Goal: Task Accomplishment & Management: Use online tool/utility

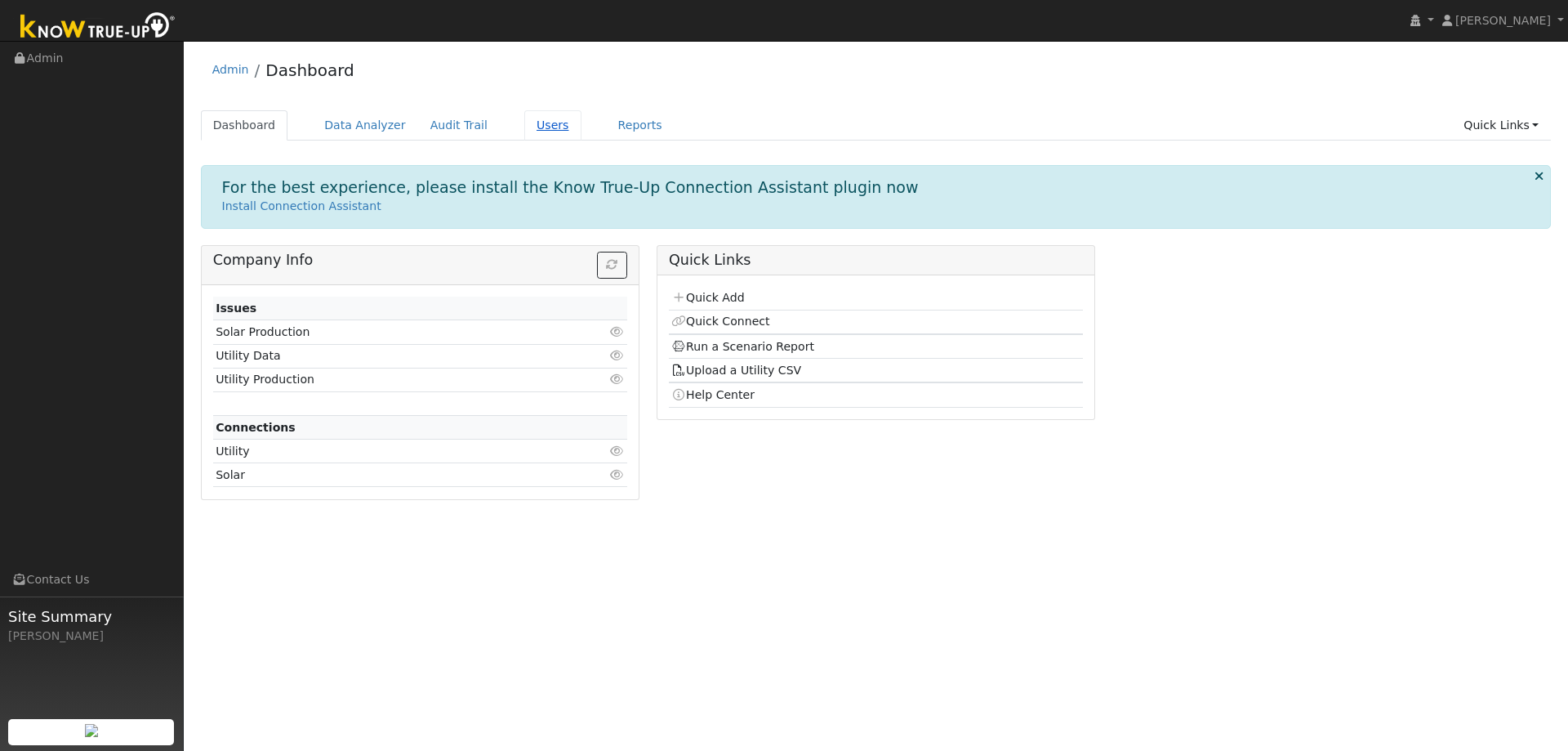
click at [524, 129] on link "Users" at bounding box center [552, 125] width 57 height 30
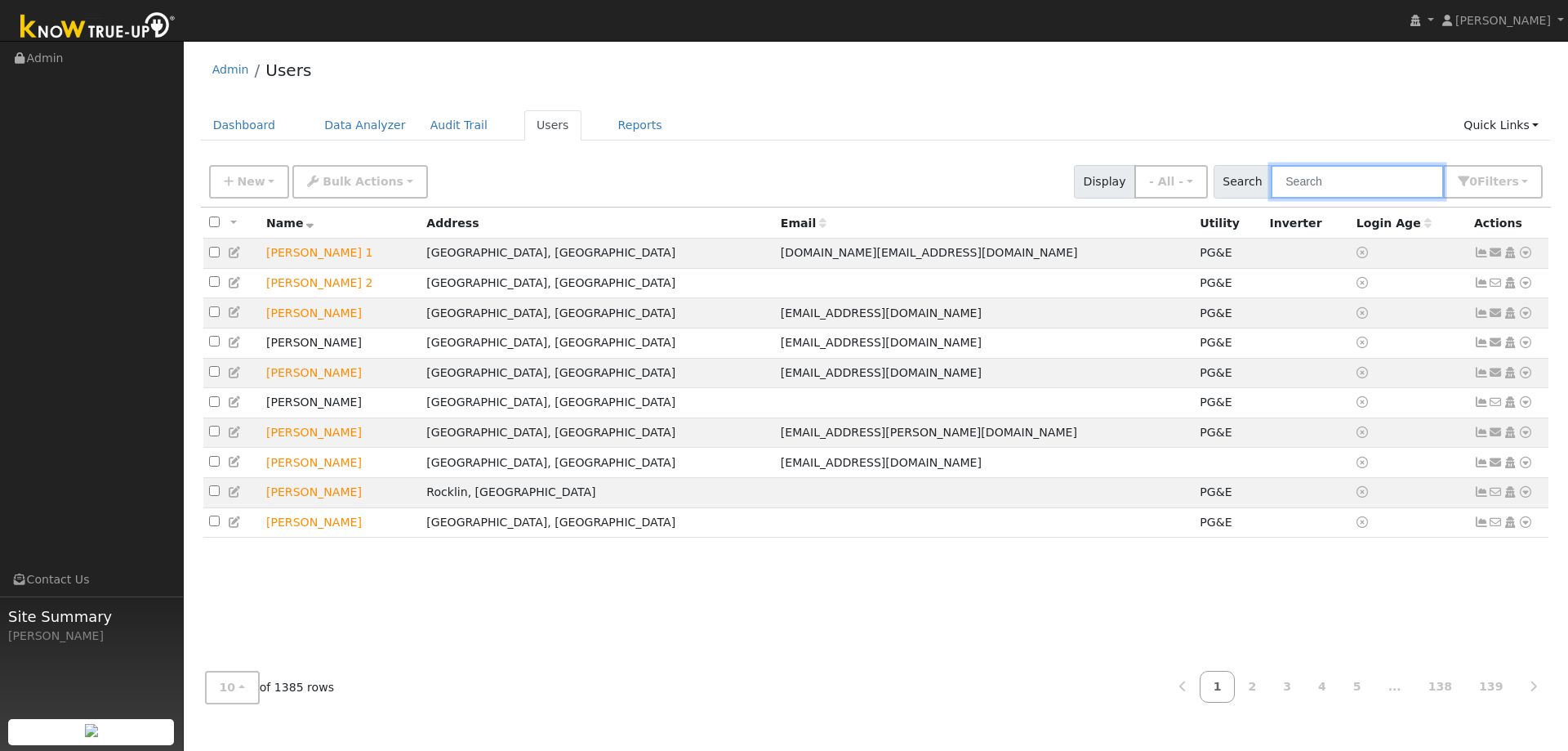
click at [1353, 179] on input "text" at bounding box center [1356, 182] width 173 height 33
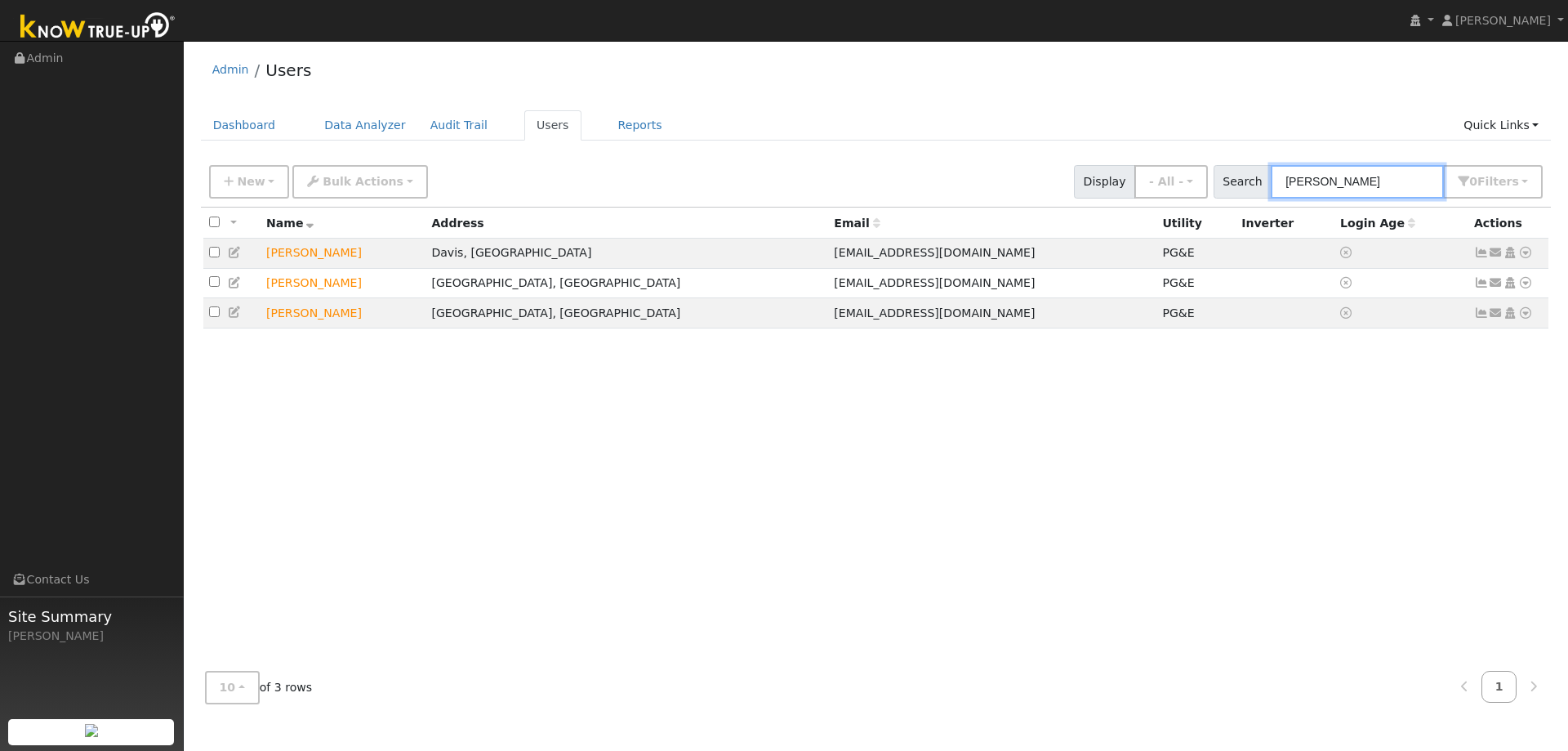
drag, startPoint x: 1364, startPoint y: 179, endPoint x: 1004, endPoint y: 179, distance: 360.0
click at [1140, 179] on div "New Add User Quick Add Quick Connect Quick Convert Lead Bulk Actions Send Email…" at bounding box center [875, 179] width 1339 height 40
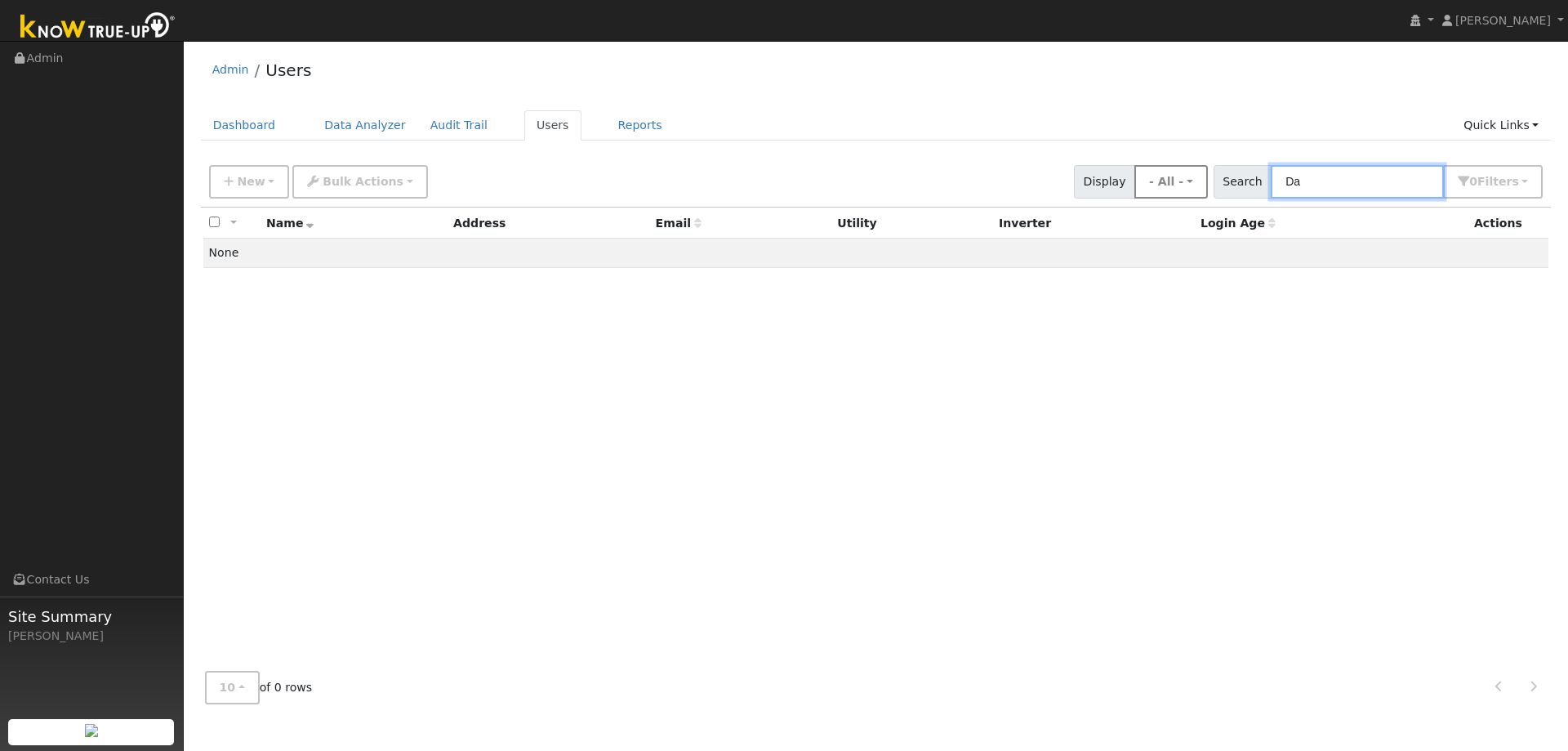
drag, startPoint x: 1207, startPoint y: 179, endPoint x: 1179, endPoint y: 179, distance: 28.0
click at [1201, 179] on div "New Add User Quick Add Quick Connect Quick Convert Lead Bulk Actions Send Email…" at bounding box center [875, 179] width 1339 height 40
type input "John Nelson"
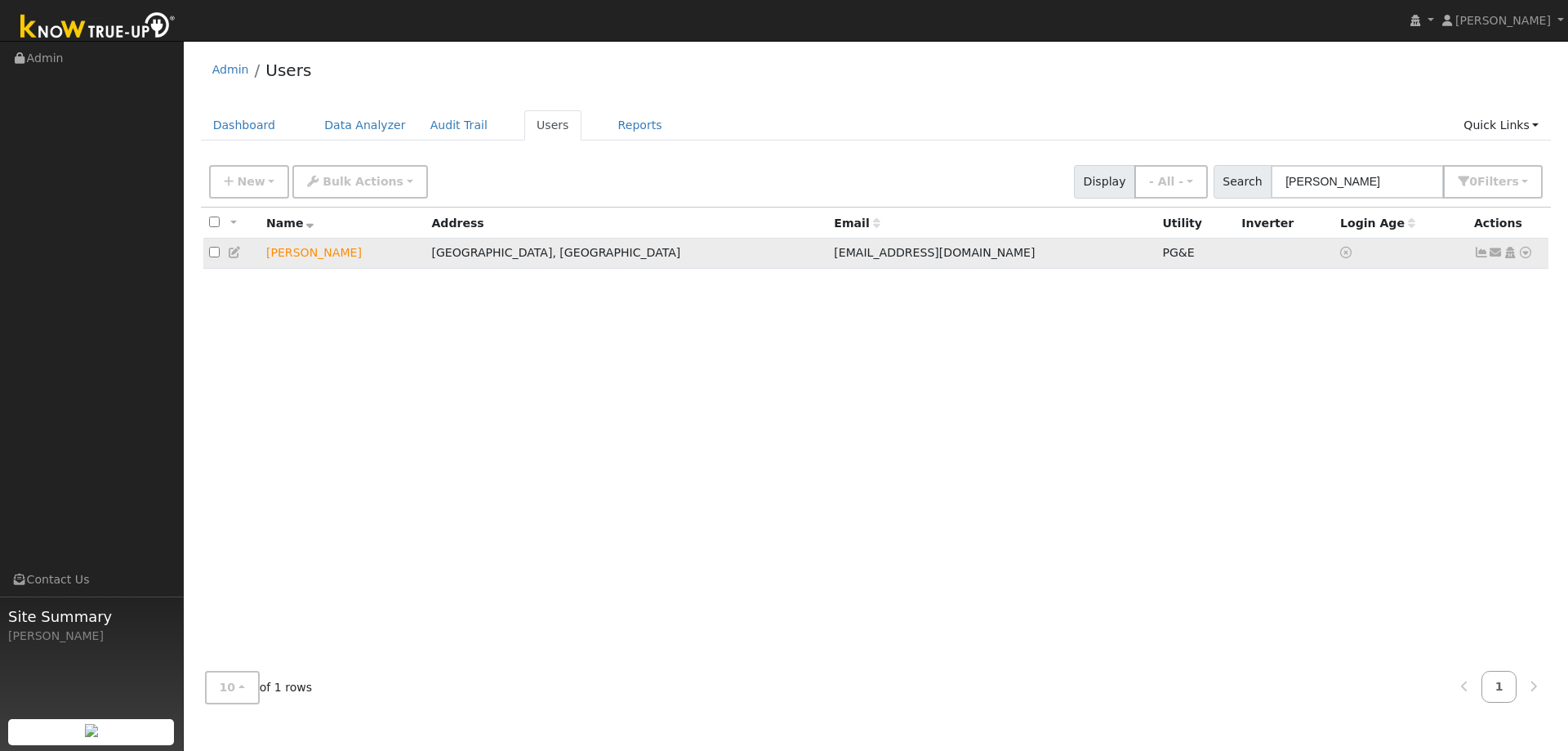
click at [1523, 253] on icon at bounding box center [1525, 252] width 15 height 11
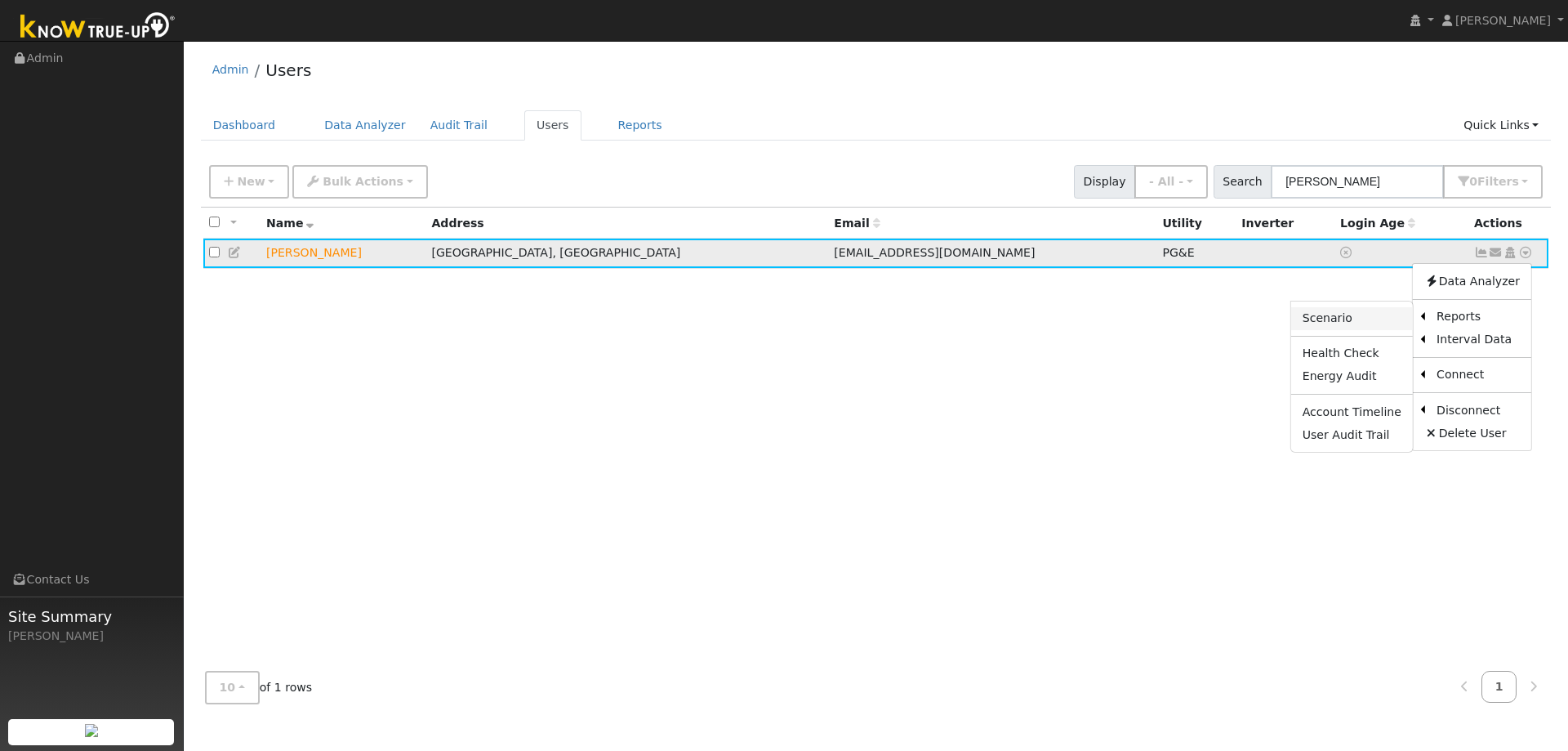
click at [1361, 319] on link "Scenario" at bounding box center [1352, 318] width 121 height 23
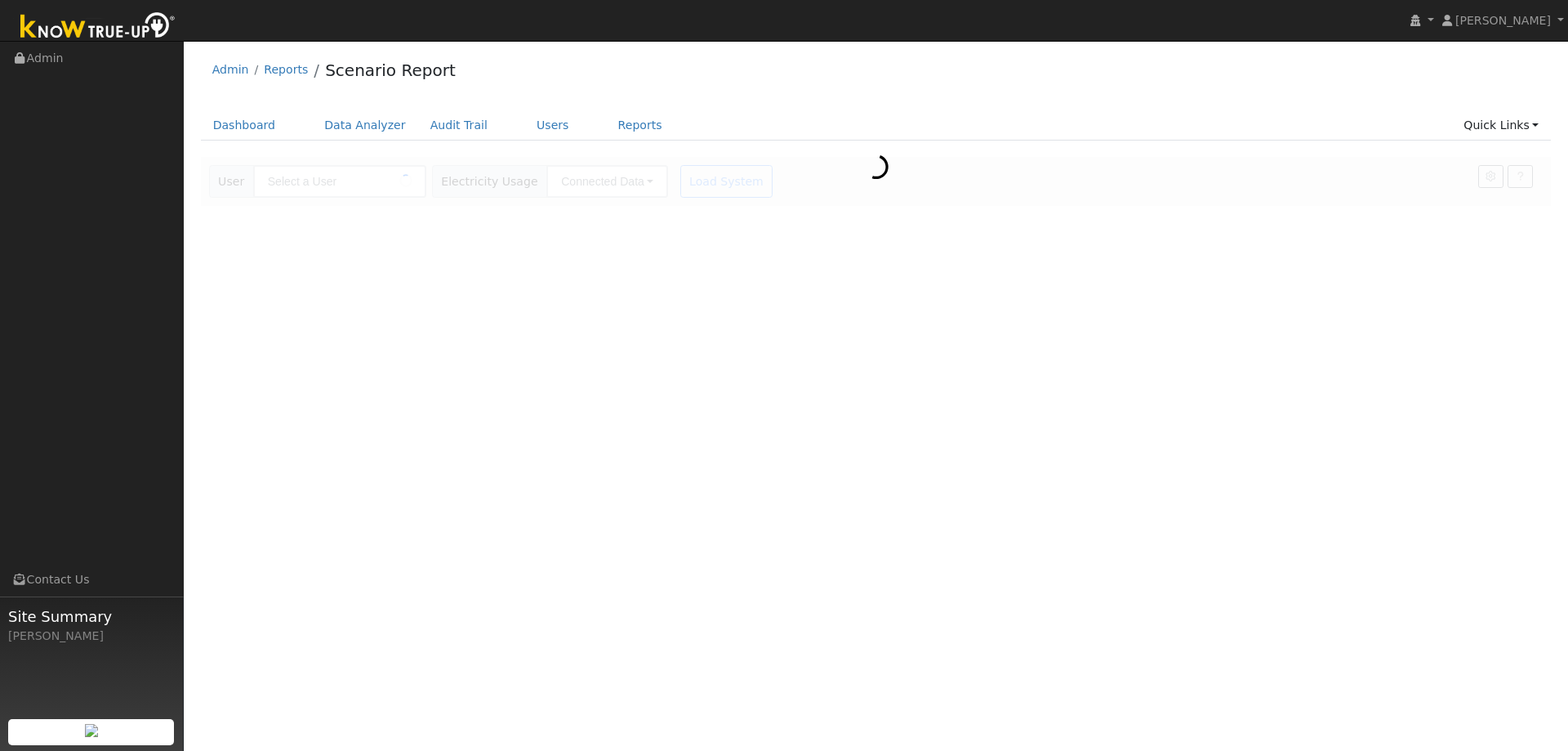
type input "[PERSON_NAME]"
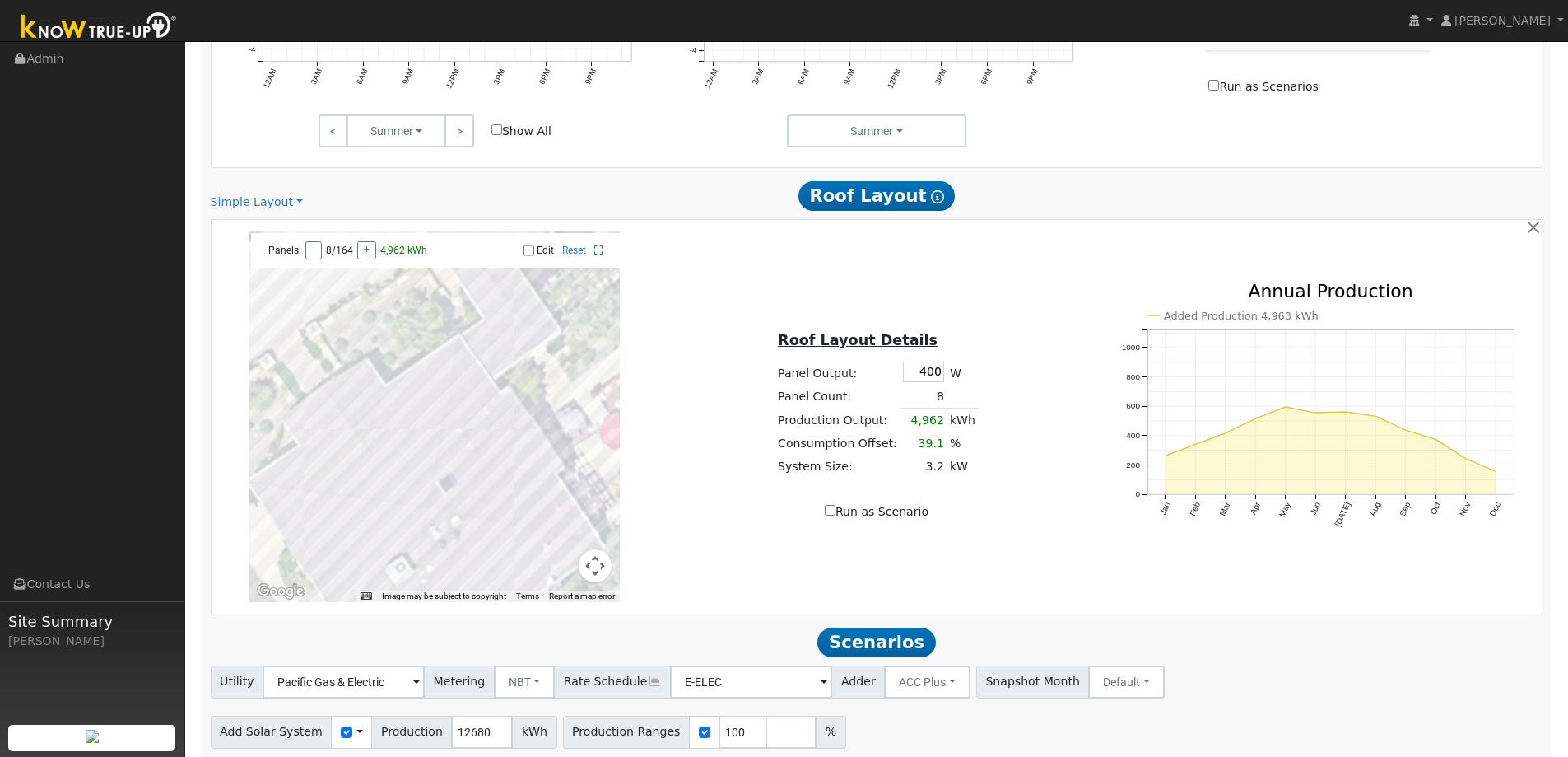
scroll to position [935, 0]
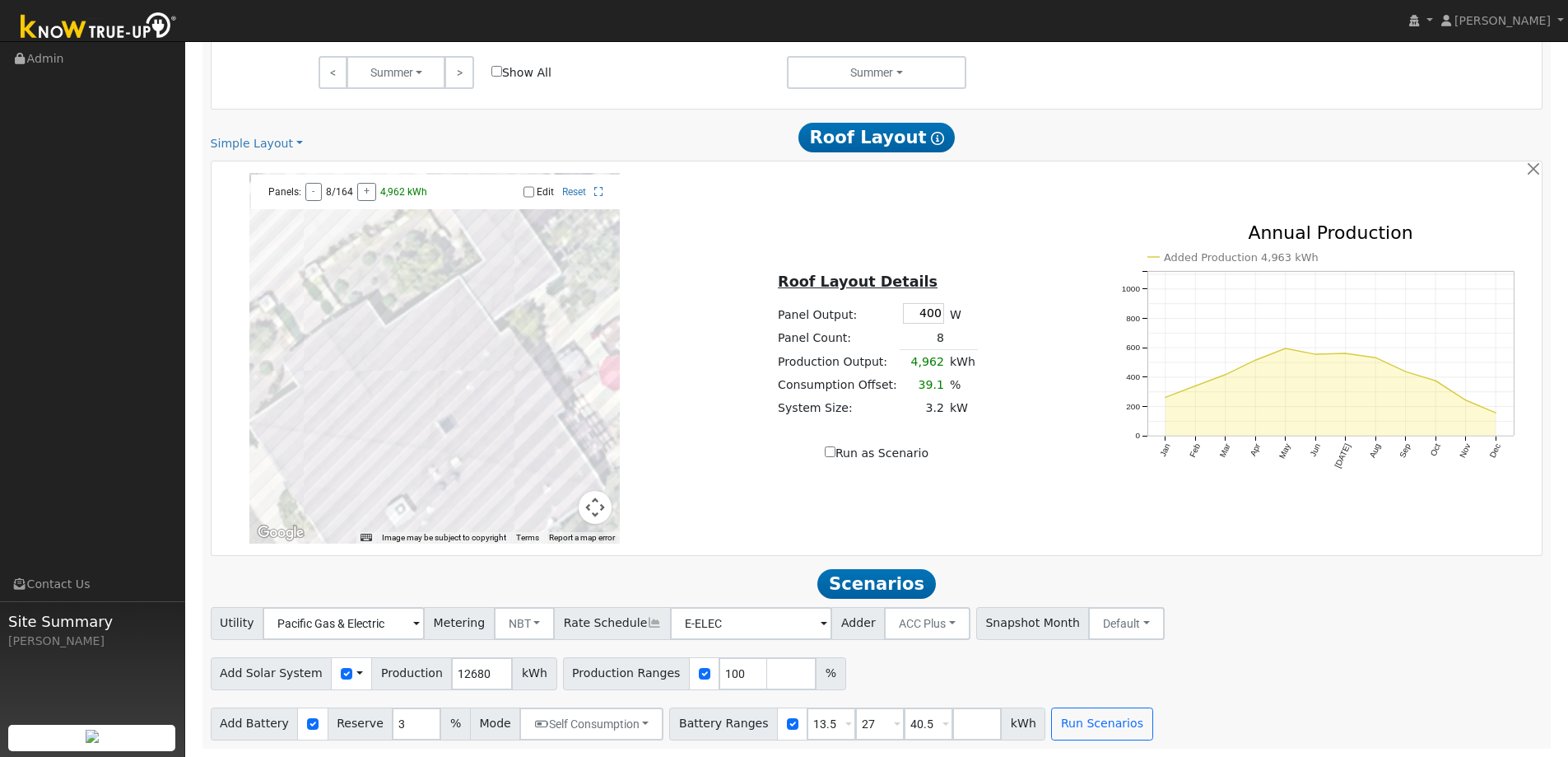
click at [356, 672] on span at bounding box center [359, 674] width 6 height 18
click at [369, 703] on link "Use CSV Data" at bounding box center [400, 702] width 114 height 23
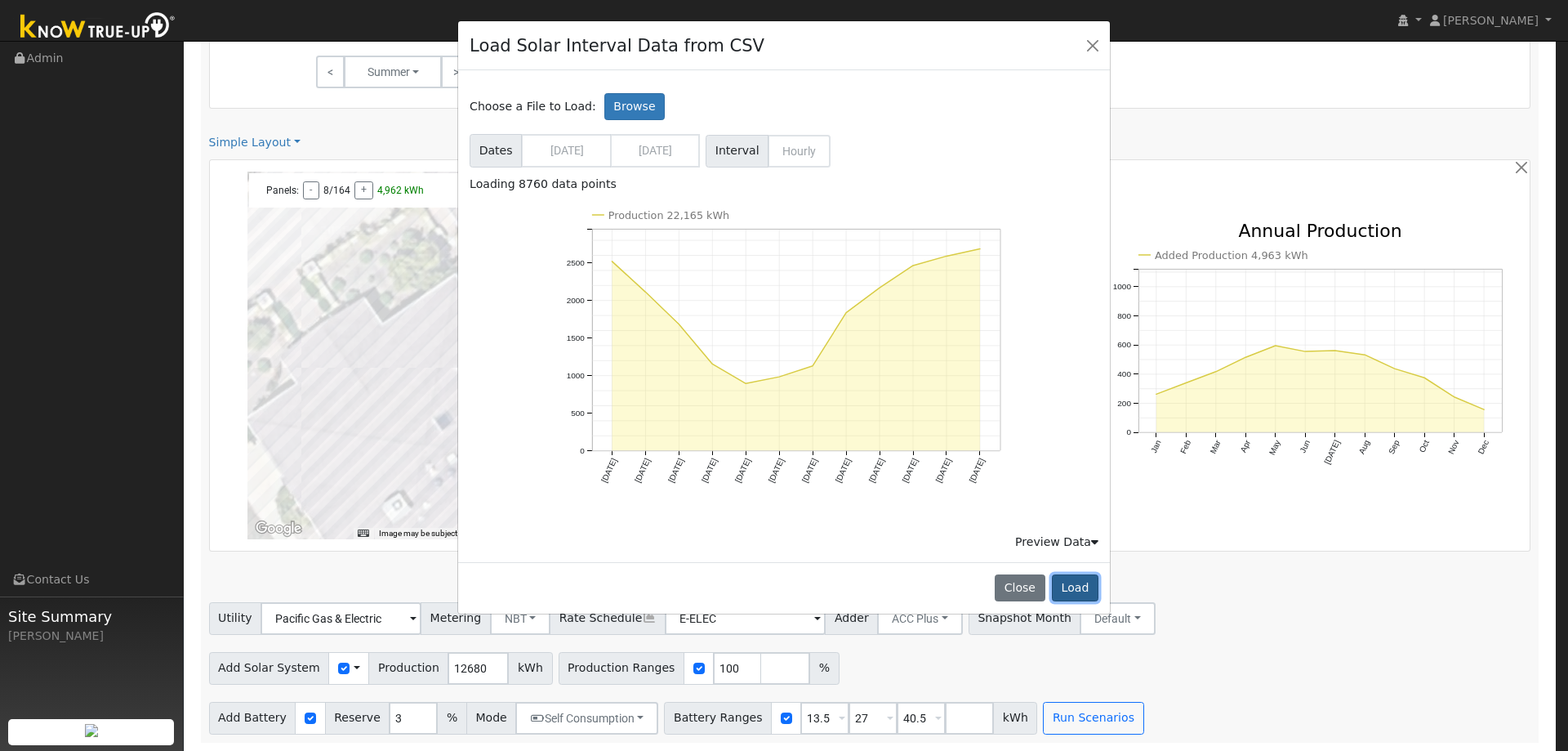
click at [1085, 585] on button "Load" at bounding box center [1074, 588] width 47 height 28
type input "22165"
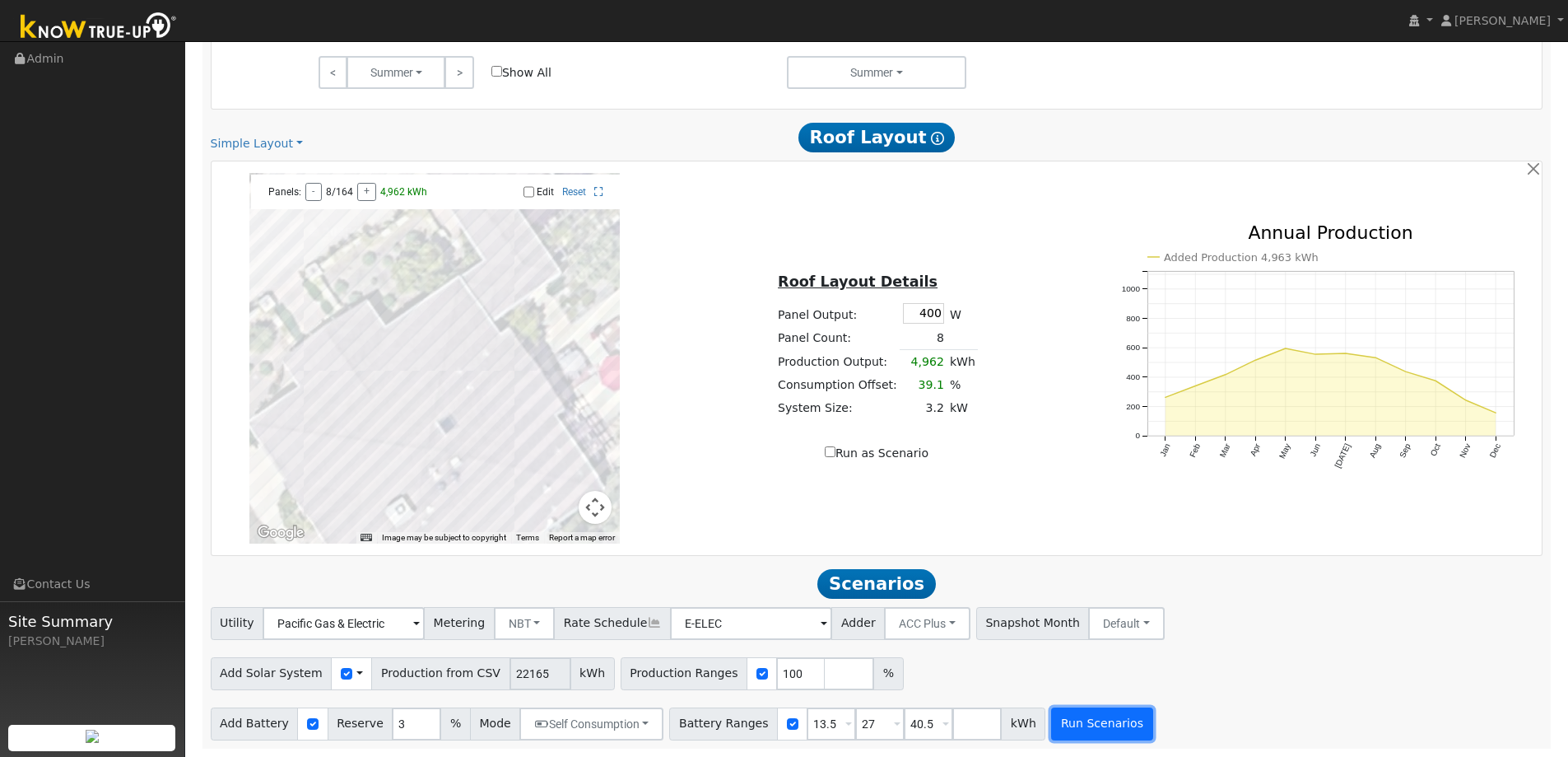
click at [1051, 726] on button "Run Scenarios" at bounding box center [1101, 723] width 101 height 33
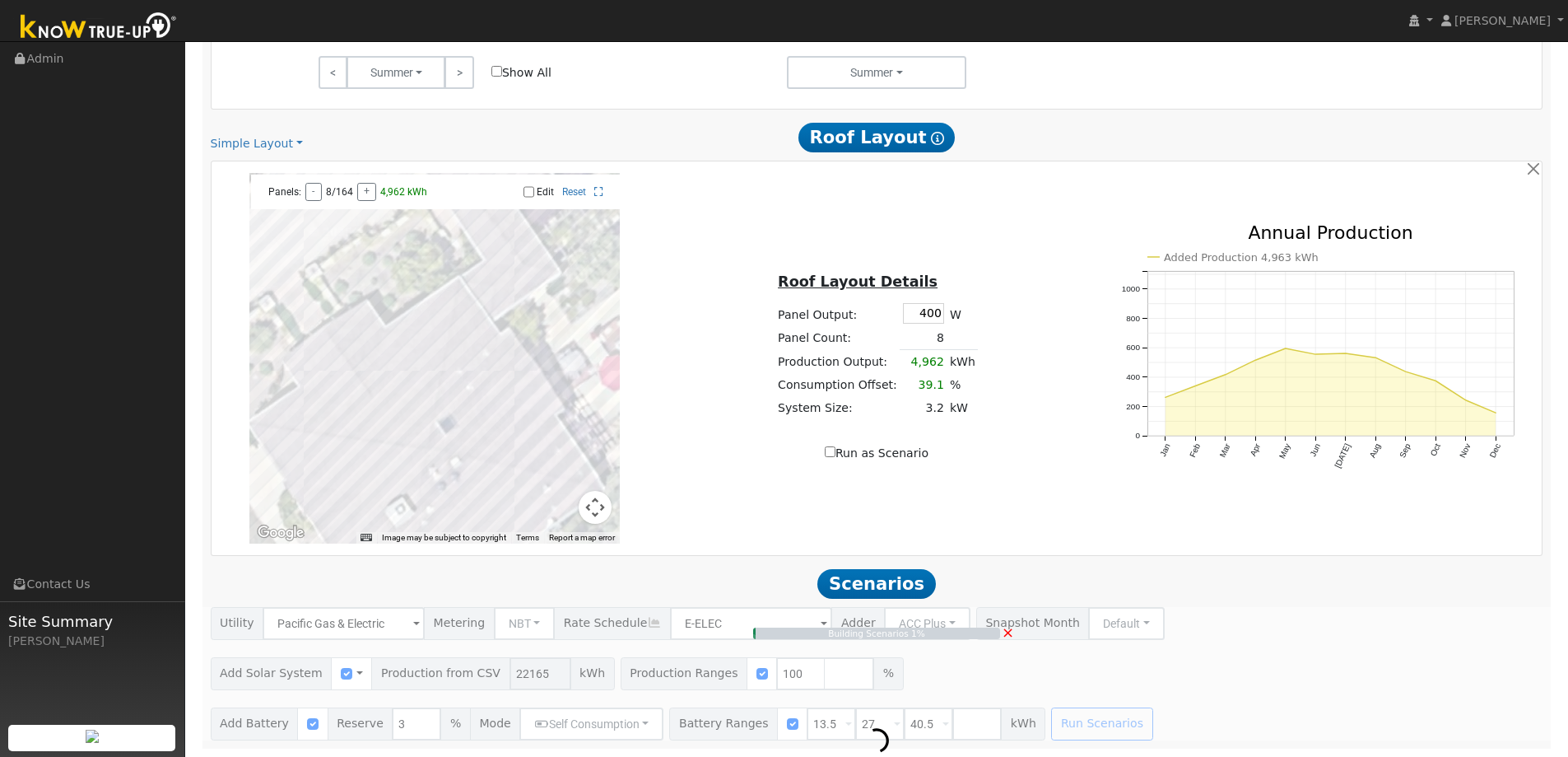
type input "14.8"
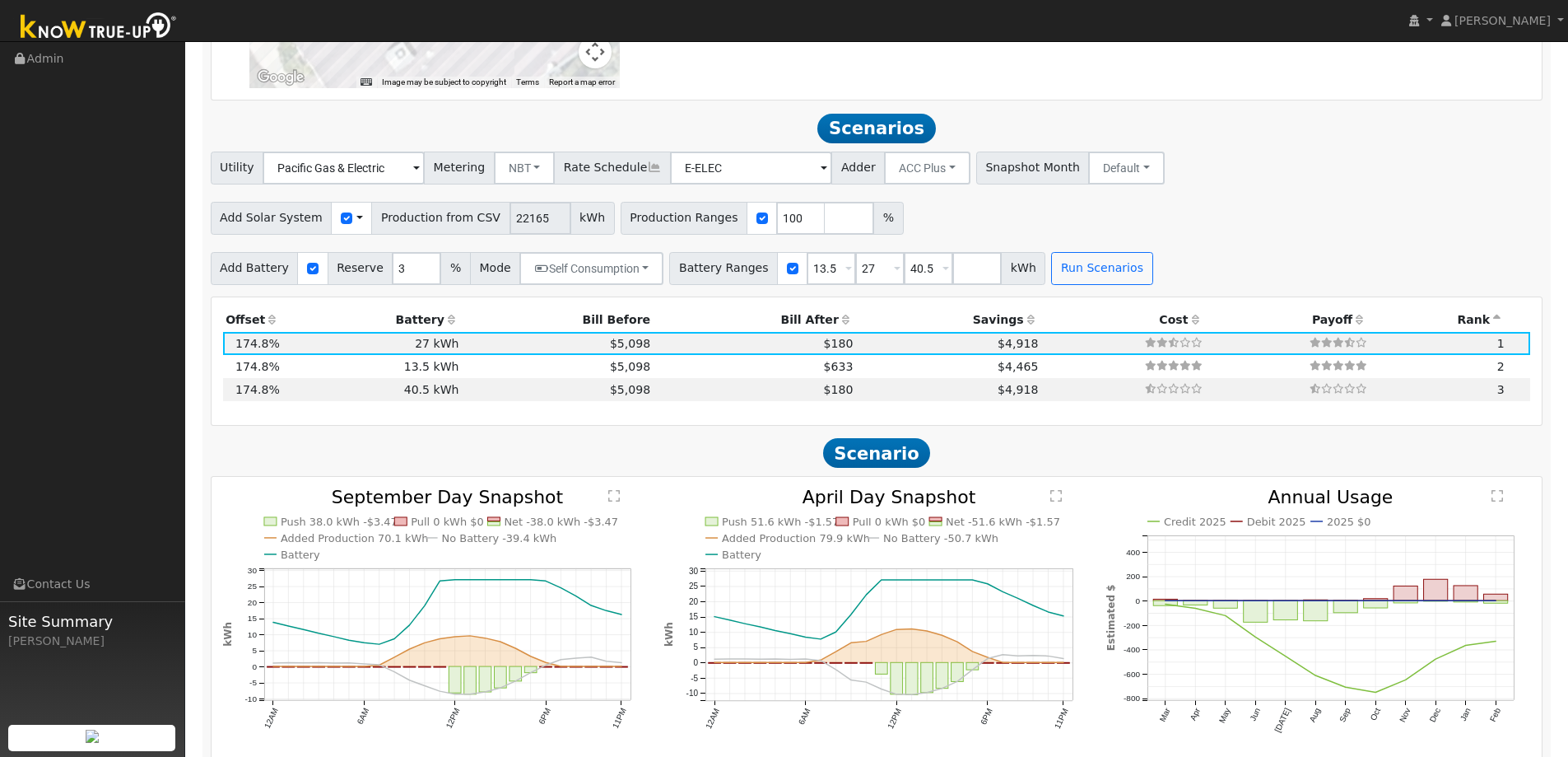
scroll to position [1454, 0]
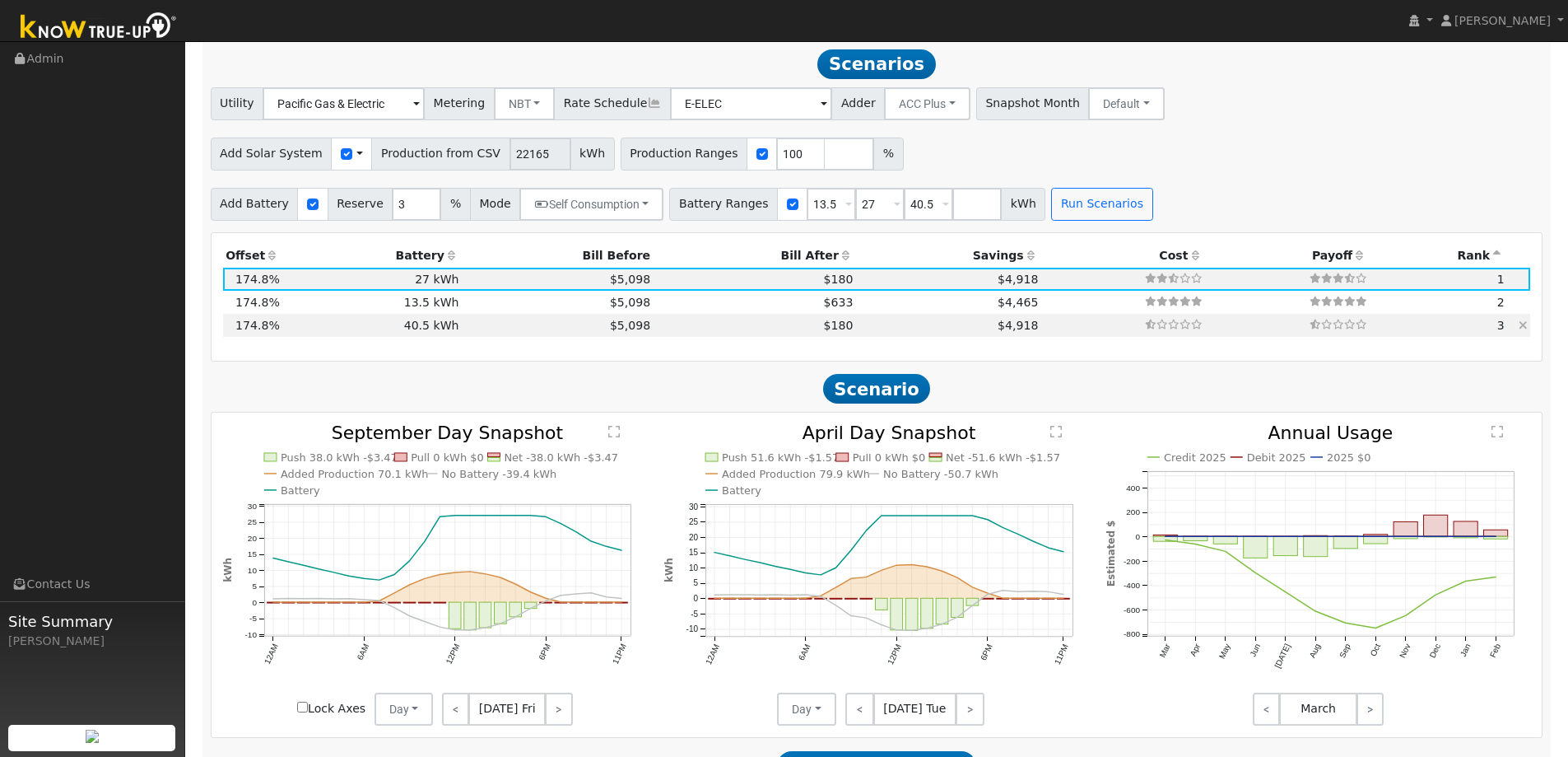
click at [1522, 331] on icon at bounding box center [1523, 324] width 9 height 12
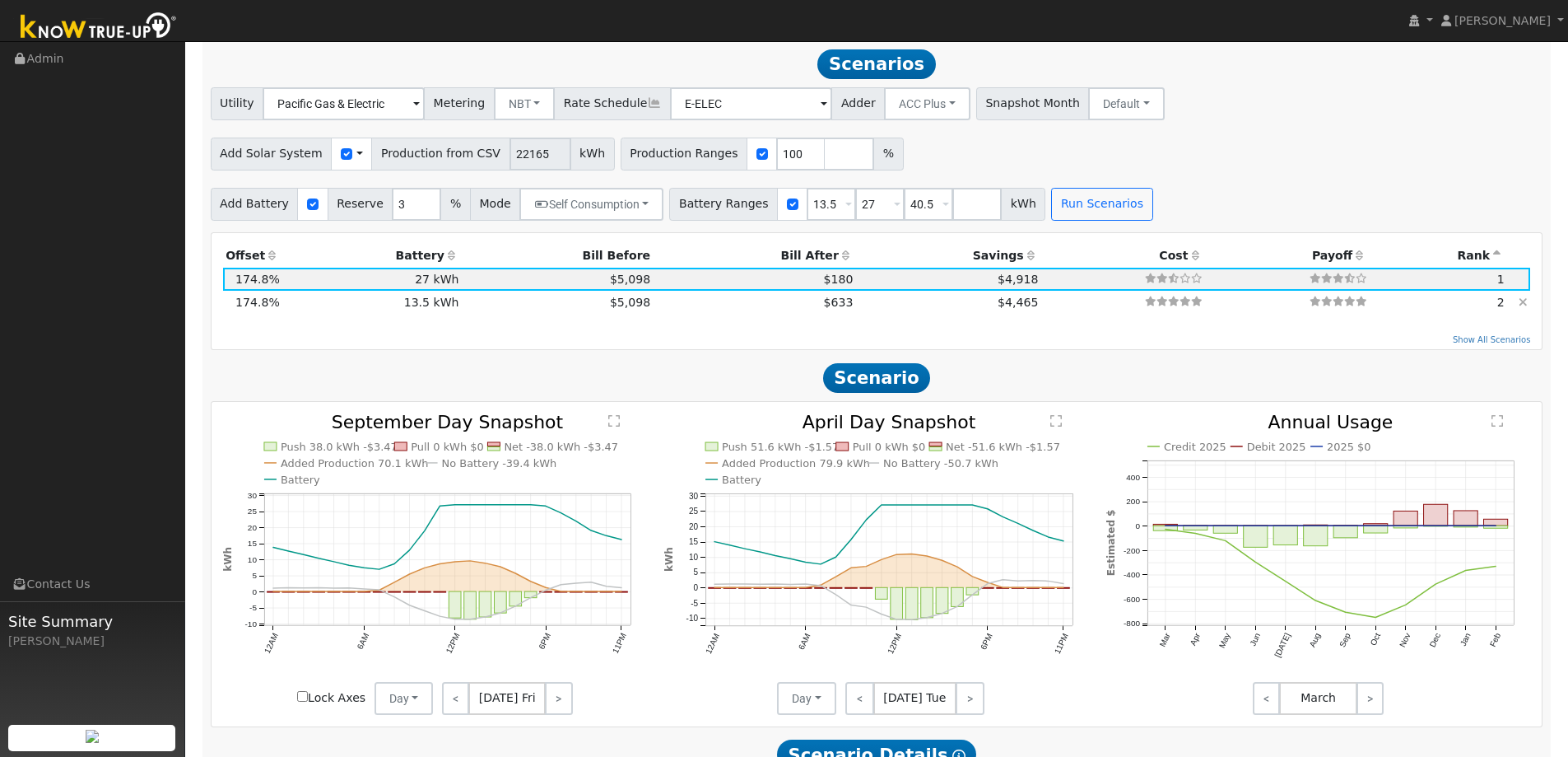
click at [1525, 308] on icon at bounding box center [1523, 301] width 9 height 12
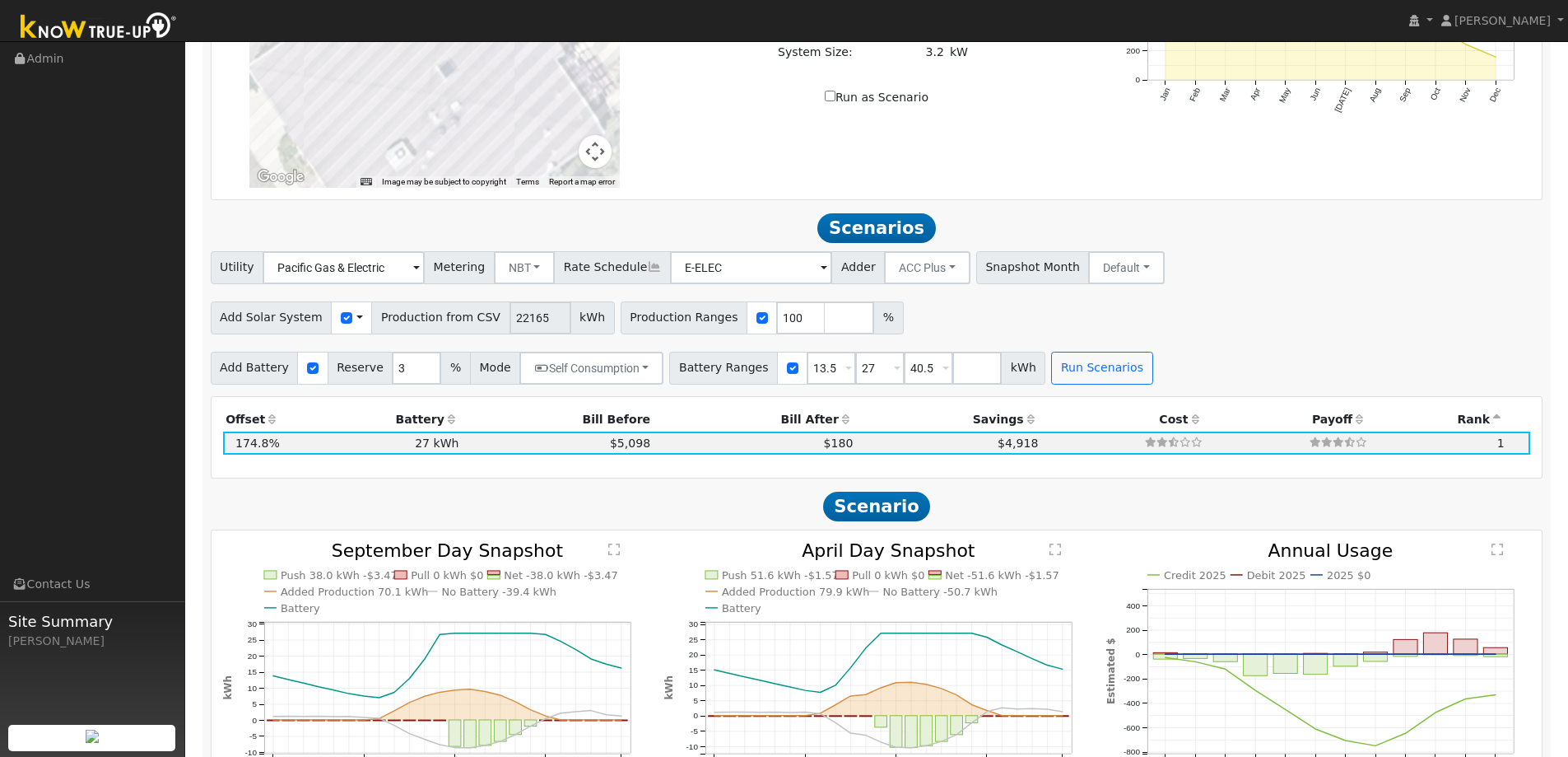
scroll to position [1289, 0]
click at [356, 324] on span at bounding box center [359, 318] width 6 height 18
click at [368, 354] on link "Use CSV Data" at bounding box center [400, 347] width 114 height 23
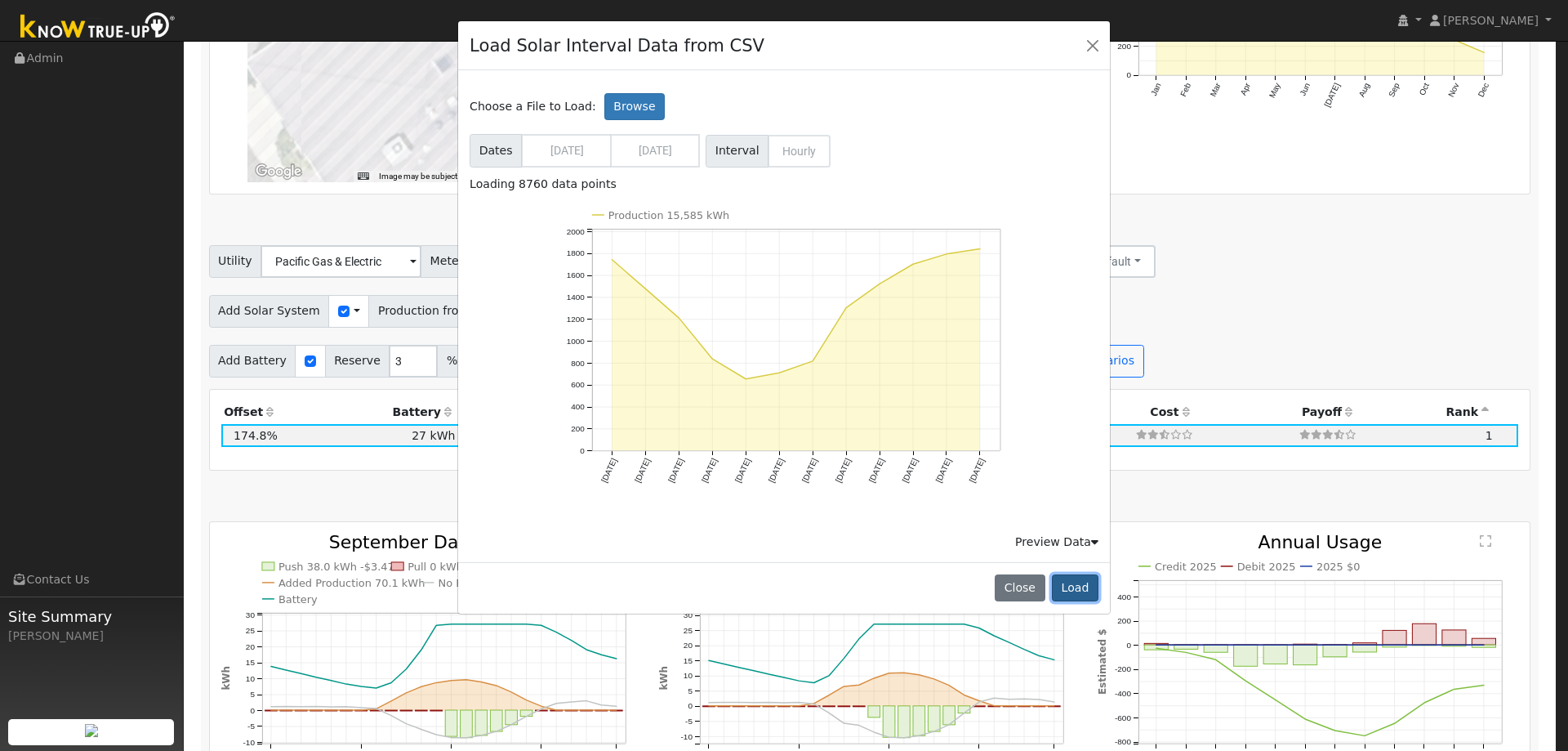
click at [1064, 594] on button "Load" at bounding box center [1074, 588] width 47 height 28
type input "15585"
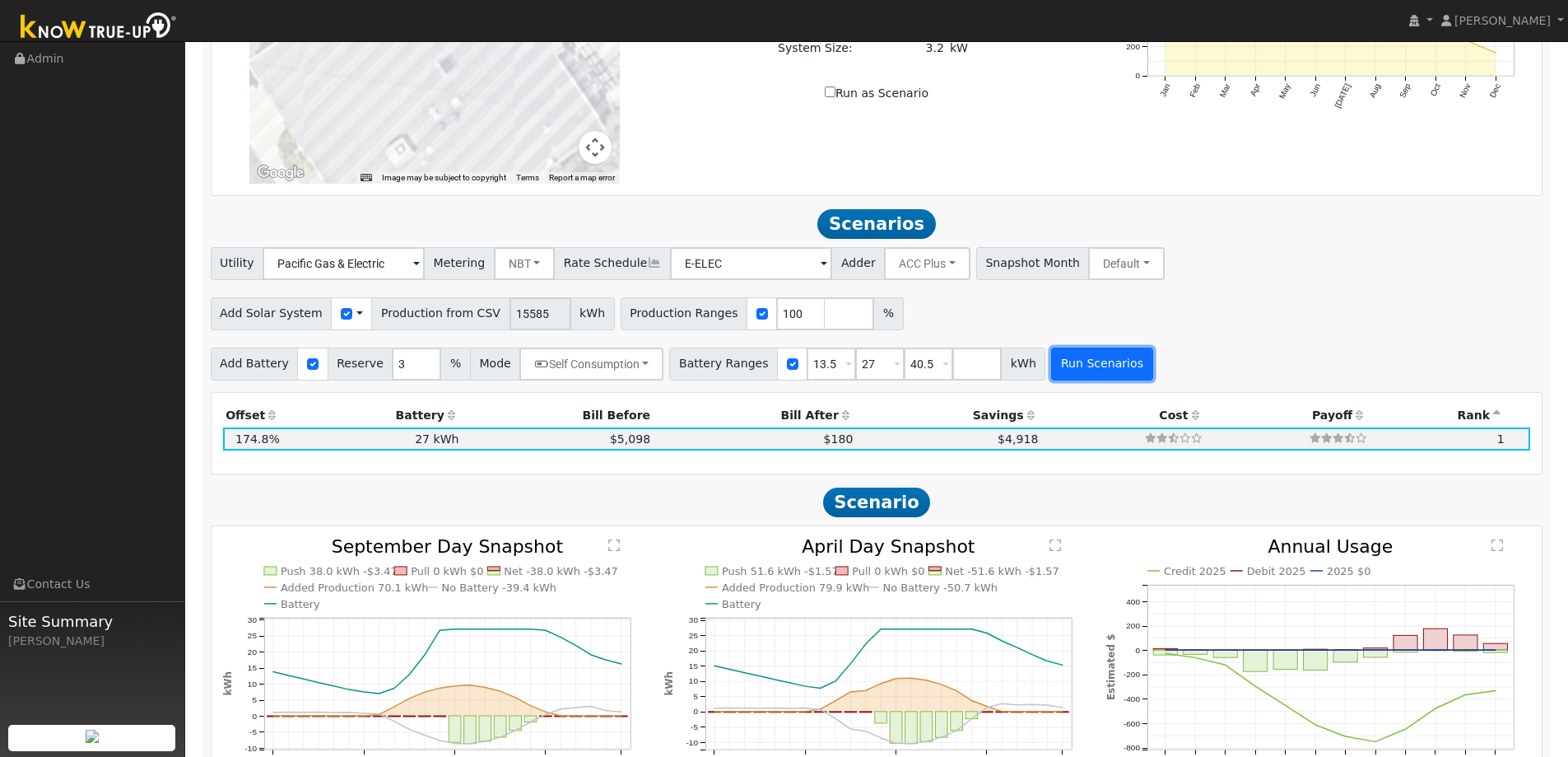
click at [1079, 368] on button "Run Scenarios" at bounding box center [1101, 363] width 101 height 33
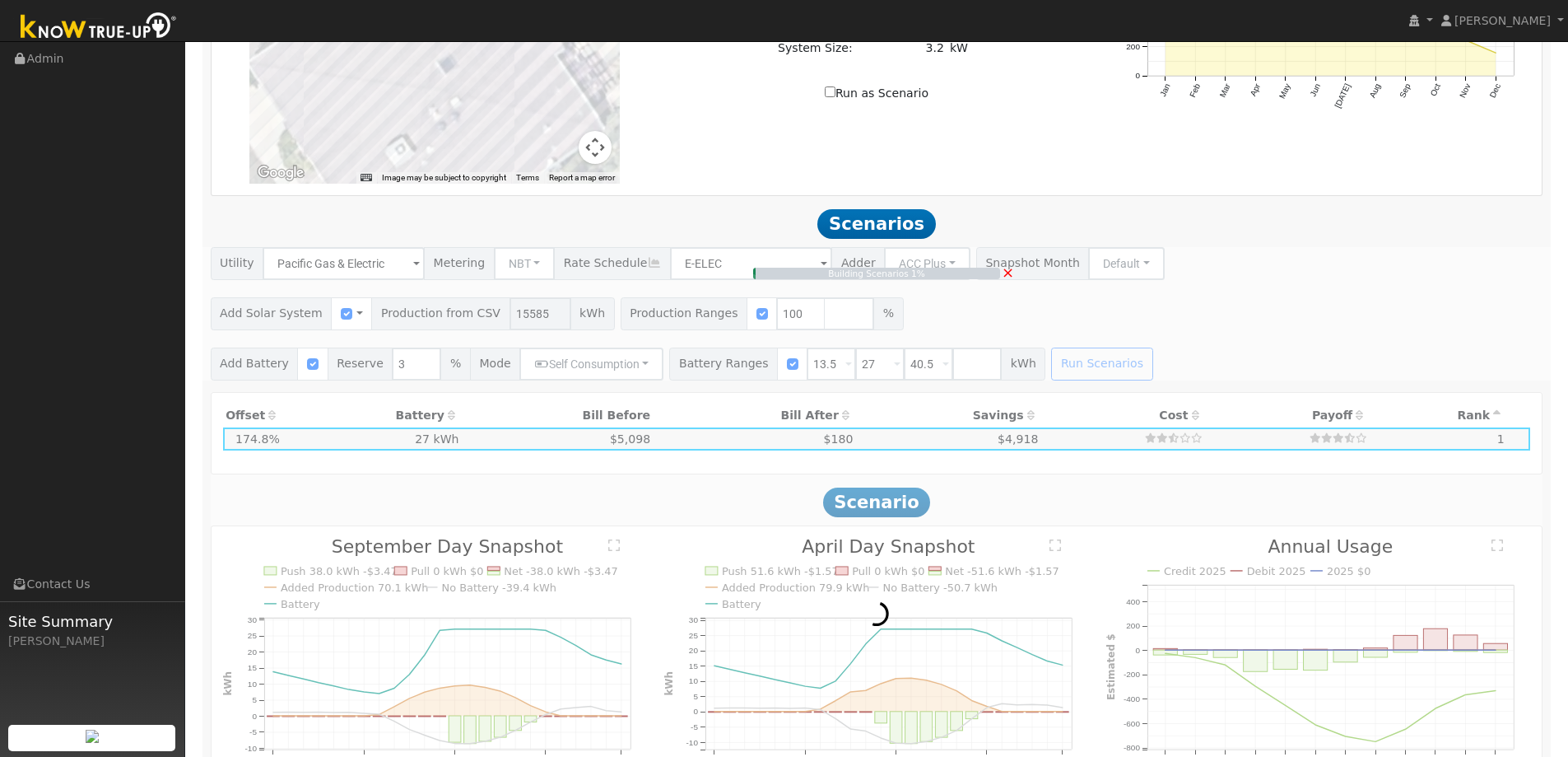
type input "10.4"
type input "$36,365"
type input "$20,630"
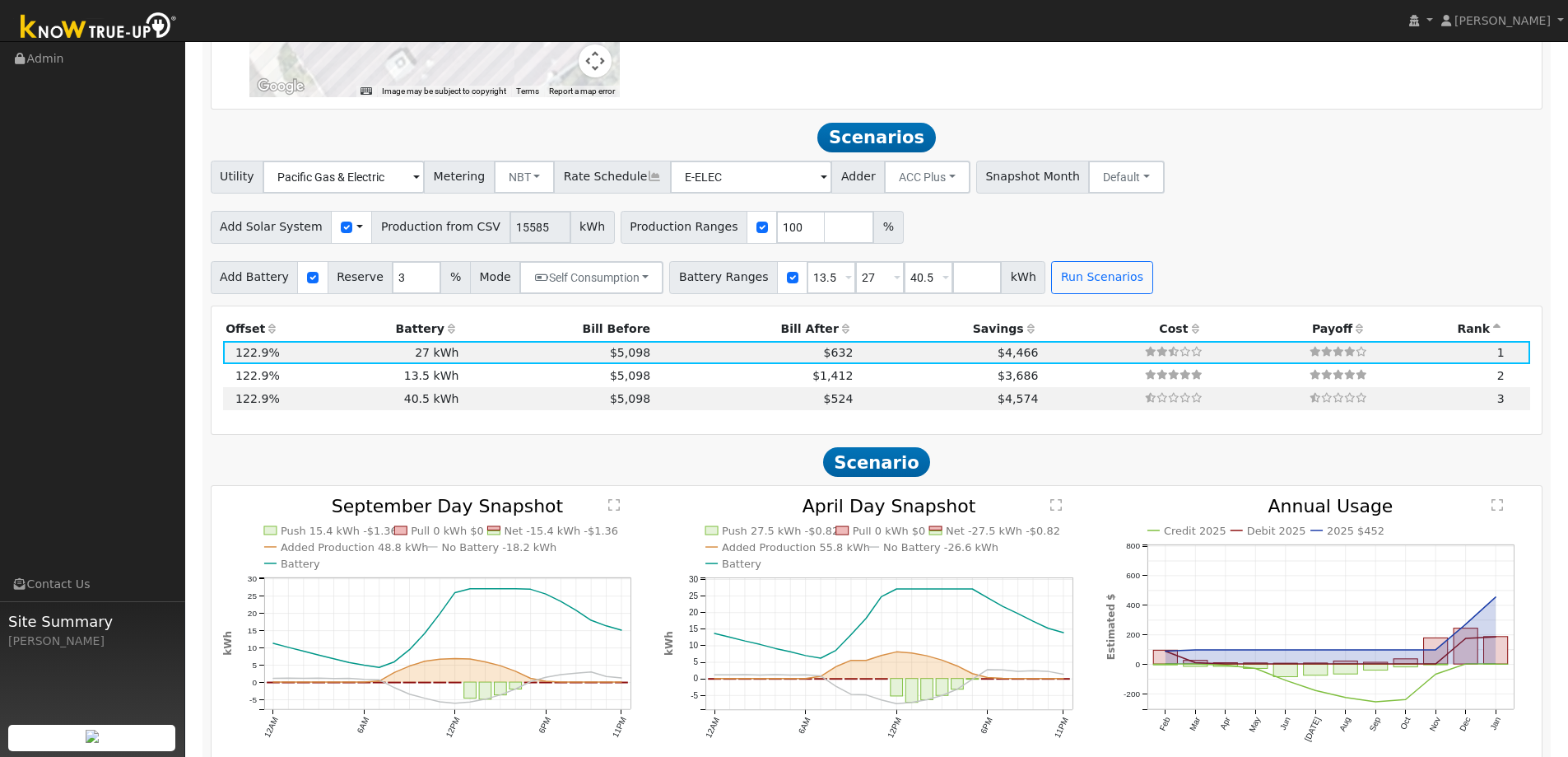
scroll to position [1371, 0]
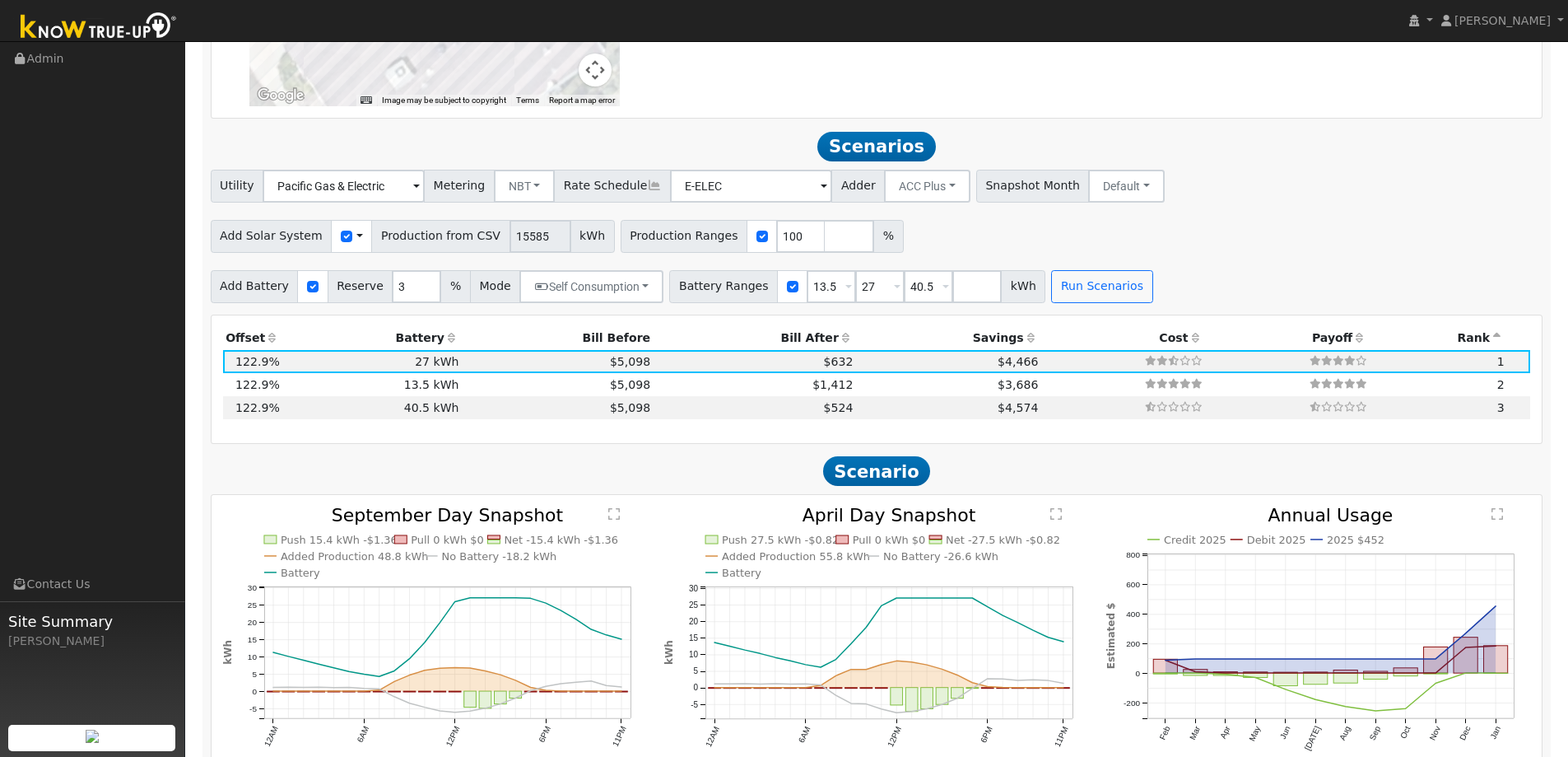
click at [808, 339] on th "Bill After" at bounding box center [755, 339] width 203 height 23
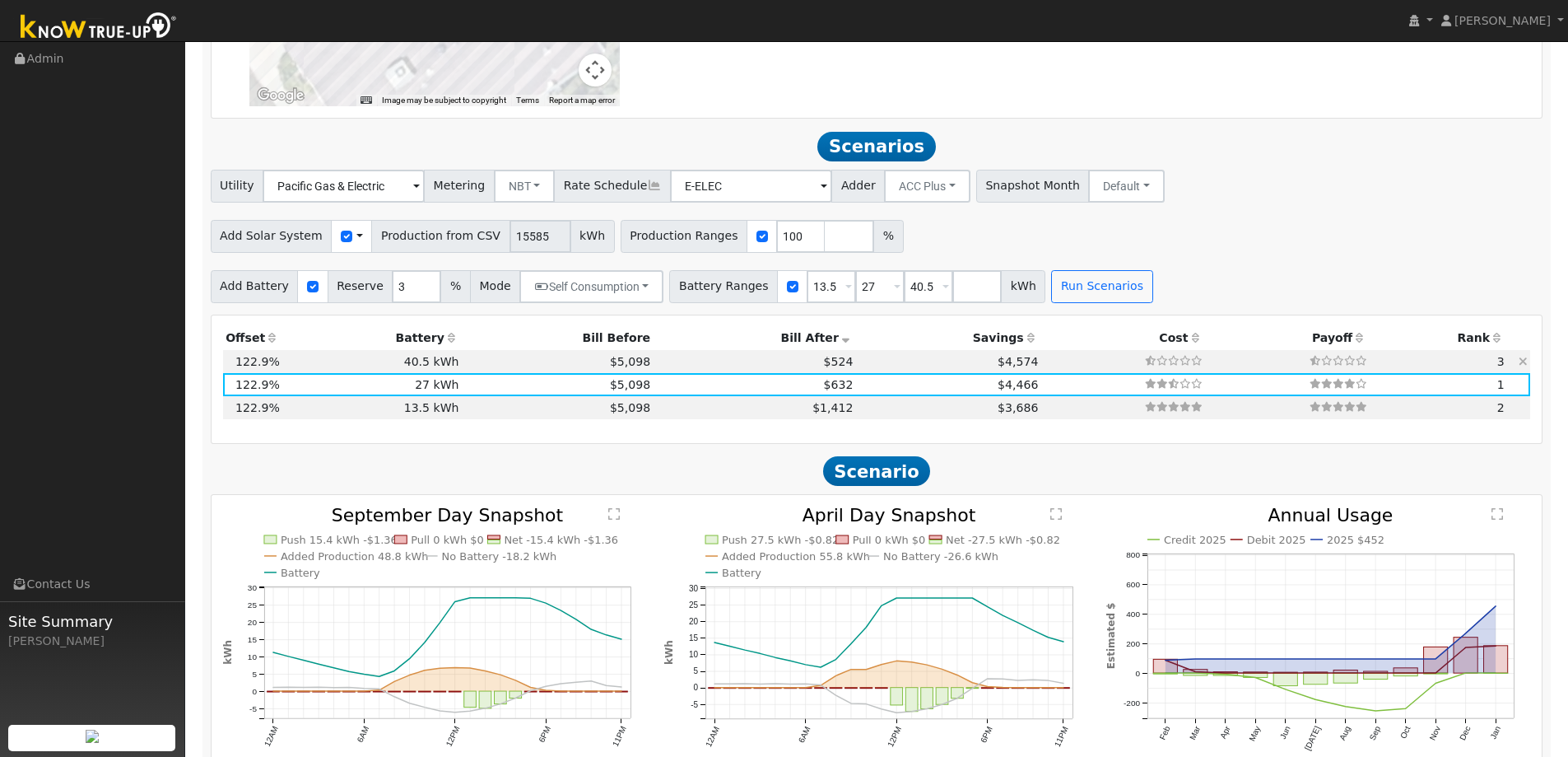
click at [1525, 363] on icon at bounding box center [1523, 361] width 9 height 12
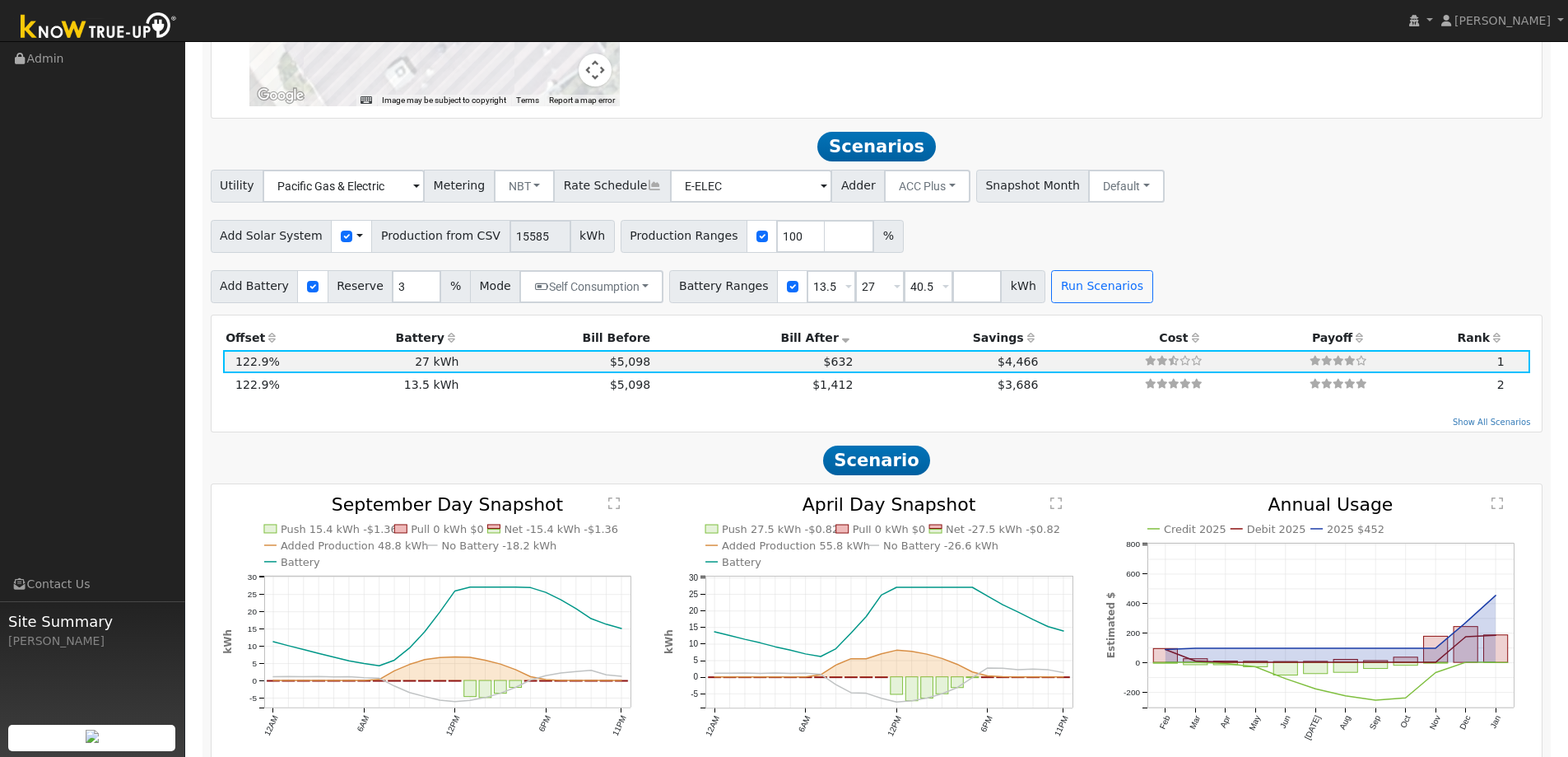
click at [0, 0] on icon at bounding box center [0, 0] width 0 height 0
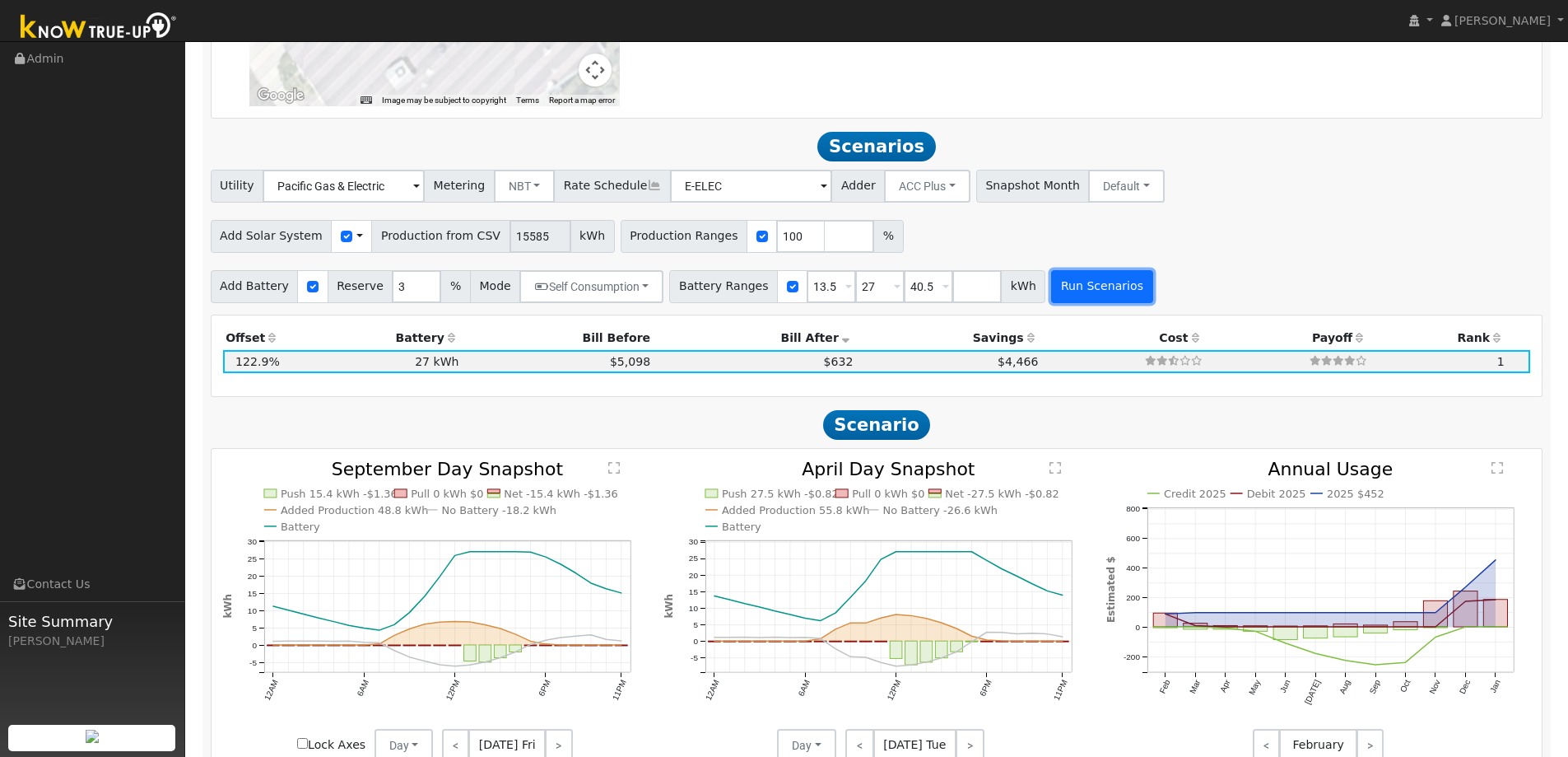
click at [1084, 295] on button "Run Scenarios" at bounding box center [1101, 286] width 101 height 33
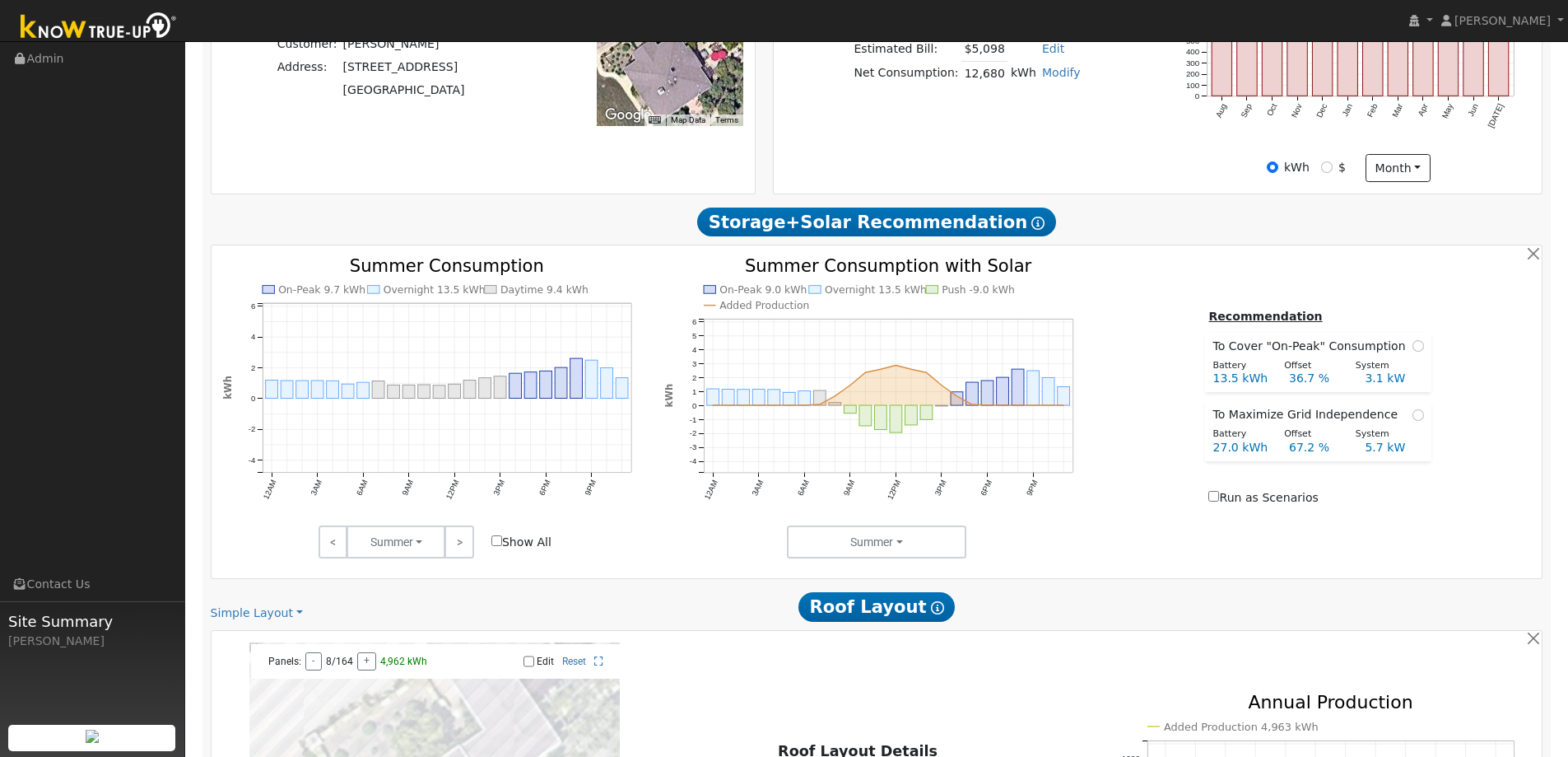
scroll to position [53, 0]
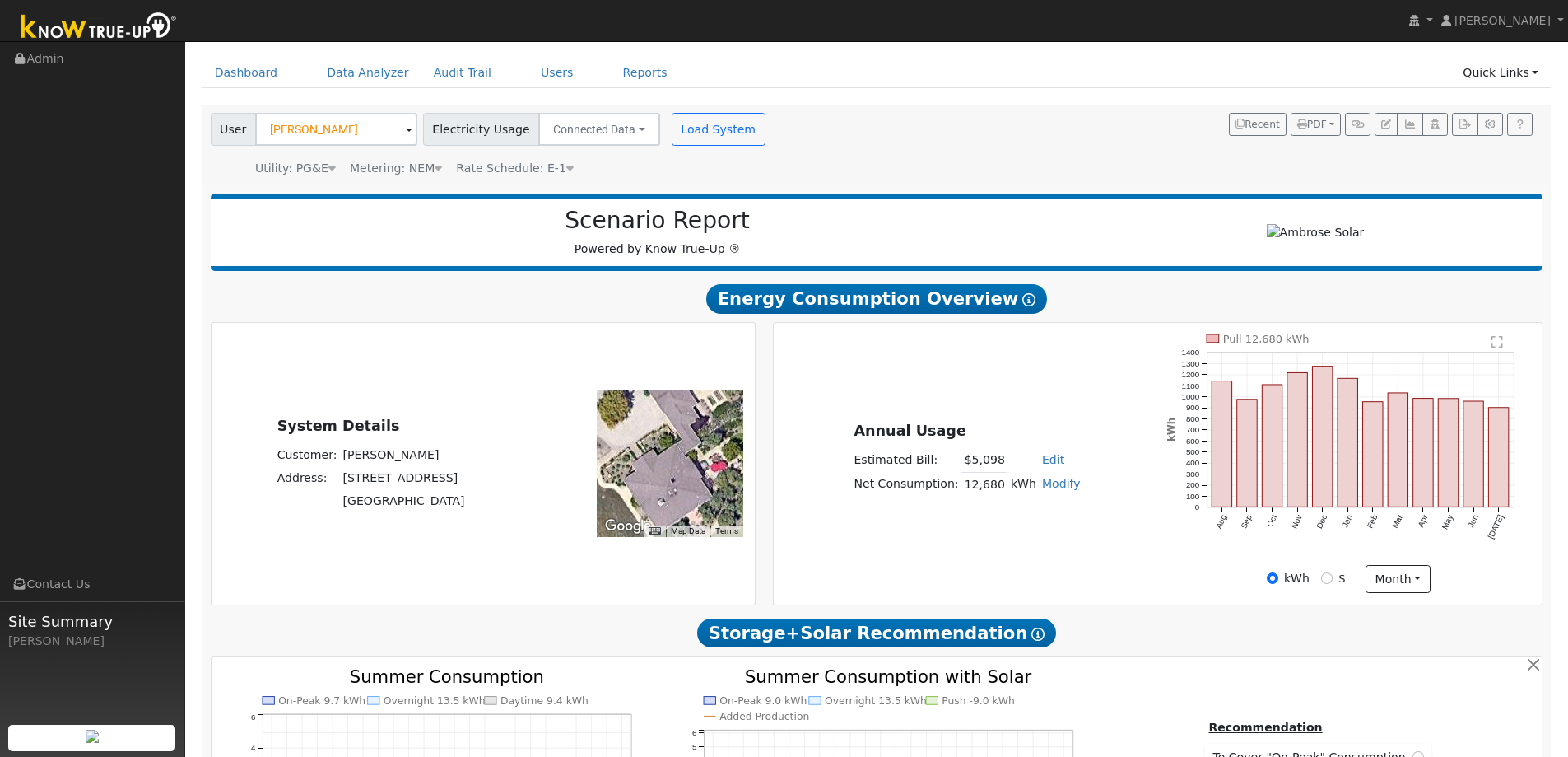
click at [1053, 487] on link "Modify" at bounding box center [1061, 483] width 39 height 13
click at [1008, 514] on link "Add Consumption" at bounding box center [998, 511] width 137 height 23
type input "12680"
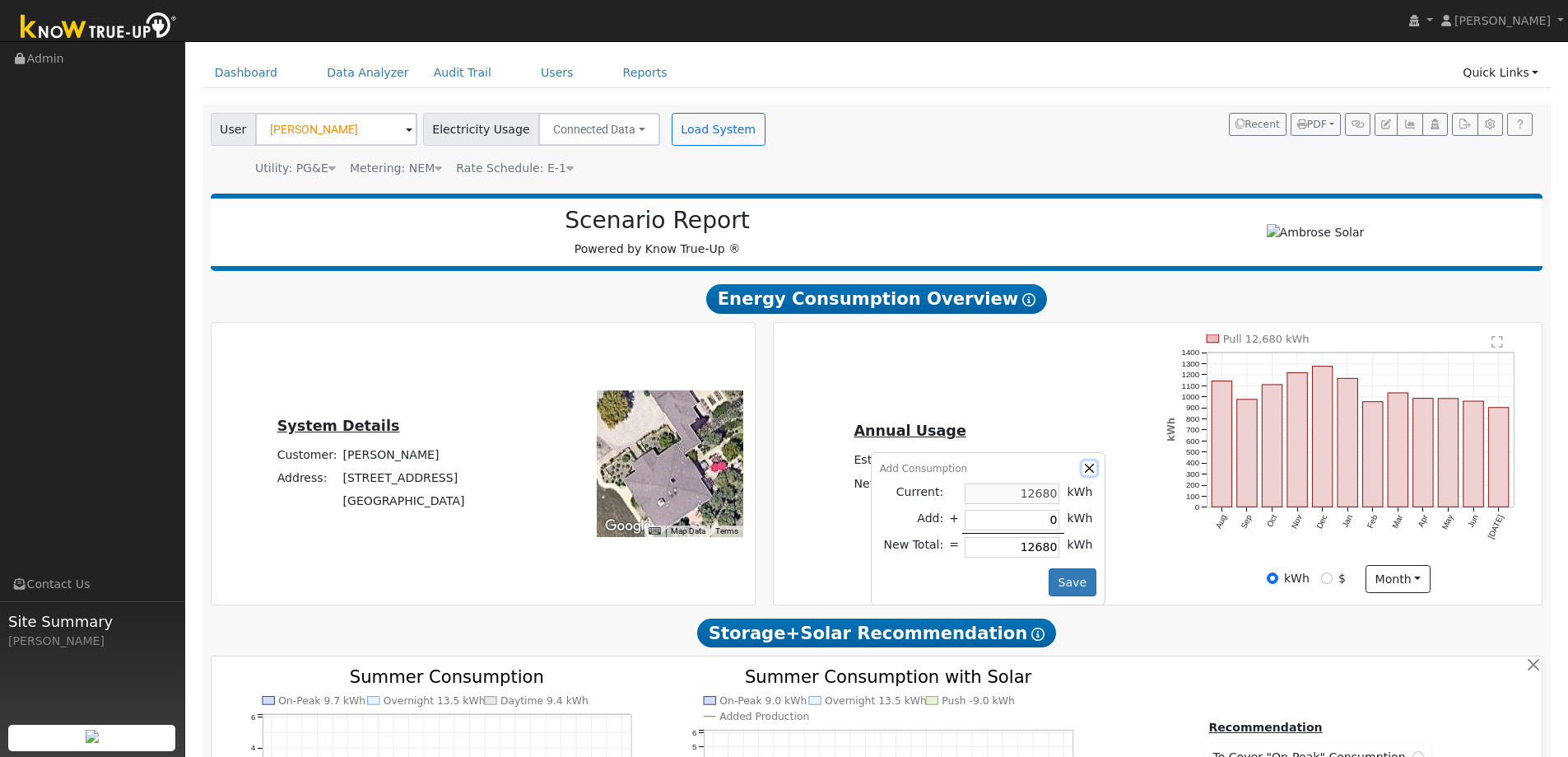
click at [1083, 472] on button "button" at bounding box center [1090, 468] width 14 height 14
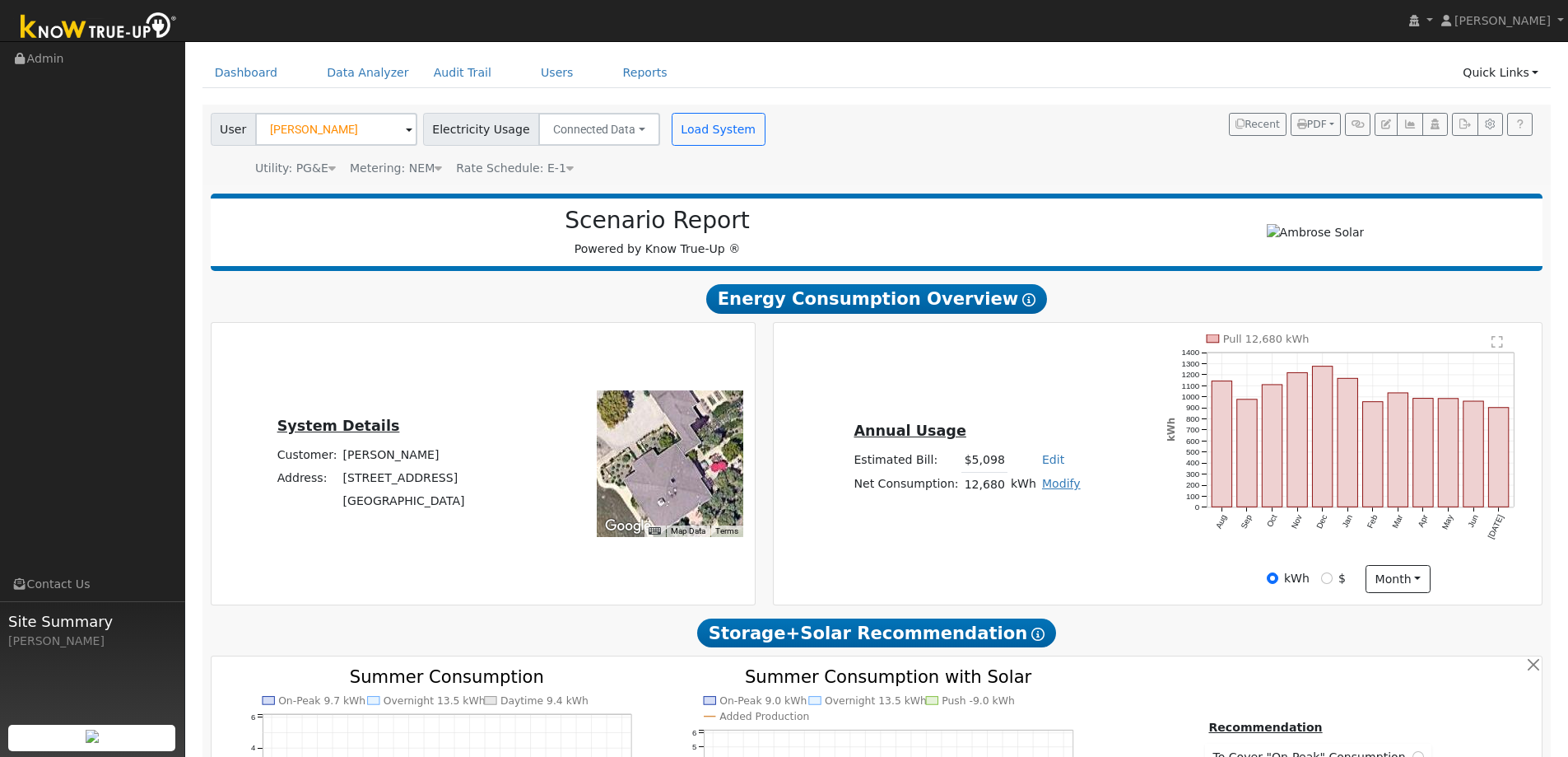
click at [1047, 486] on link "Modify" at bounding box center [1061, 483] width 39 height 13
click at [1021, 546] on link "Add Electric Vehicle" at bounding box center [998, 547] width 137 height 23
type input "230.76"
click at [1069, 525] on button "Save" at bounding box center [1072, 529] width 48 height 28
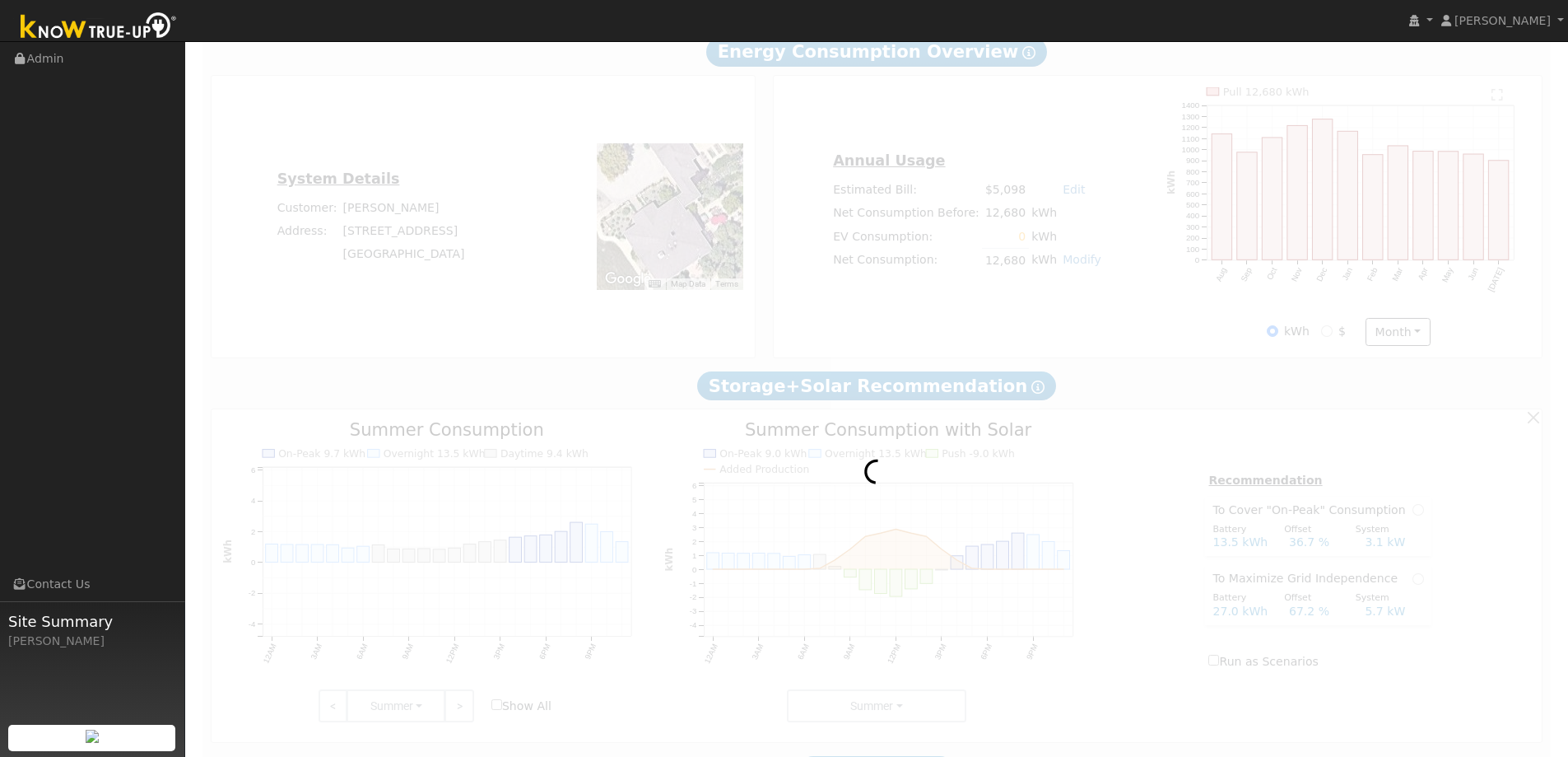
scroll to position [0, 0]
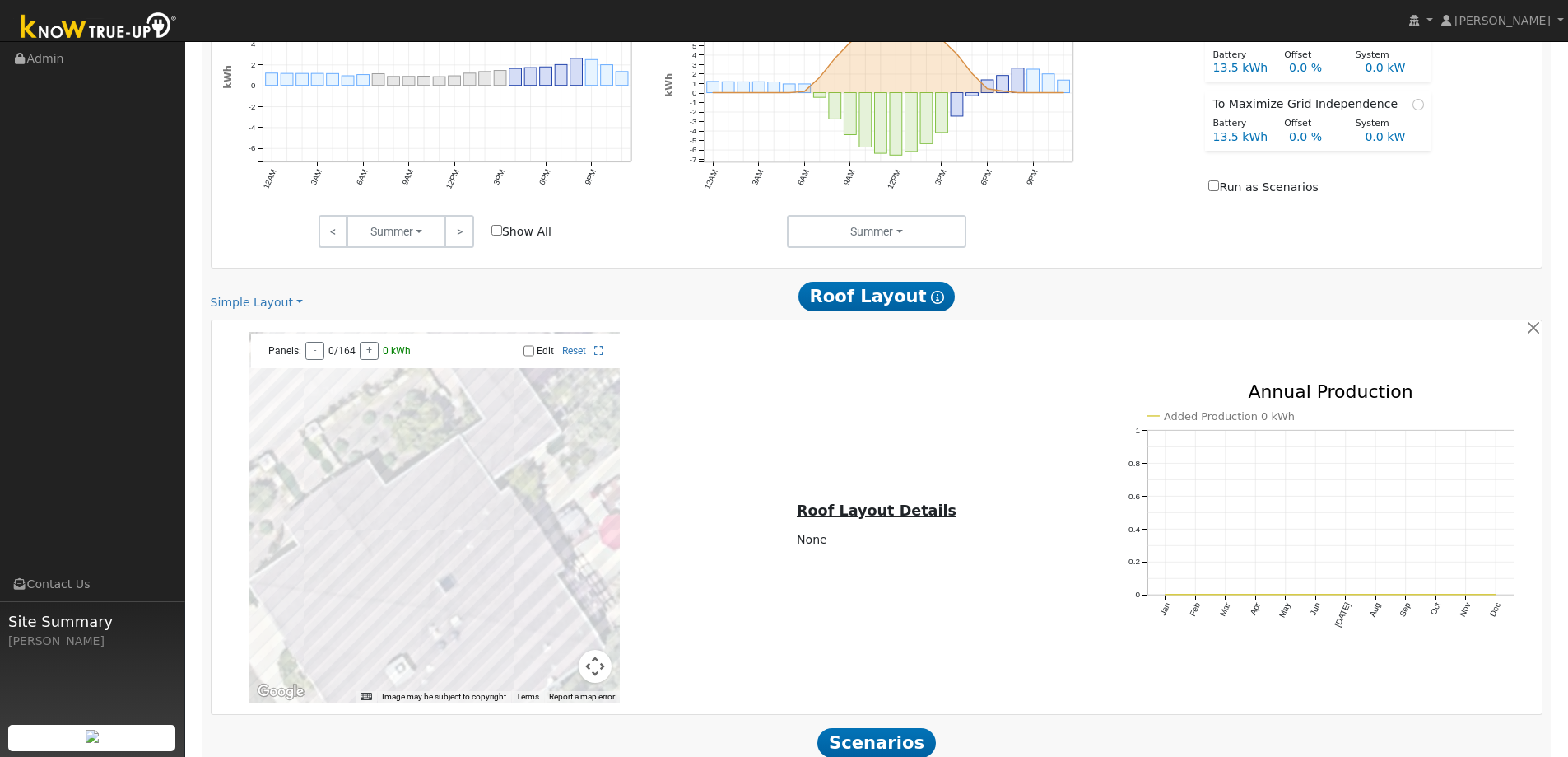
scroll to position [935, 0]
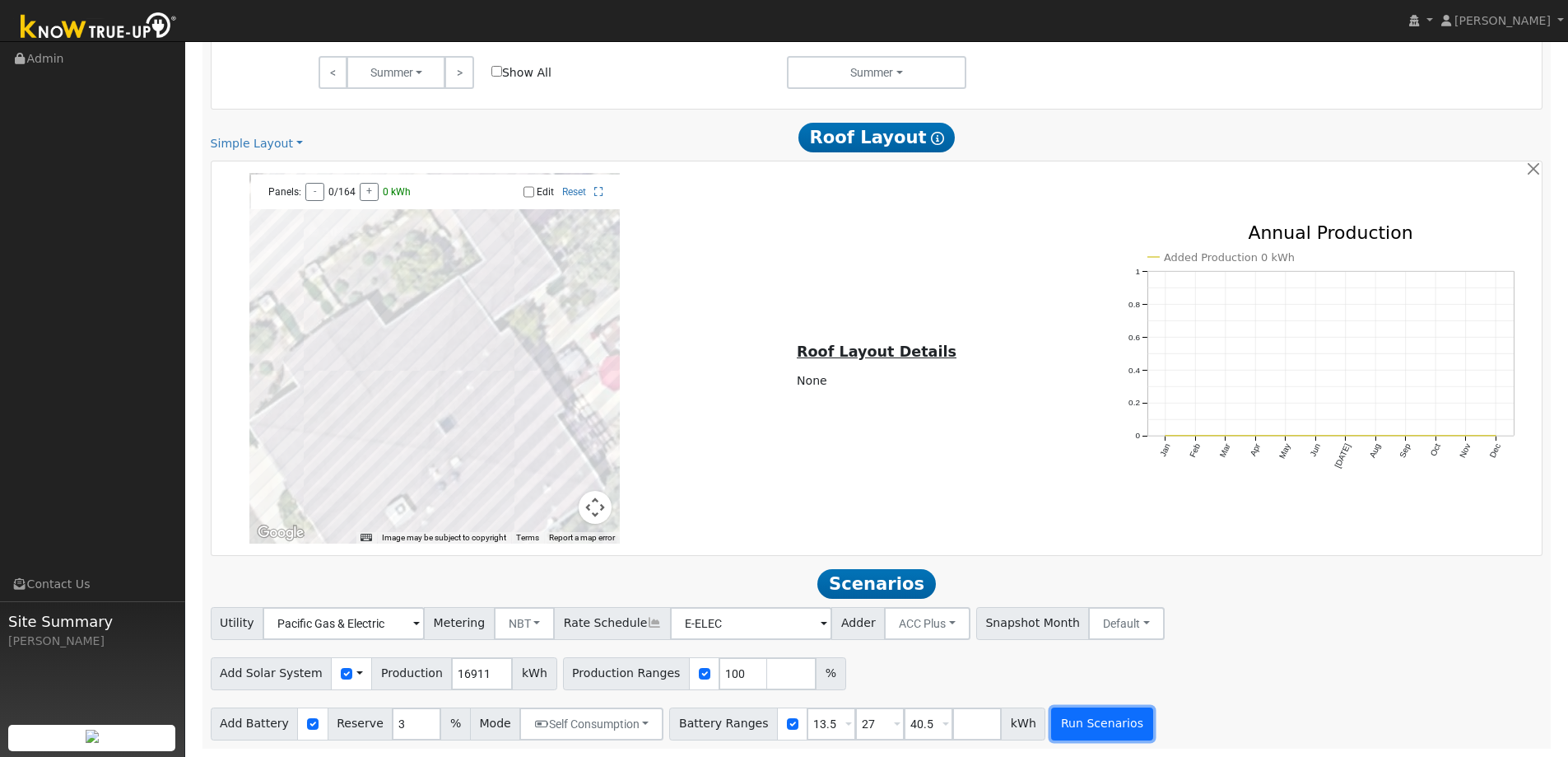
click at [1071, 725] on button "Run Scenarios" at bounding box center [1101, 723] width 101 height 33
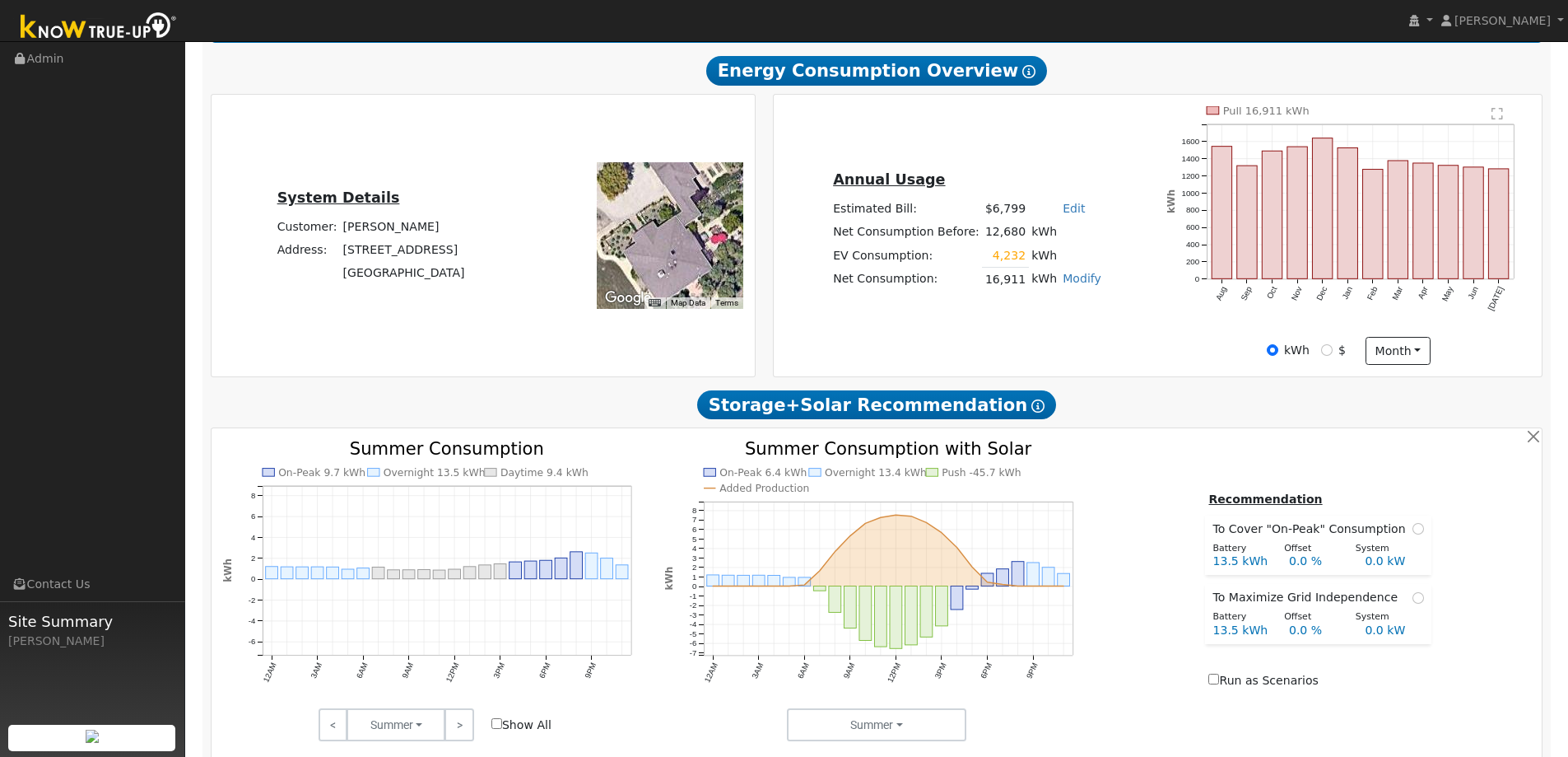
scroll to position [277, 0]
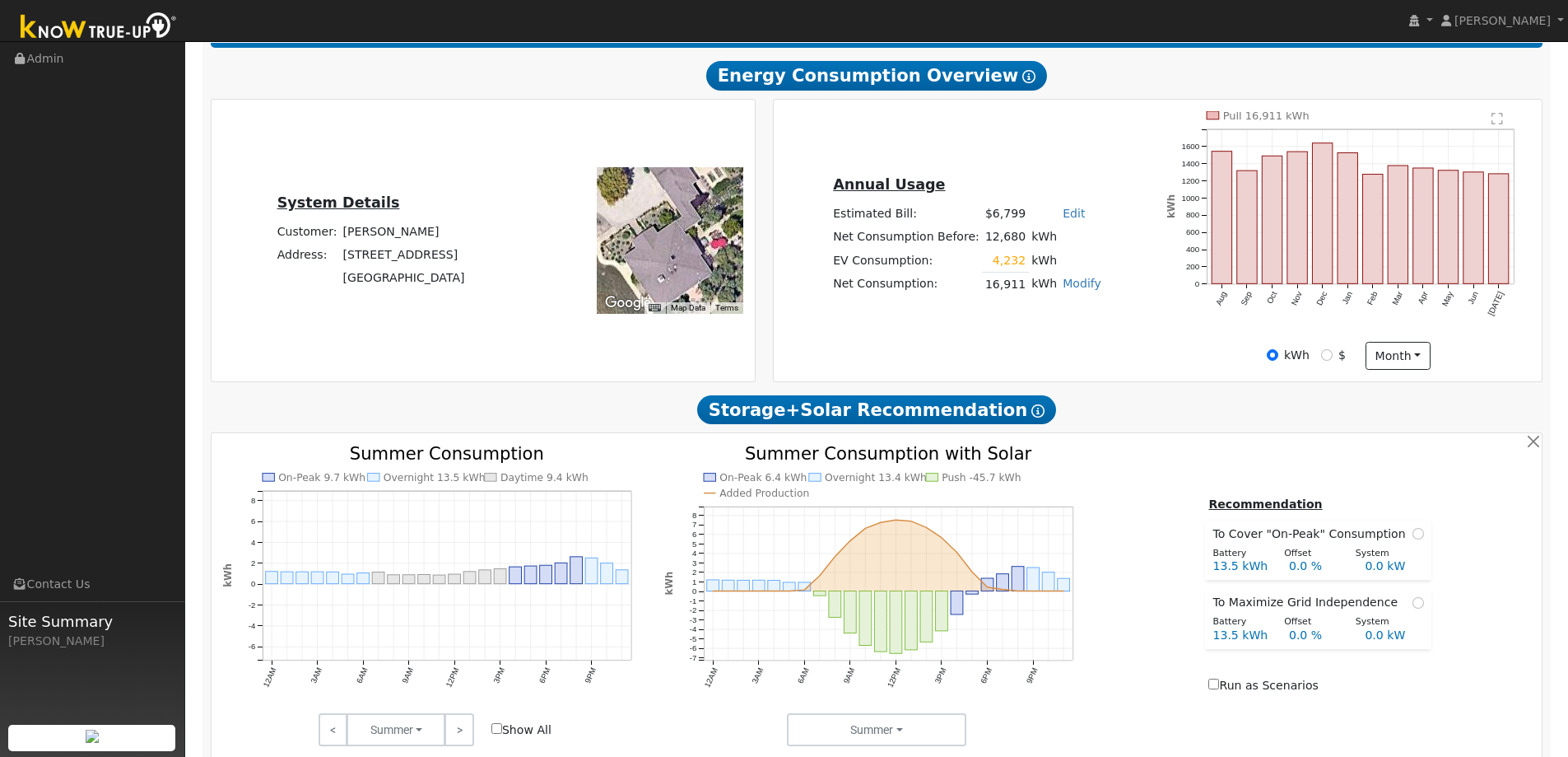
type input "11.3"
type input "$39,459"
type input "$21,558"
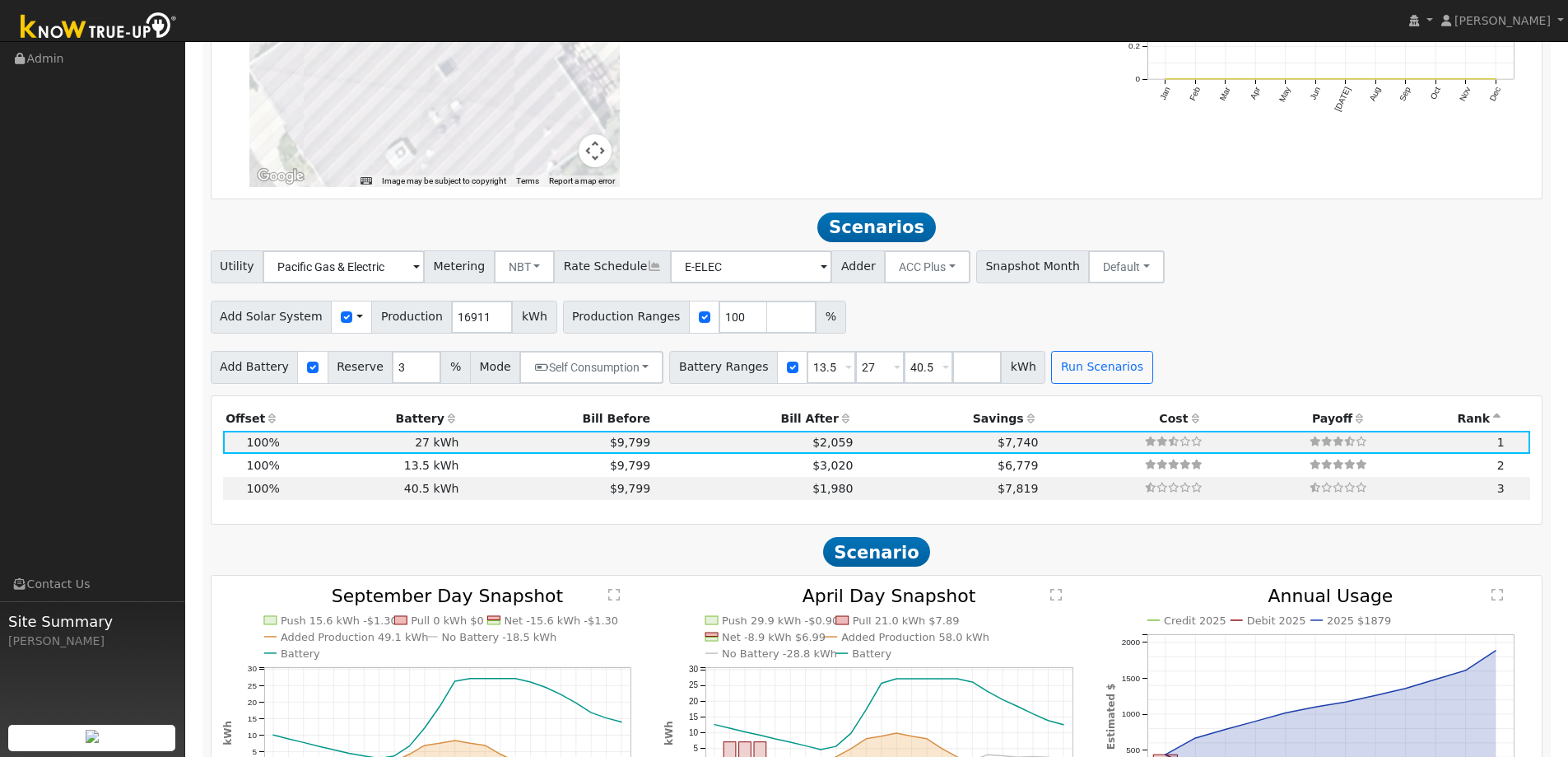
scroll to position [1289, 0]
click at [356, 318] on span at bounding box center [359, 318] width 6 height 18
click at [365, 352] on link "Use CSV Data" at bounding box center [400, 347] width 114 height 23
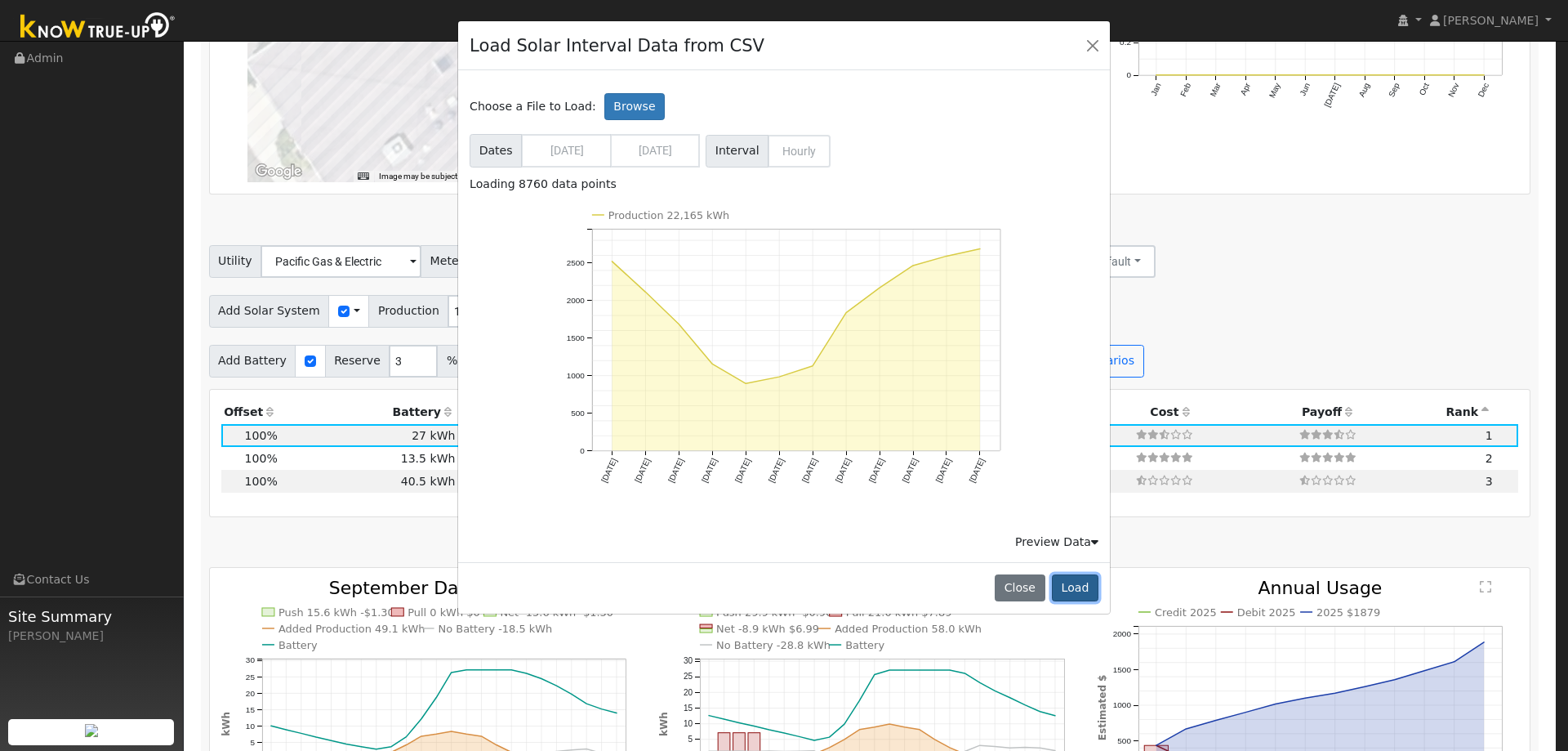
click at [1089, 589] on button "Load" at bounding box center [1074, 588] width 47 height 28
type input "22165"
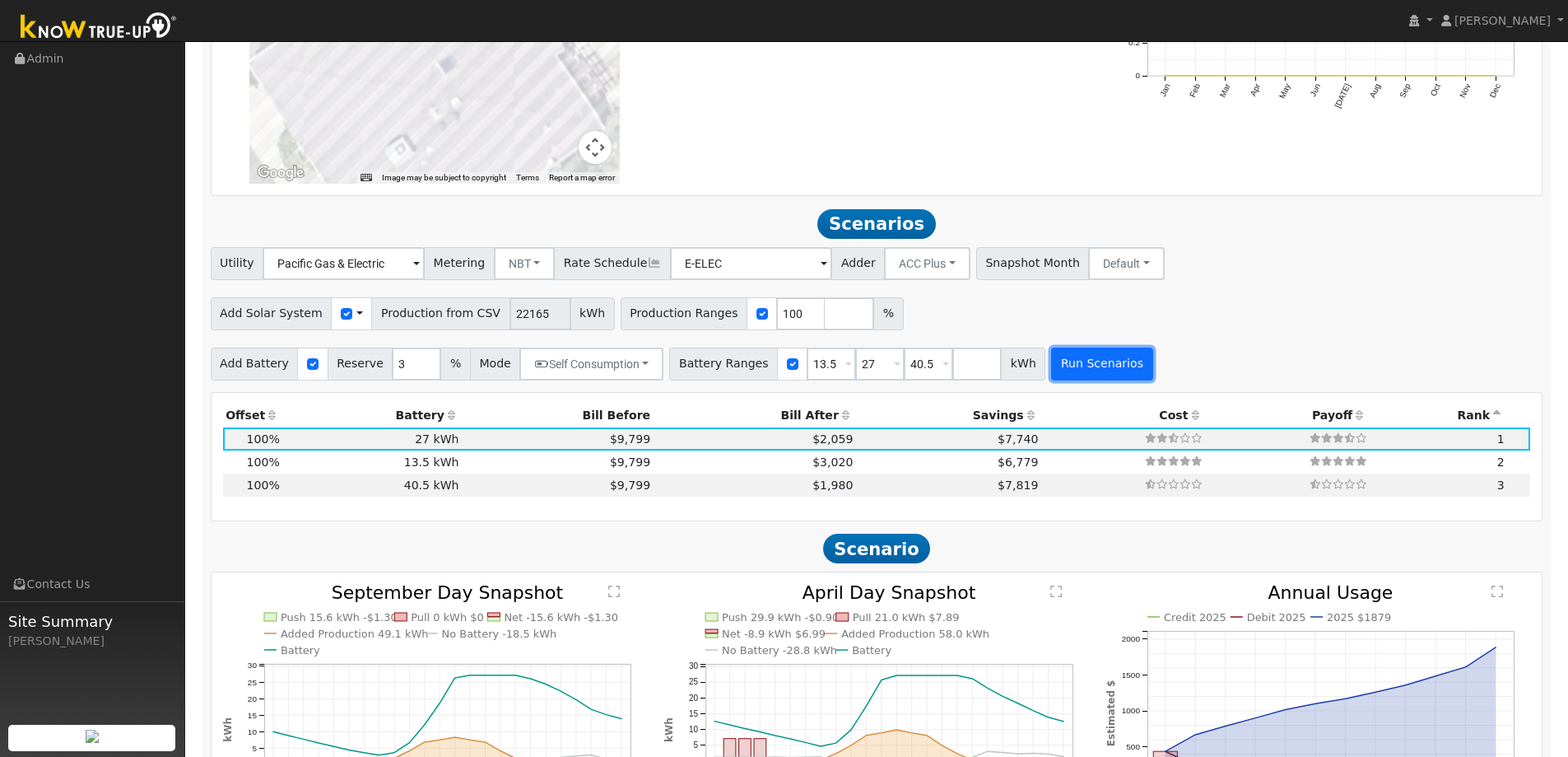
click at [1065, 365] on button "Run Scenarios" at bounding box center [1101, 363] width 101 height 33
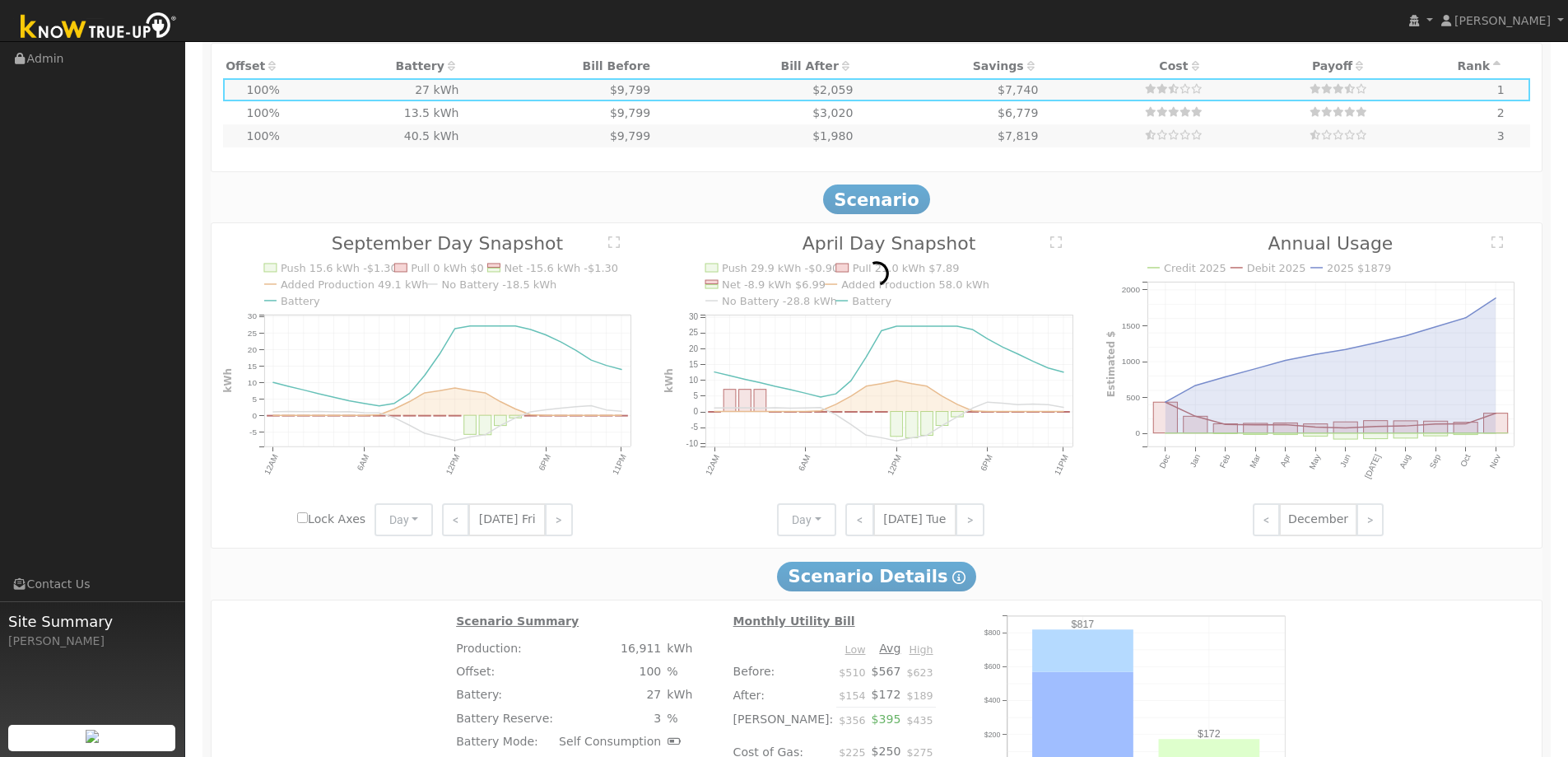
scroll to position [1976, 0]
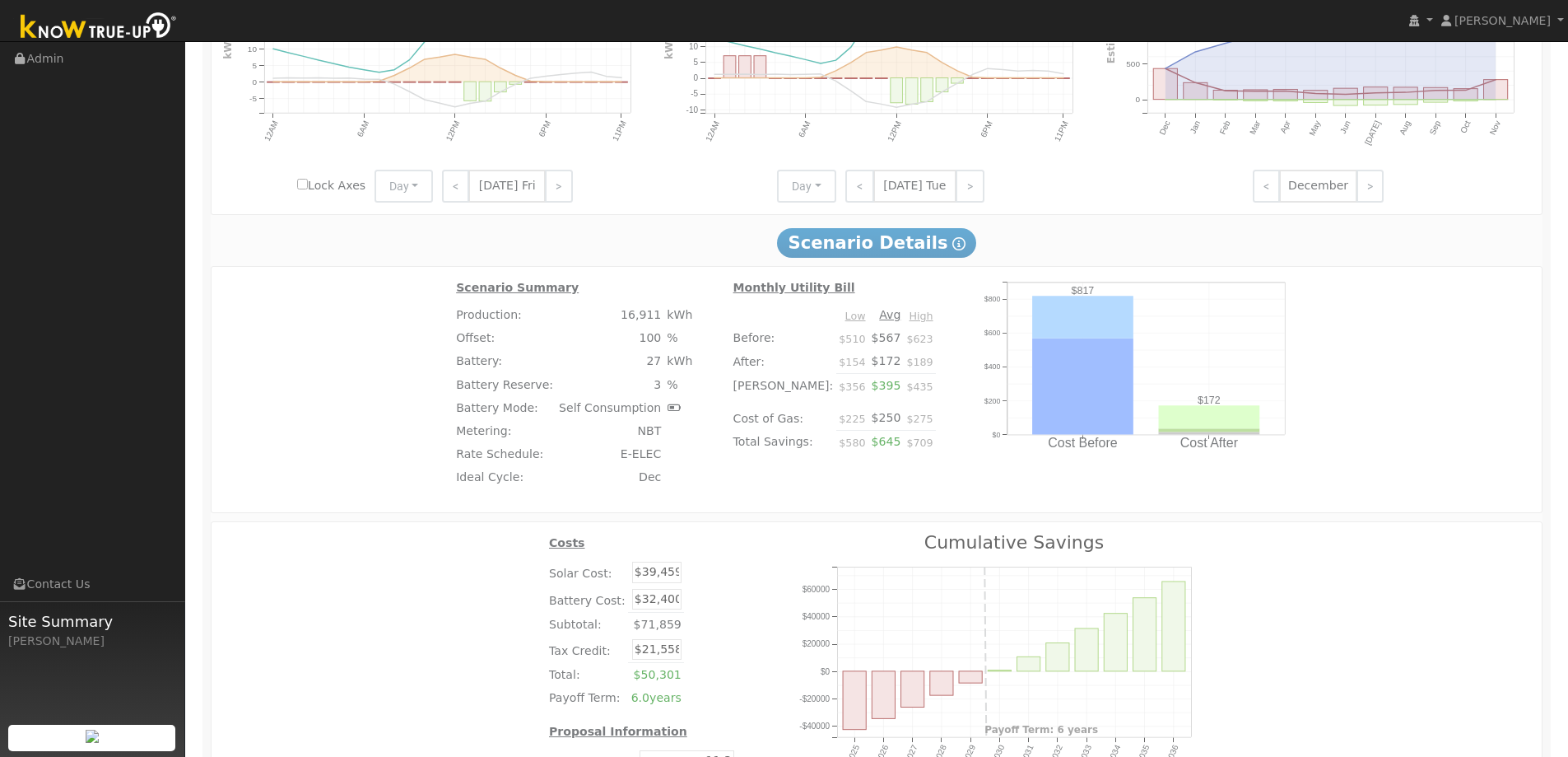
type input "14.8"
type input "$51,718"
type input "$16,200"
type input "$20,375"
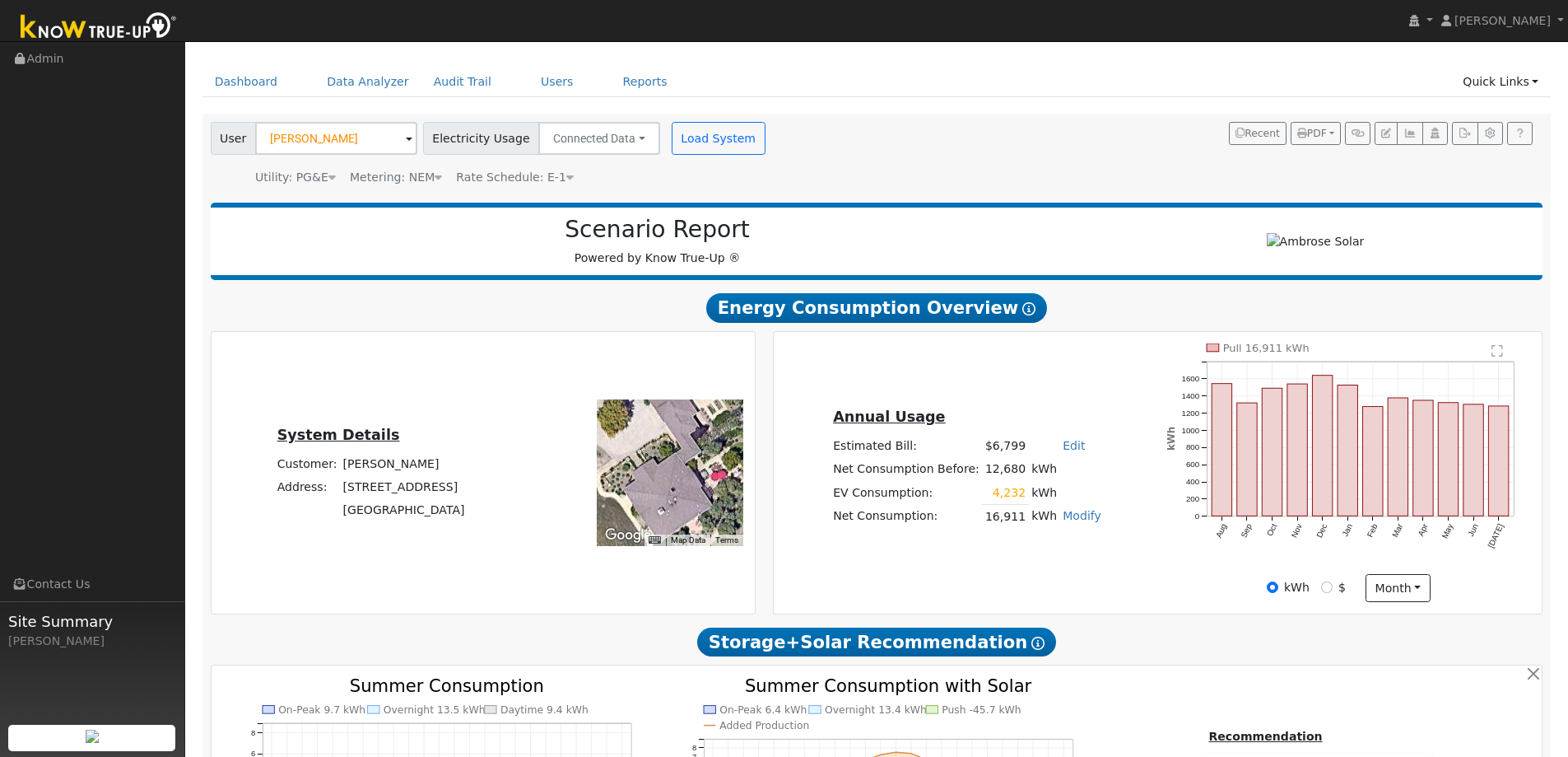
scroll to position [82, 0]
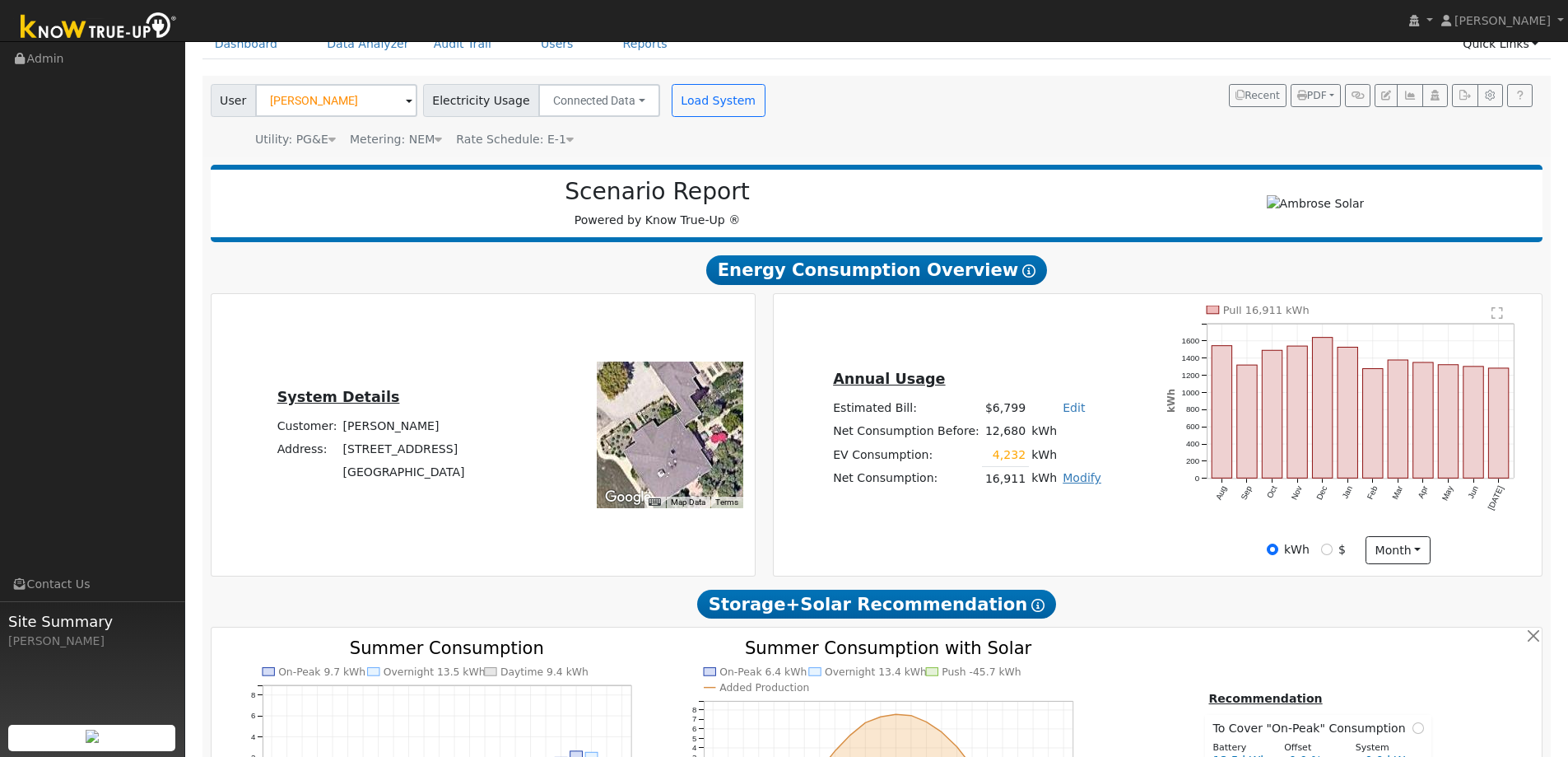
click at [1069, 484] on link "Modify" at bounding box center [1082, 477] width 39 height 13
click at [1015, 543] on link "Edit Electric Vehicle" at bounding box center [1017, 541] width 137 height 23
type input "0"
click at [1069, 519] on button "Save" at bounding box center [1093, 523] width 48 height 28
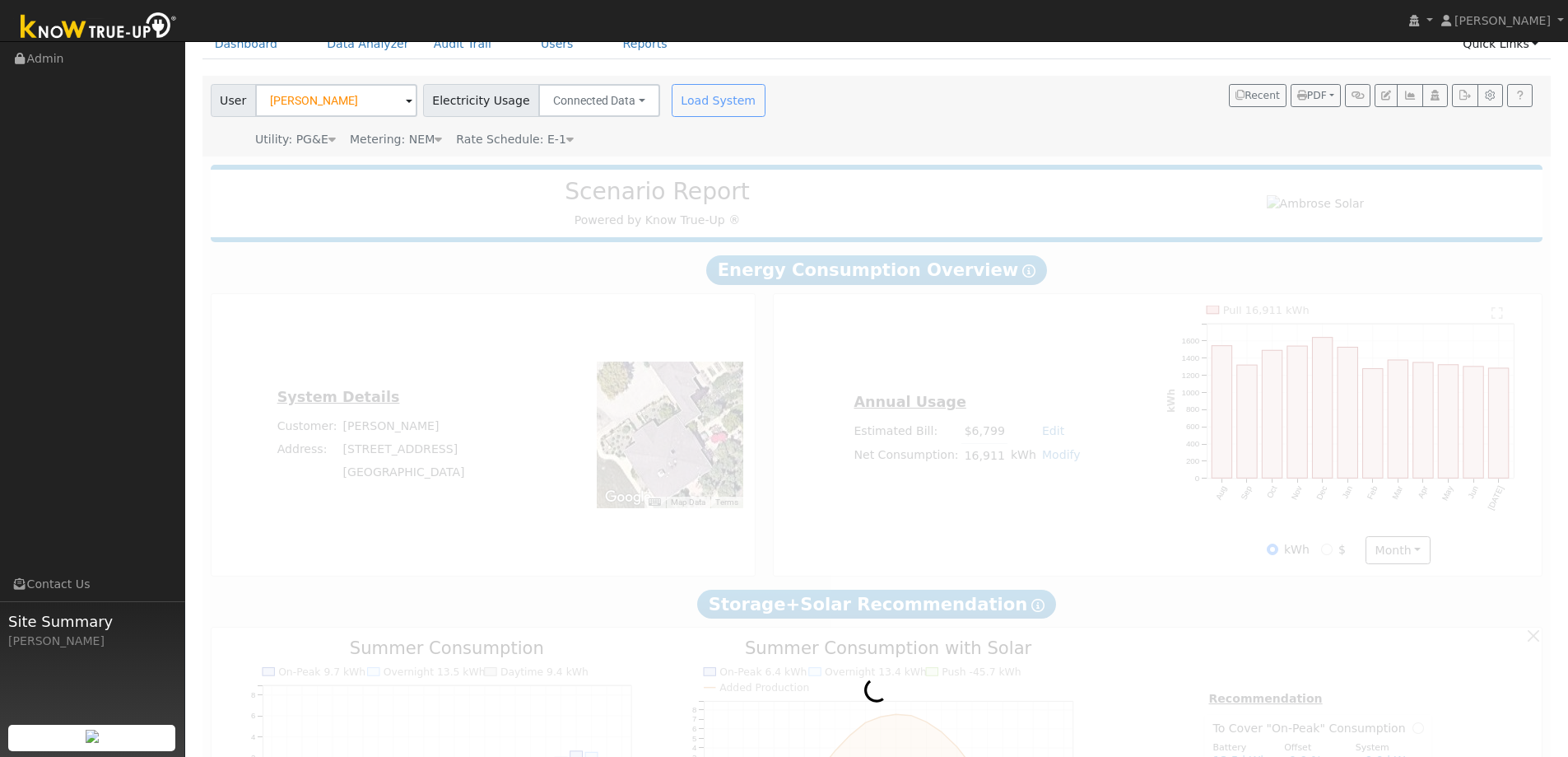
scroll to position [0, 0]
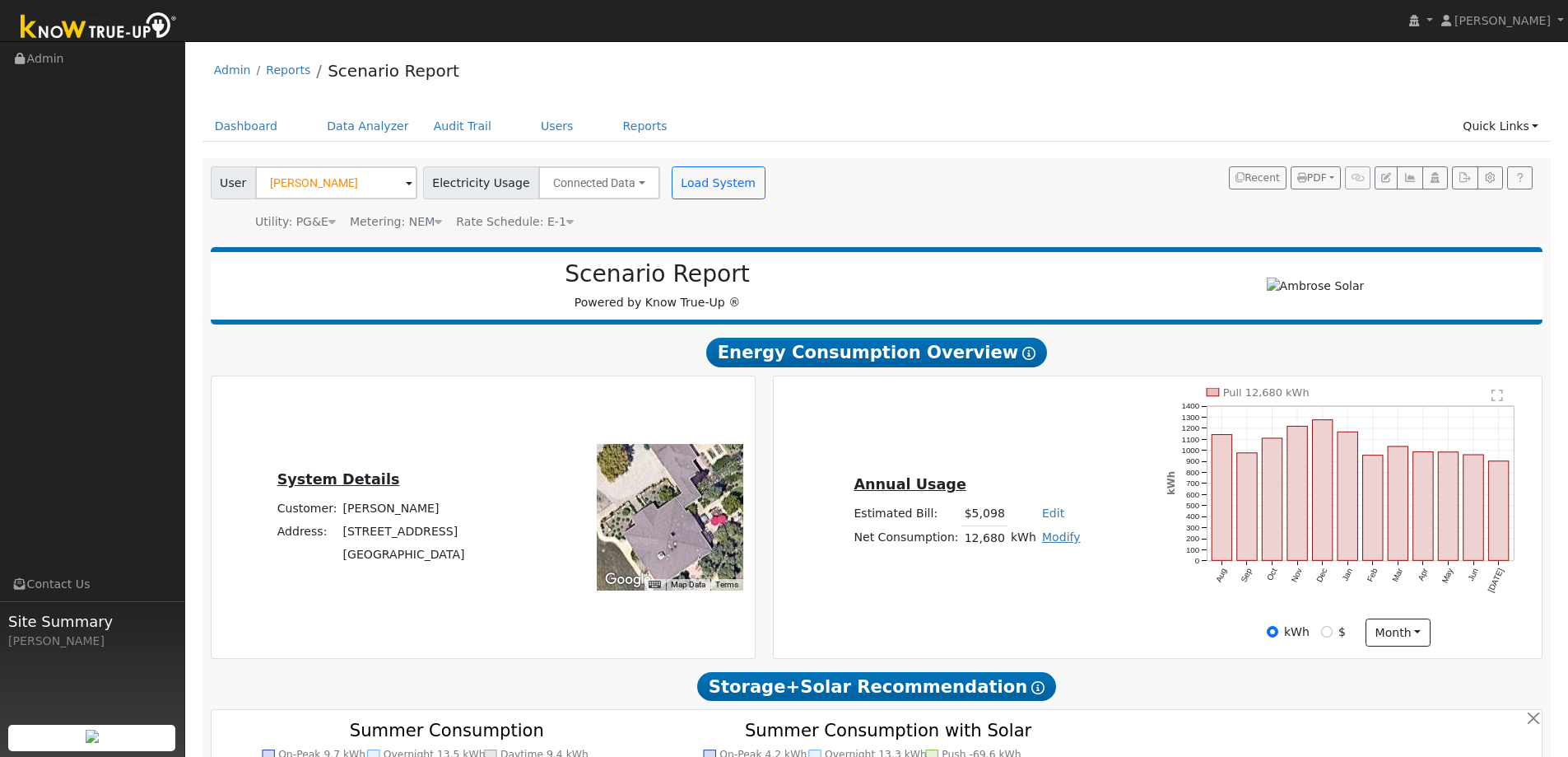
click at [1050, 538] on link "Modify" at bounding box center [1061, 536] width 39 height 13
click at [1005, 566] on link "Add Consumption" at bounding box center [998, 565] width 137 height 23
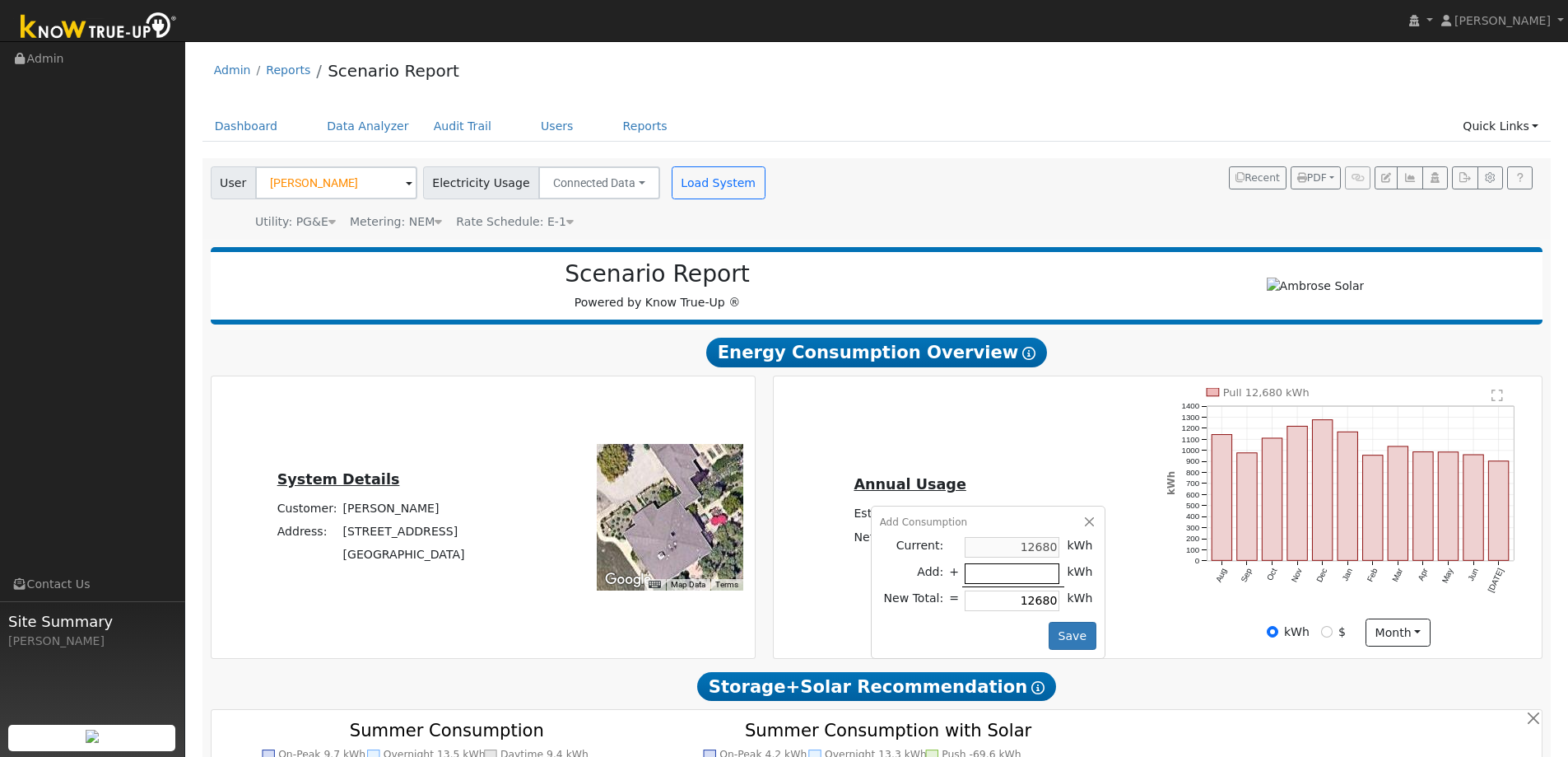
type input "4"
type input "12684"
type input "42"
type input "12722"
type input "420"
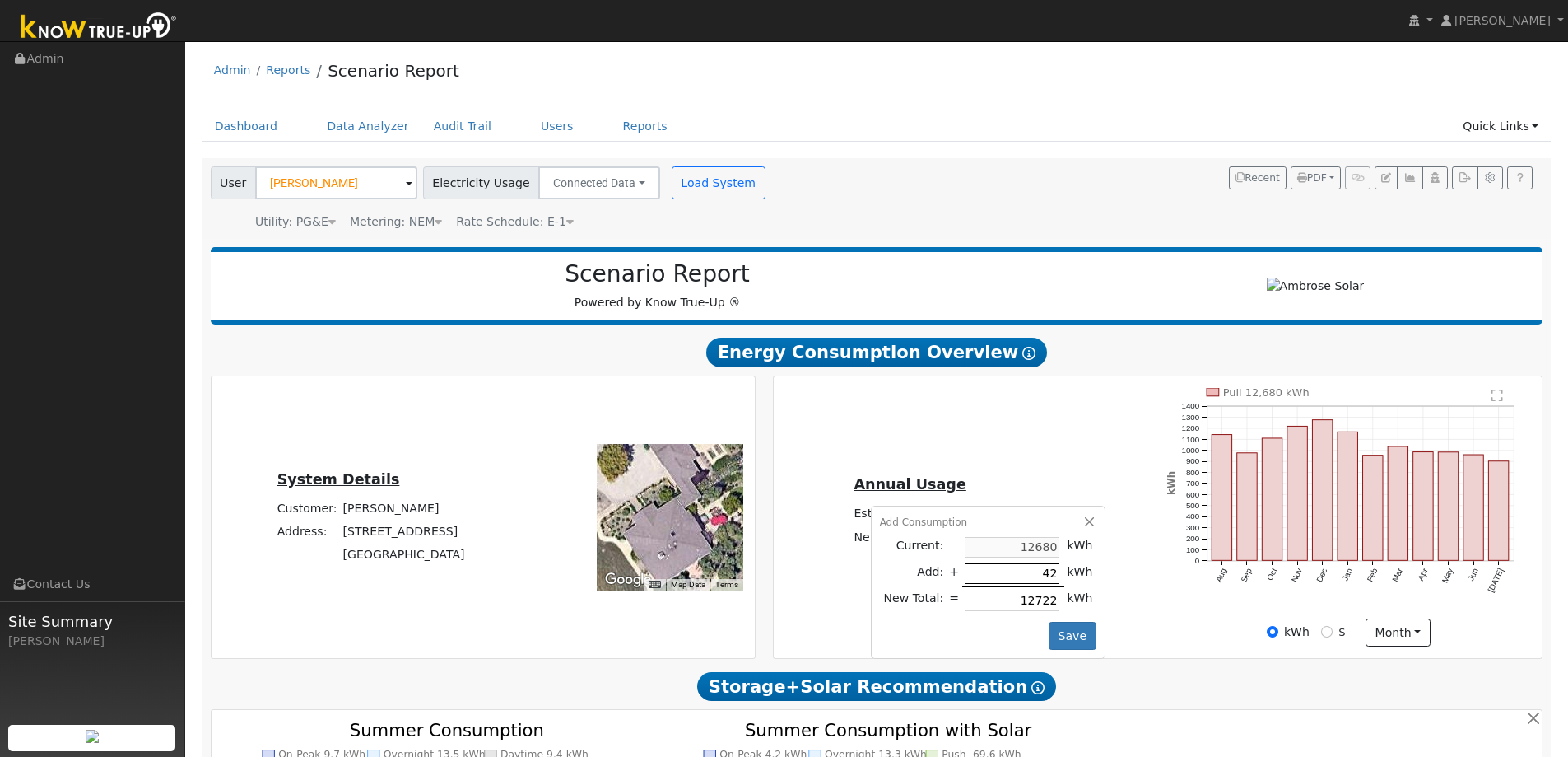
type input "13100"
type input "4200"
type input "16880"
type input "4200"
click at [1060, 636] on button "Save" at bounding box center [1072, 636] width 48 height 28
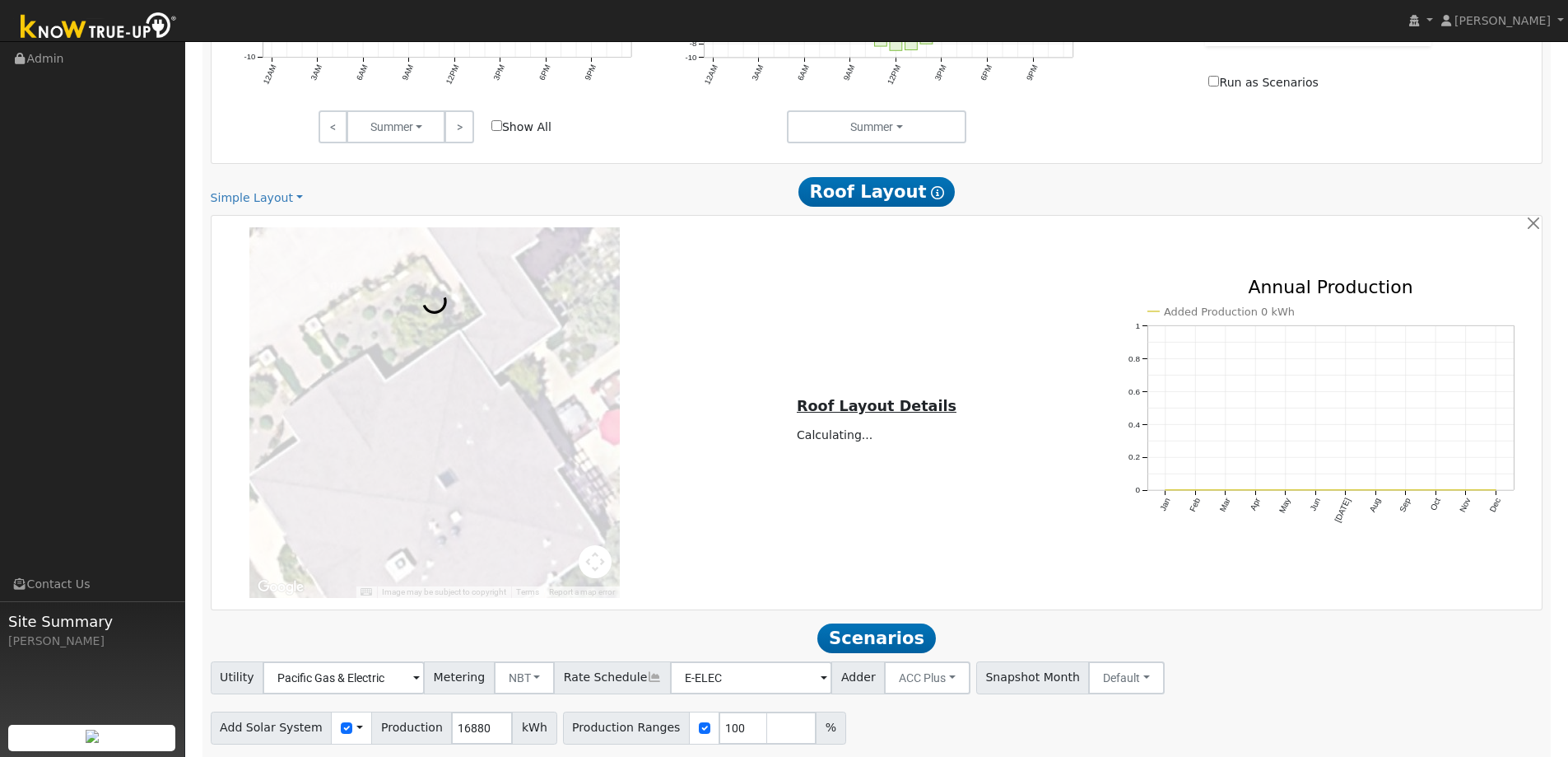
scroll to position [935, 0]
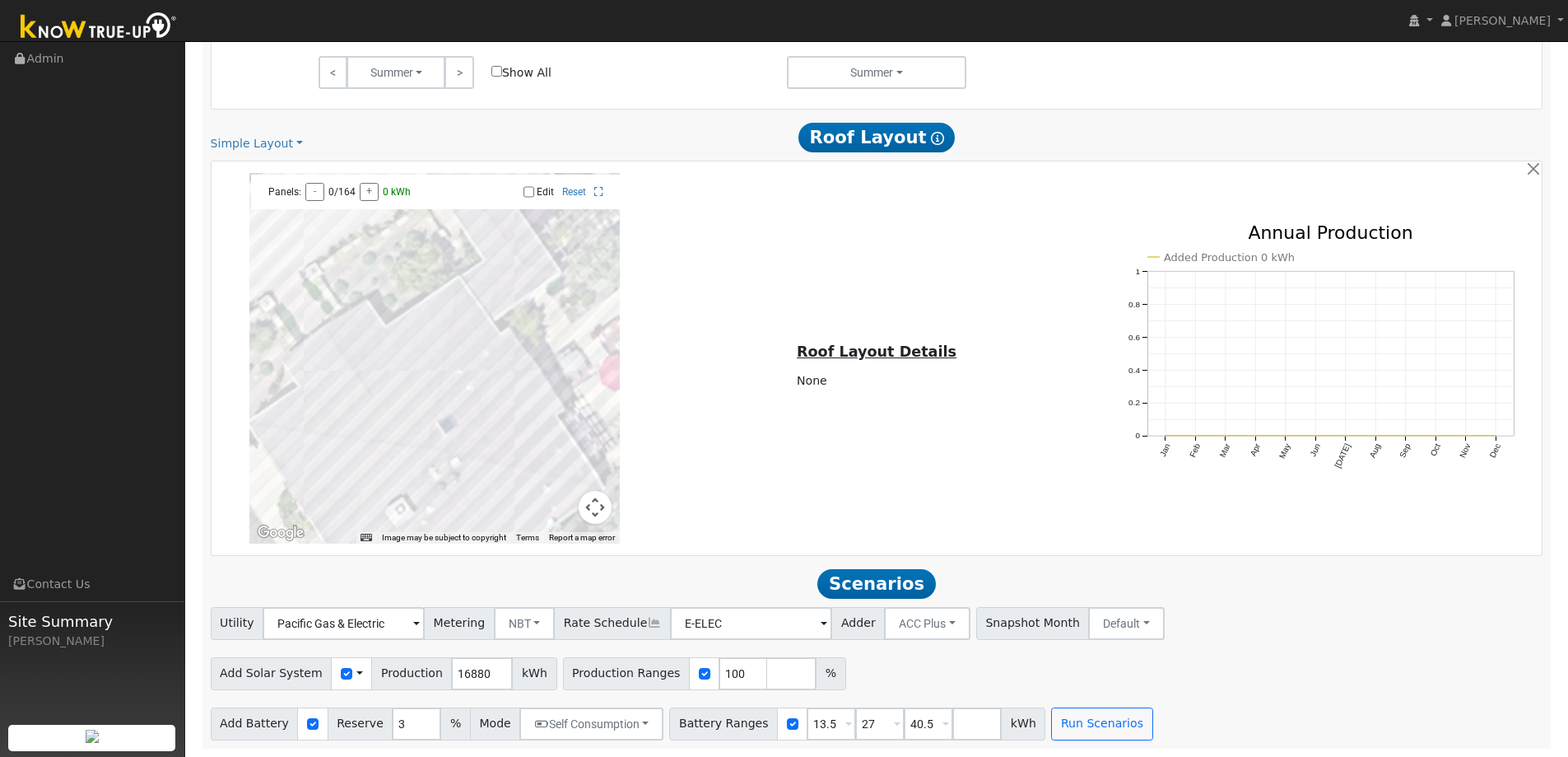
click at [356, 672] on span at bounding box center [359, 674] width 6 height 18
click at [365, 700] on link "Use CSV Data" at bounding box center [400, 702] width 114 height 23
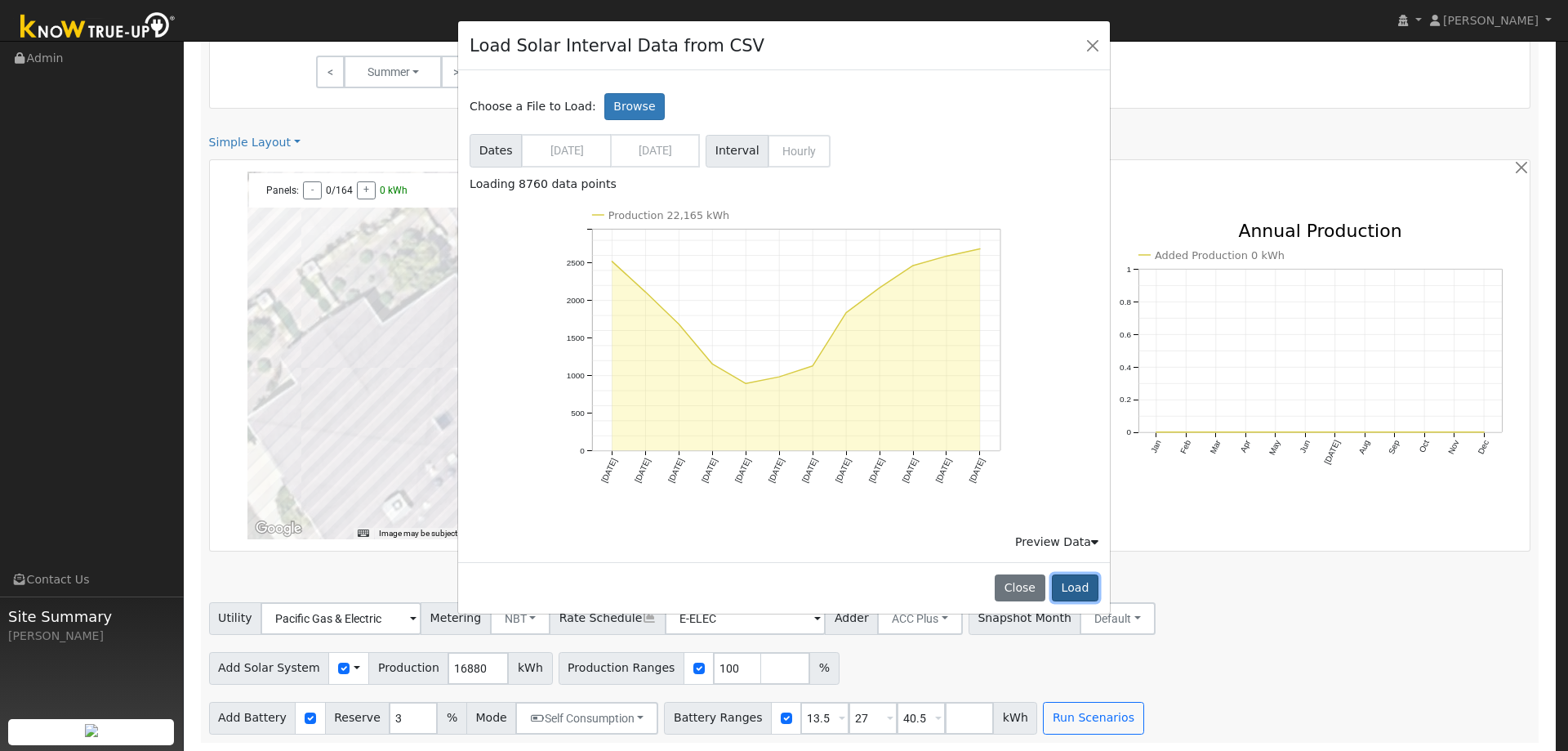
click at [1074, 587] on button "Load" at bounding box center [1074, 588] width 47 height 28
type input "22165"
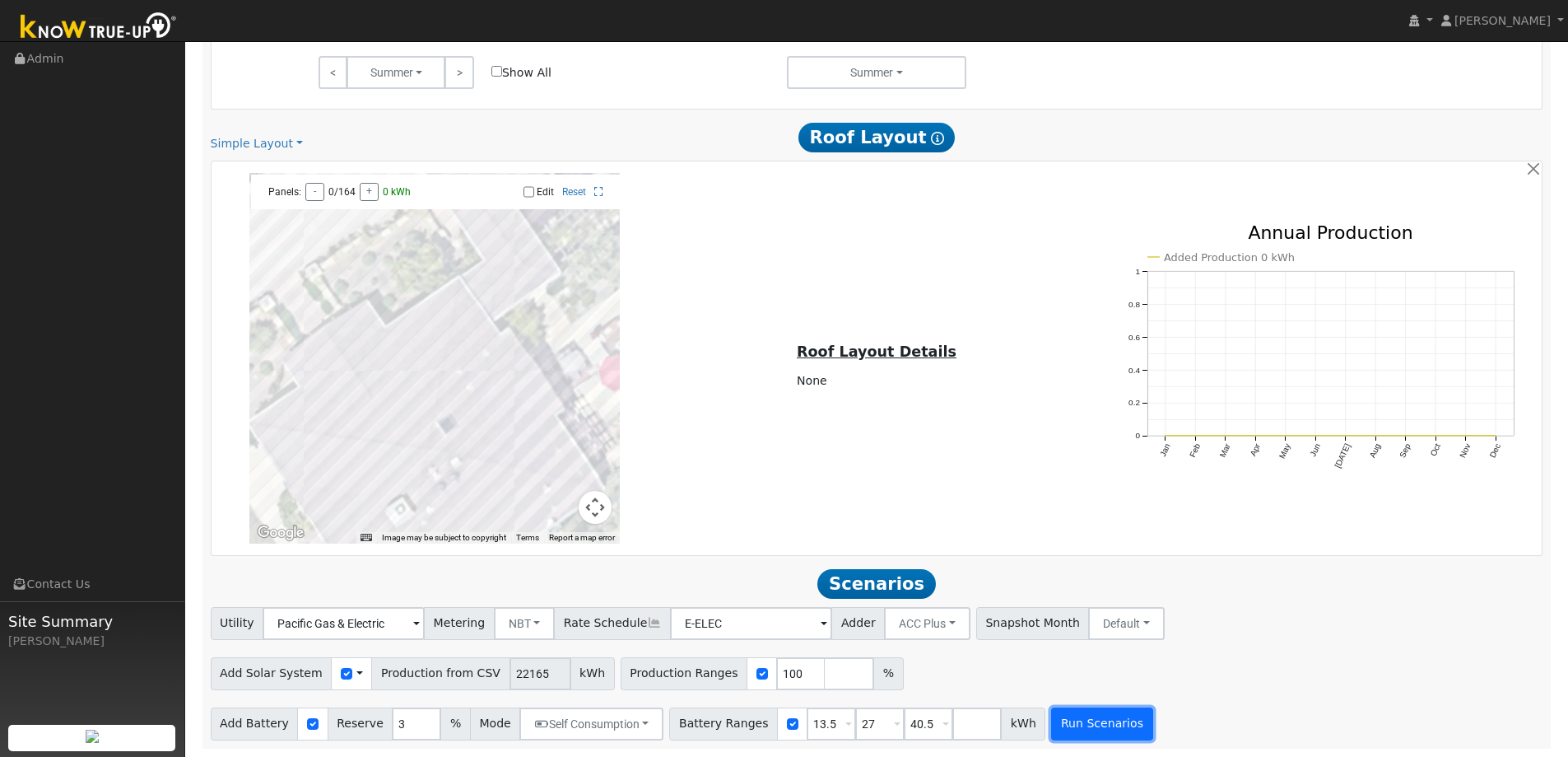
click at [1060, 724] on button "Run Scenarios" at bounding box center [1101, 723] width 101 height 33
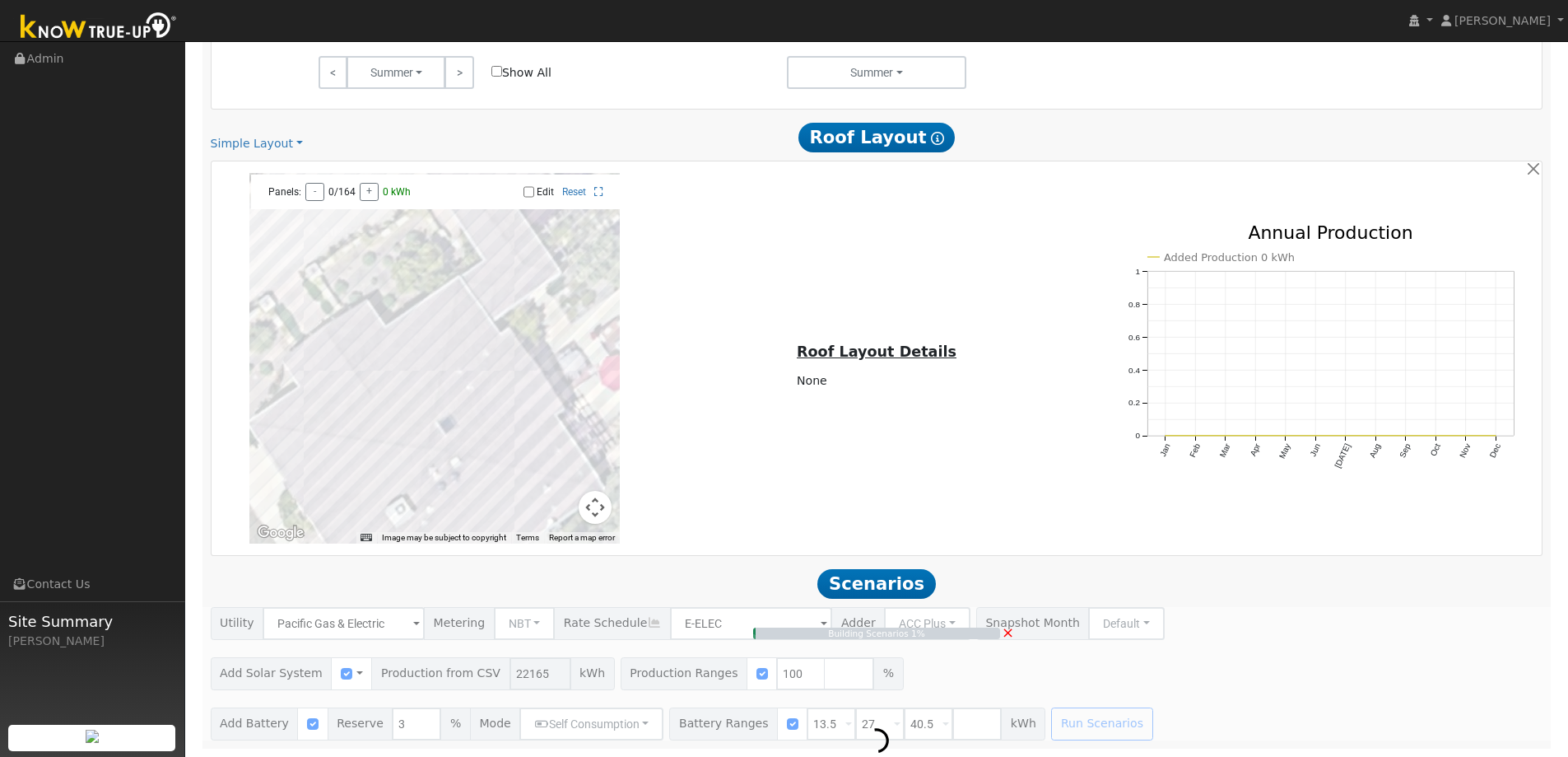
type input "$32,400"
type input "$25,235"
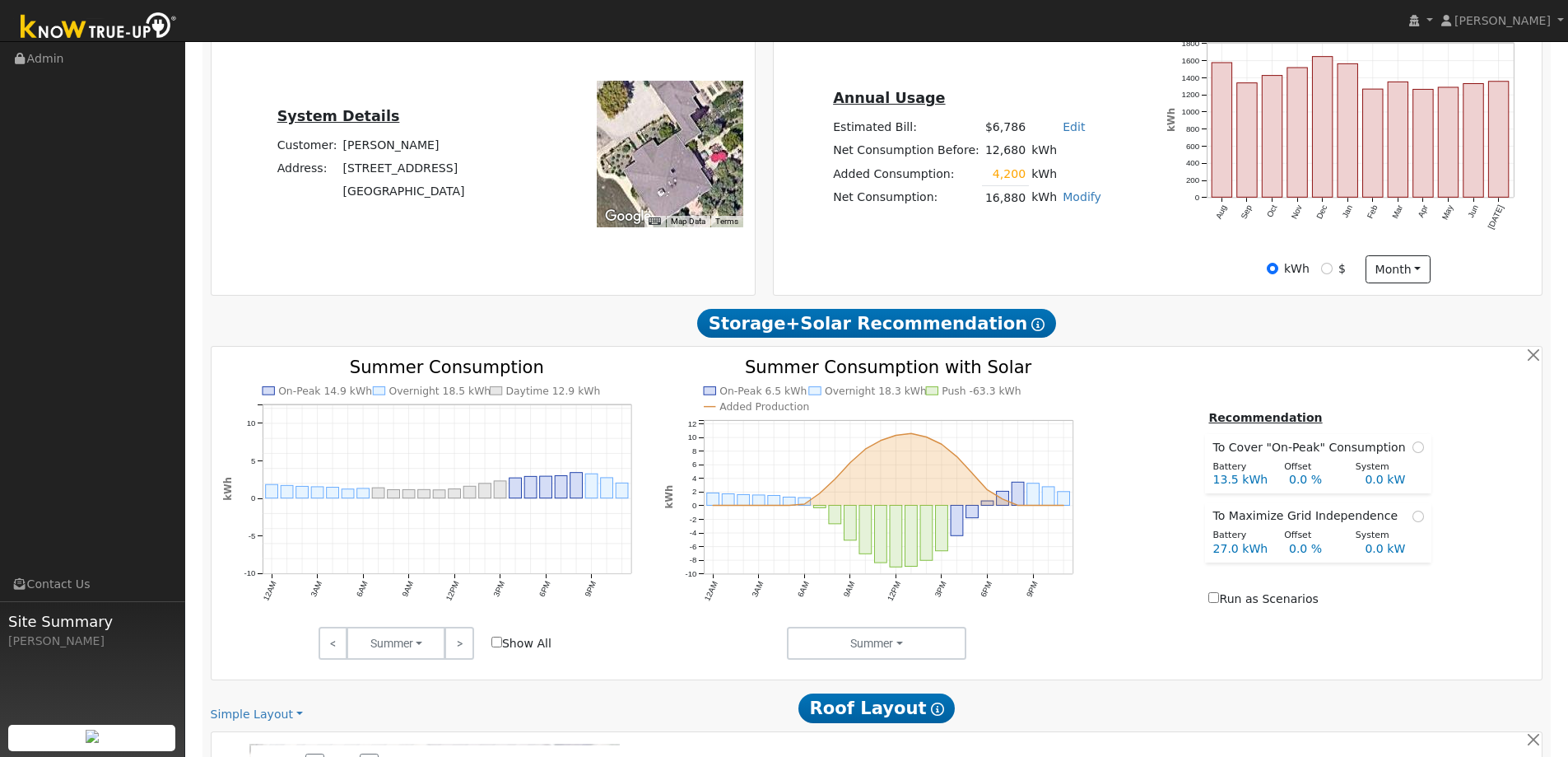
scroll to position [0, 0]
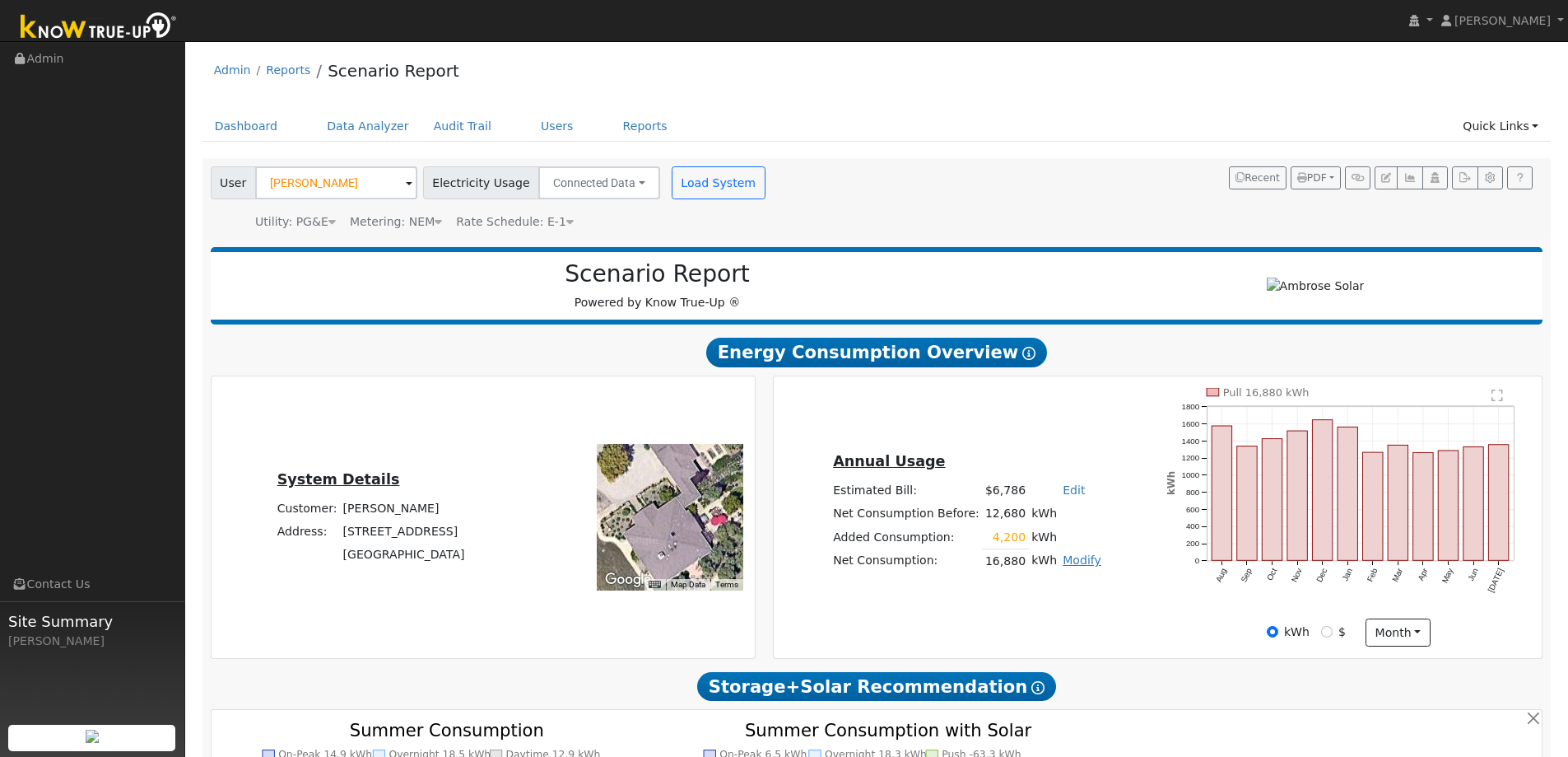
click at [1062, 559] on link "Modify" at bounding box center [1082, 559] width 39 height 13
click at [1015, 589] on link "Edit Consumption" at bounding box center [1017, 588] width 137 height 23
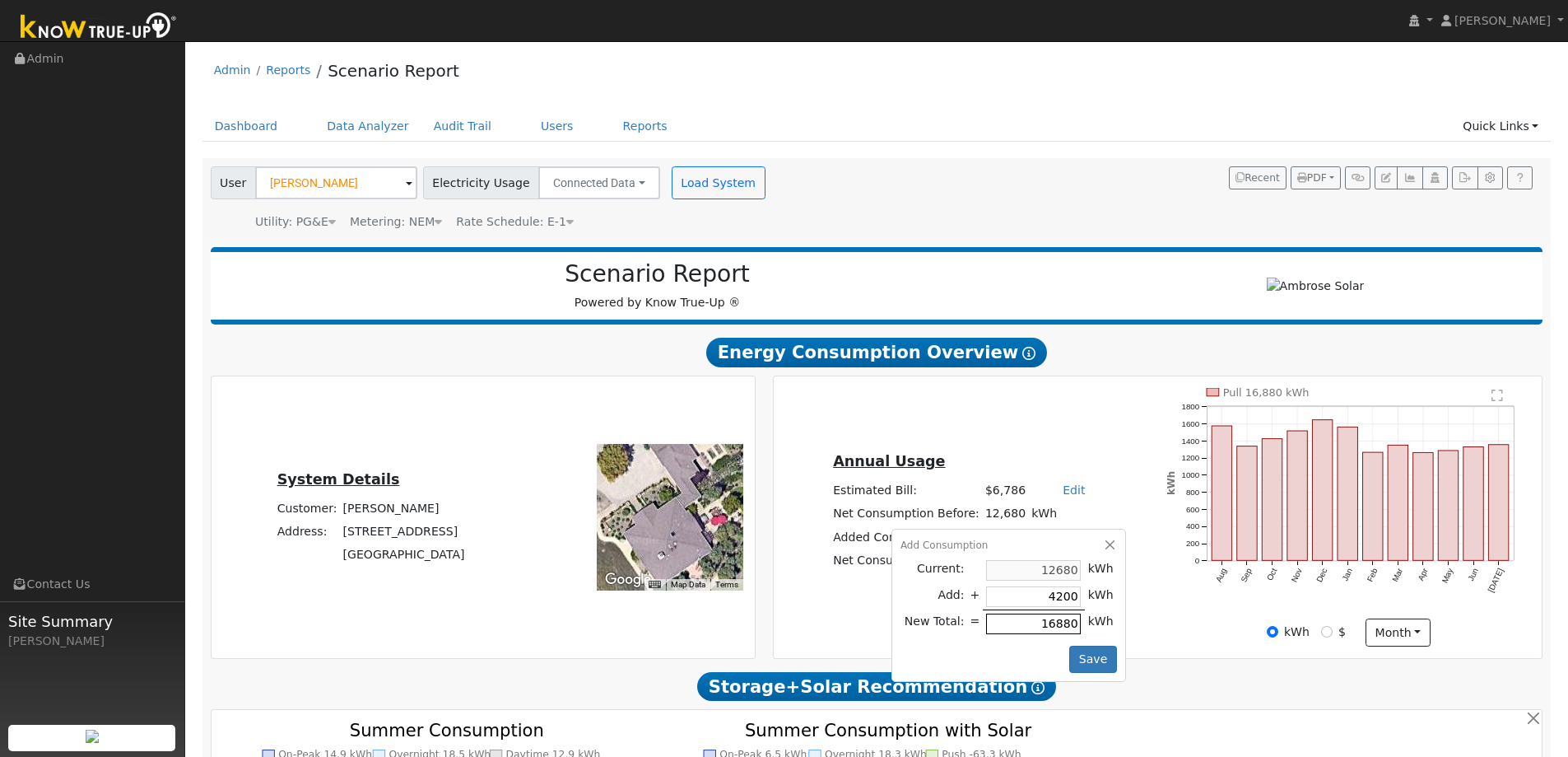
type input "12680"
type input "0"
click at [1081, 660] on button "Save" at bounding box center [1093, 659] width 48 height 28
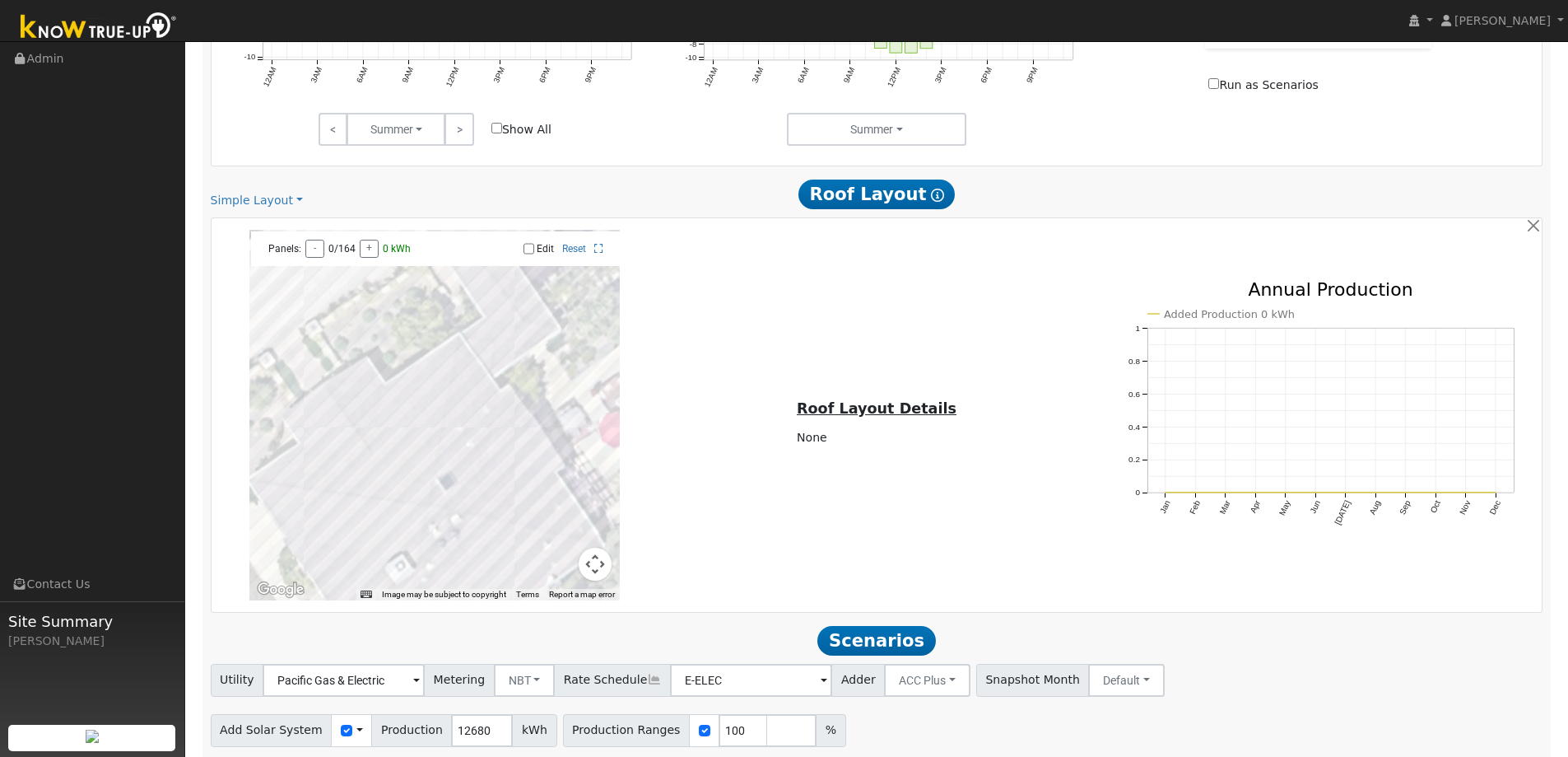
scroll to position [935, 0]
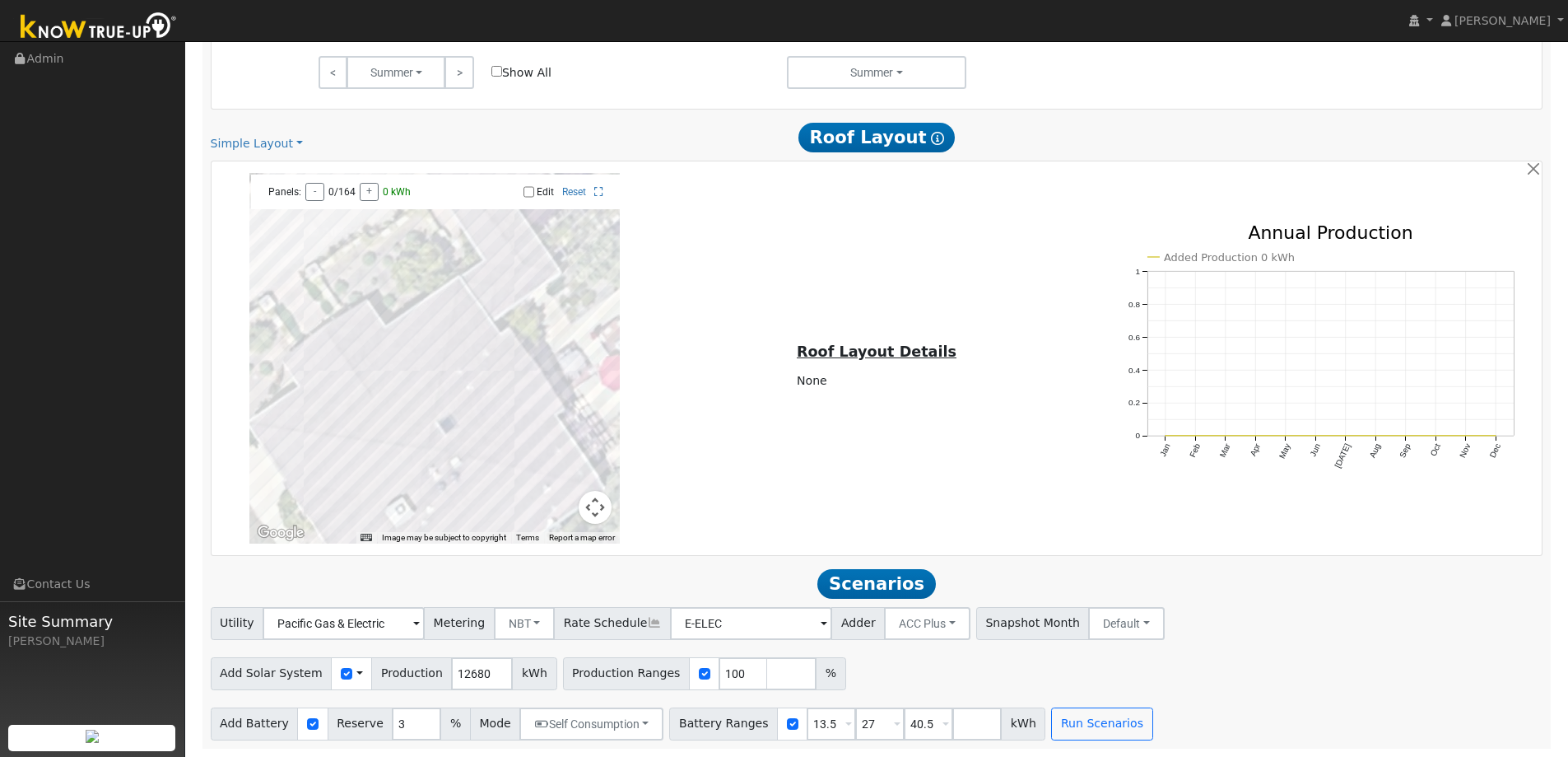
click at [339, 677] on div "Use CSV Data" at bounding box center [351, 673] width 41 height 33
click at [356, 672] on span at bounding box center [359, 674] width 6 height 18
click at [377, 713] on link "Use CSV Data" at bounding box center [400, 702] width 114 height 23
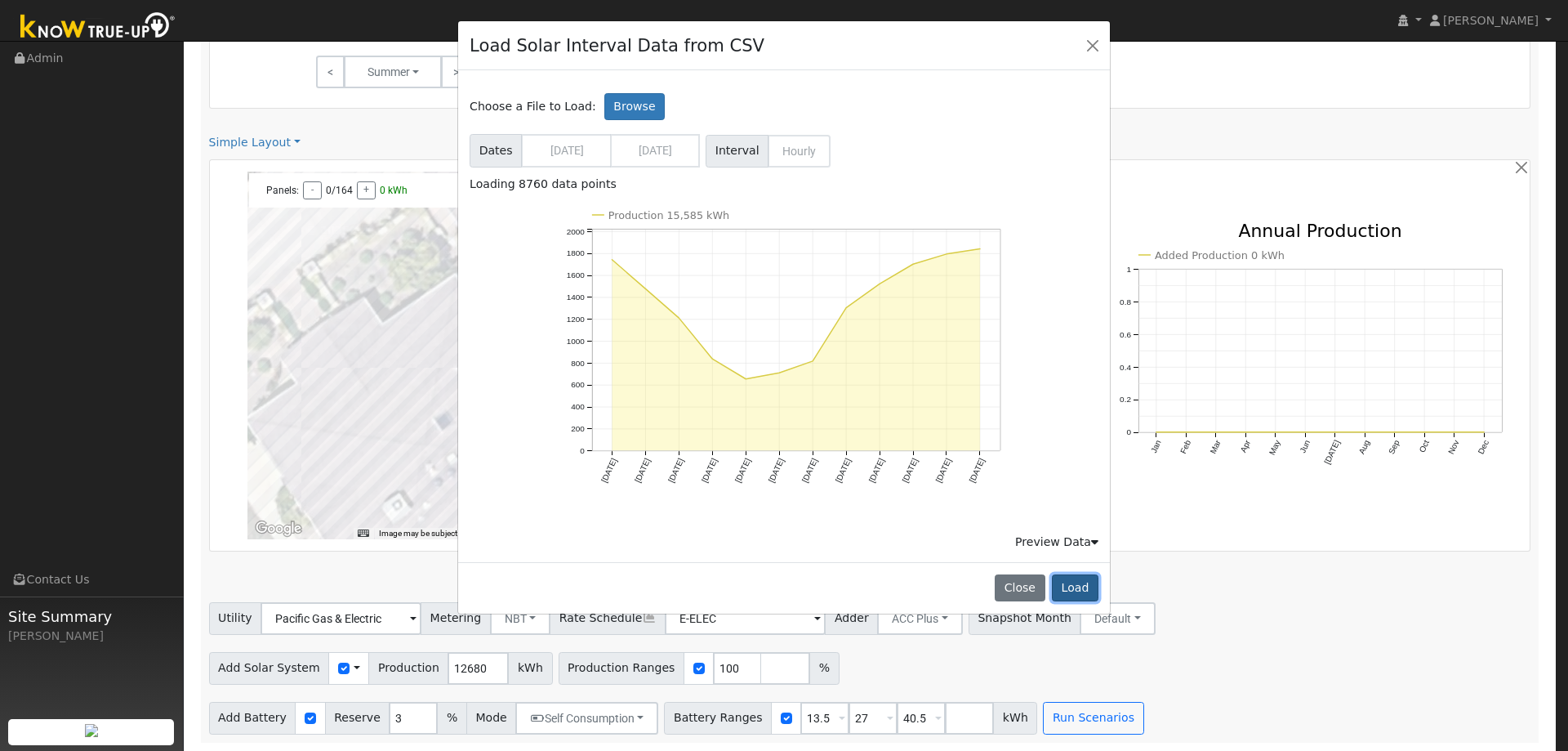
click at [1079, 584] on button "Load" at bounding box center [1074, 588] width 47 height 28
type input "15585"
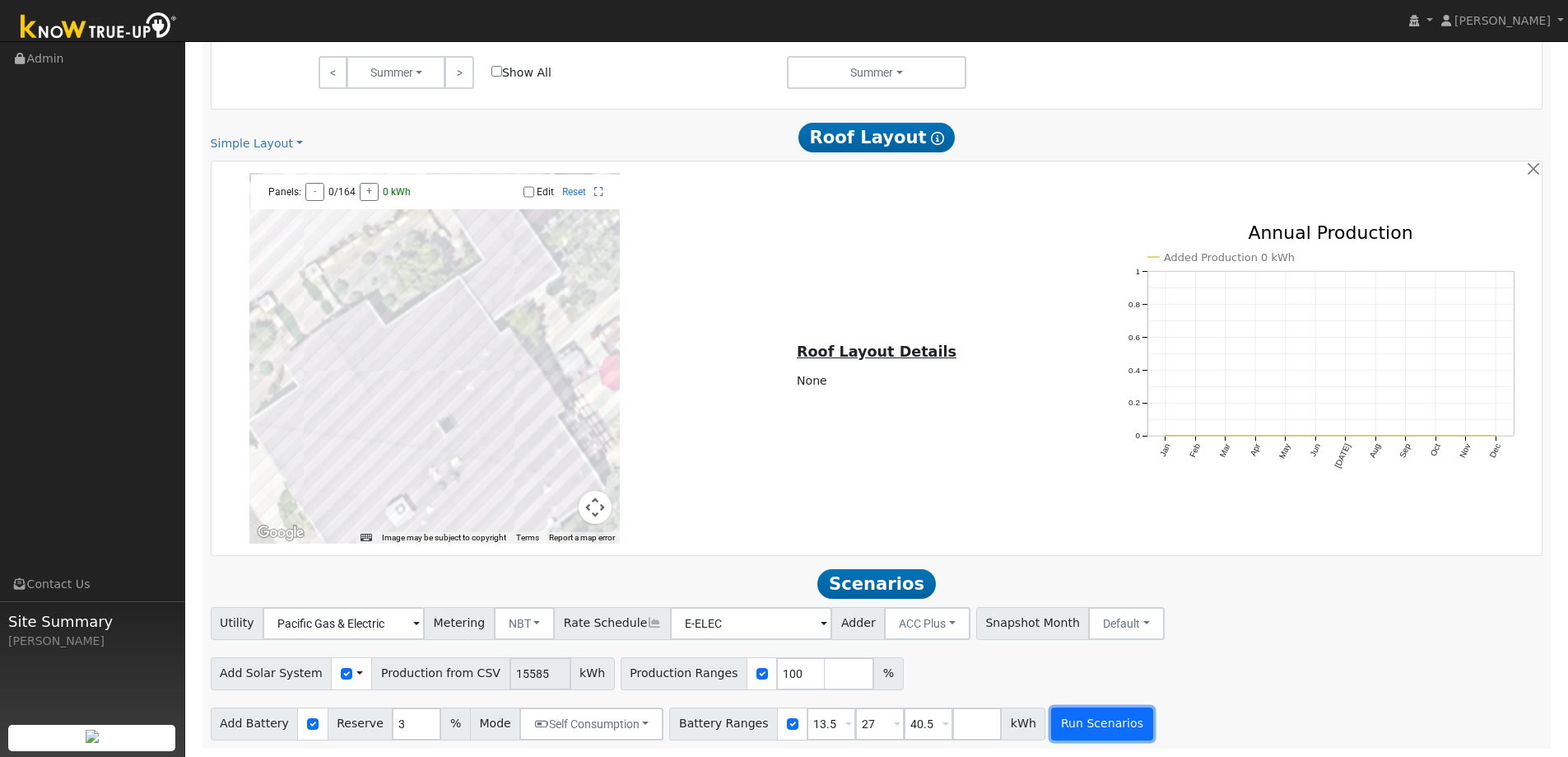
click at [1067, 724] on button "Run Scenarios" at bounding box center [1101, 723] width 101 height 33
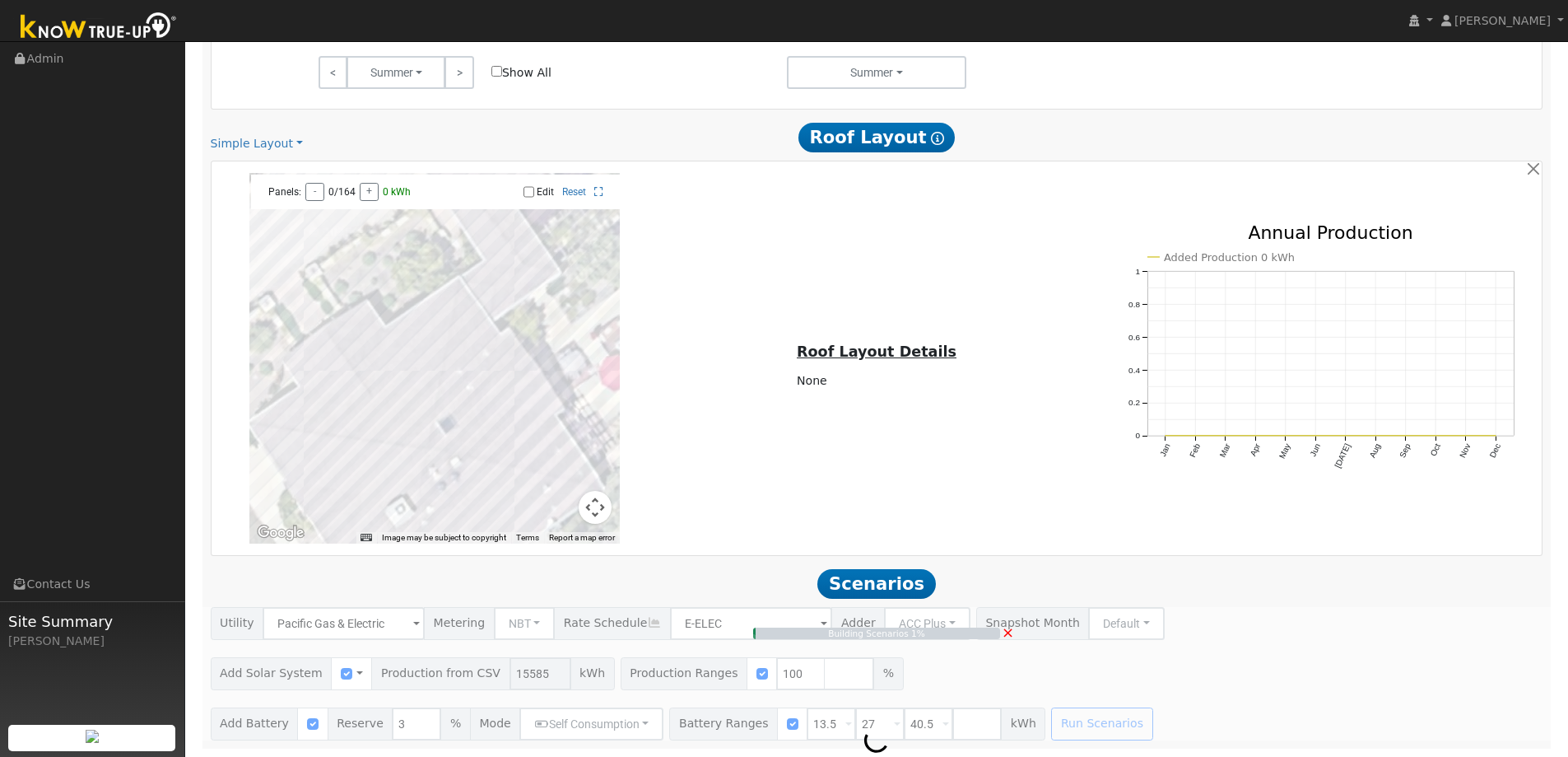
type input "10.4"
type input "$36,365"
type input "$20,630"
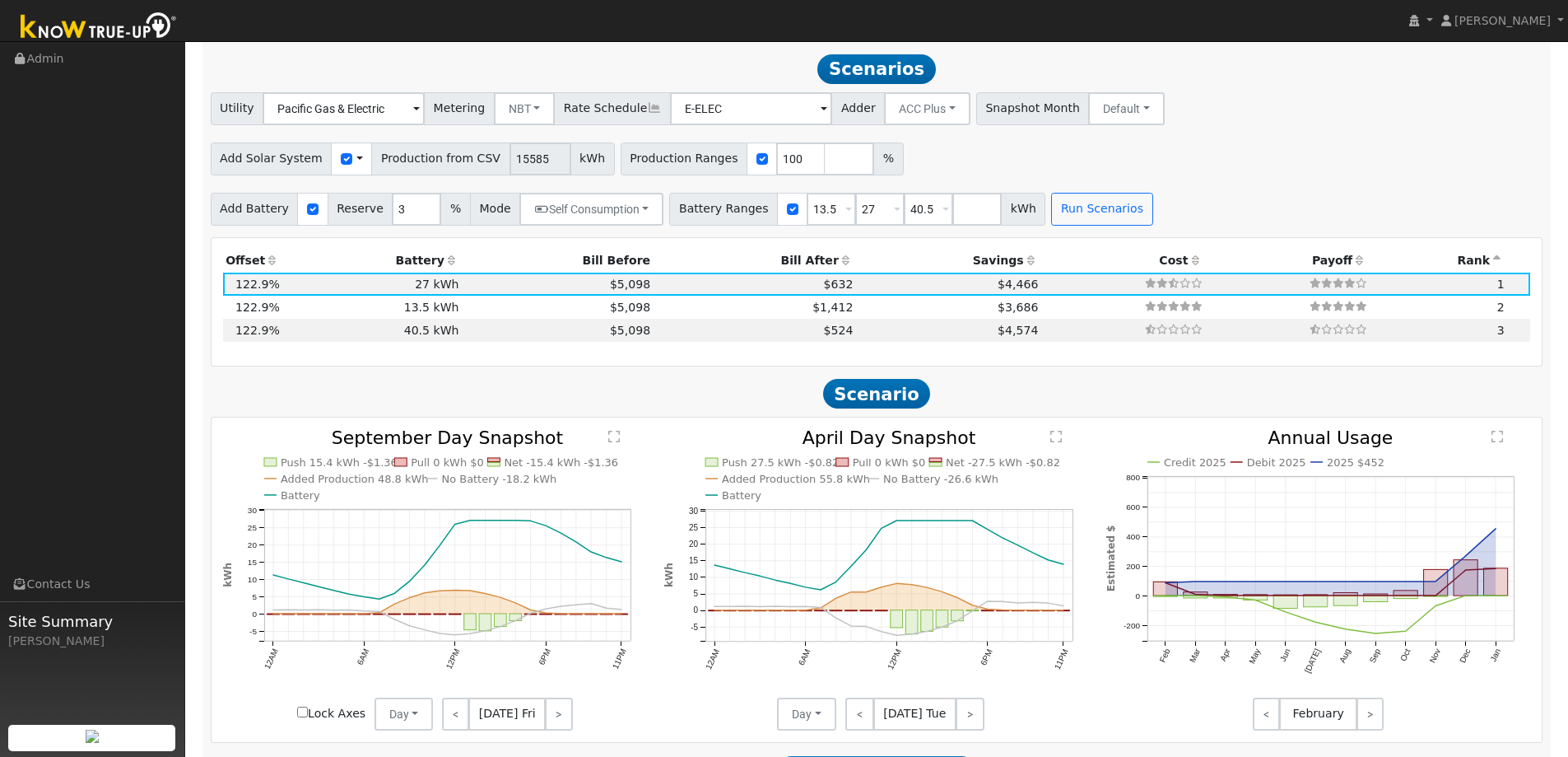
scroll to position [1454, 0]
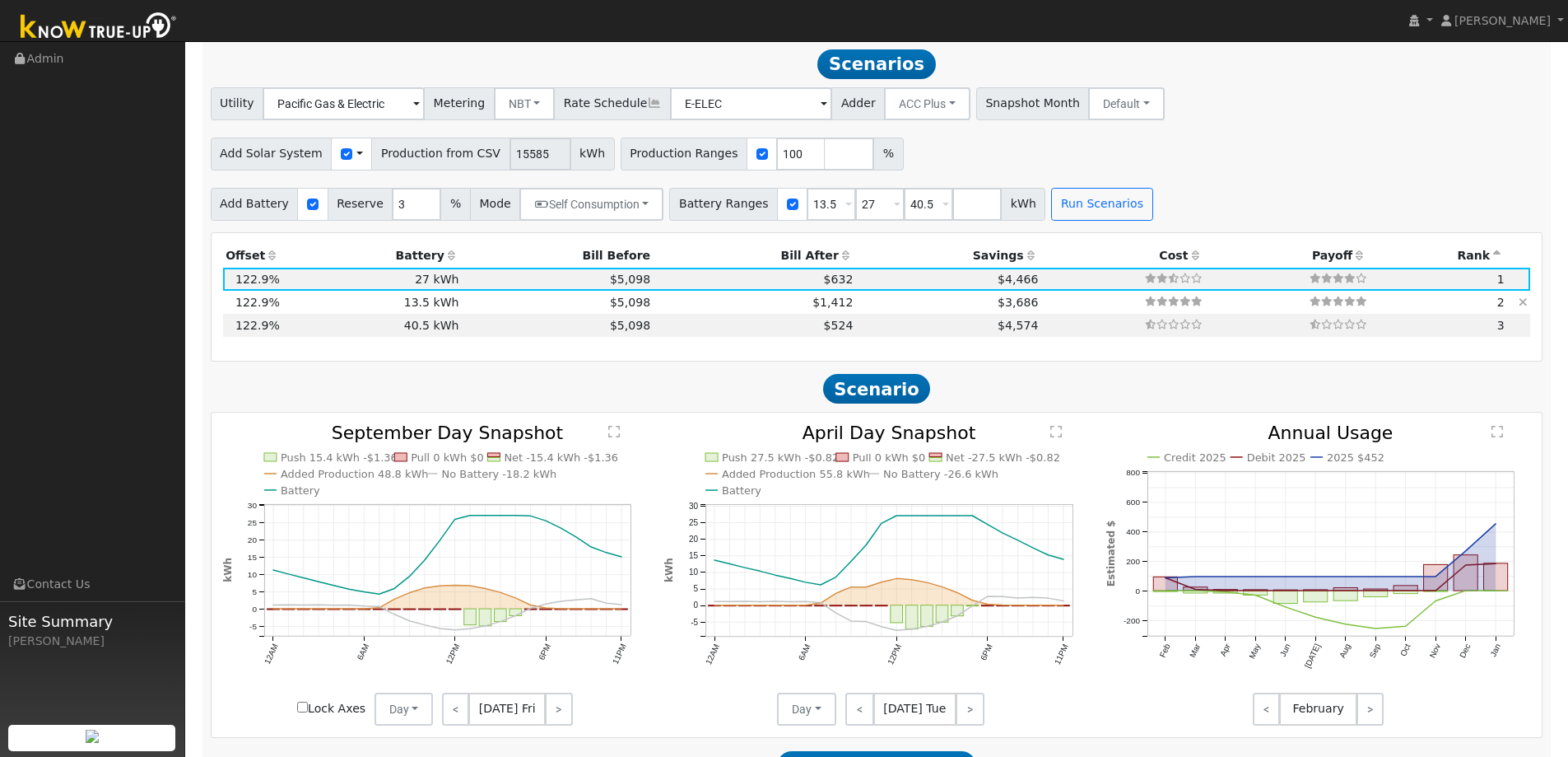
click at [1520, 300] on icon at bounding box center [1523, 301] width 9 height 12
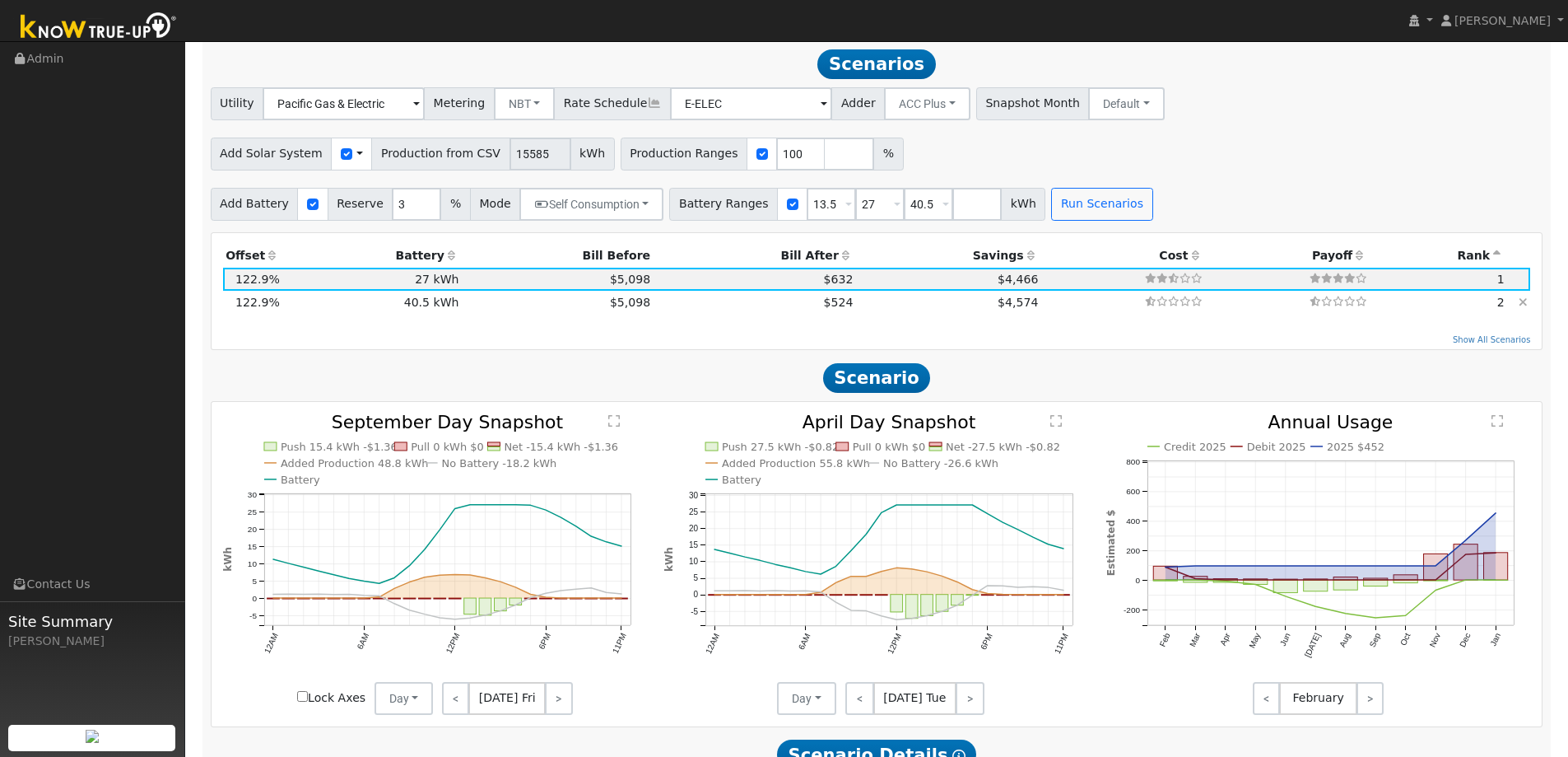
click at [1522, 306] on icon at bounding box center [1523, 301] width 9 height 12
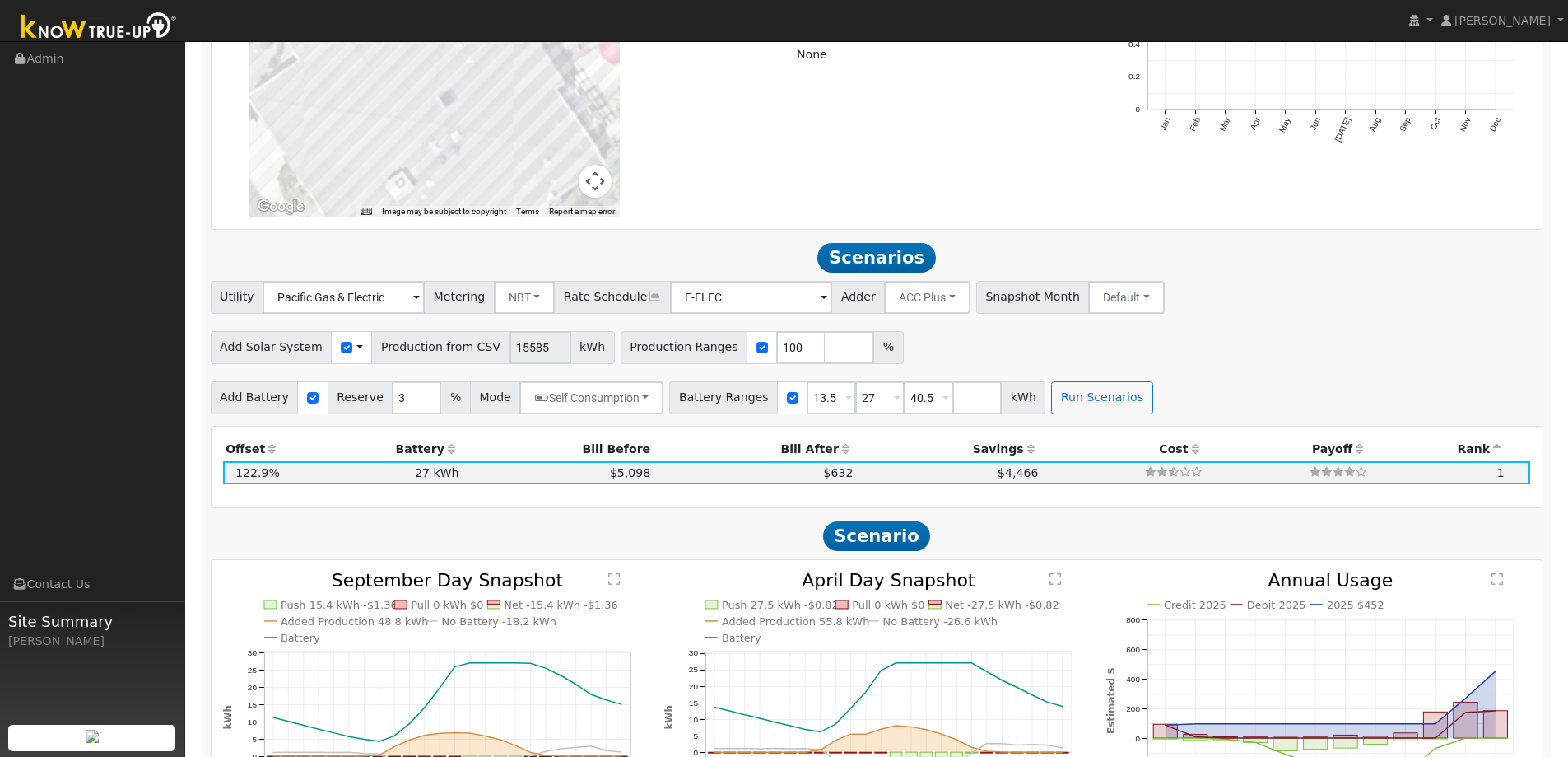
scroll to position [1289, 0]
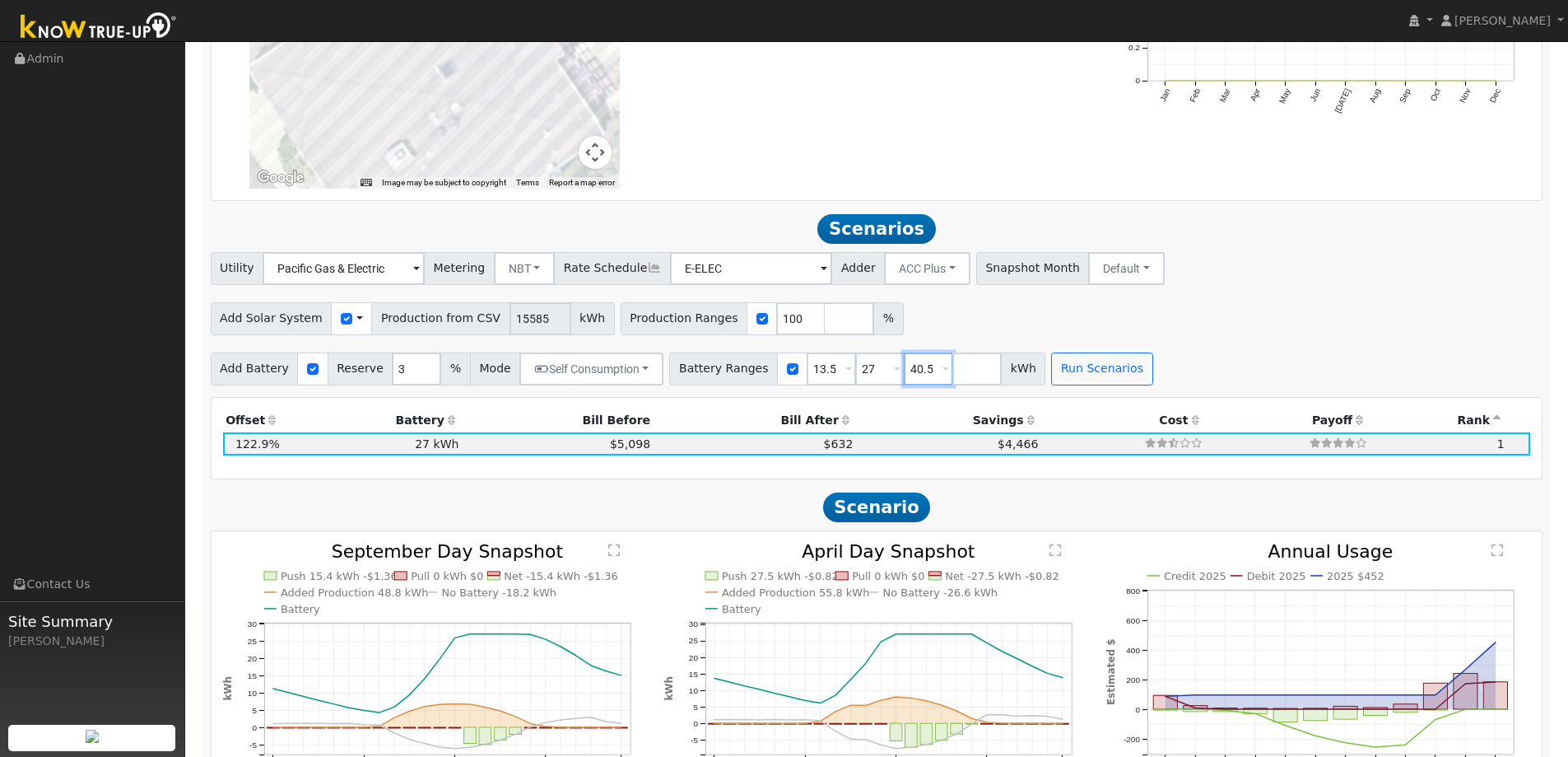
drag, startPoint x: 905, startPoint y: 372, endPoint x: 827, endPoint y: 372, distance: 78.0
click at [827, 372] on div "Battery Ranges 13.5 Overrides Reserve % Mode None None Self Consumption Peak Sa…" at bounding box center [857, 369] width 376 height 33
drag, startPoint x: 811, startPoint y: 369, endPoint x: 758, endPoint y: 369, distance: 53.0
click at [760, 369] on div "Battery Ranges 13.5 Overrides Reserve % Mode None None Self Consumption Peak Sa…" at bounding box center [833, 369] width 328 height 33
type input "27"
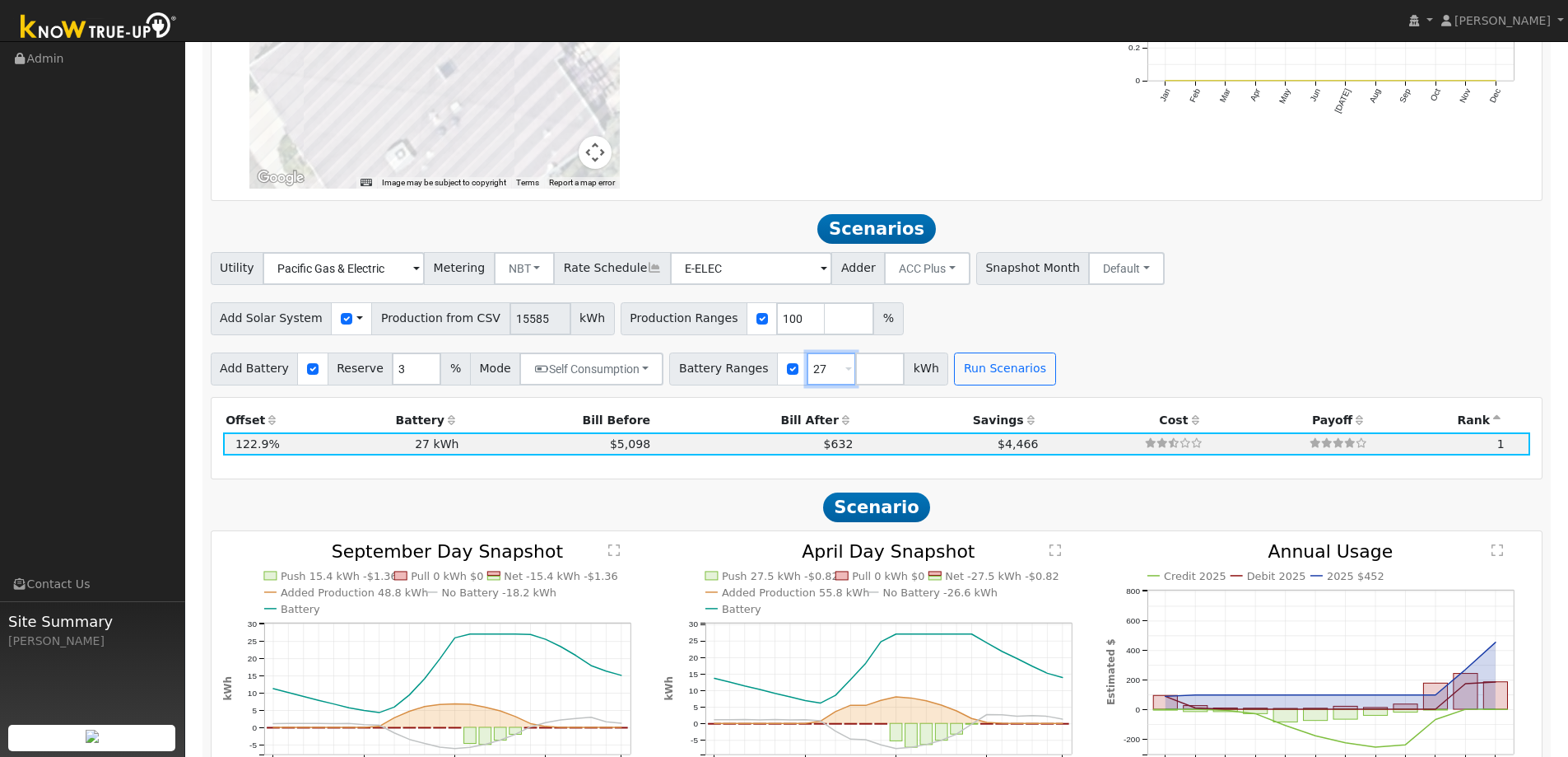
type input "27"
click at [1255, 380] on div "Add Battery Reserve 3 % Mode Self Consumption Self Consumption Peak Savings ACC…" at bounding box center [876, 366] width 1338 height 39
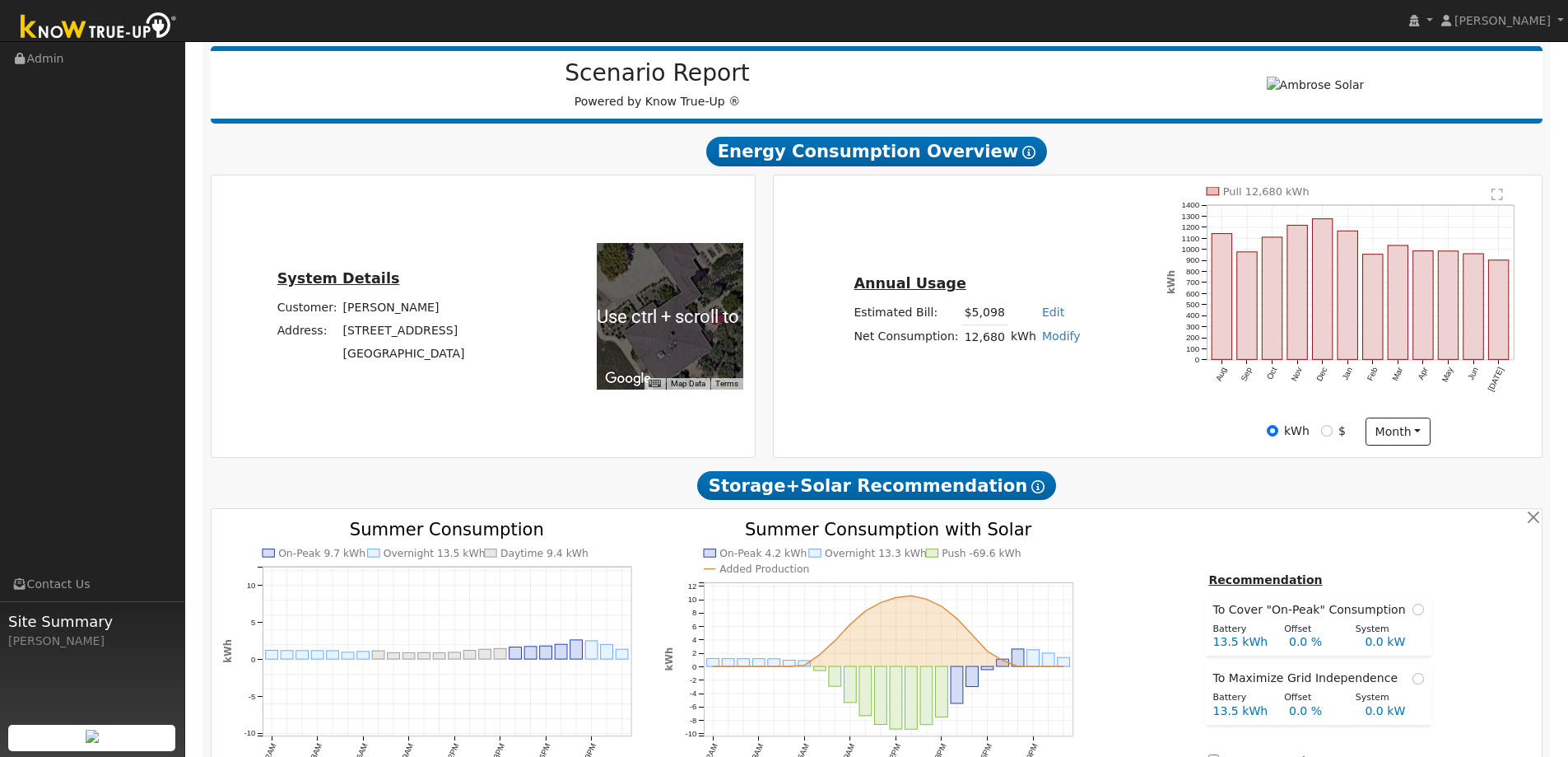
scroll to position [0, 0]
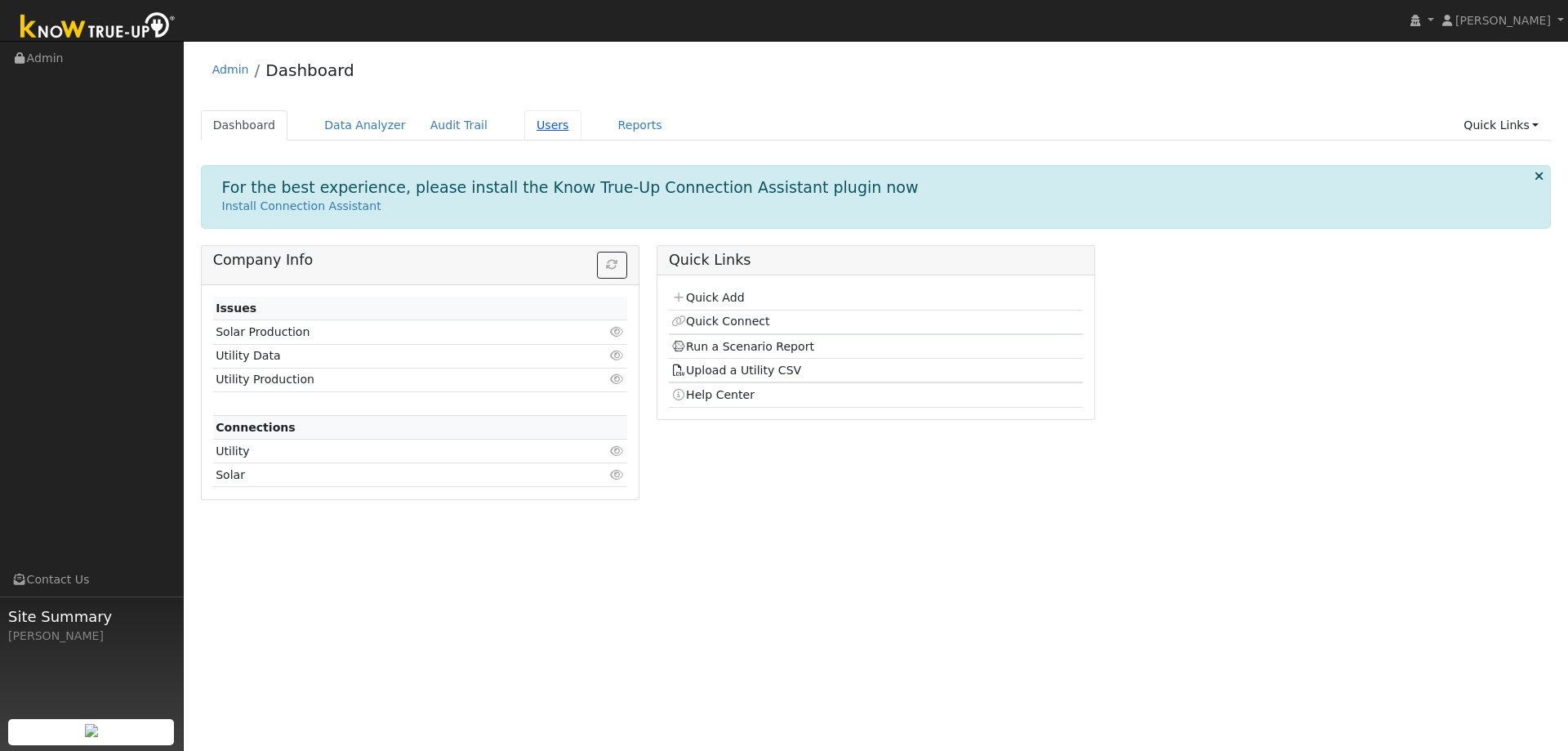
click at [543, 120] on link "Users" at bounding box center [552, 125] width 57 height 30
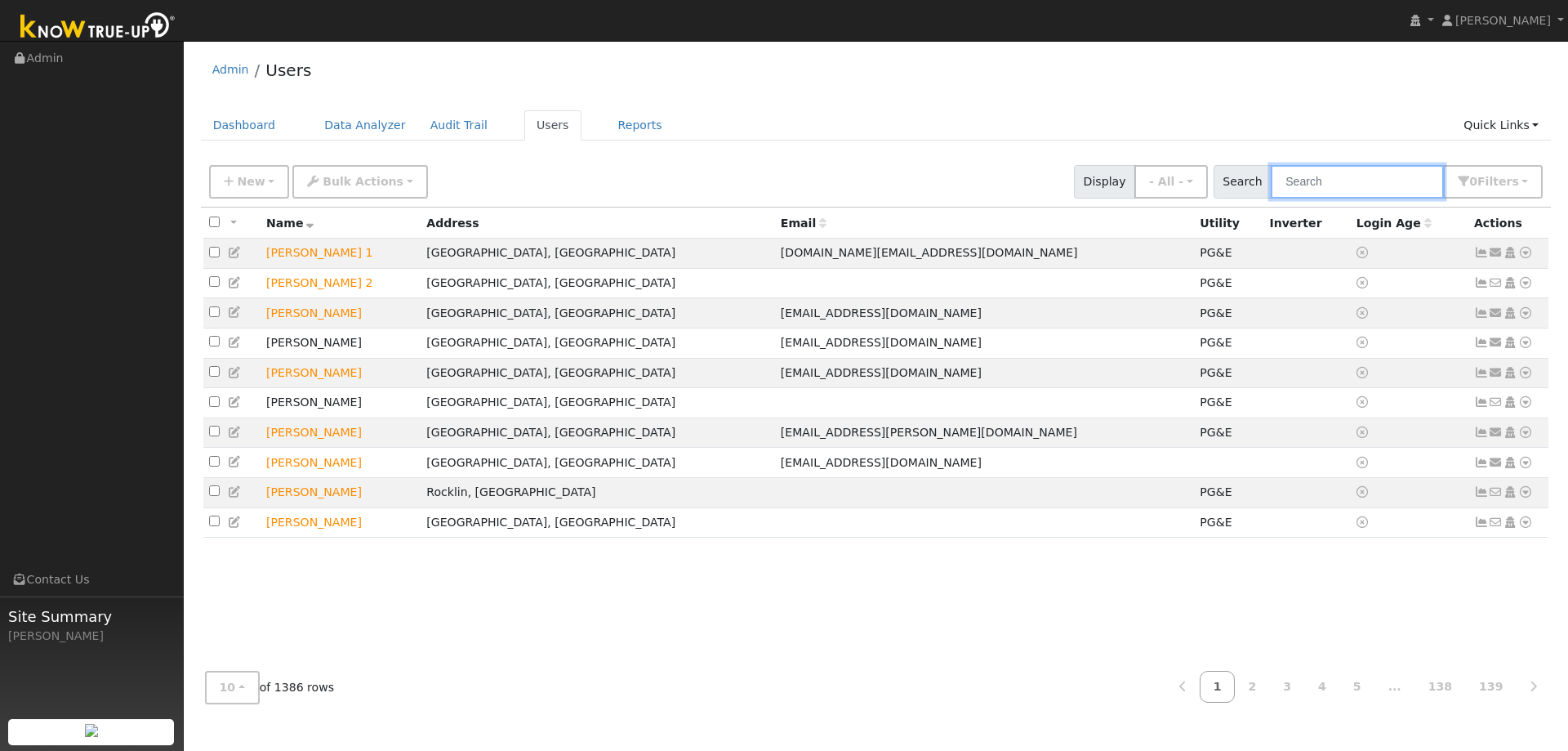
click at [1315, 171] on input "text" at bounding box center [1356, 182] width 173 height 33
type input "myra goodson"
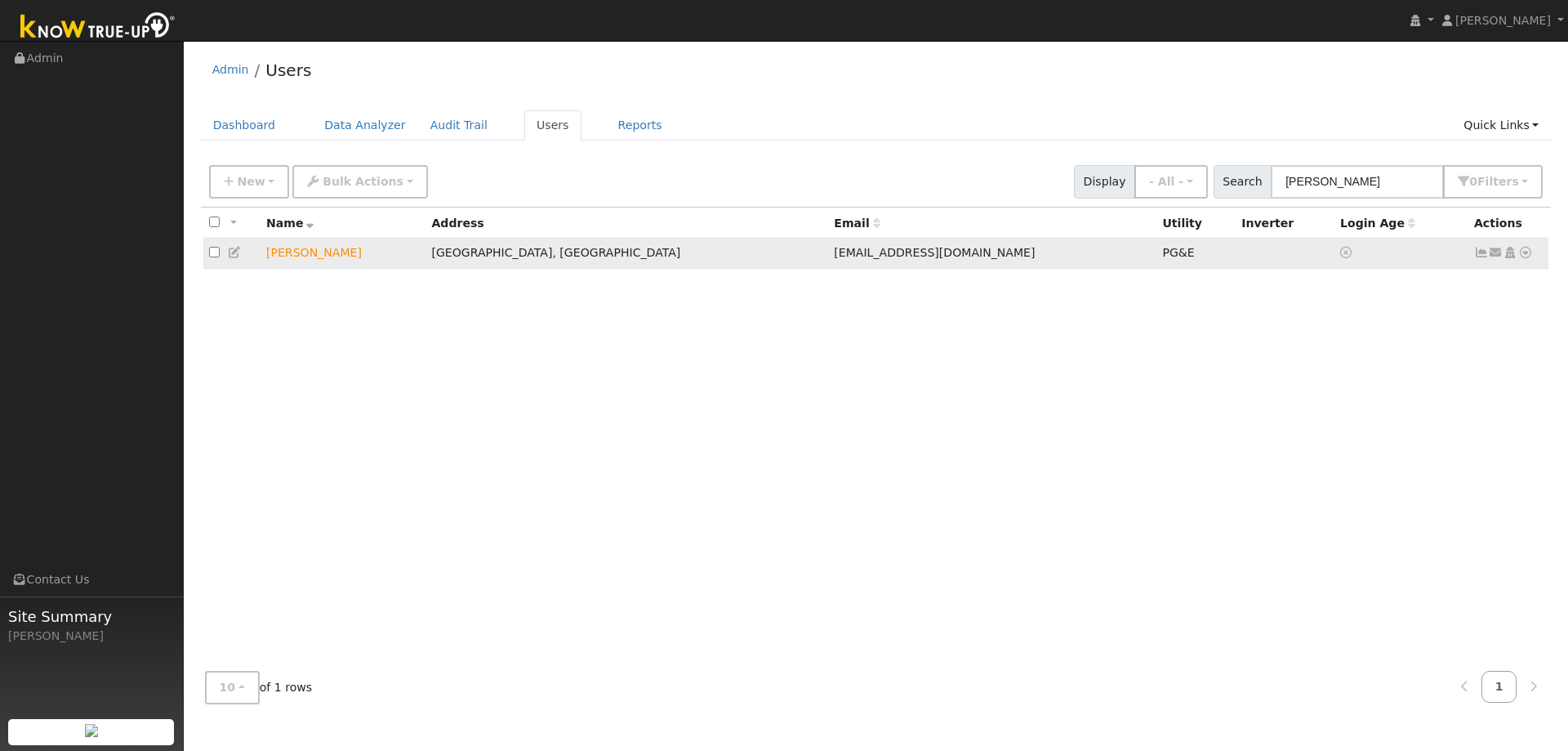
click at [1526, 254] on icon at bounding box center [1525, 252] width 15 height 11
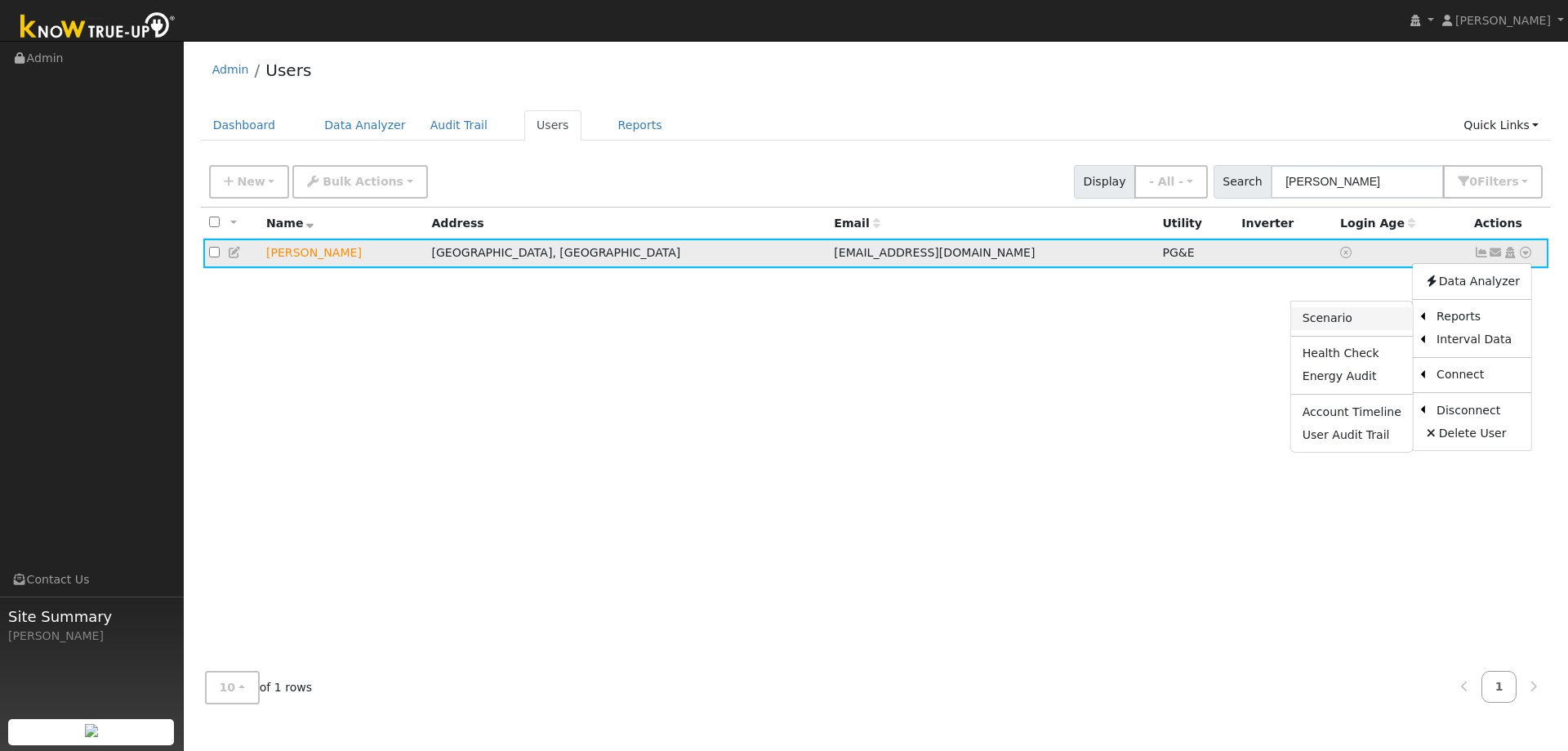
click at [1384, 320] on link "Scenario" at bounding box center [1352, 318] width 121 height 23
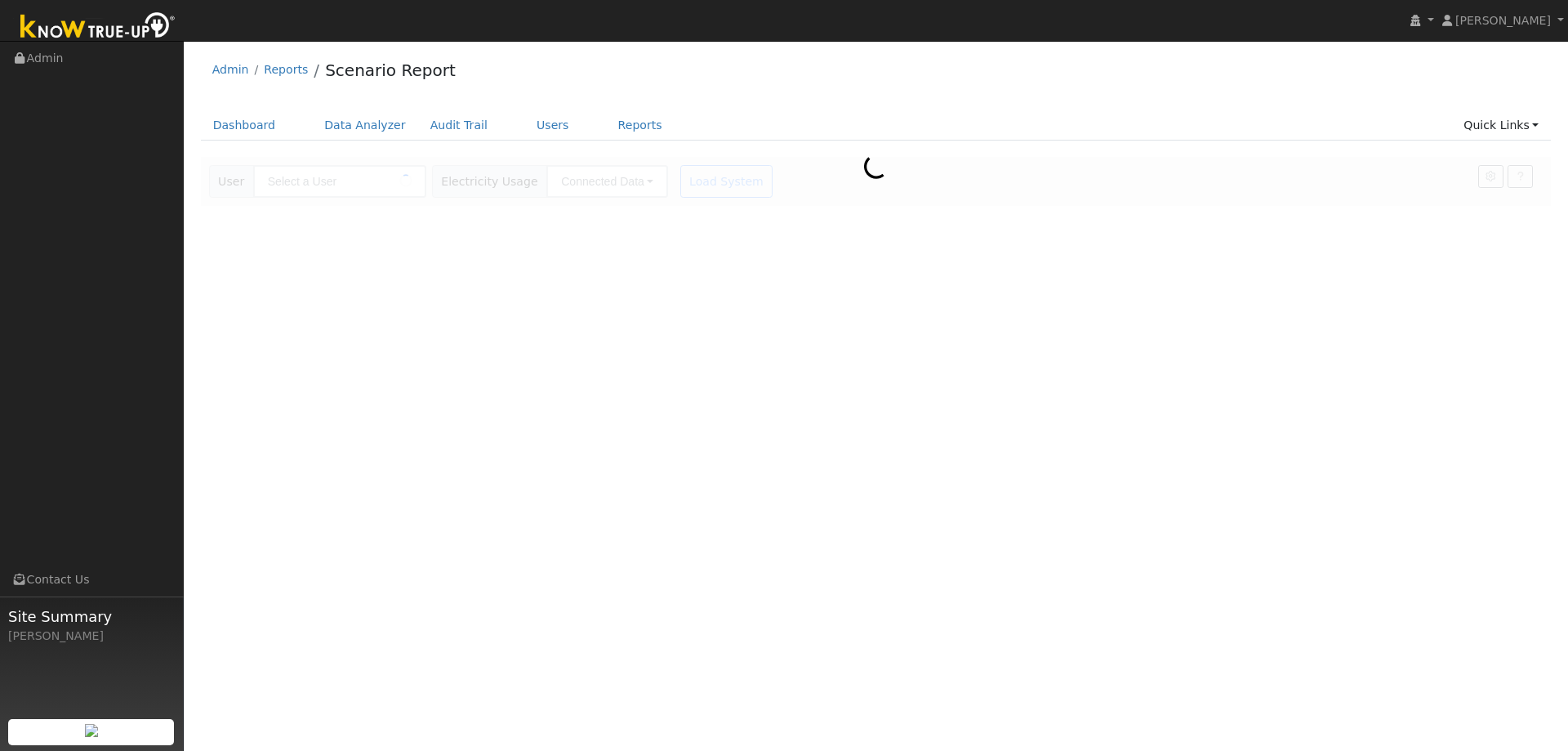
type input "[PERSON_NAME]"
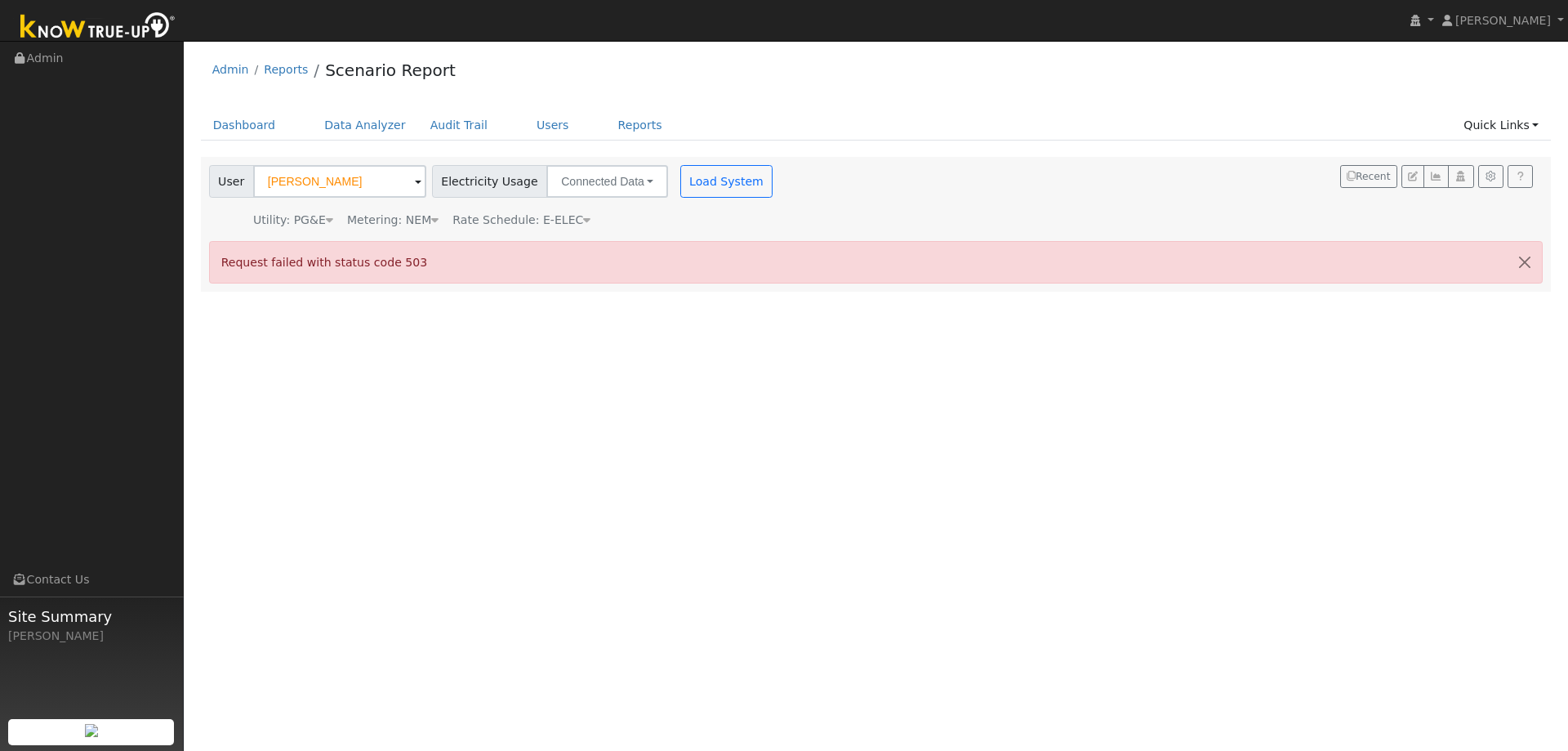
click at [360, 346] on div "User Profile First name Last name Email Email Notifications No Emails No Emails…" at bounding box center [875, 395] width 1384 height 710
click at [714, 175] on button "Load System" at bounding box center [727, 181] width 93 height 33
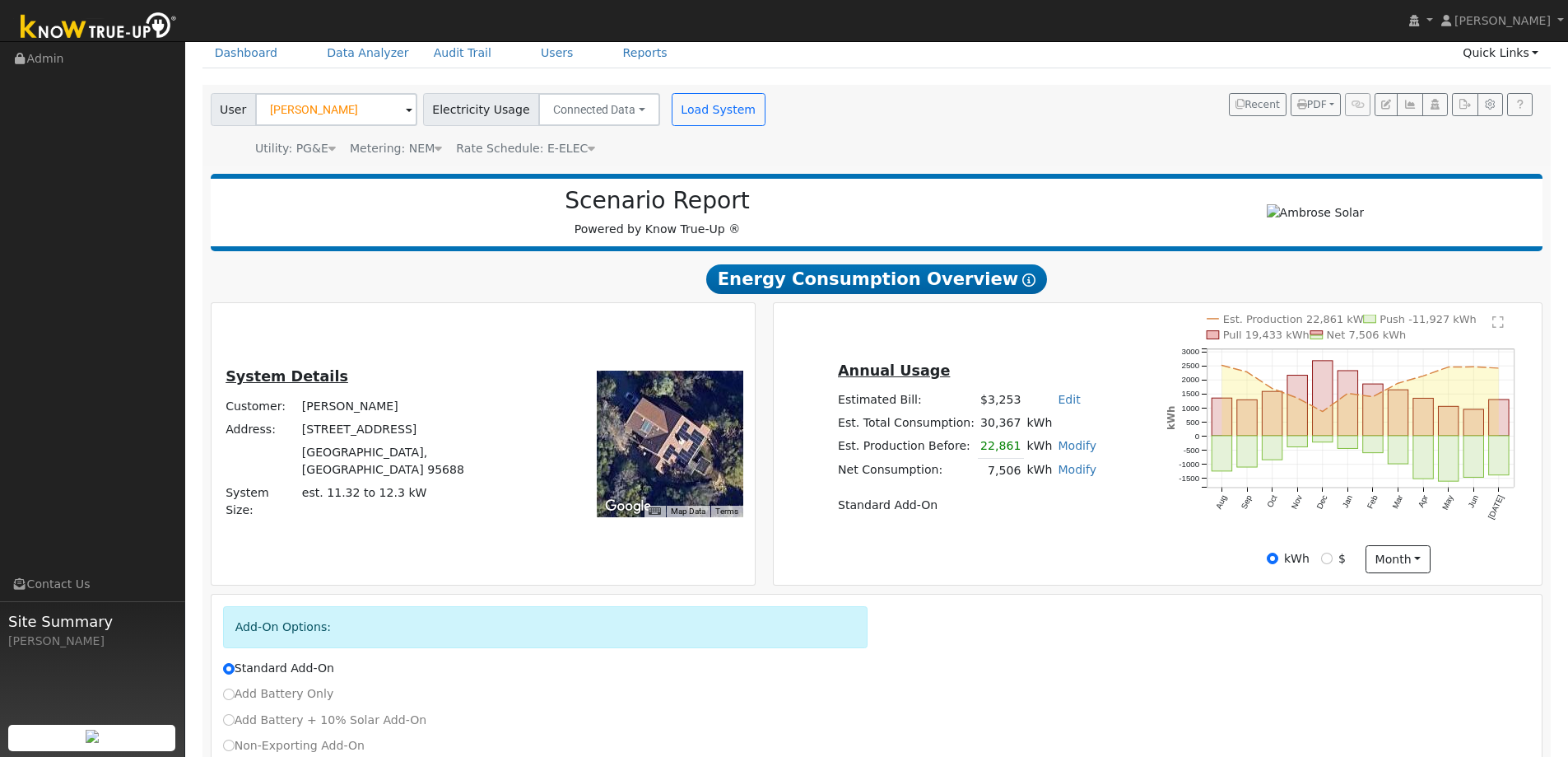
scroll to position [186, 0]
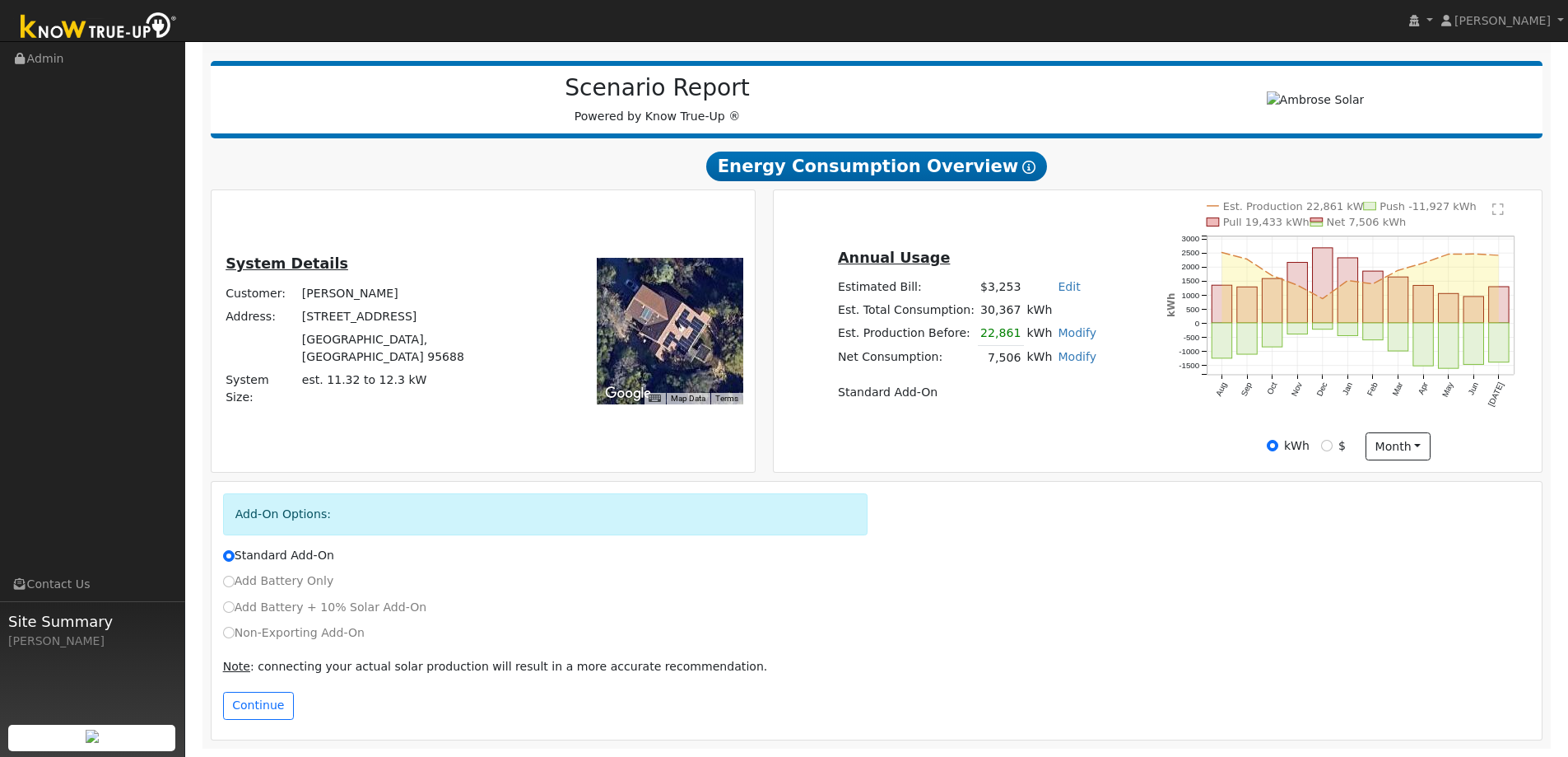
click at [1058, 333] on link "Modify" at bounding box center [1077, 332] width 39 height 13
click at [1080, 406] on button "Save" at bounding box center [1088, 405] width 48 height 28
click at [967, 369] on td at bounding box center [905, 371] width 143 height 6
click at [1068, 331] on link "Modify" at bounding box center [1077, 332] width 39 height 13
type input "0"
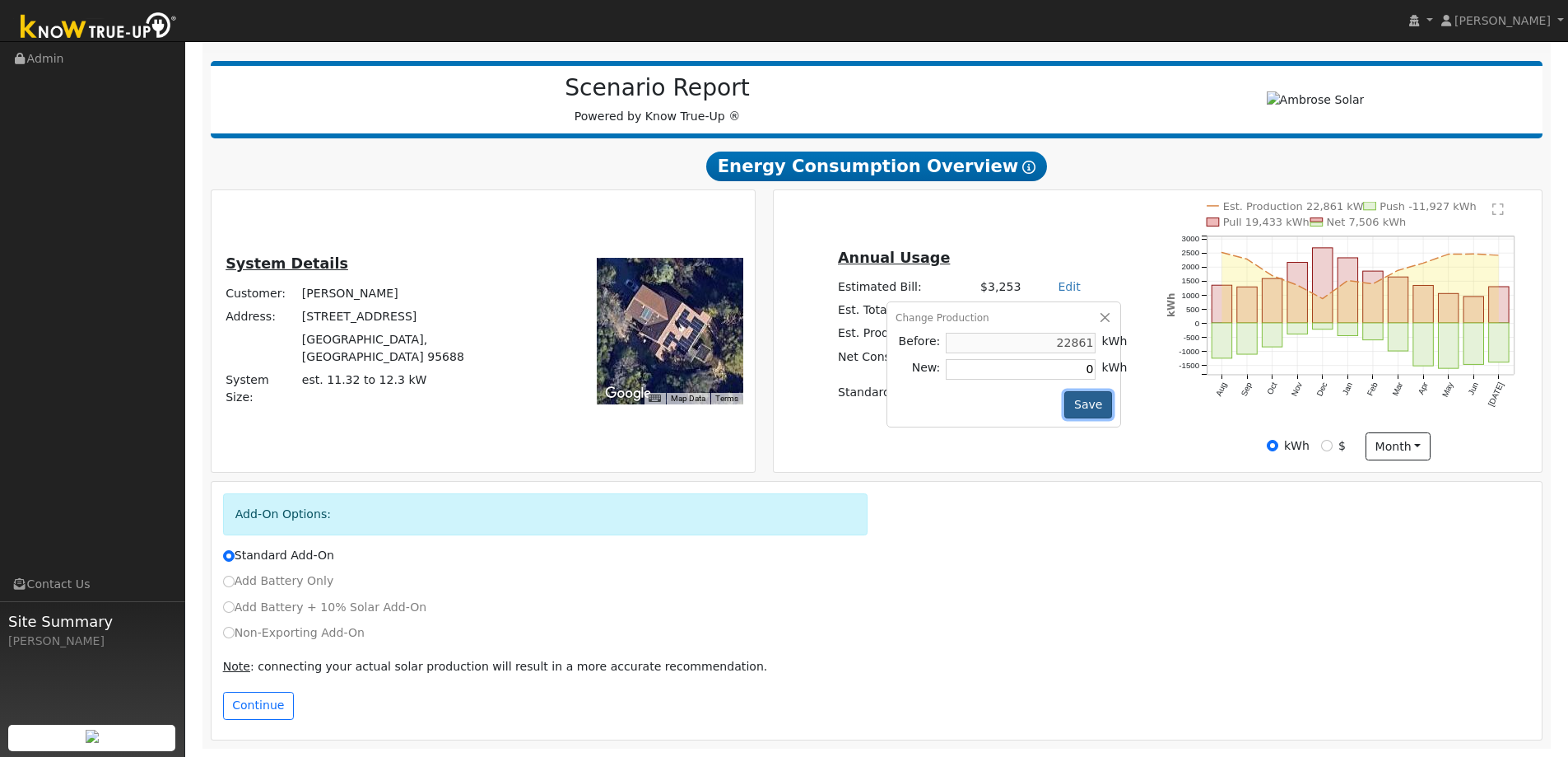
click at [1073, 400] on button "Save" at bounding box center [1088, 405] width 48 height 28
click at [1067, 354] on link "Modify" at bounding box center [1077, 356] width 39 height 13
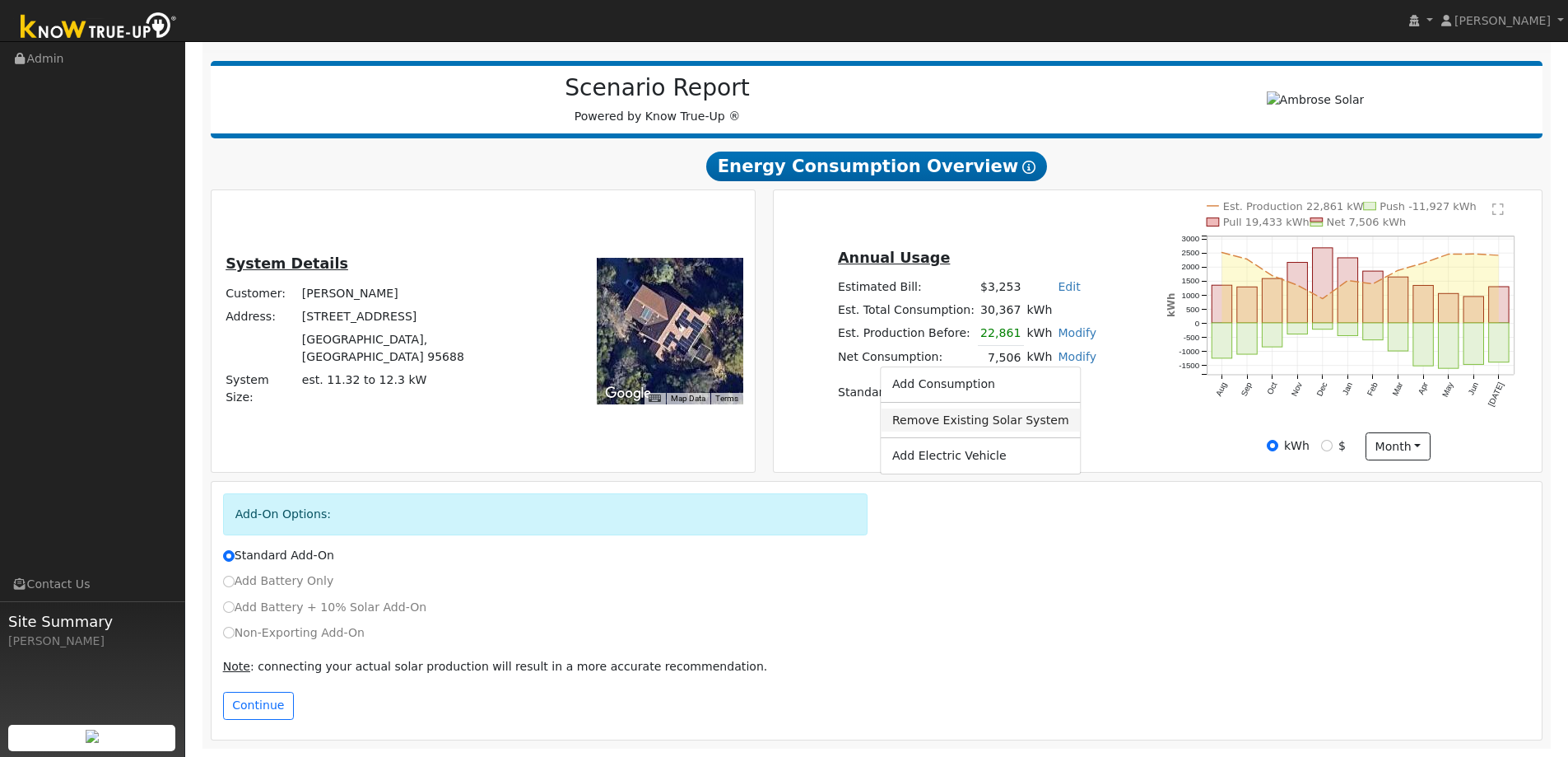
click at [977, 426] on link "Remove Existing Solar System" at bounding box center [981, 420] width 200 height 23
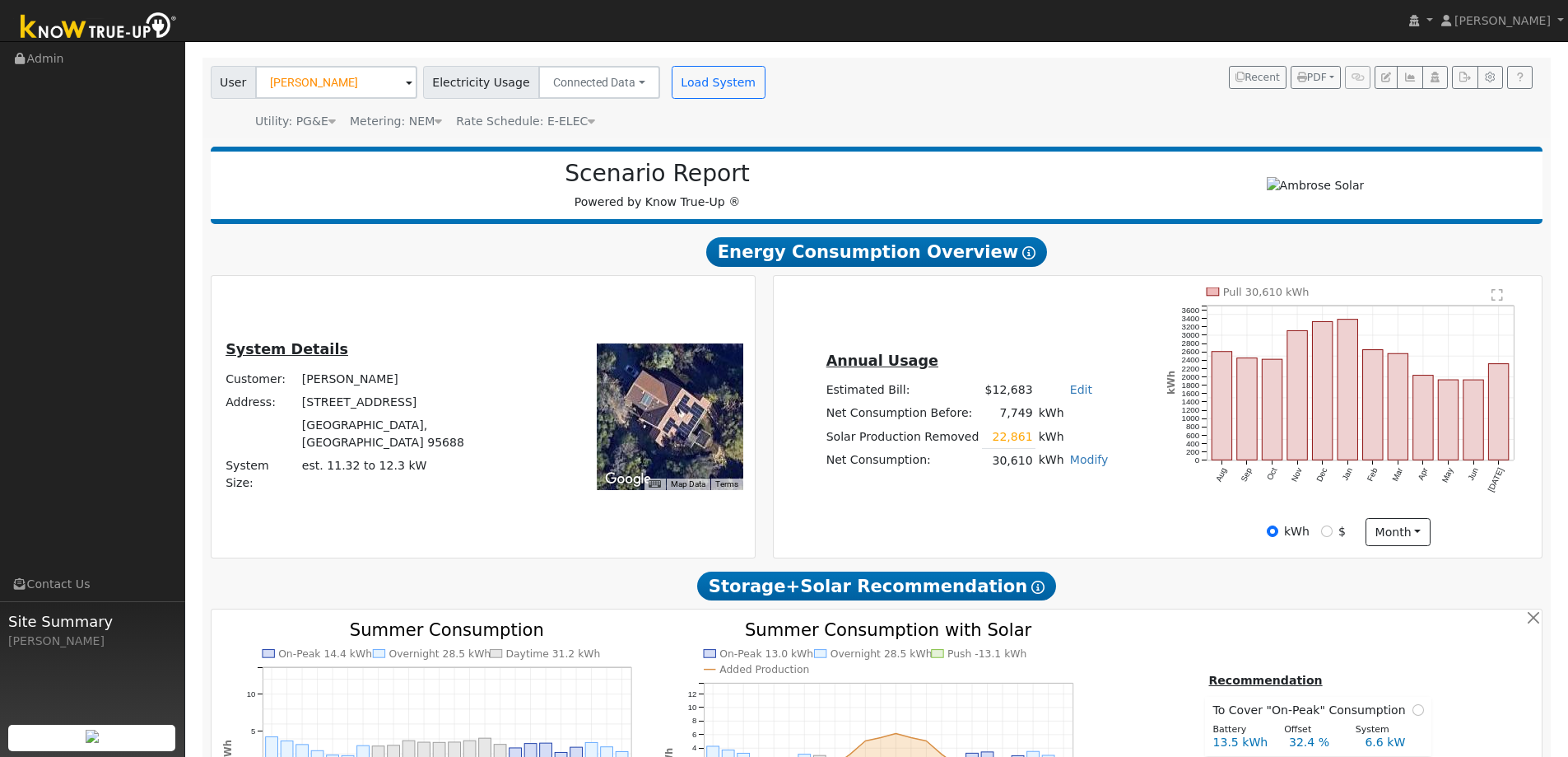
scroll to position [0, 0]
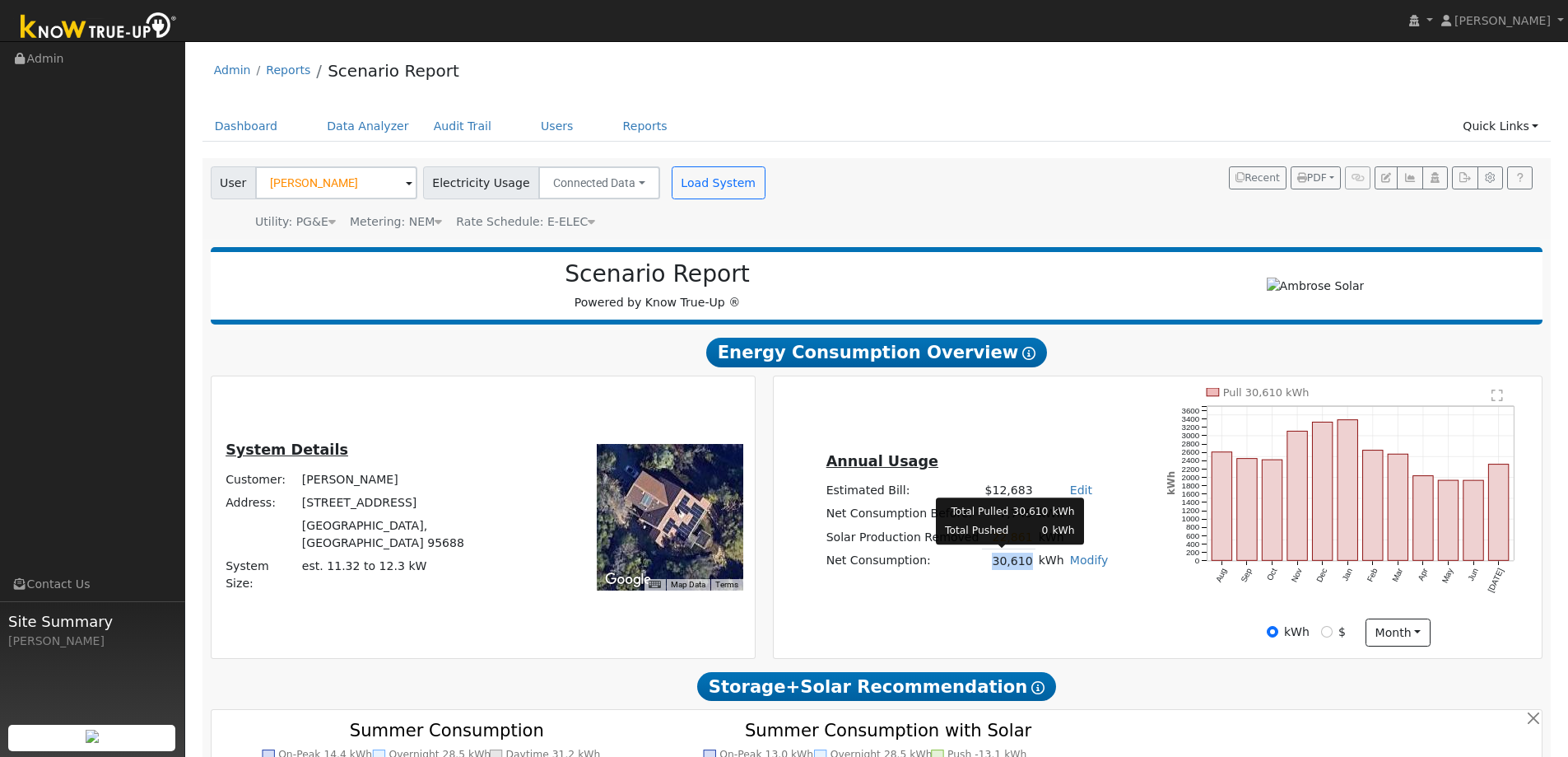
drag, startPoint x: 991, startPoint y: 565, endPoint x: 1022, endPoint y: 566, distance: 31.0
click at [1022, 566] on td "30,610" at bounding box center [1008, 561] width 53 height 24
drag, startPoint x: 1022, startPoint y: 566, endPoint x: 983, endPoint y: 569, distance: 39.1
click at [983, 569] on td "30,610" at bounding box center [1008, 561] width 53 height 24
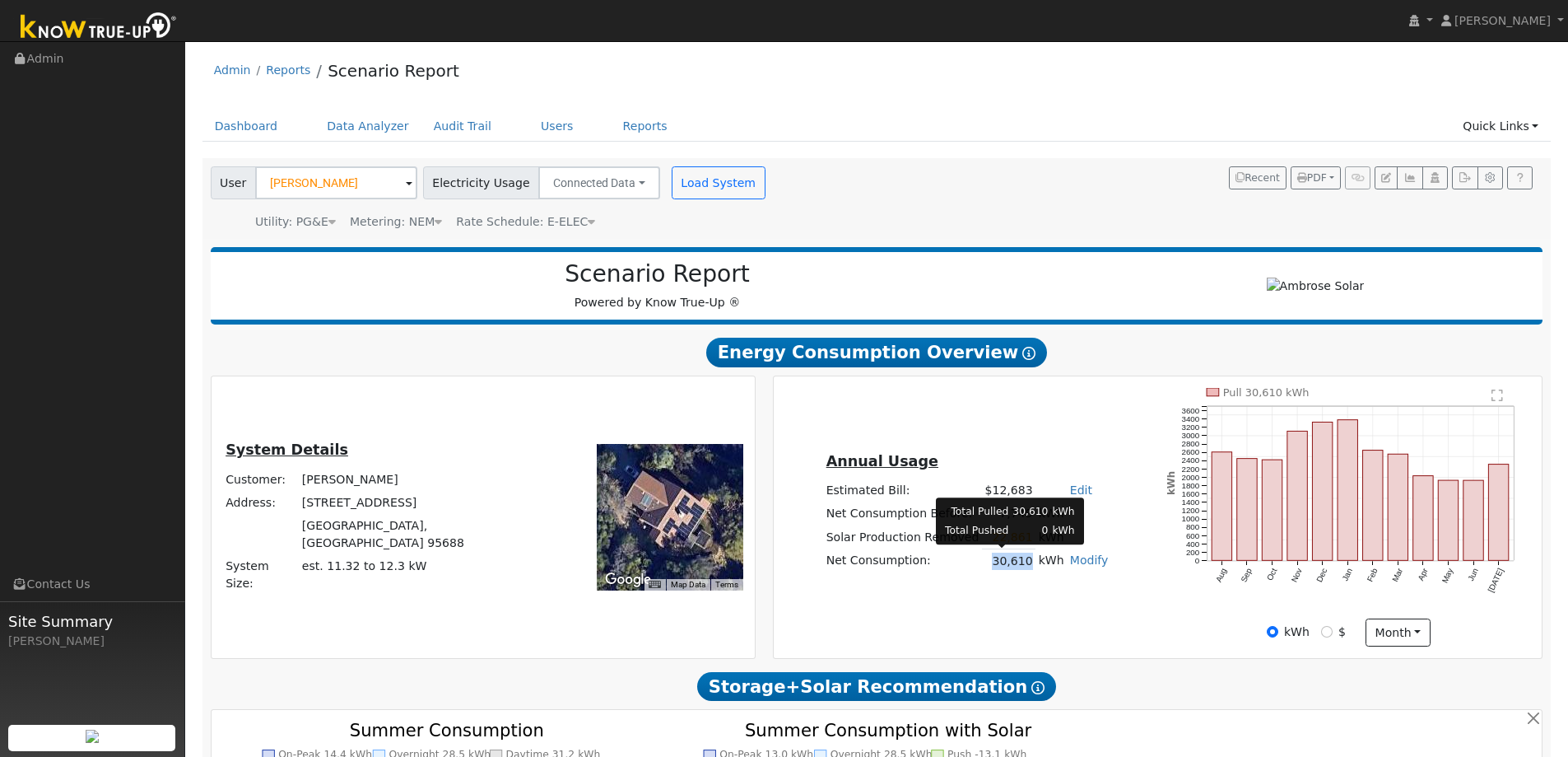
click at [983, 569] on td "30,610" at bounding box center [1008, 561] width 53 height 24
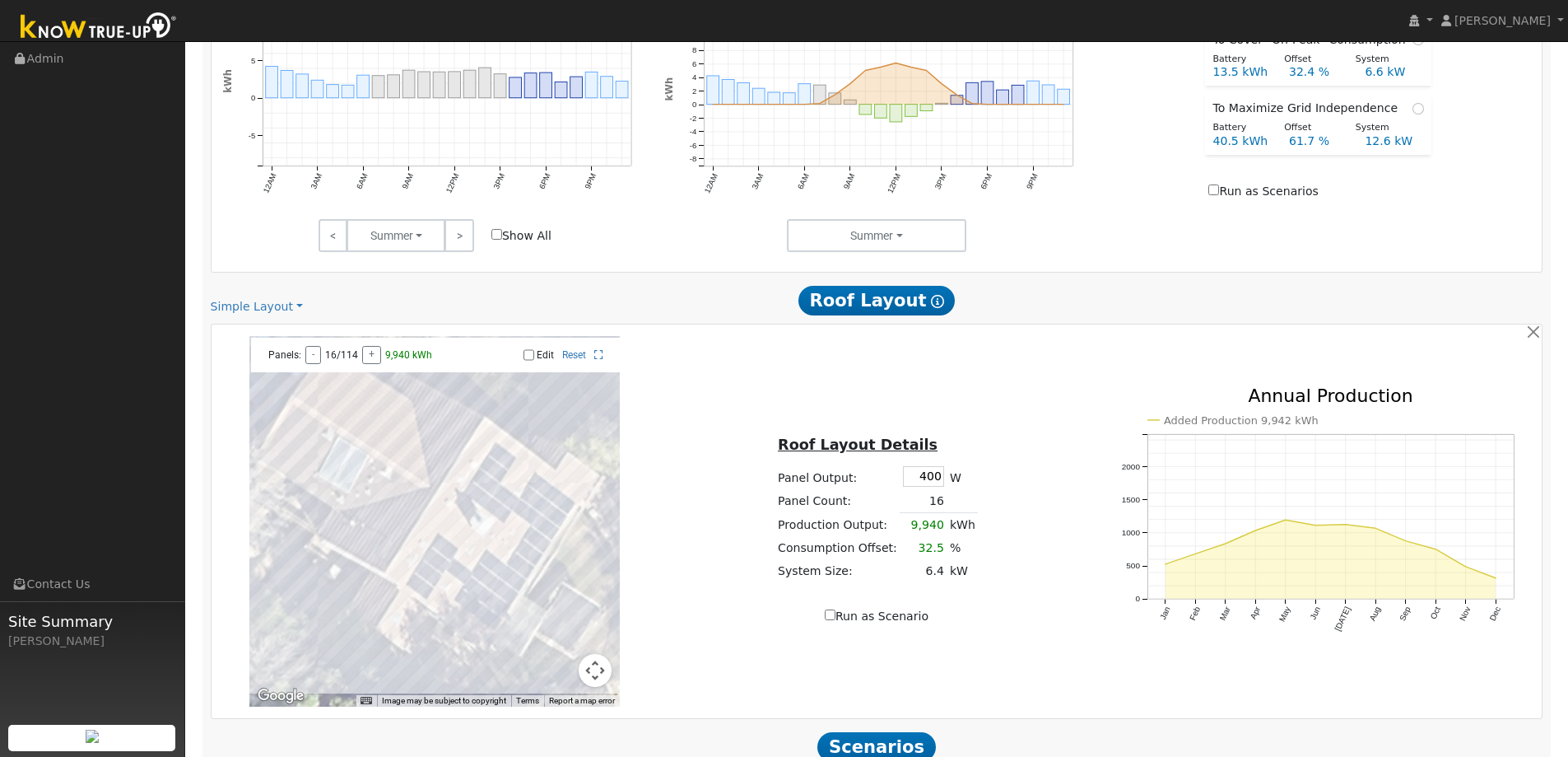
scroll to position [935, 0]
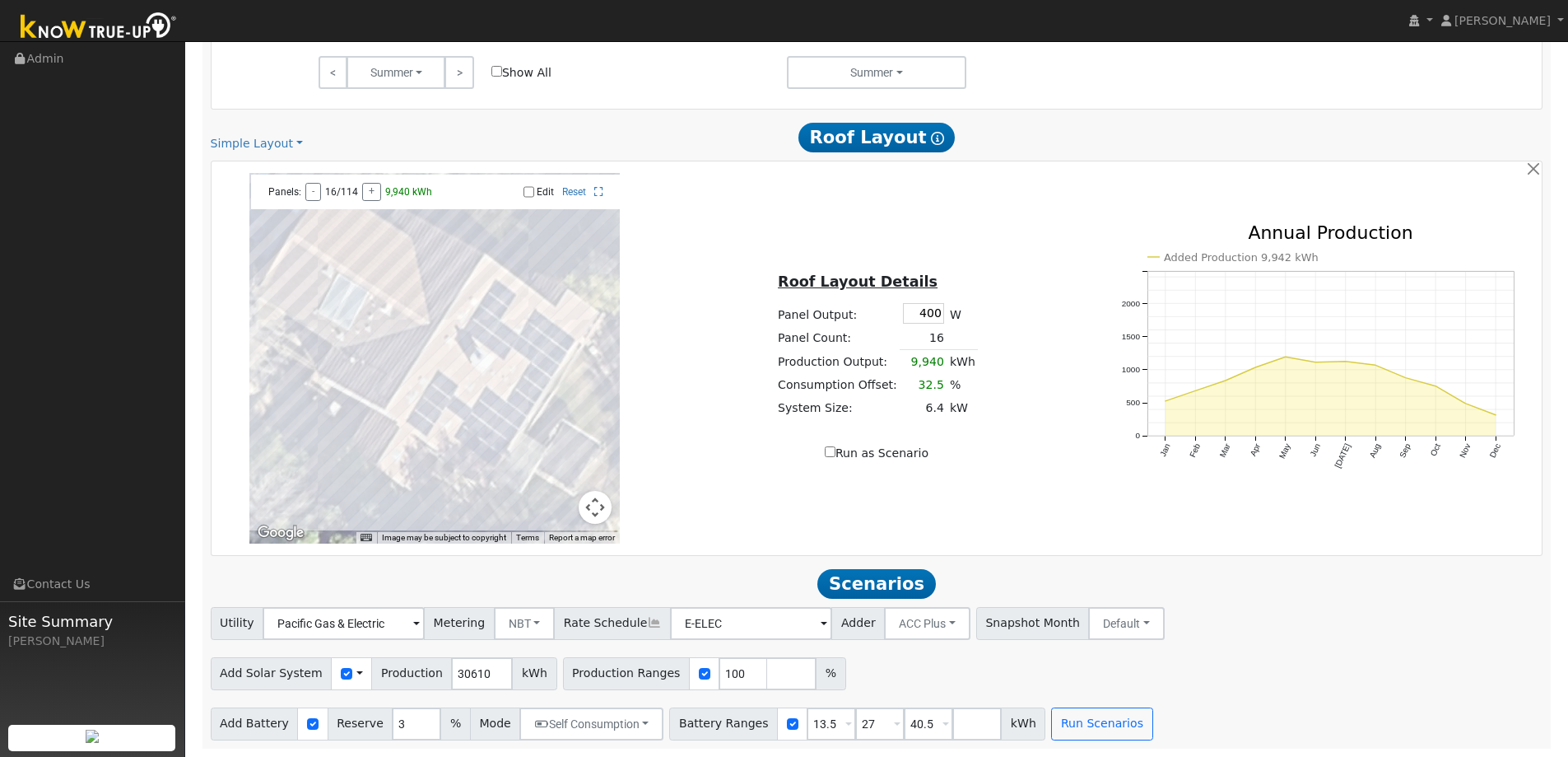
click at [342, 671] on div "Use CSV Data" at bounding box center [351, 673] width 41 height 33
click at [356, 675] on span at bounding box center [359, 674] width 6 height 18
click at [365, 697] on link "Use CSV Data" at bounding box center [400, 702] width 114 height 23
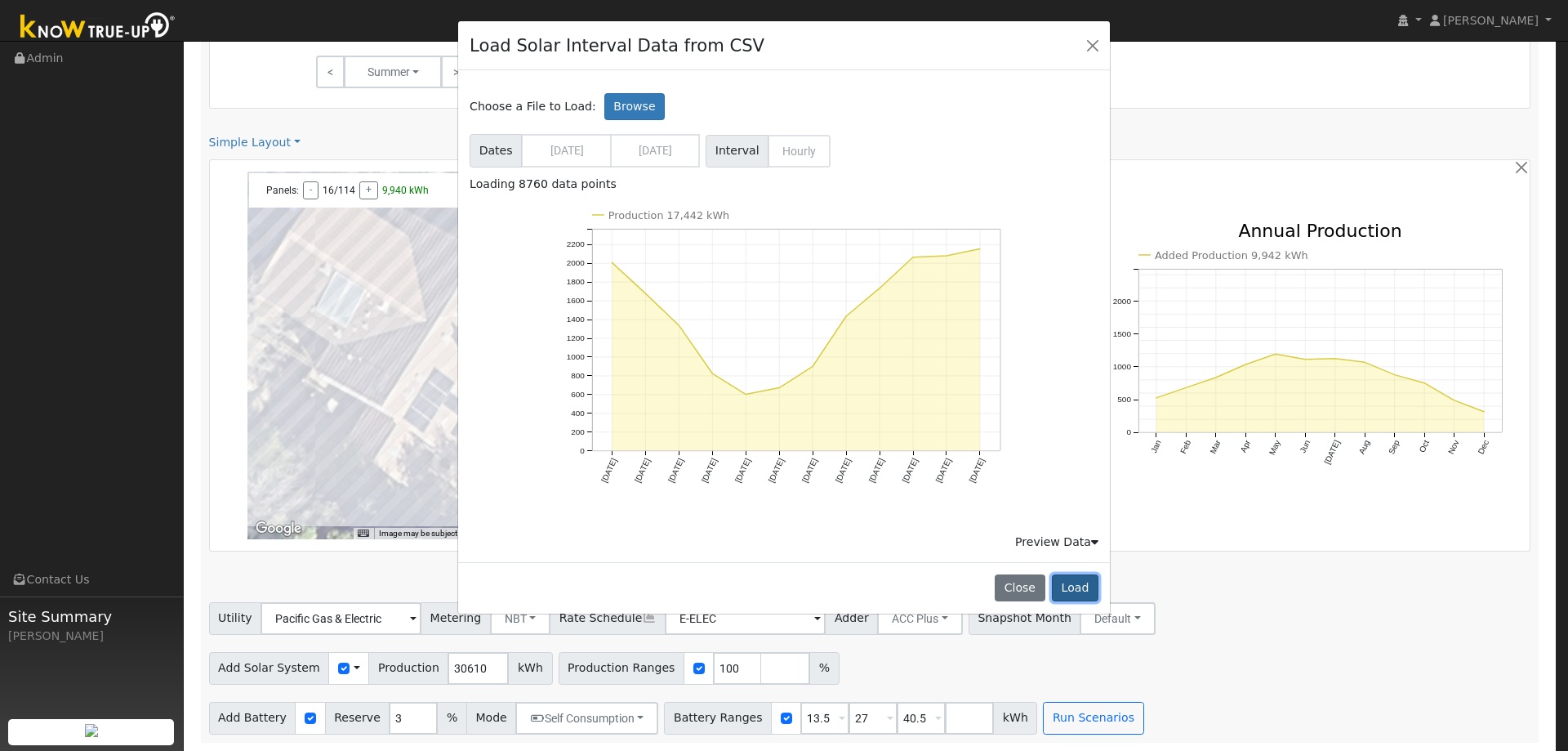
click at [1081, 581] on button "Load" at bounding box center [1074, 588] width 47 height 28
type input "17442"
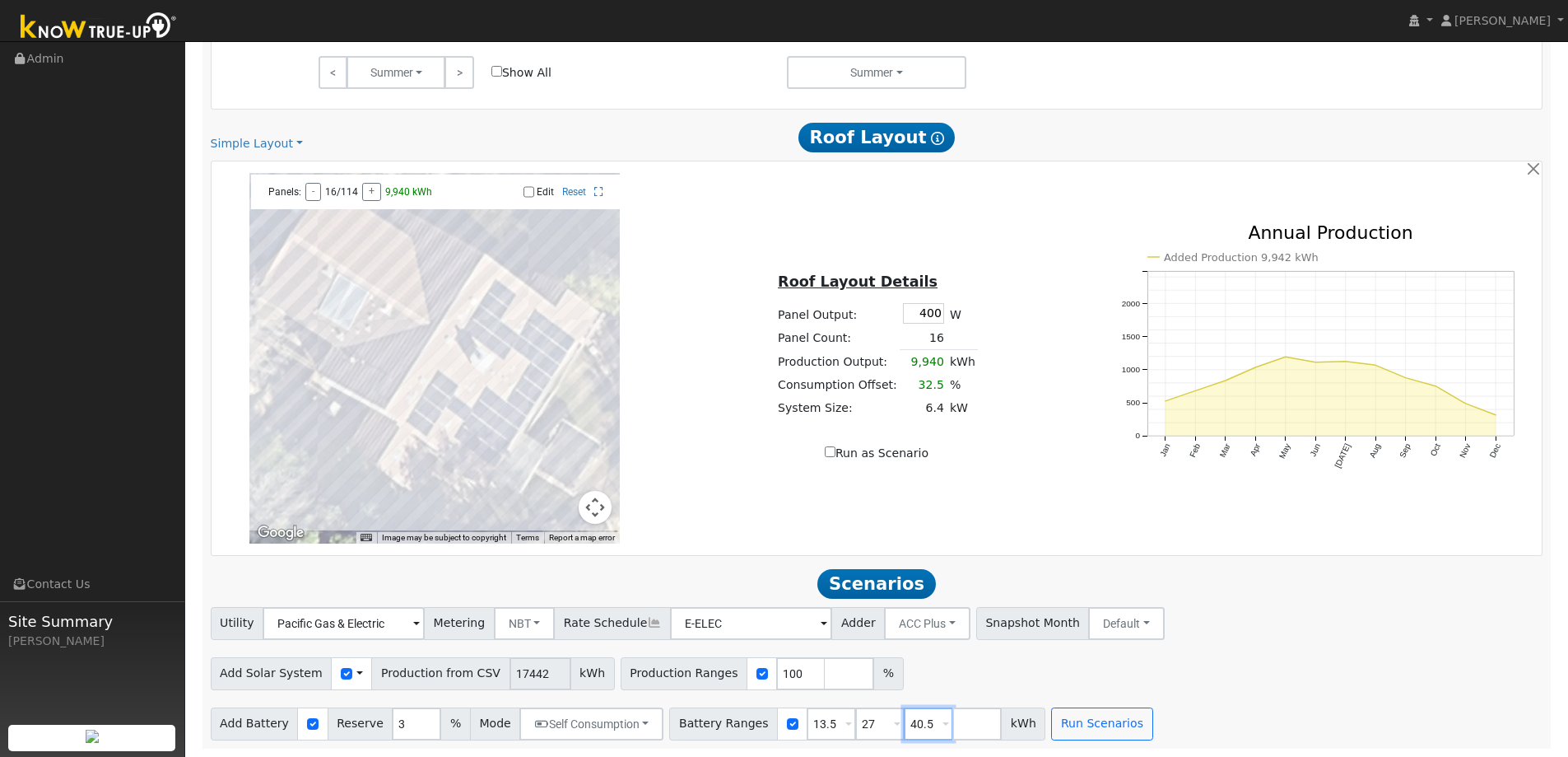
drag, startPoint x: 907, startPoint y: 725, endPoint x: 874, endPoint y: 728, distance: 33.1
click at [874, 728] on div "Battery Ranges 13.5 Overrides Reserve % Mode None None Self Consumption Peak Sa…" at bounding box center [857, 723] width 376 height 33
click at [1288, 675] on div "Add Solar System Use CSV Data Production from CSV 17442 kWh Production Ranges 1…" at bounding box center [876, 671] width 1338 height 39
click at [1080, 723] on button "Run Scenarios" at bounding box center [1101, 723] width 101 height 33
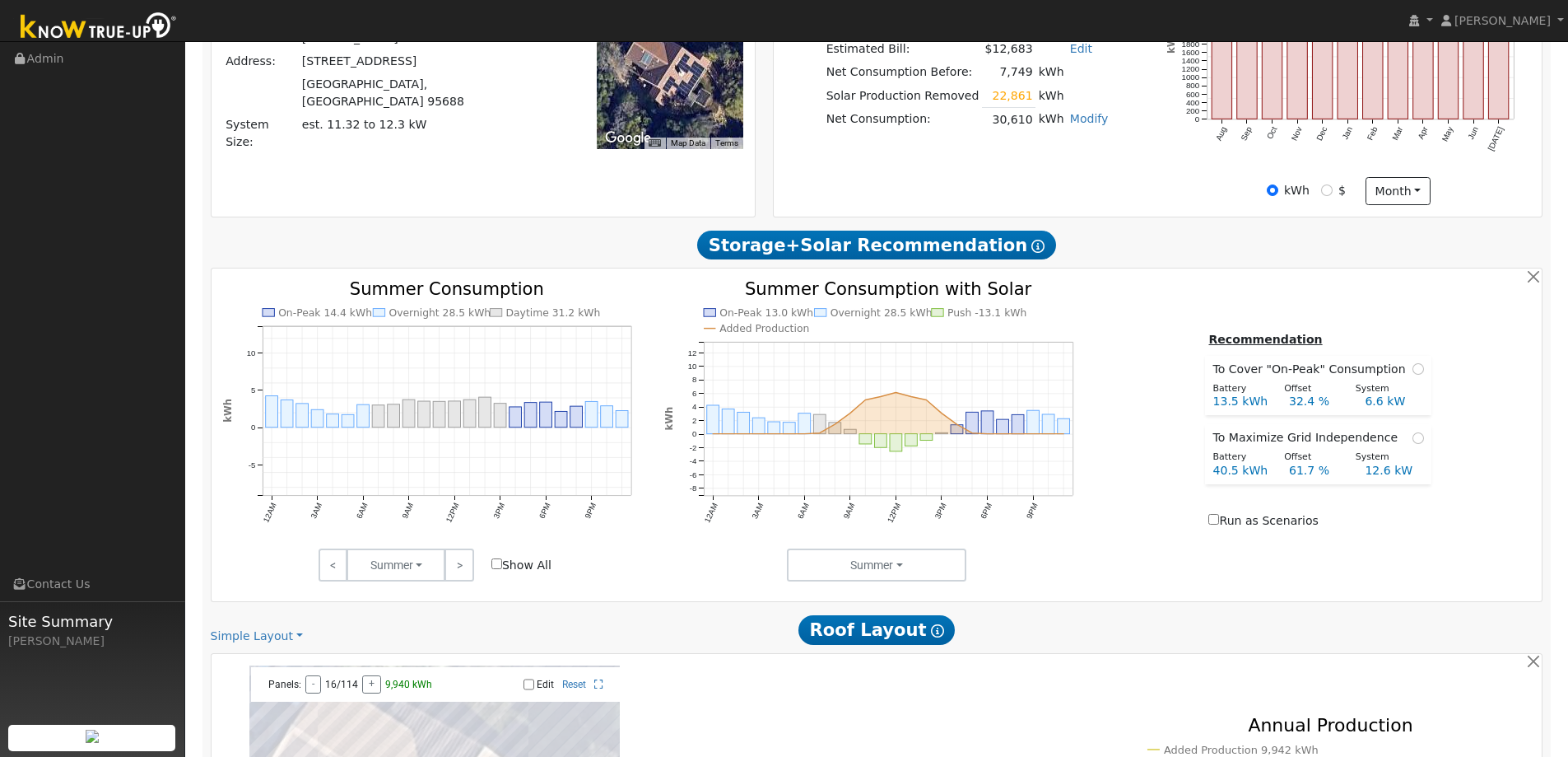
scroll to position [0, 0]
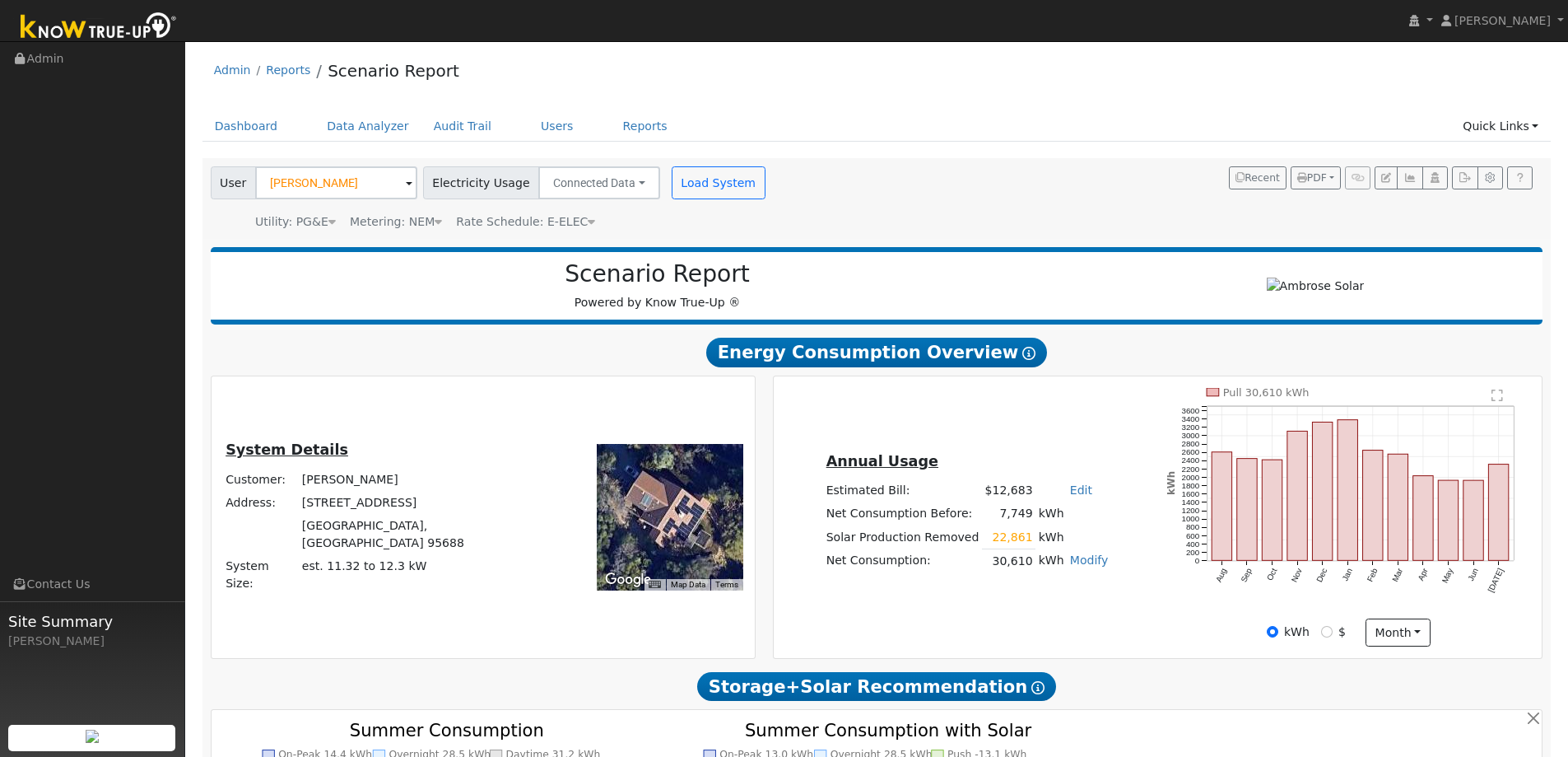
type input "11.6"
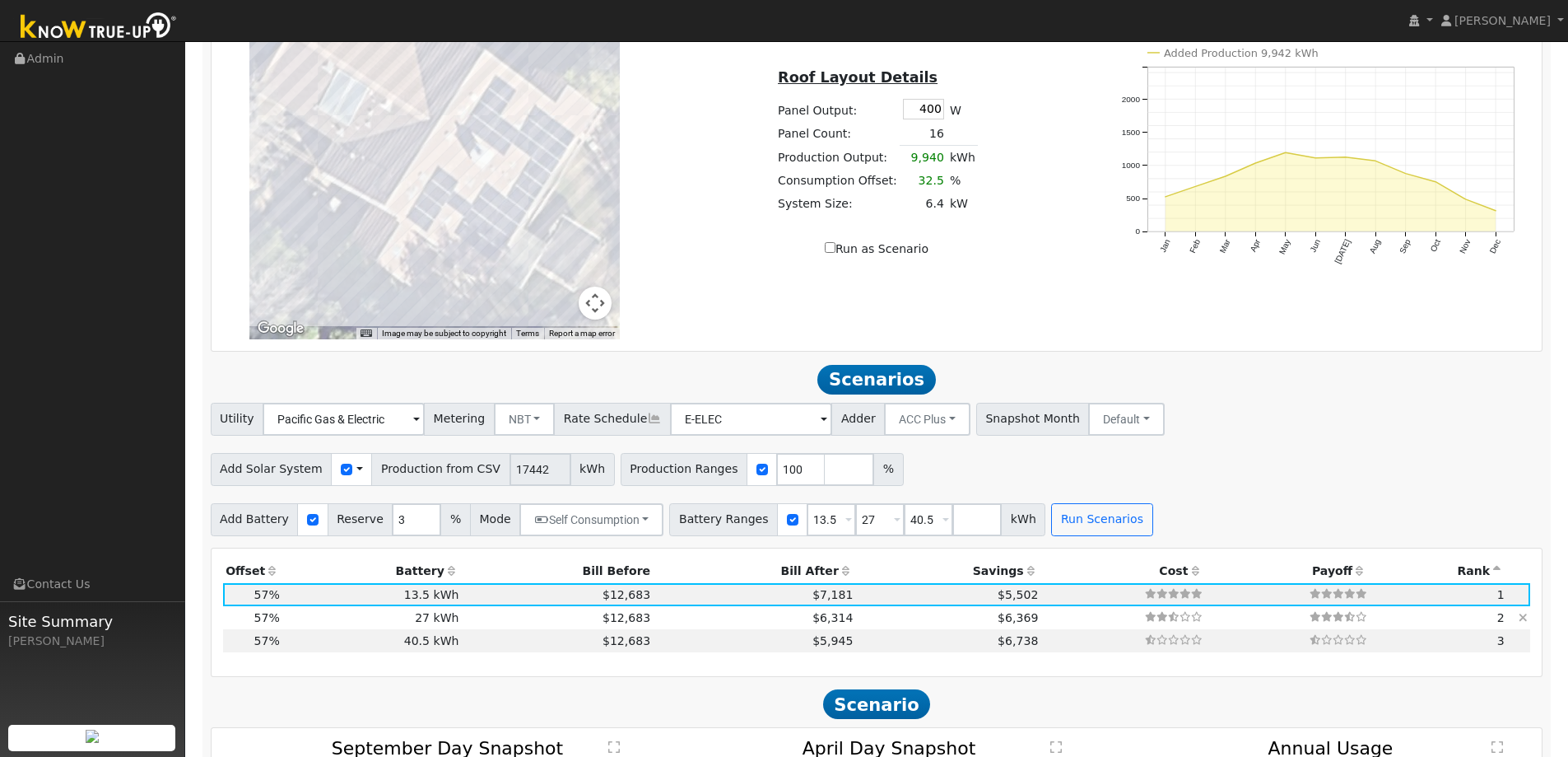
scroll to position [1289, 0]
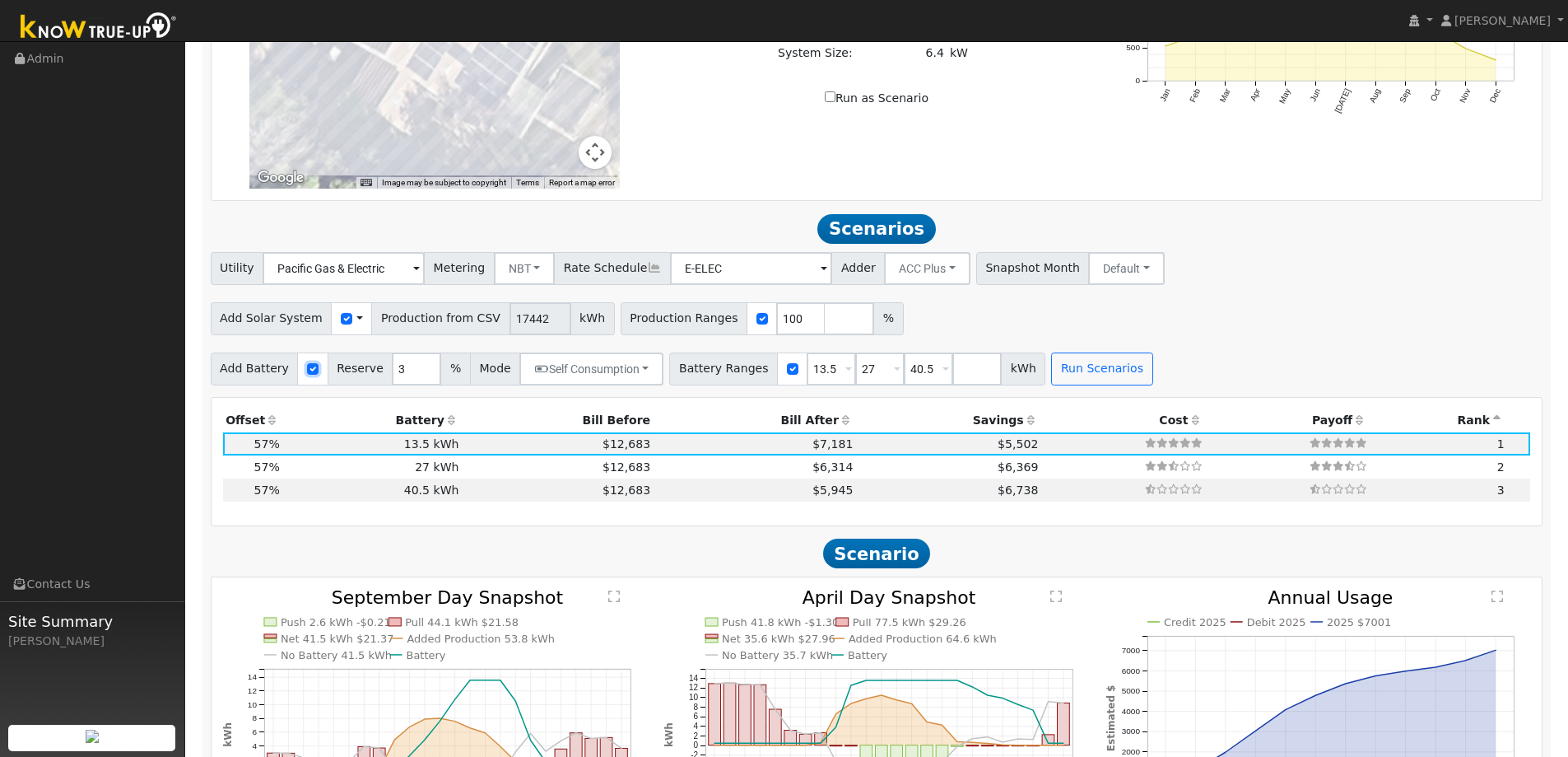
click at [307, 374] on input "checkbox" at bounding box center [312, 369] width 12 height 12
checkbox input "false"
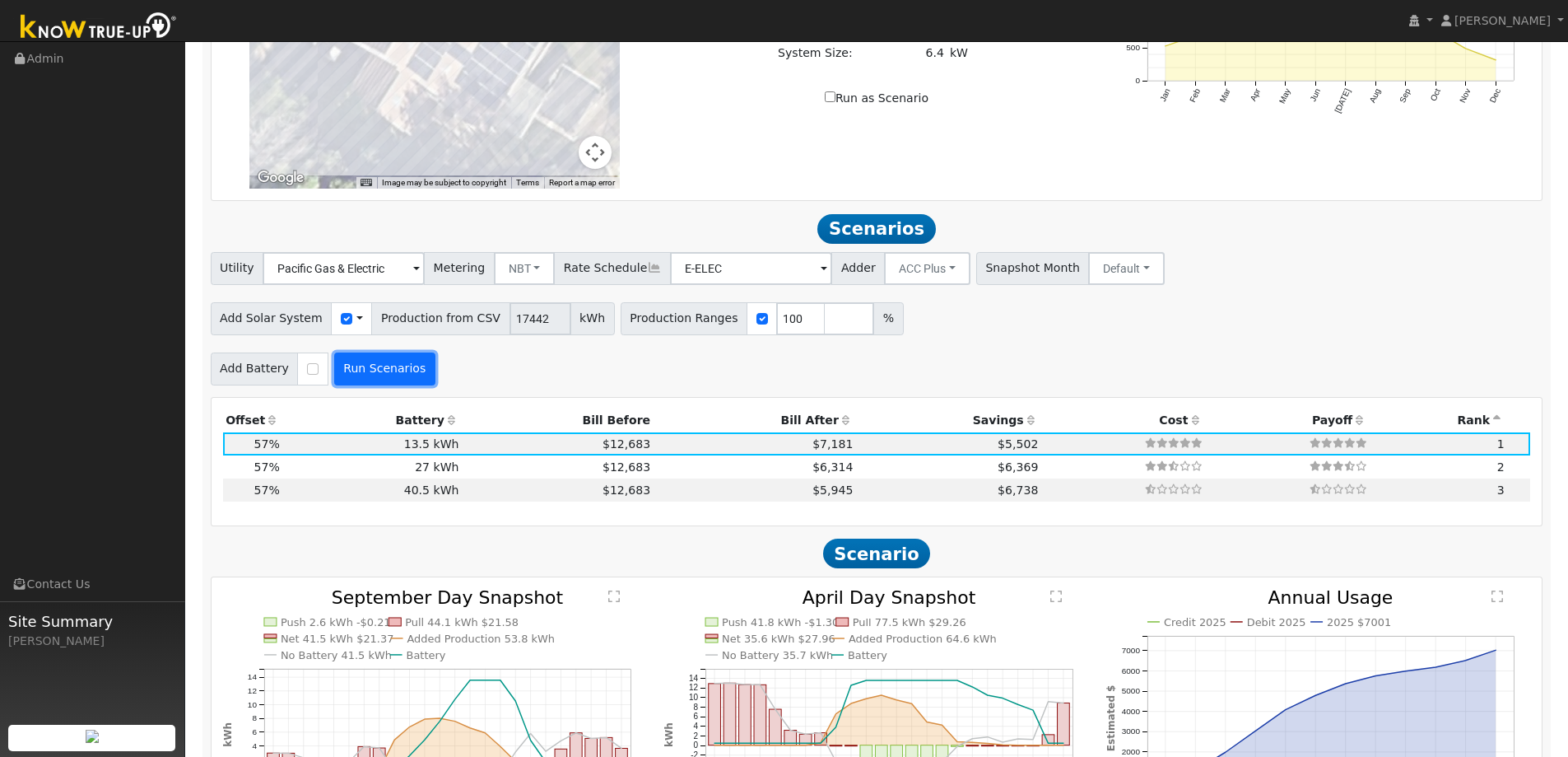
click at [388, 378] on button "Run Scenarios" at bounding box center [384, 369] width 101 height 33
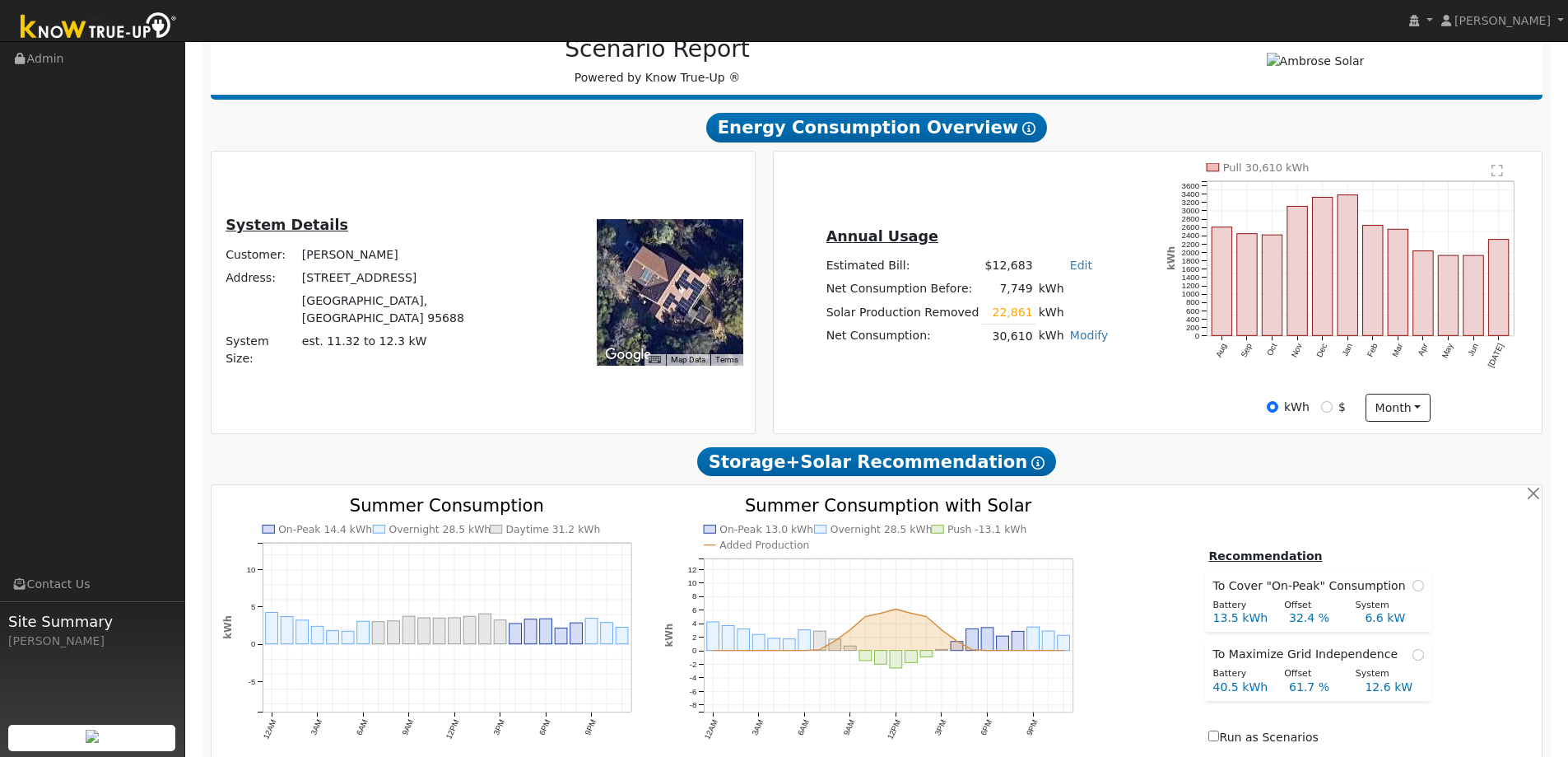
scroll to position [218, 0]
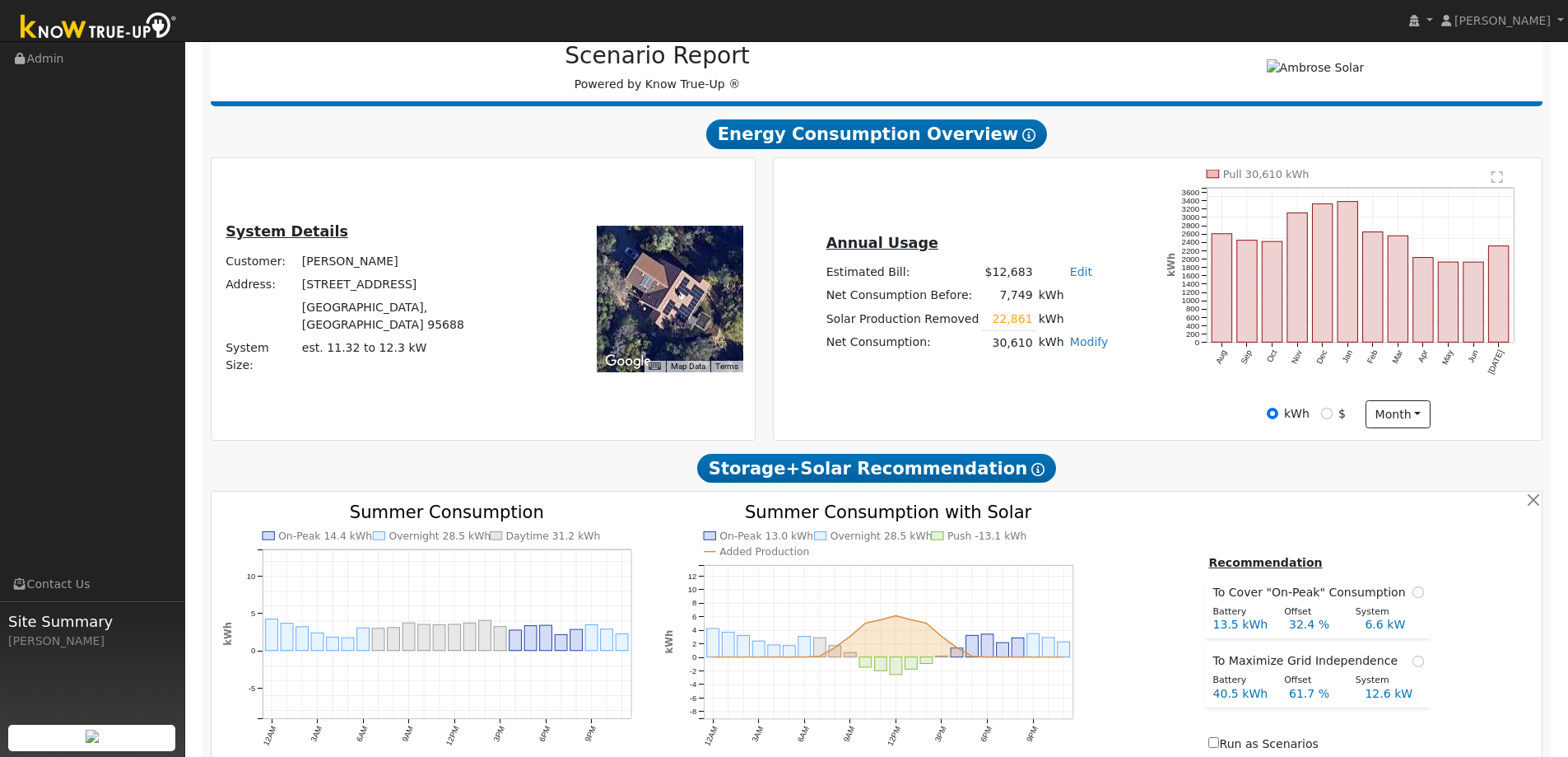
type input "$12,209"
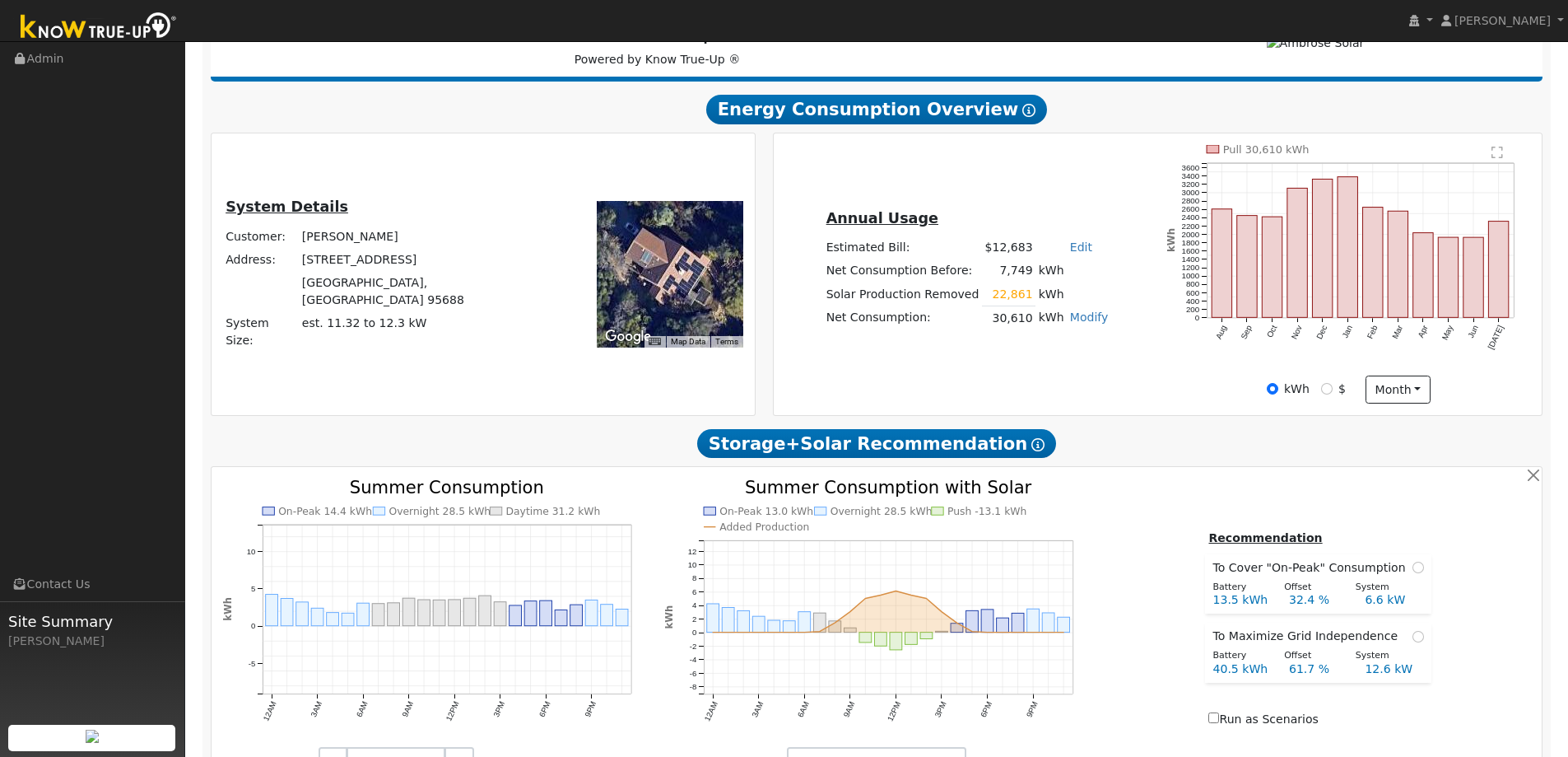
scroll to position [0, 0]
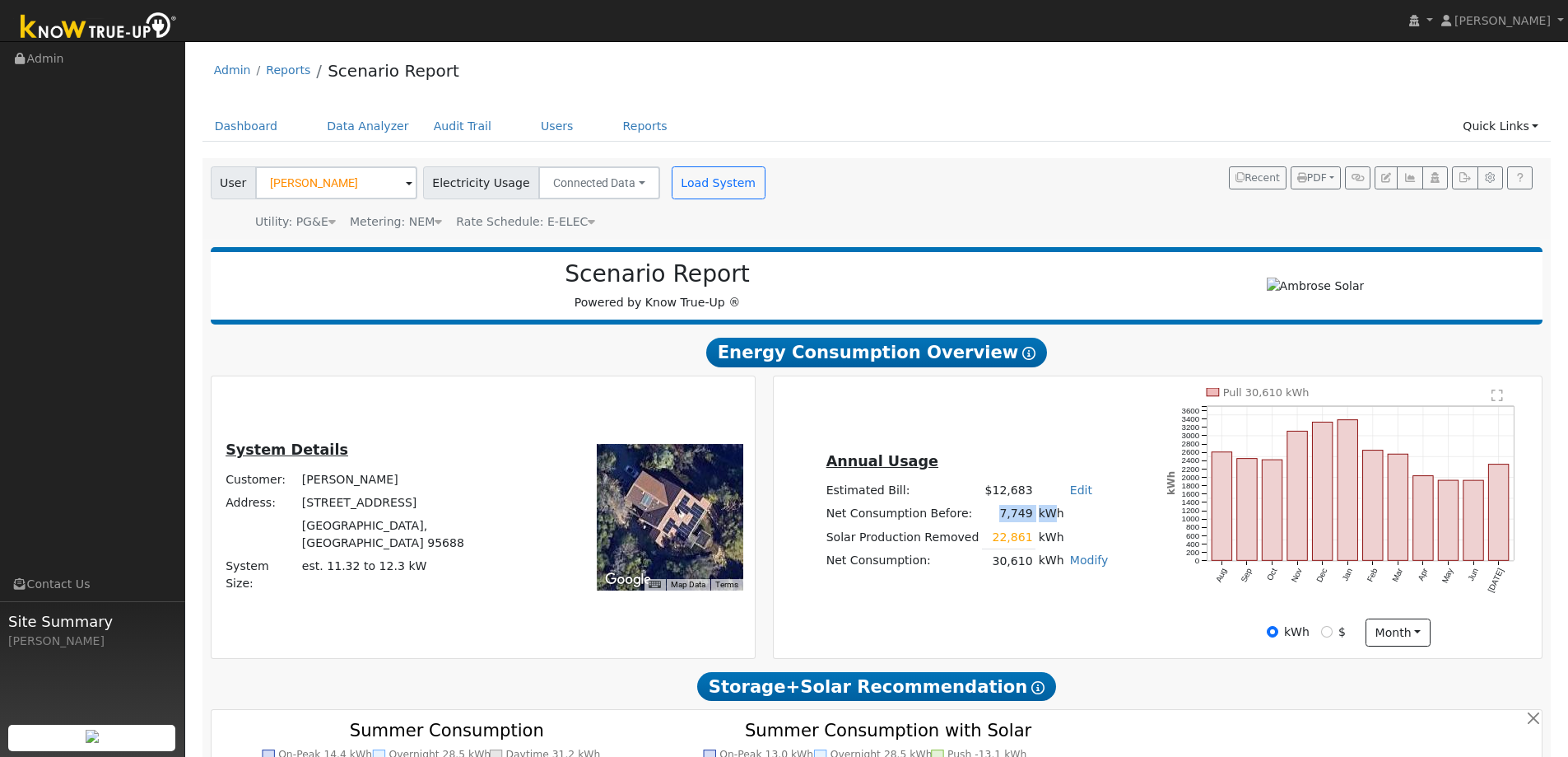
drag, startPoint x: 994, startPoint y: 516, endPoint x: 1031, endPoint y: 516, distance: 37.0
click at [1031, 516] on tr "Net Consumption Before: 7,749 kWh" at bounding box center [966, 514] width 288 height 23
click at [1128, 523] on div "Annual Usage Estimated Bill: $12,683 Edit Estimated Bill $ Annual Net Consumpti…" at bounding box center [966, 517] width 381 height 134
click at [1079, 561] on link "Modify" at bounding box center [1090, 559] width 39 height 13
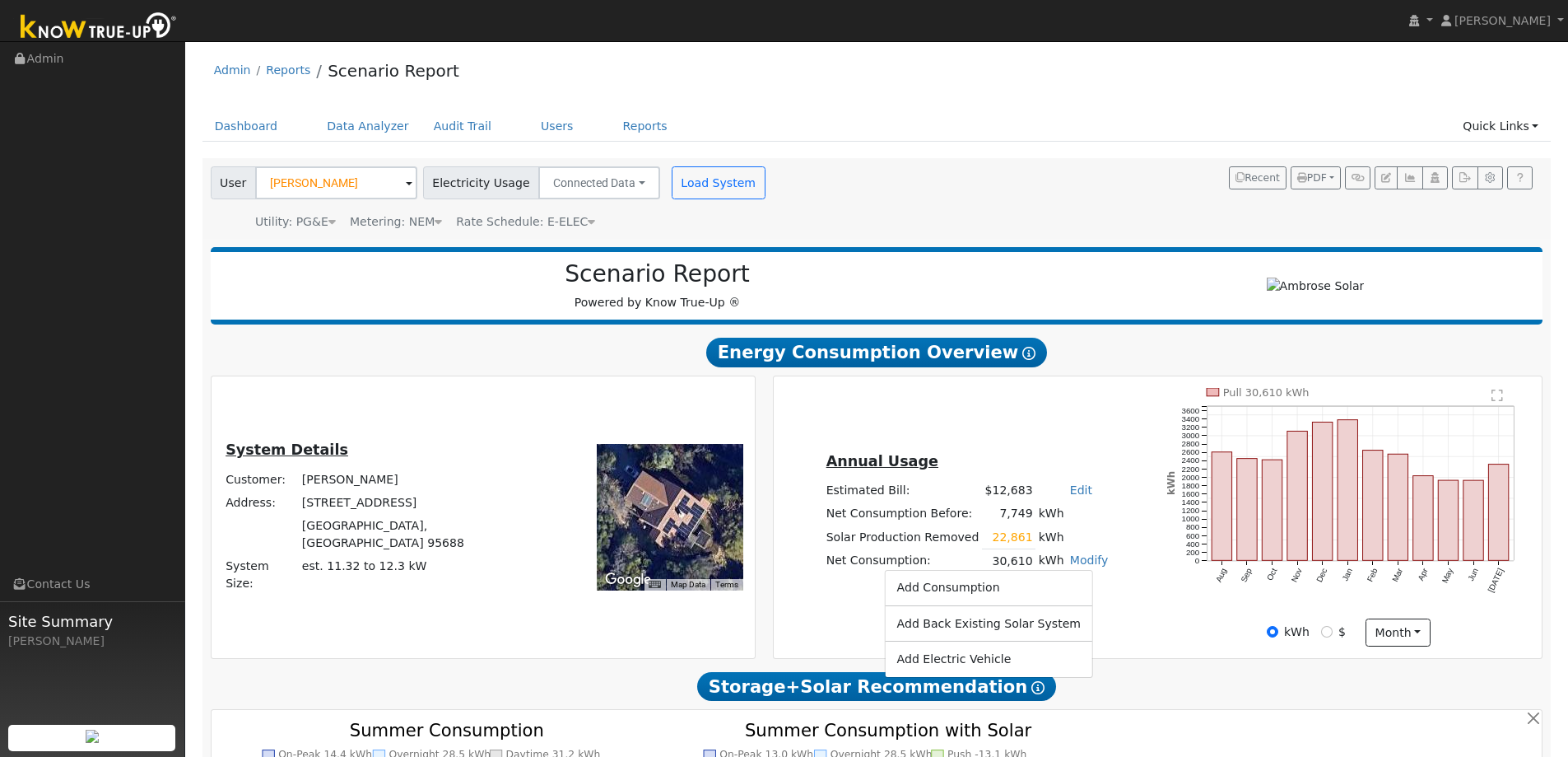
click at [982, 605] on div "Add Consumption Add Back Existing Solar System Add Electric Vehicle" at bounding box center [990, 624] width 209 height 108
click at [1089, 563] on link "Modify" at bounding box center [1090, 559] width 39 height 13
click at [962, 591] on link "Add Consumption" at bounding box center [990, 588] width 207 height 23
type input "30610"
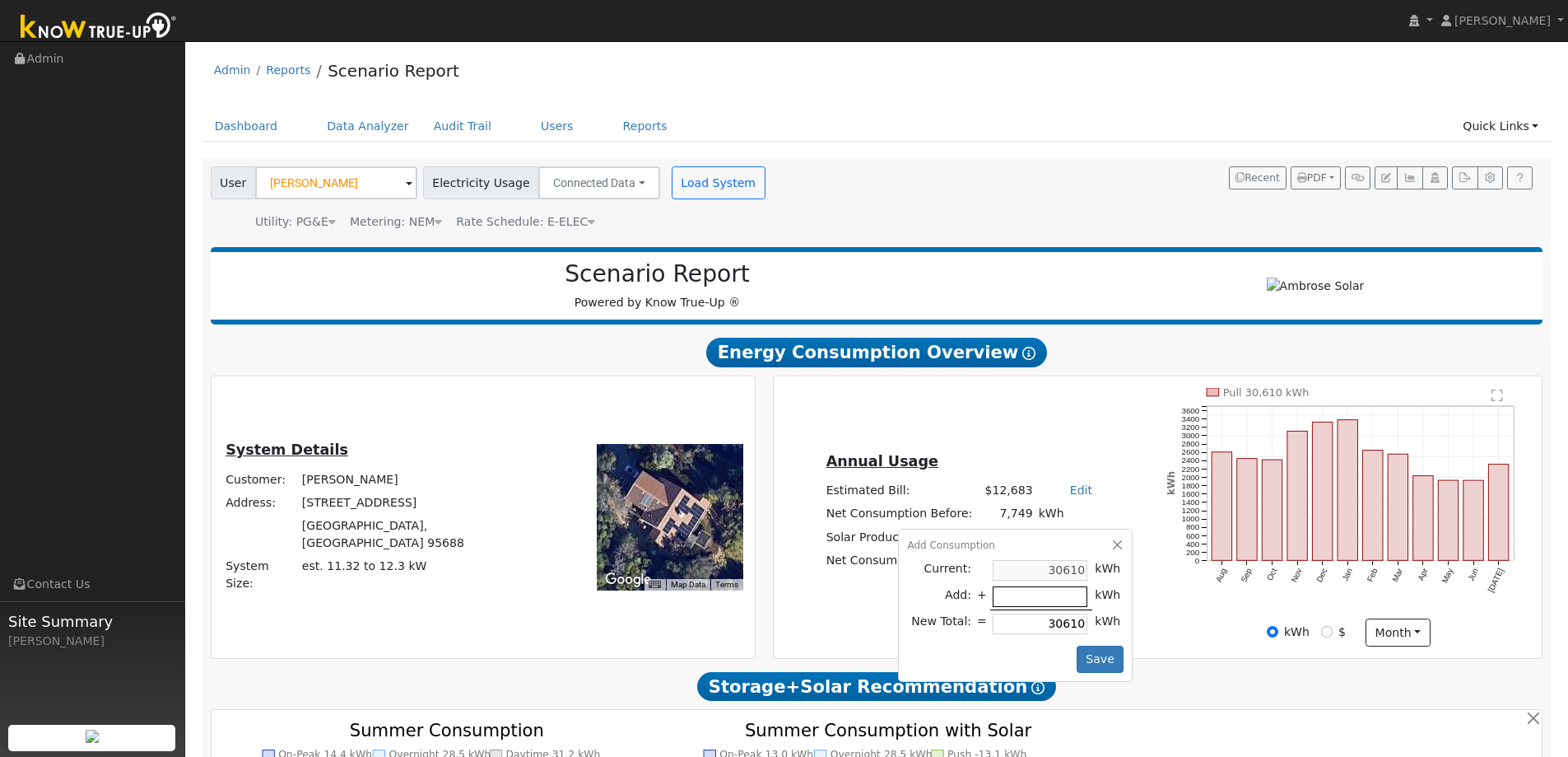
type input "-5"
type input "30605"
type input "-55"
type input "30555"
type input "-558"
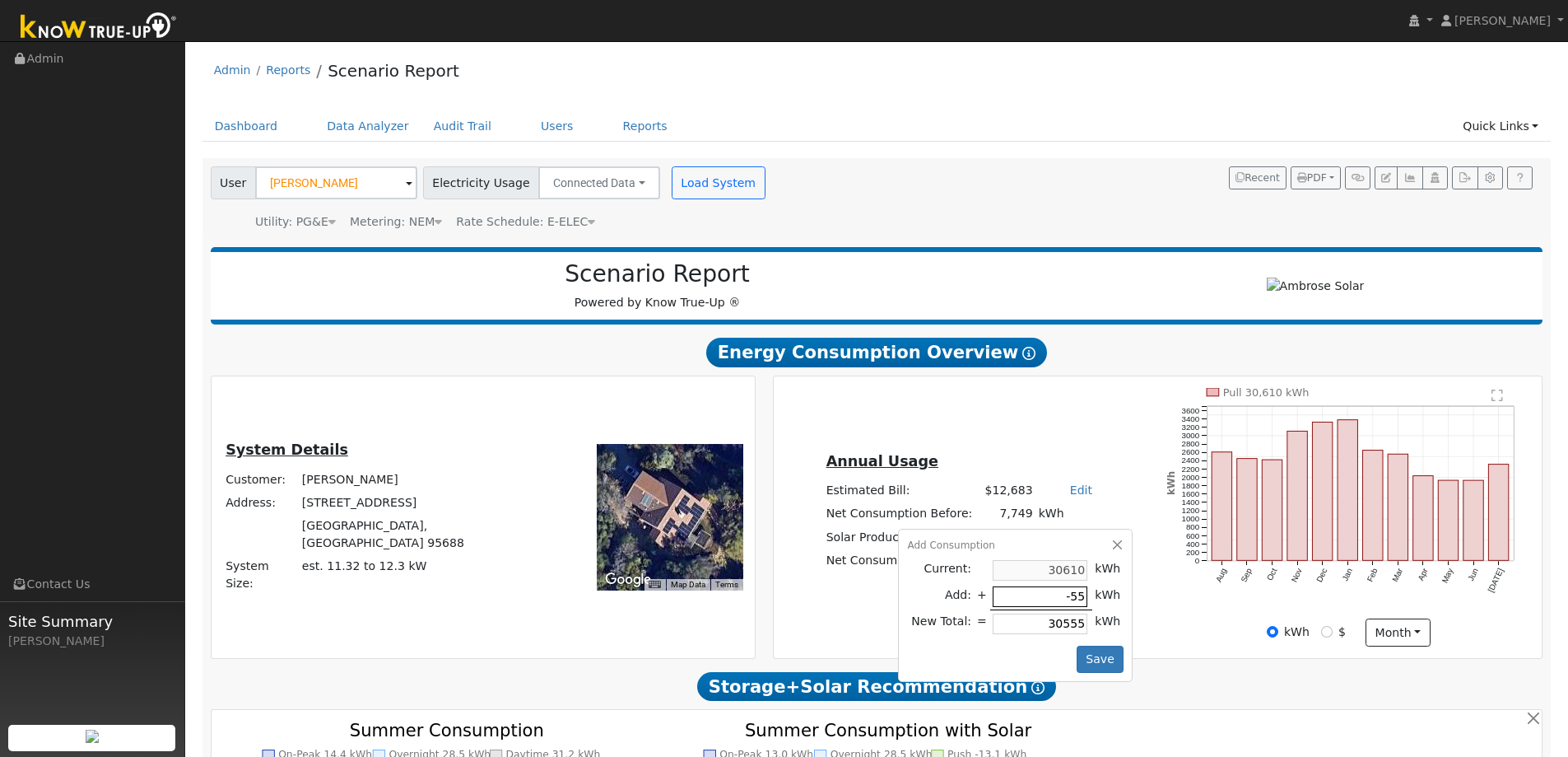
type input "30052"
type input "-5584"
type input "25026"
type input "-5584"
click at [1084, 663] on button "Save" at bounding box center [1100, 659] width 48 height 28
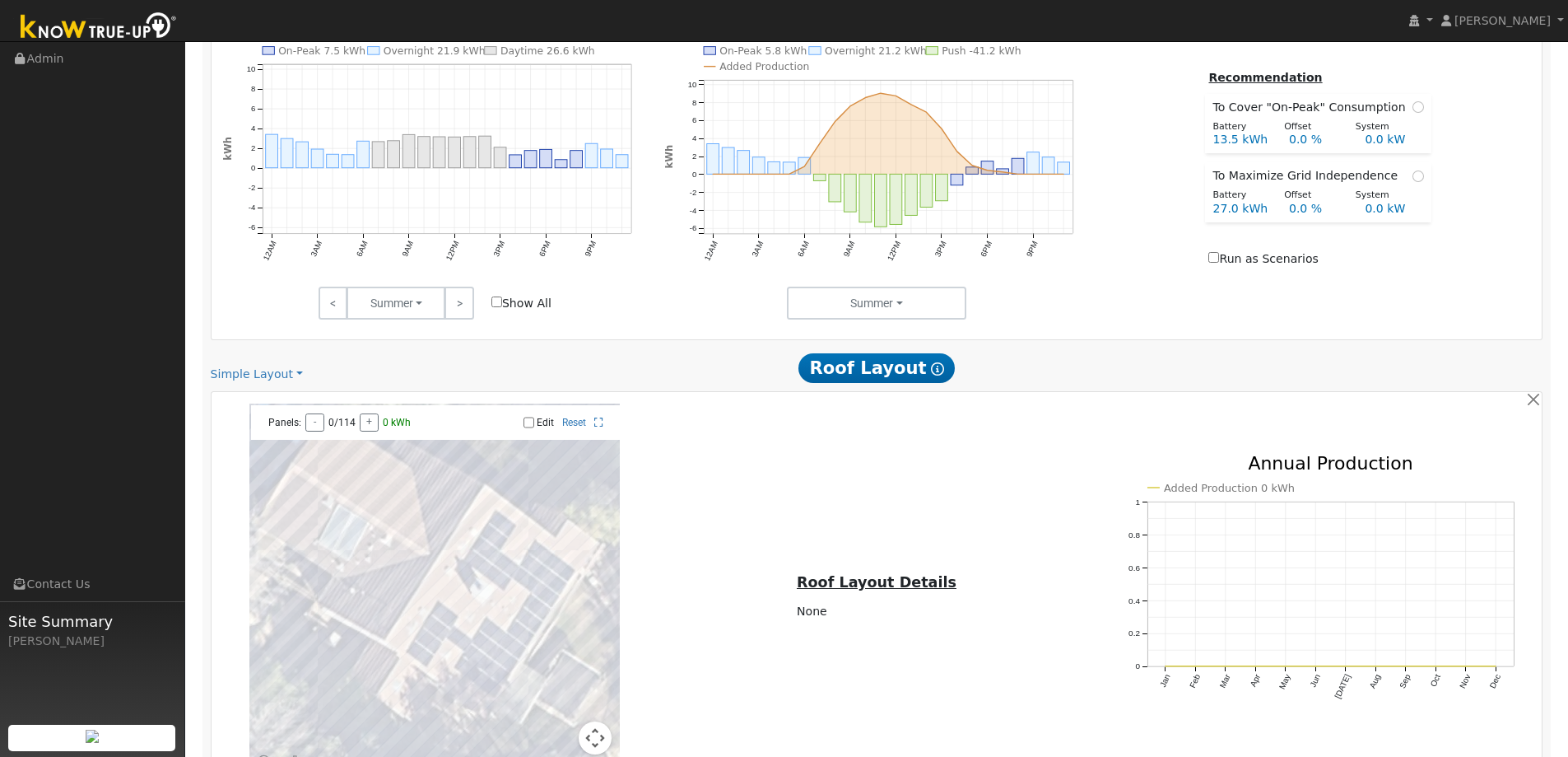
scroll to position [935, 0]
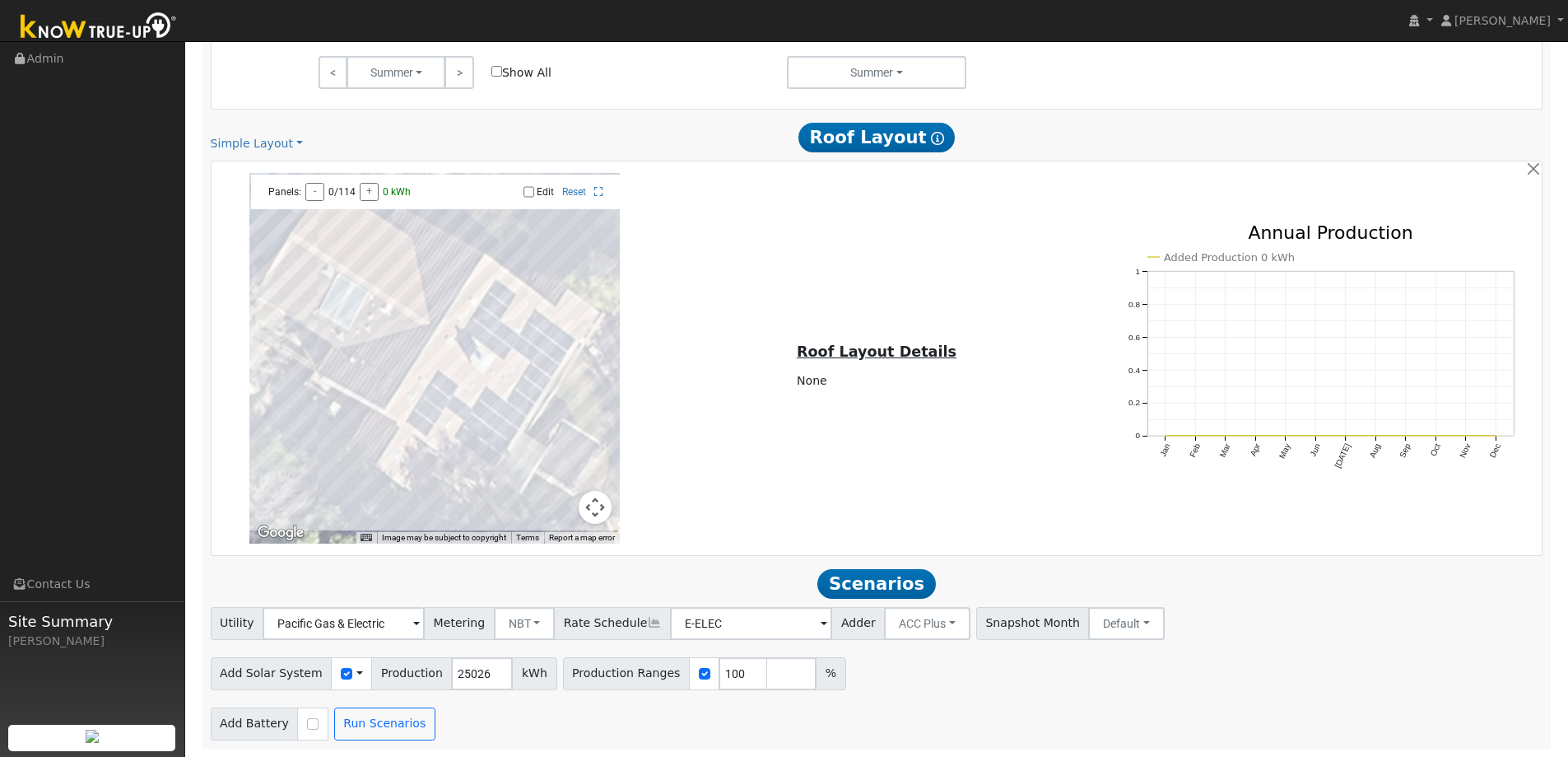
click at [356, 678] on span at bounding box center [359, 674] width 6 height 18
click at [375, 705] on link "Use CSV Data" at bounding box center [400, 702] width 114 height 23
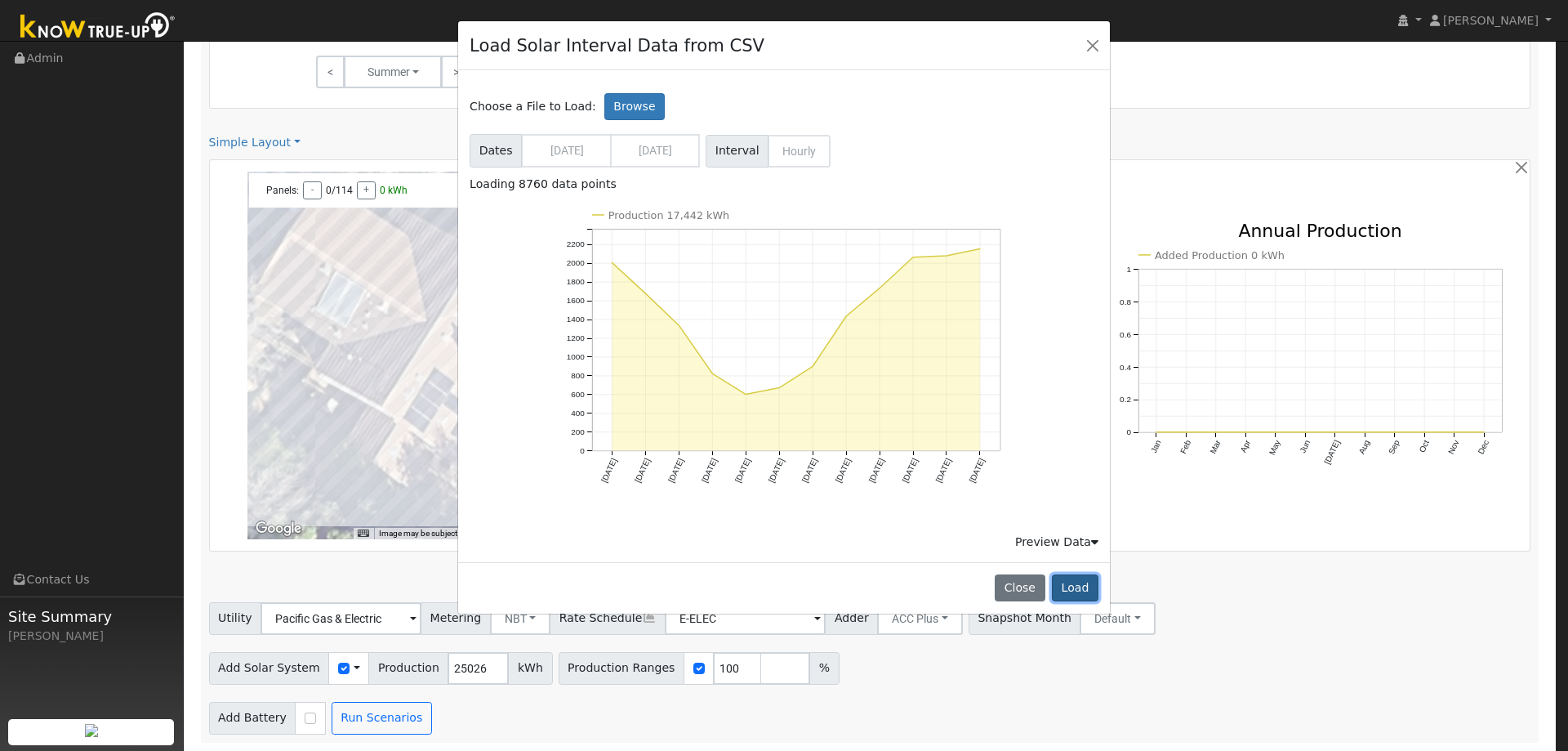
click at [1068, 592] on button "Load" at bounding box center [1074, 588] width 47 height 28
type input "17442"
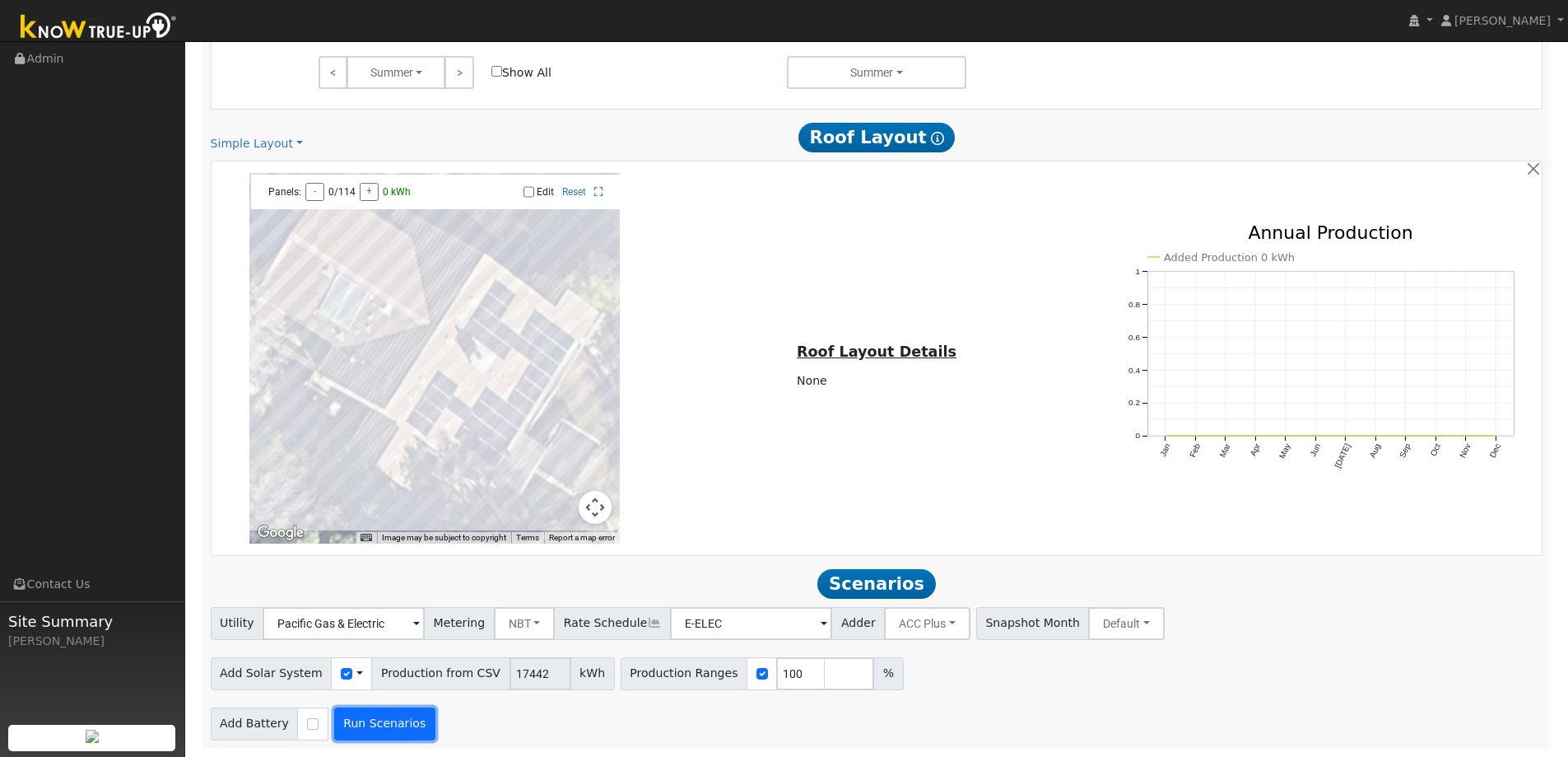
click at [382, 724] on button "Run Scenarios" at bounding box center [384, 723] width 101 height 33
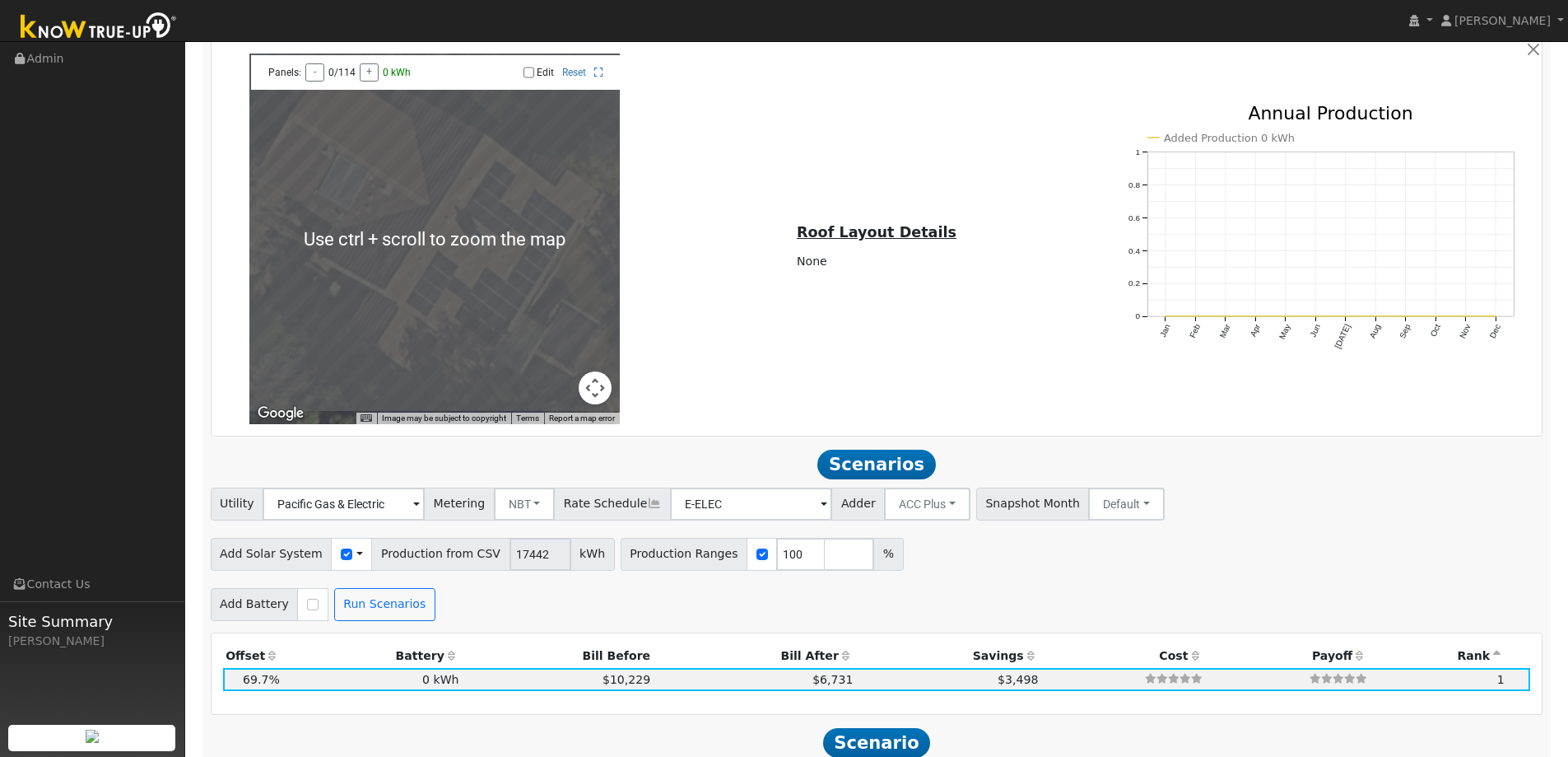
scroll to position [1071, 0]
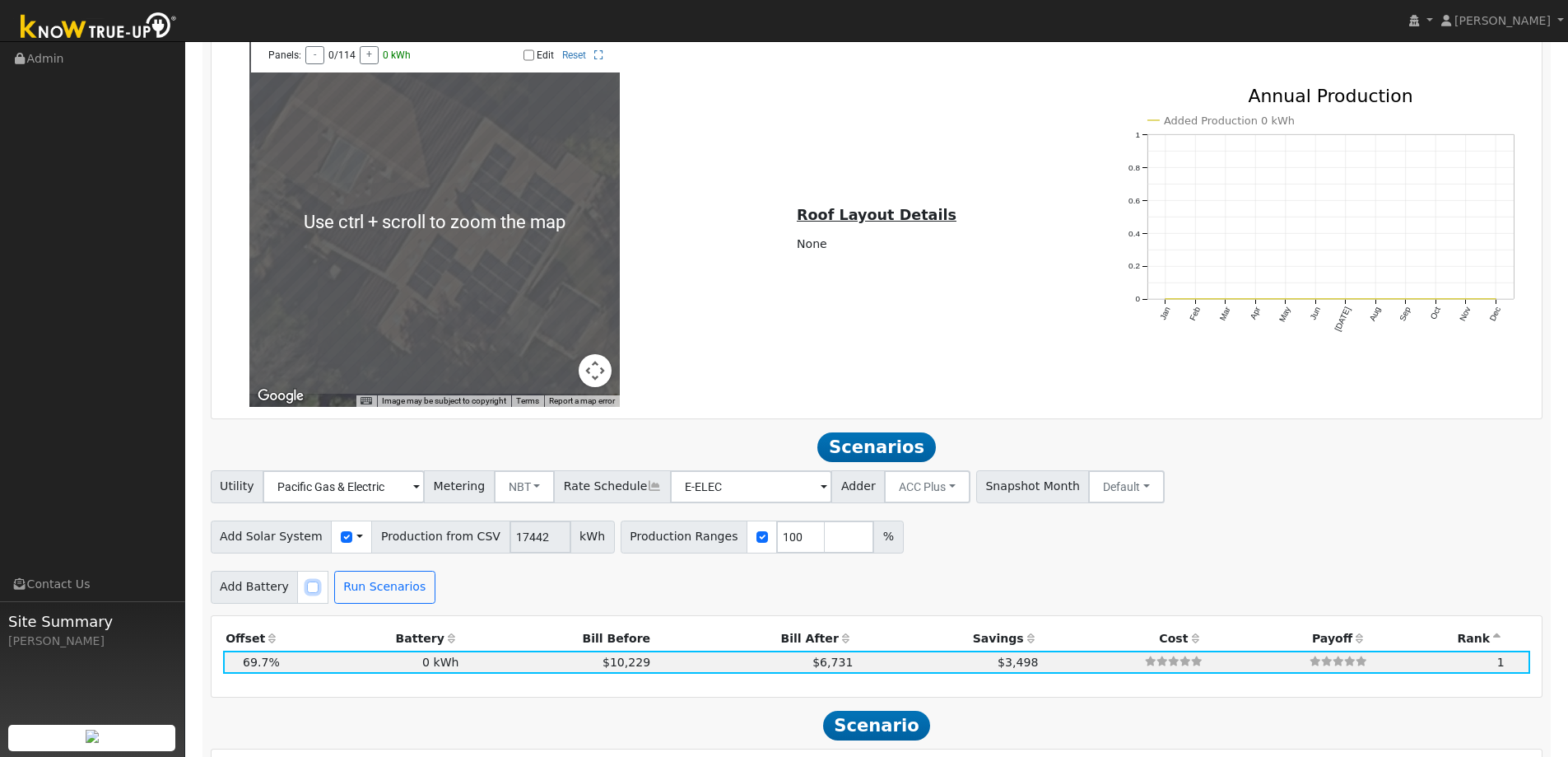
click at [307, 592] on input "checkbox" at bounding box center [312, 587] width 12 height 12
checkbox input "true"
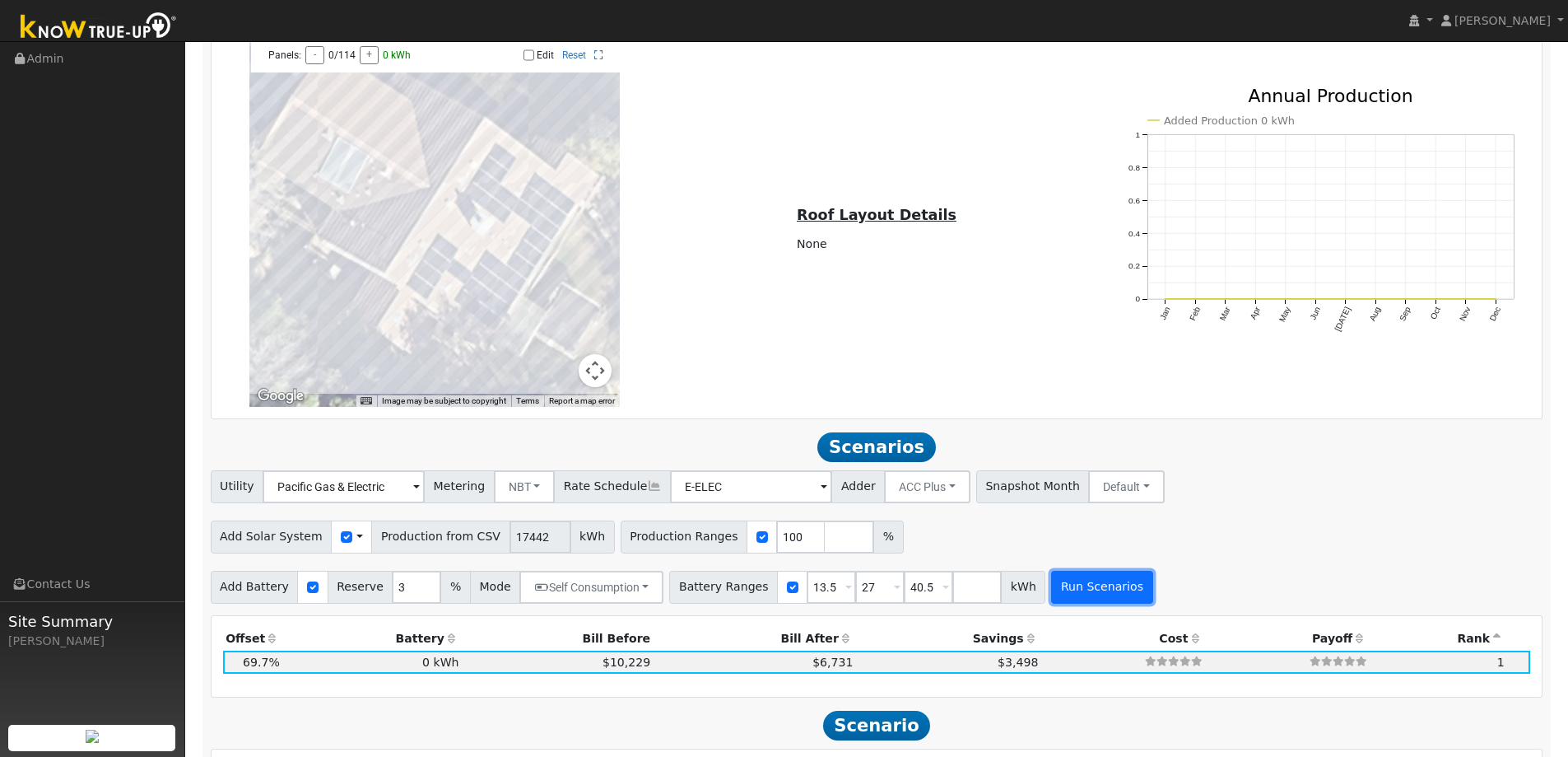
click at [1067, 594] on button "Run Scenarios" at bounding box center [1101, 587] width 101 height 33
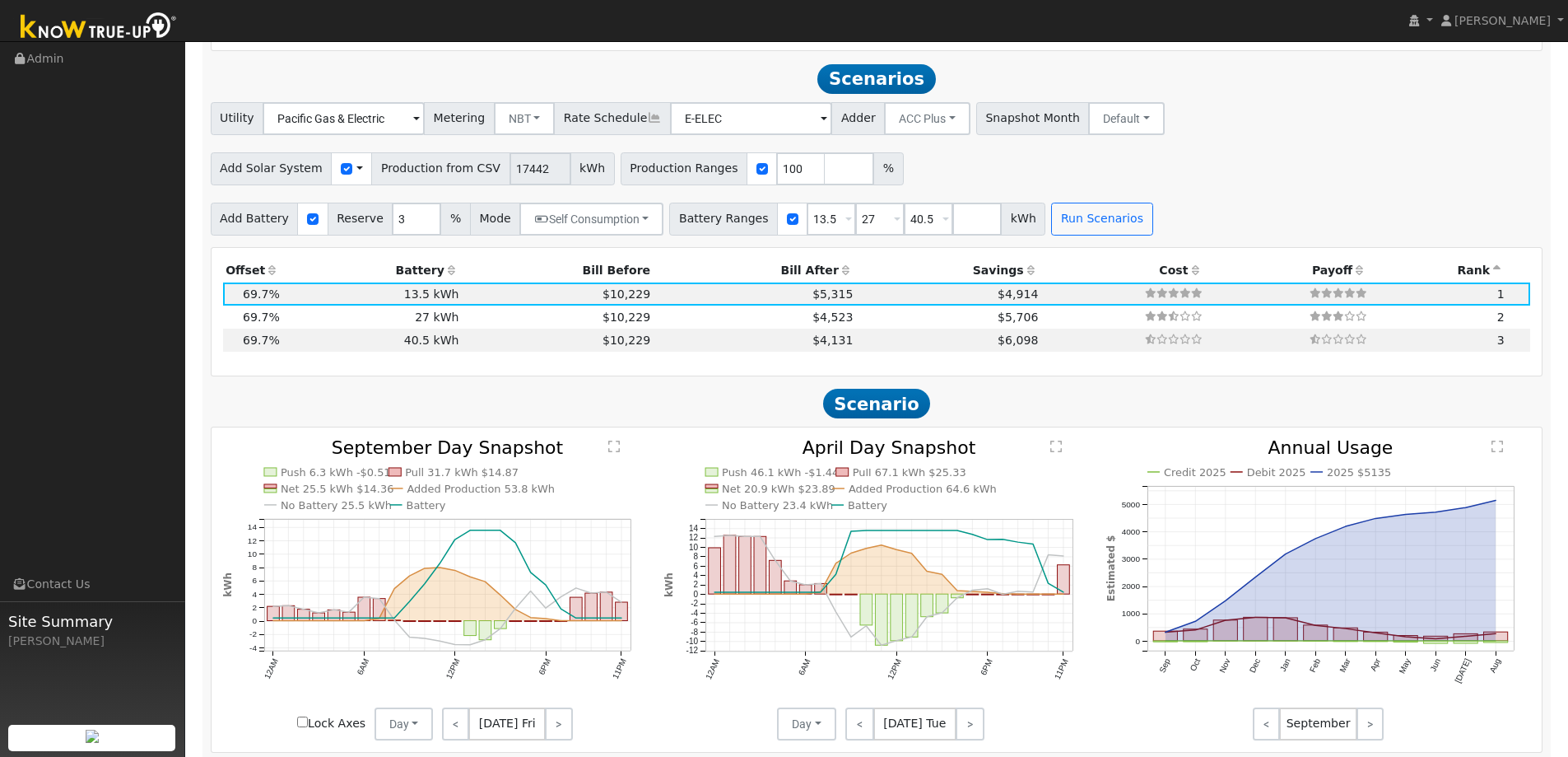
scroll to position [1454, 0]
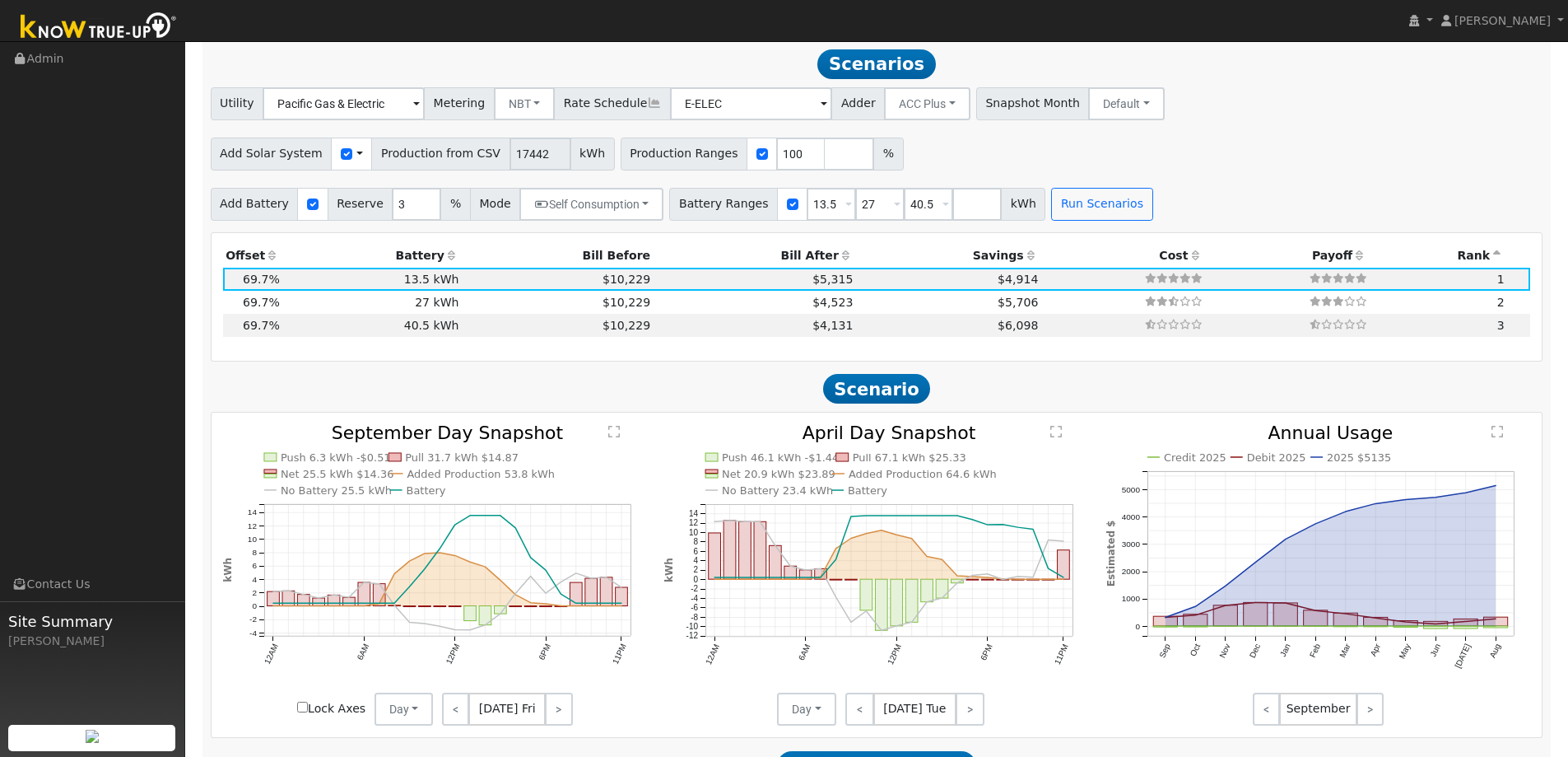
click at [803, 261] on th "Bill After" at bounding box center [755, 256] width 203 height 23
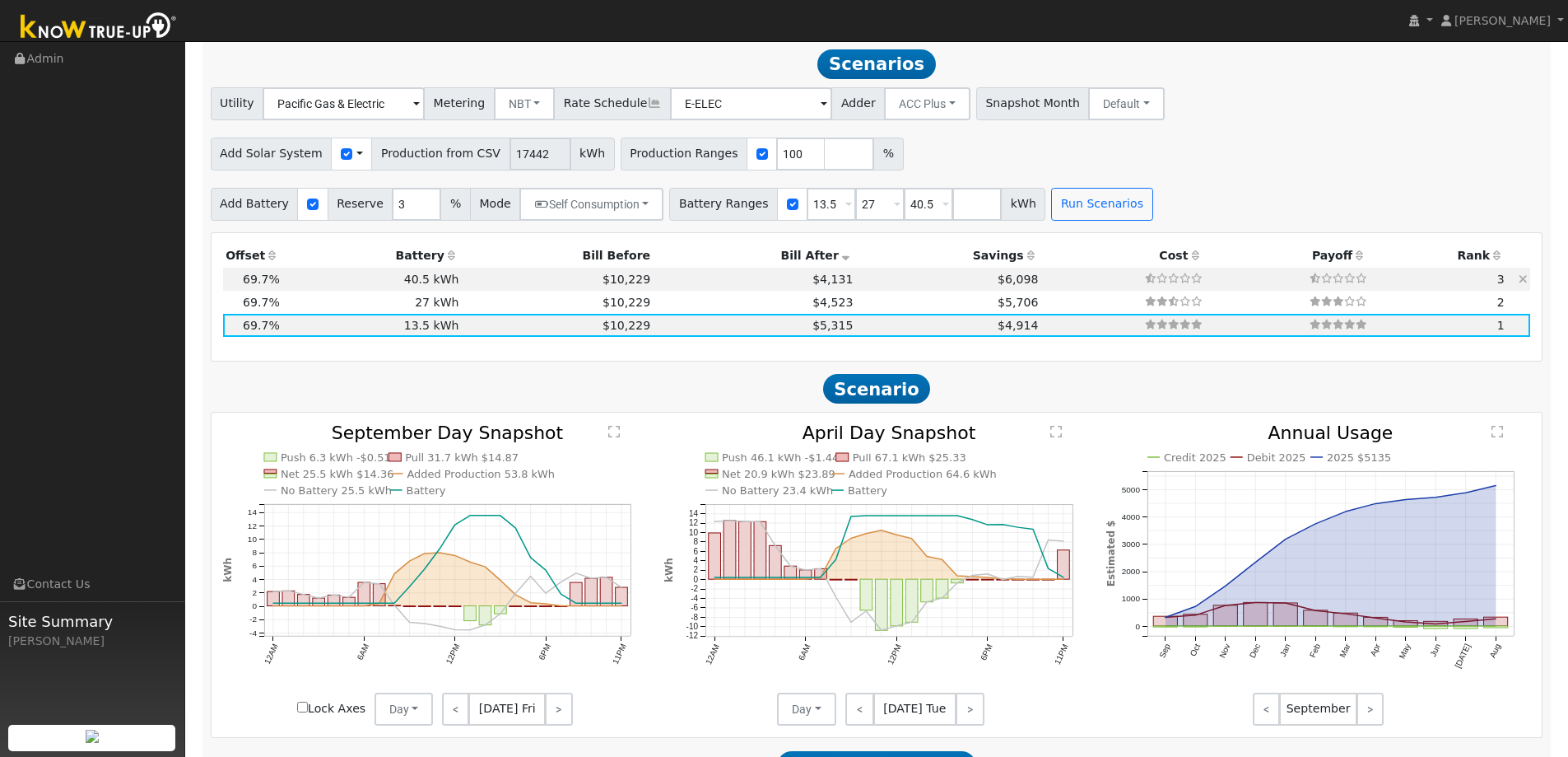
click at [856, 284] on td "$6,098" at bounding box center [948, 279] width 185 height 23
type input "$26,789"
type input "$48,600"
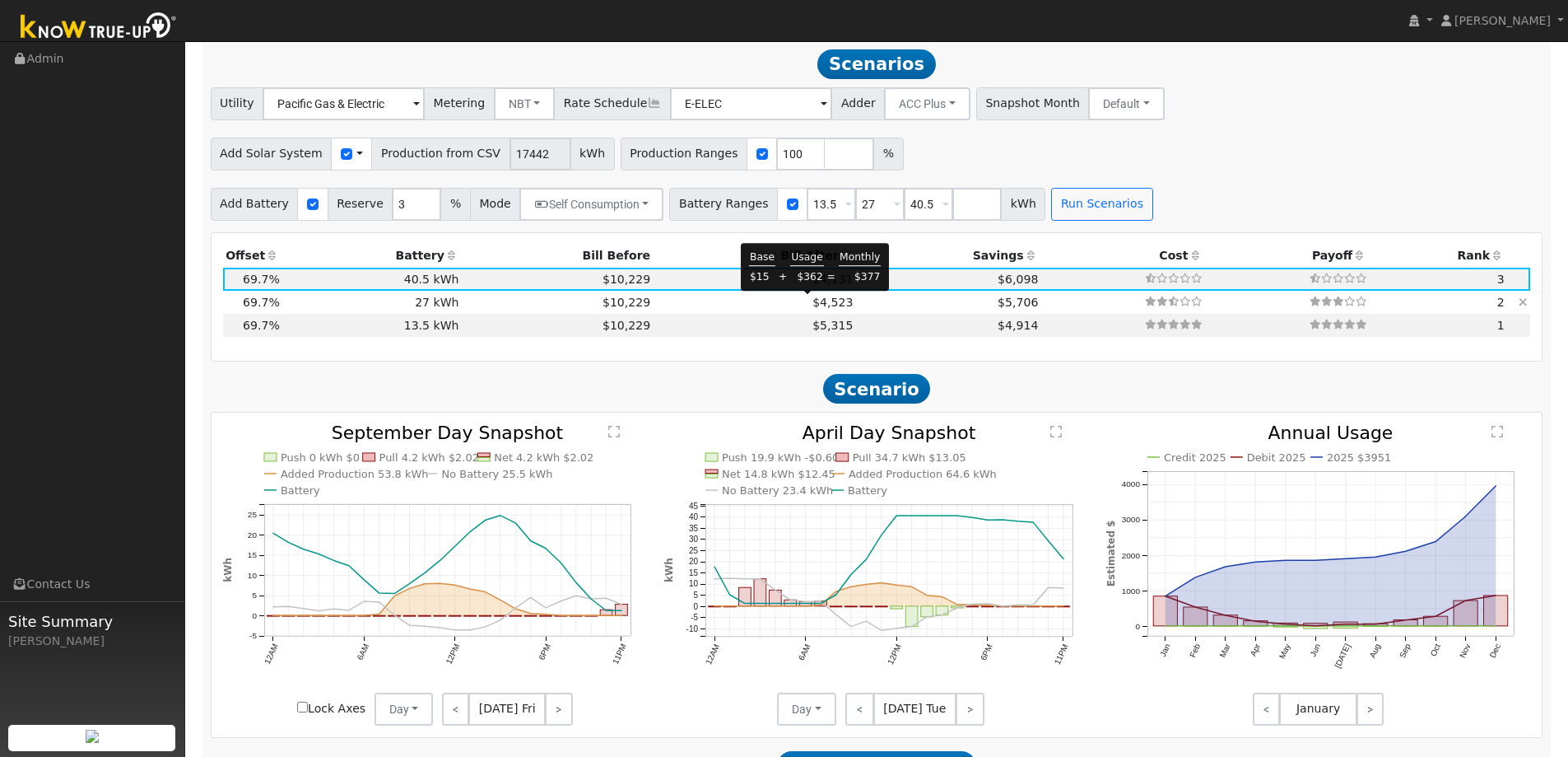
click at [815, 301] on span "$4,523" at bounding box center [833, 301] width 41 height 13
type input "$21,929"
type input "$32,400"
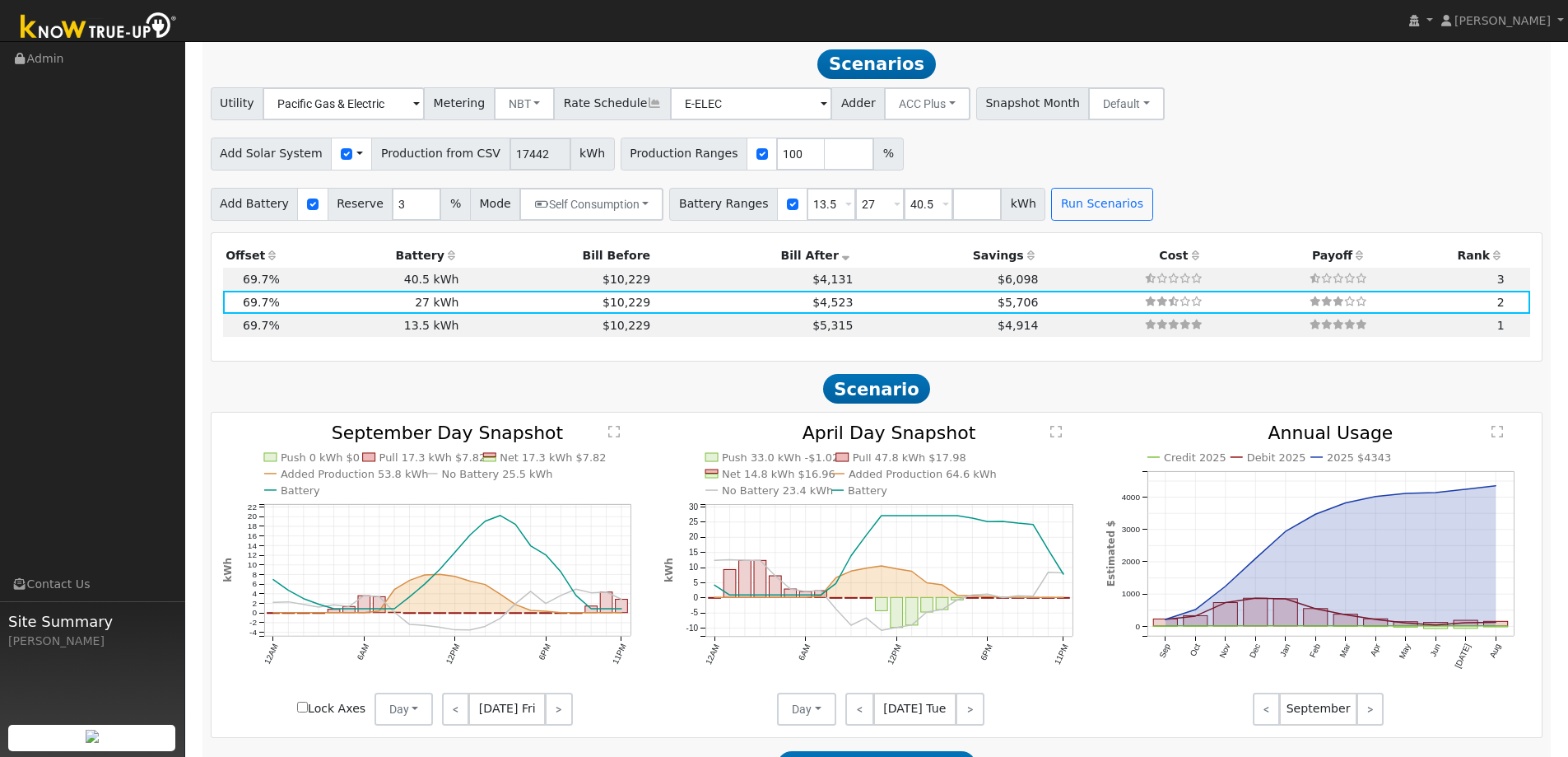
click at [615, 397] on h2 "Scenario" at bounding box center [877, 389] width 1332 height 30
click at [952, 207] on input "number" at bounding box center [977, 204] width 50 height 33
type input "54"
click at [1083, 186] on div "Add Battery Reserve 3 % Mode Self Consumption Self Consumption Peak Savings ACC…" at bounding box center [876, 201] width 1338 height 39
click at [1099, 191] on button "Run Scenarios" at bounding box center [1150, 204] width 101 height 33
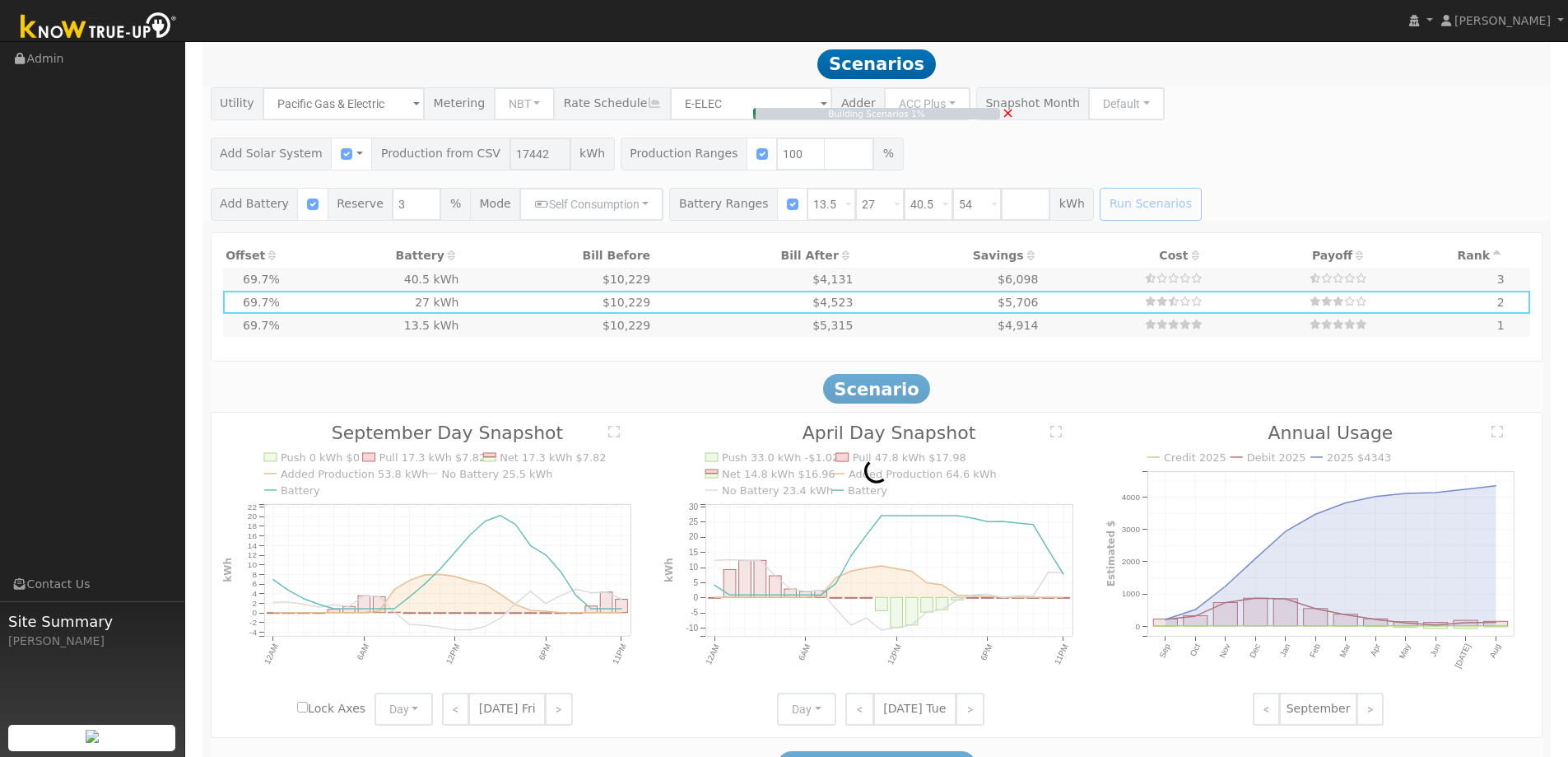
type input "$17,069"
type input "$16,200"
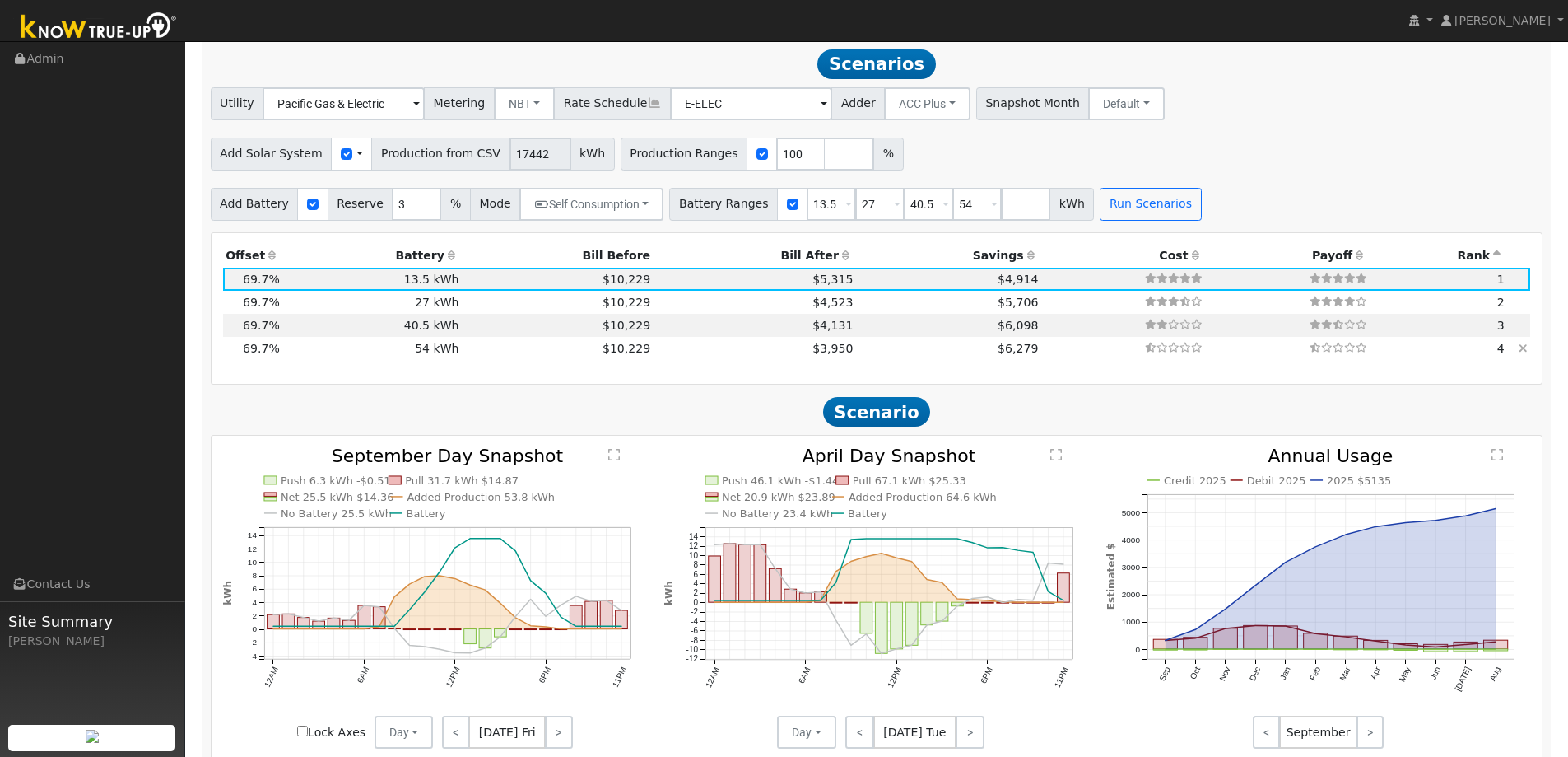
click at [856, 351] on td "$6,279" at bounding box center [948, 348] width 185 height 23
type input "$31,649"
type input "$64,800"
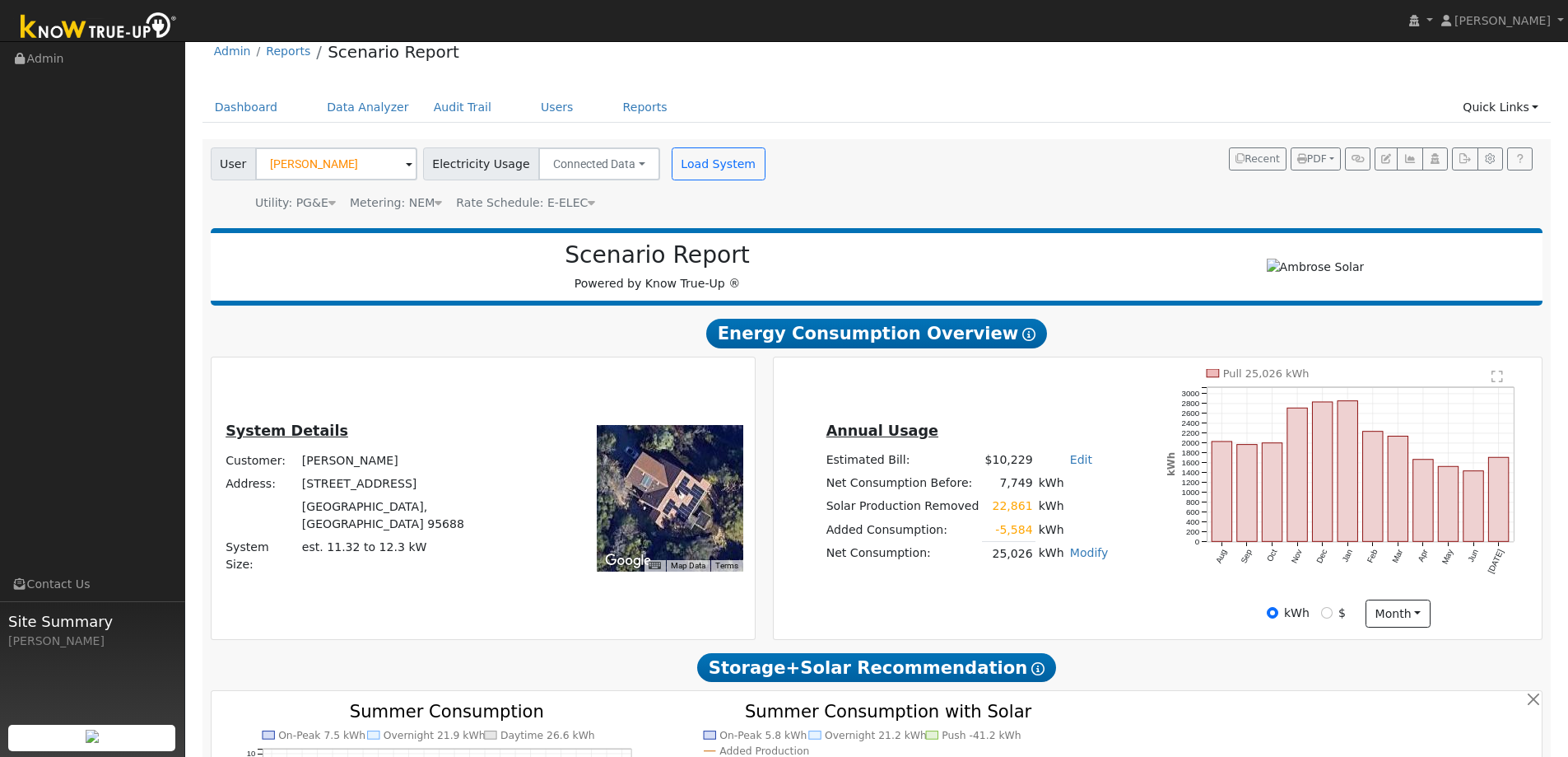
scroll to position [0, 0]
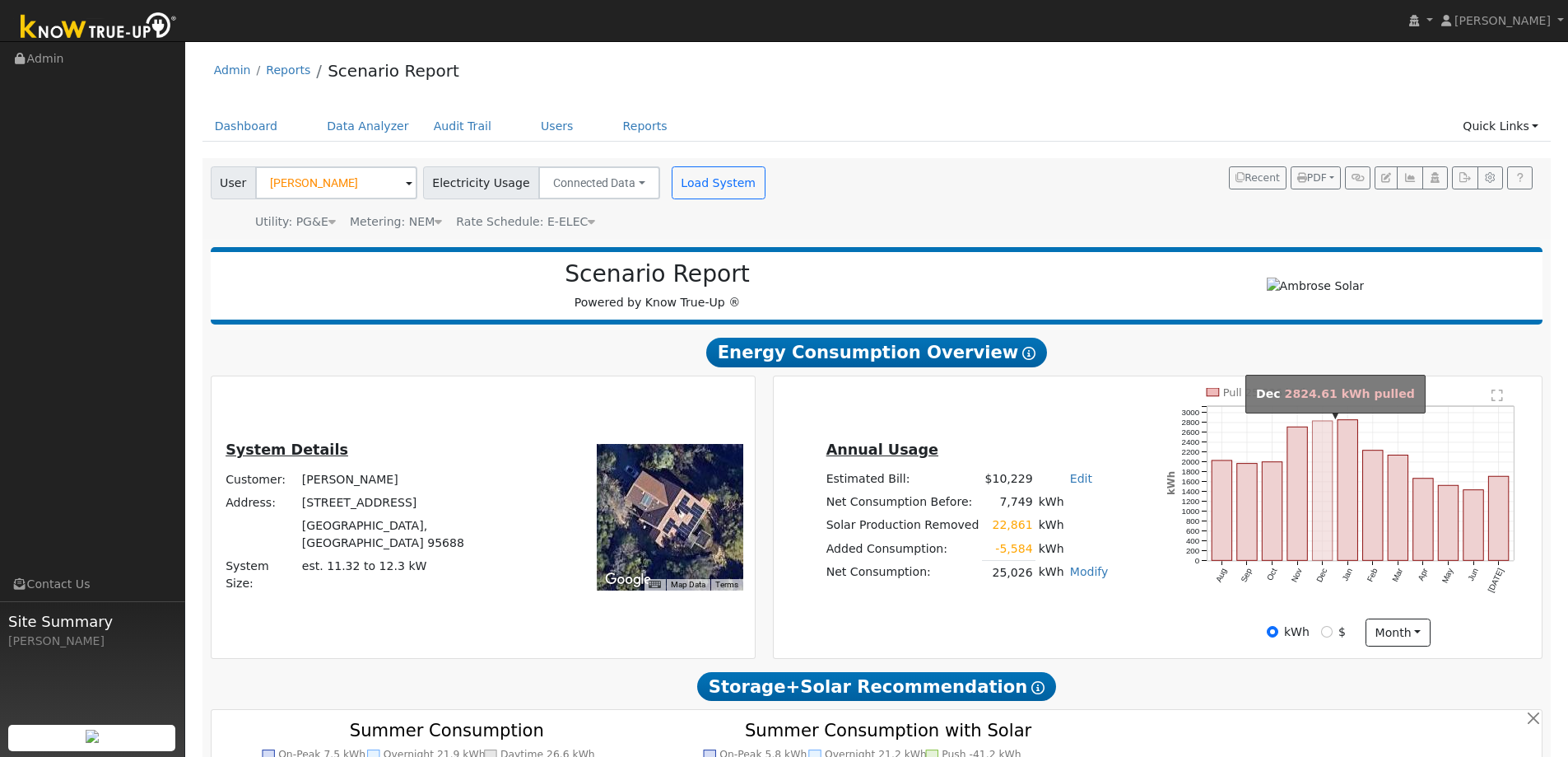
click at [1326, 518] on rect "onclick=""" at bounding box center [1323, 491] width 19 height 140
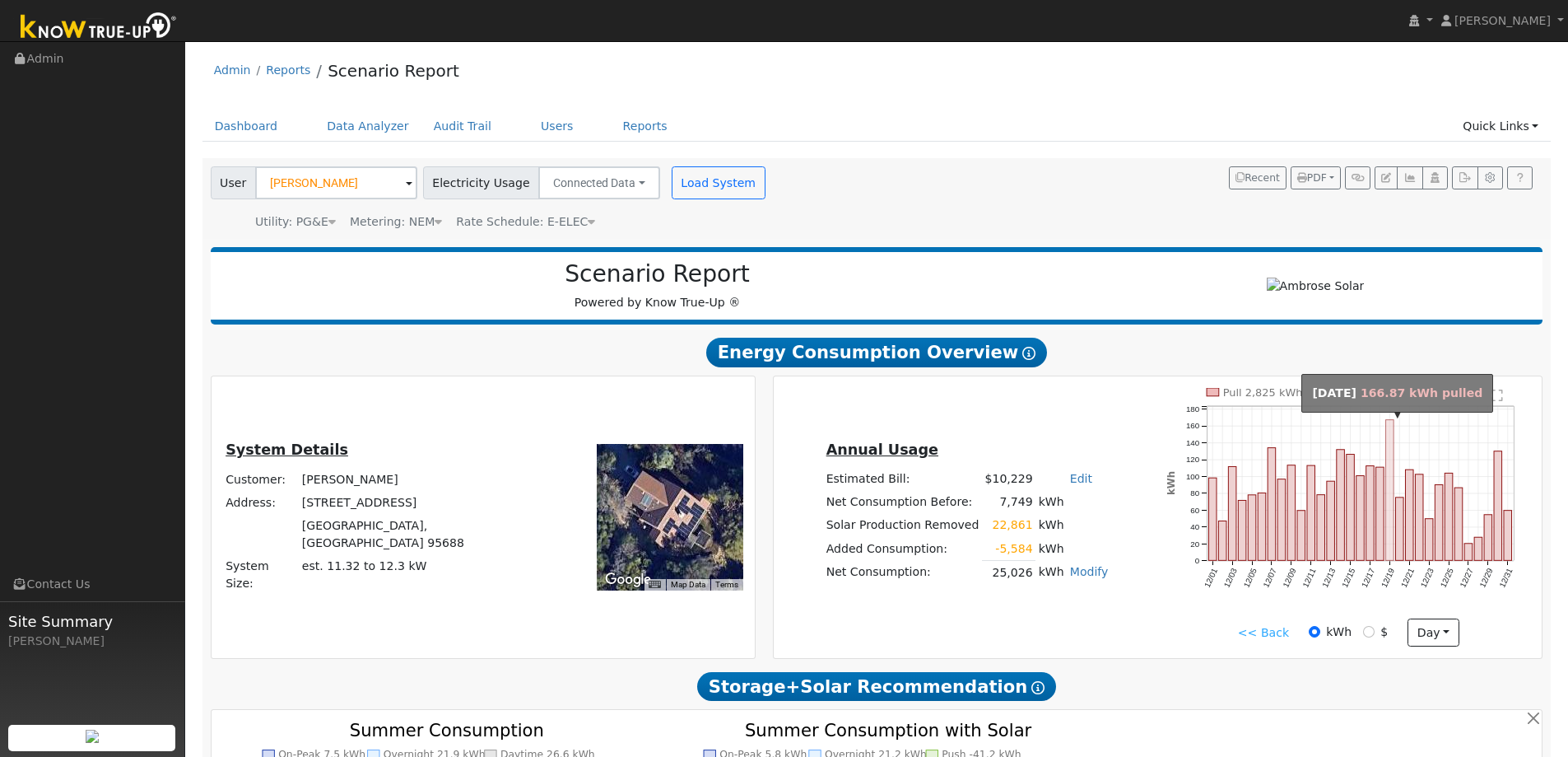
click at [1393, 508] on rect "onclick=""" at bounding box center [1389, 490] width 8 height 141
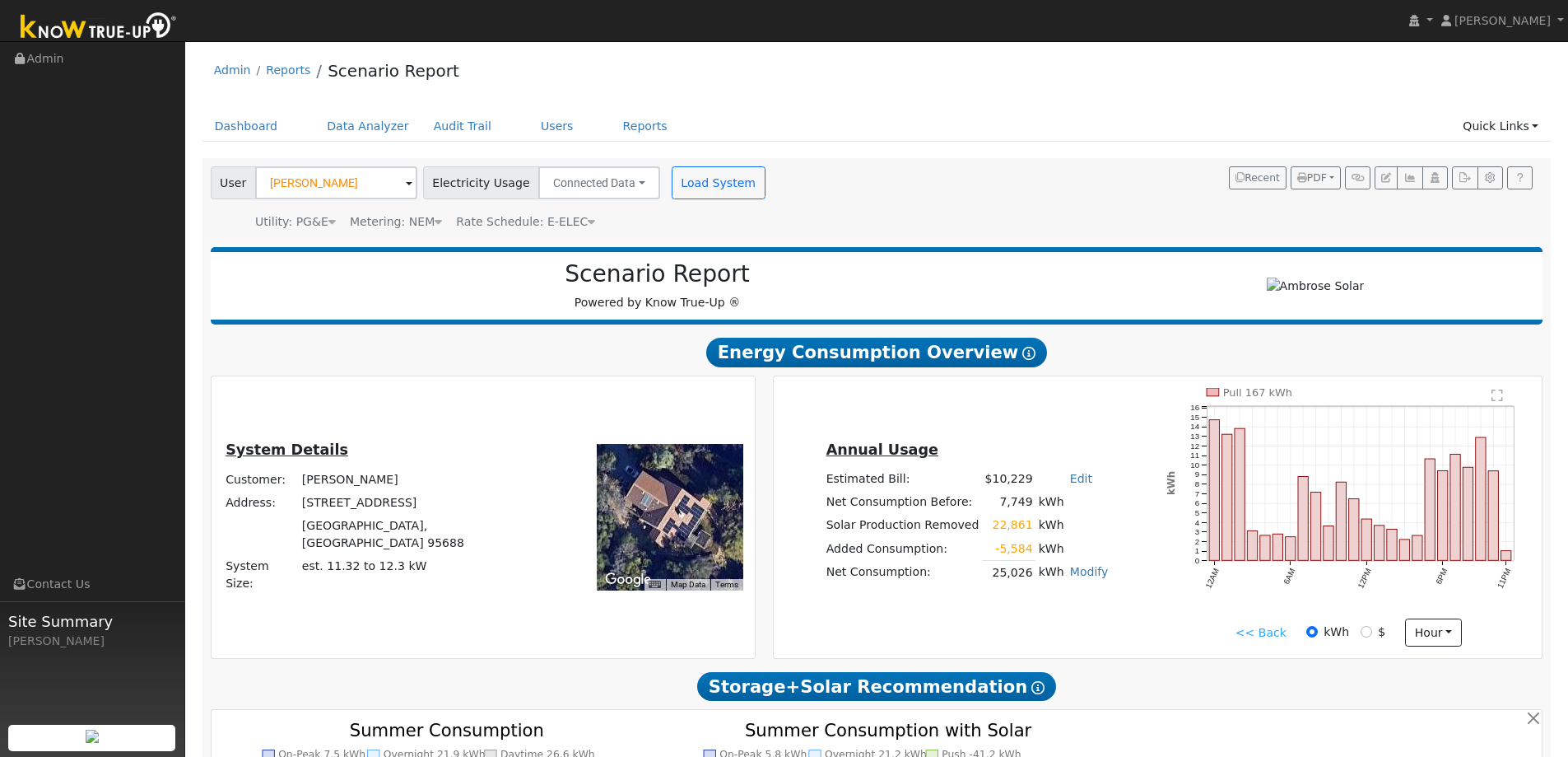
click at [1264, 635] on link "<< Back" at bounding box center [1261, 633] width 51 height 18
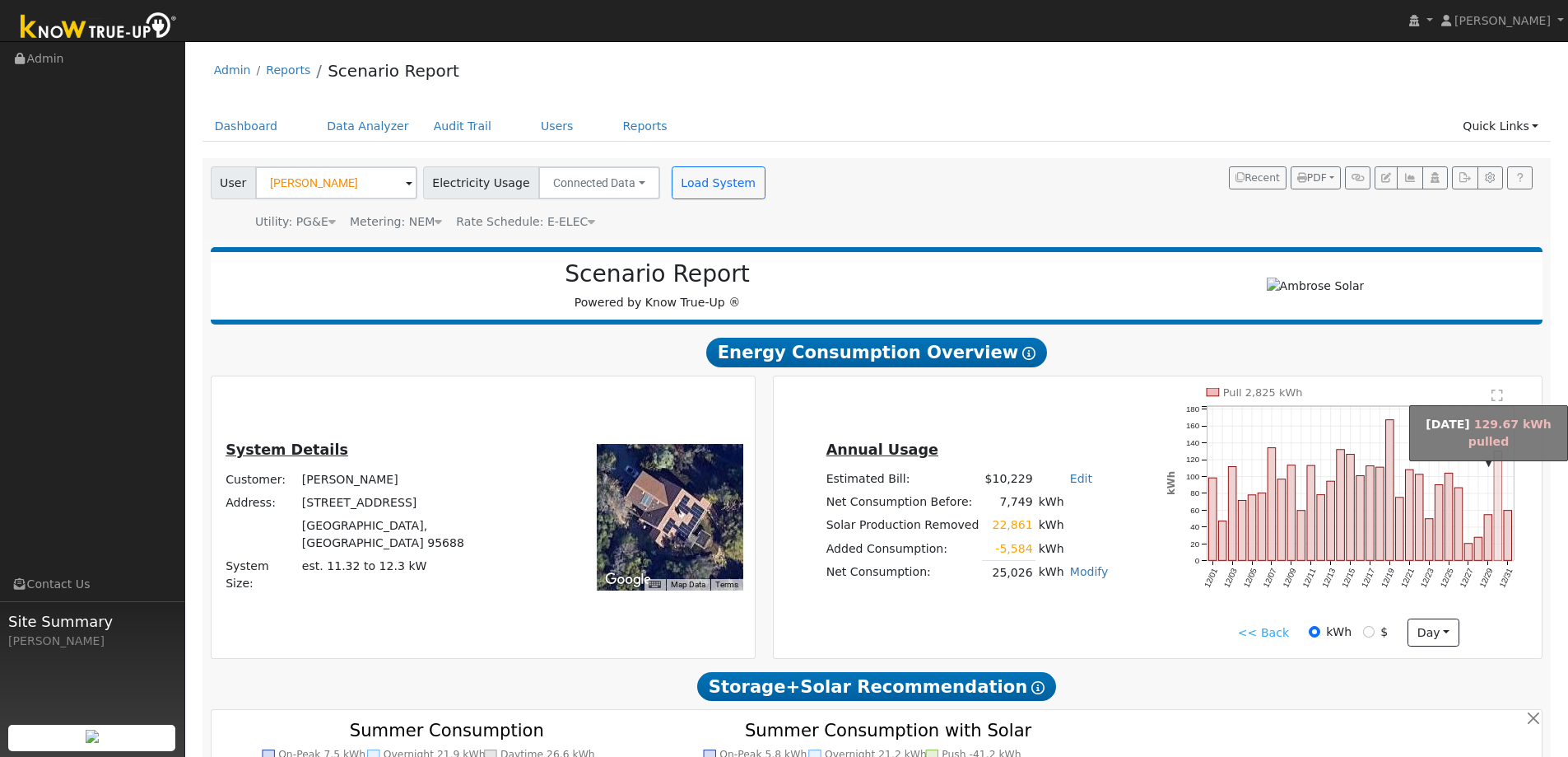
click at [1498, 472] on rect "onclick=""" at bounding box center [1498, 506] width 8 height 110
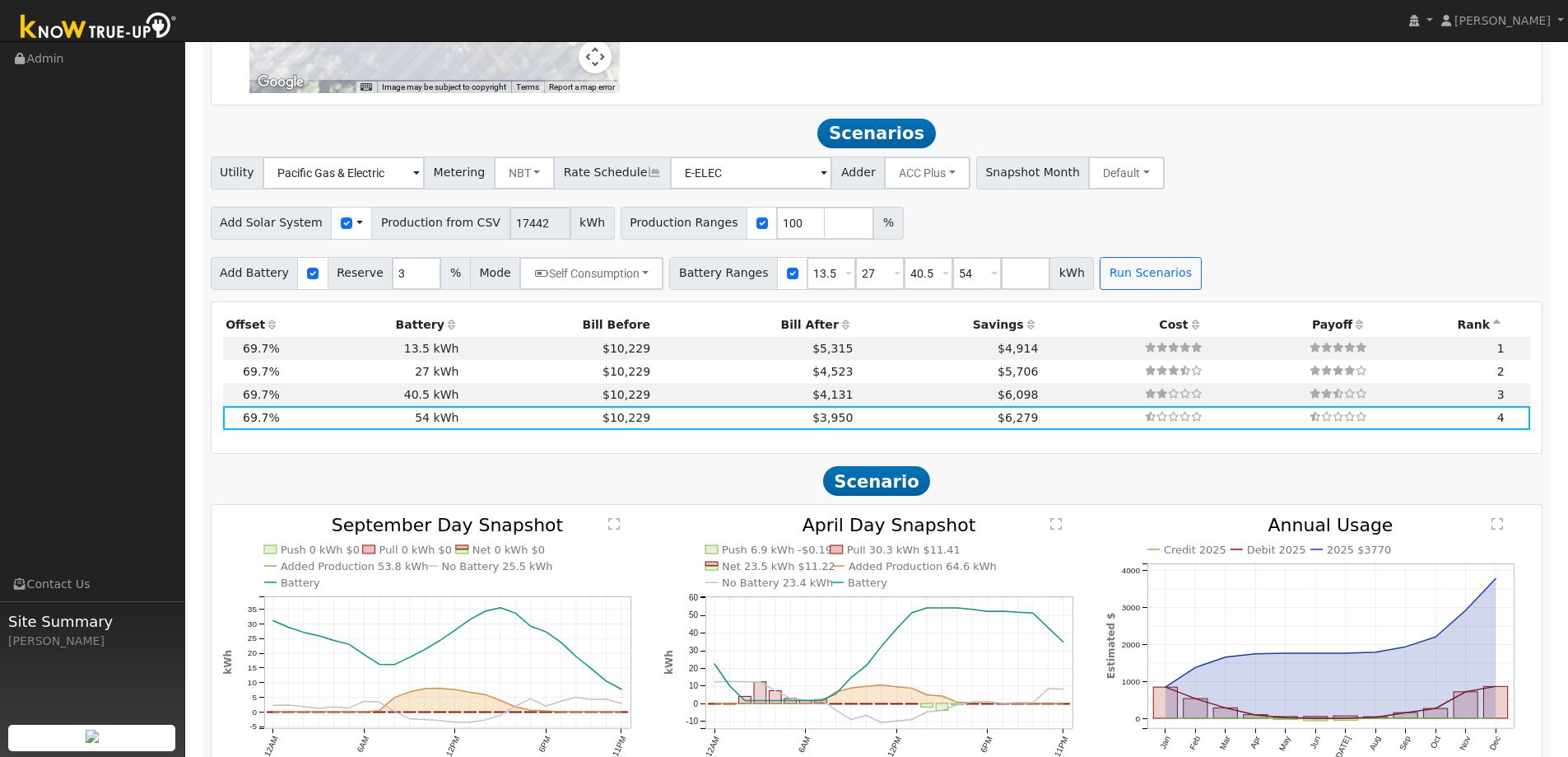
scroll to position [1400, 0]
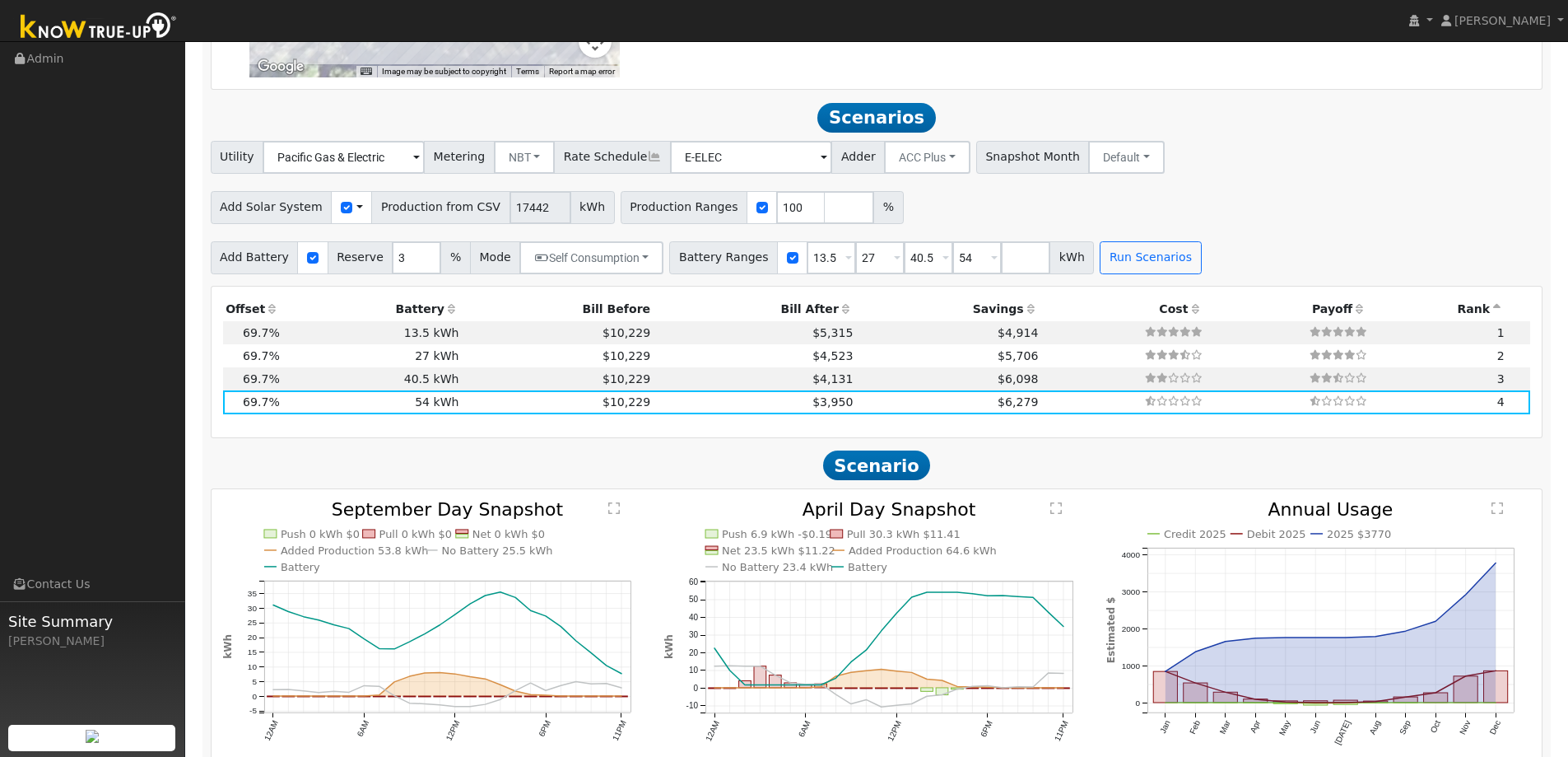
click at [345, 218] on div "Use CSV Data" at bounding box center [351, 207] width 41 height 33
click at [356, 210] on span at bounding box center [359, 207] width 6 height 18
click at [378, 243] on link "Use CSV Data" at bounding box center [400, 237] width 114 height 23
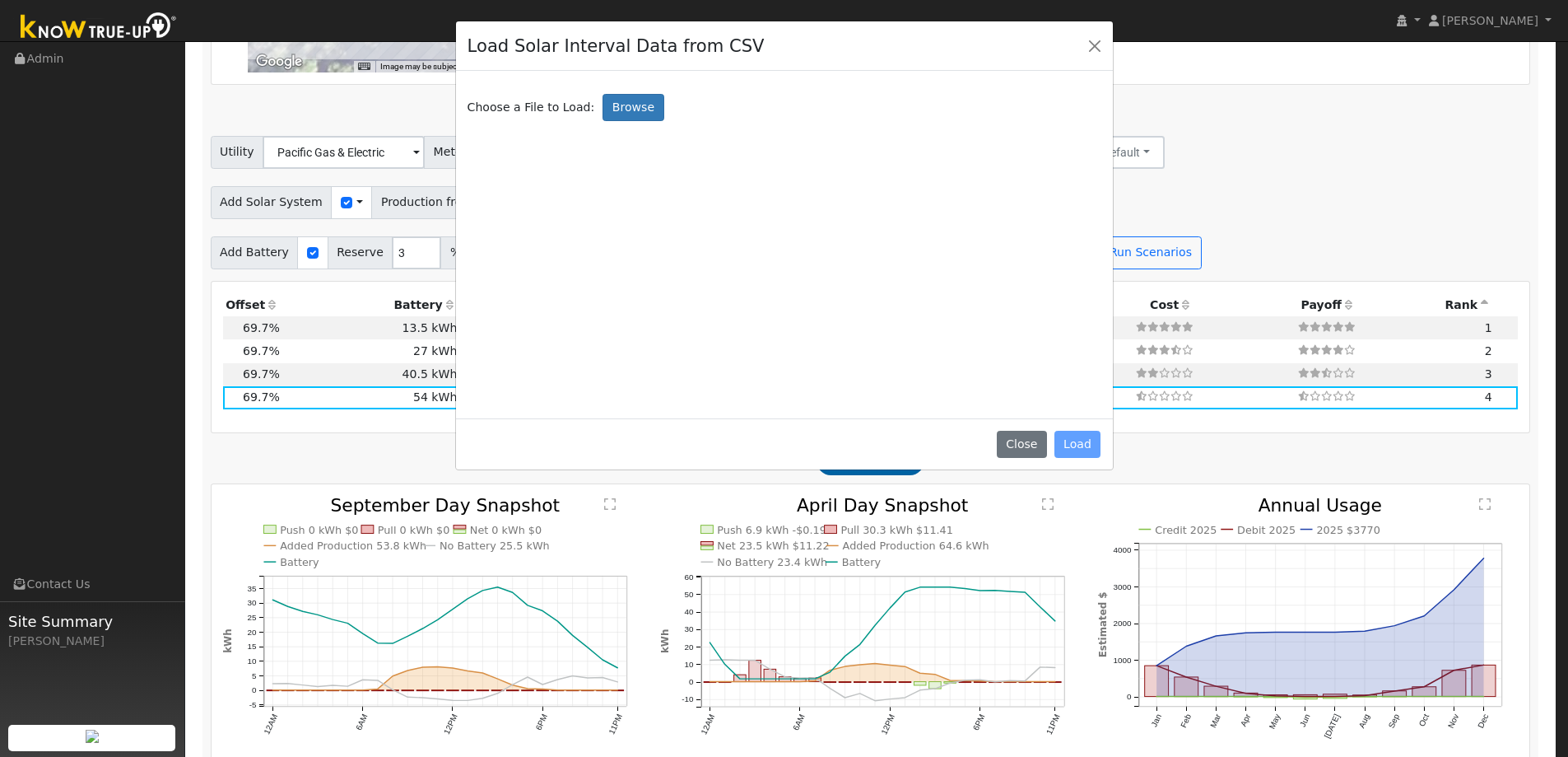
scroll to position [1405, 0]
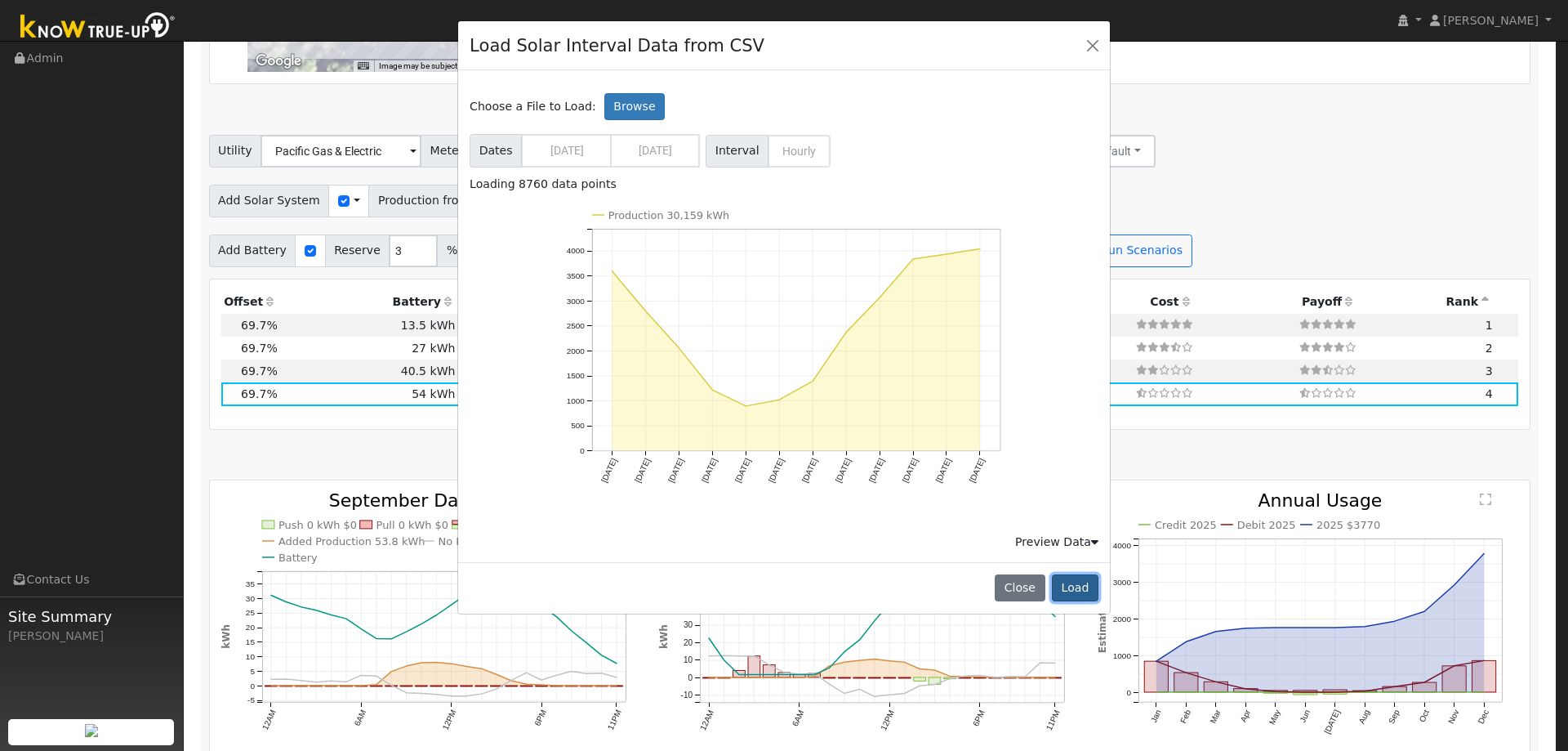
click at [1071, 584] on button "Load" at bounding box center [1074, 588] width 47 height 28
type input "30159"
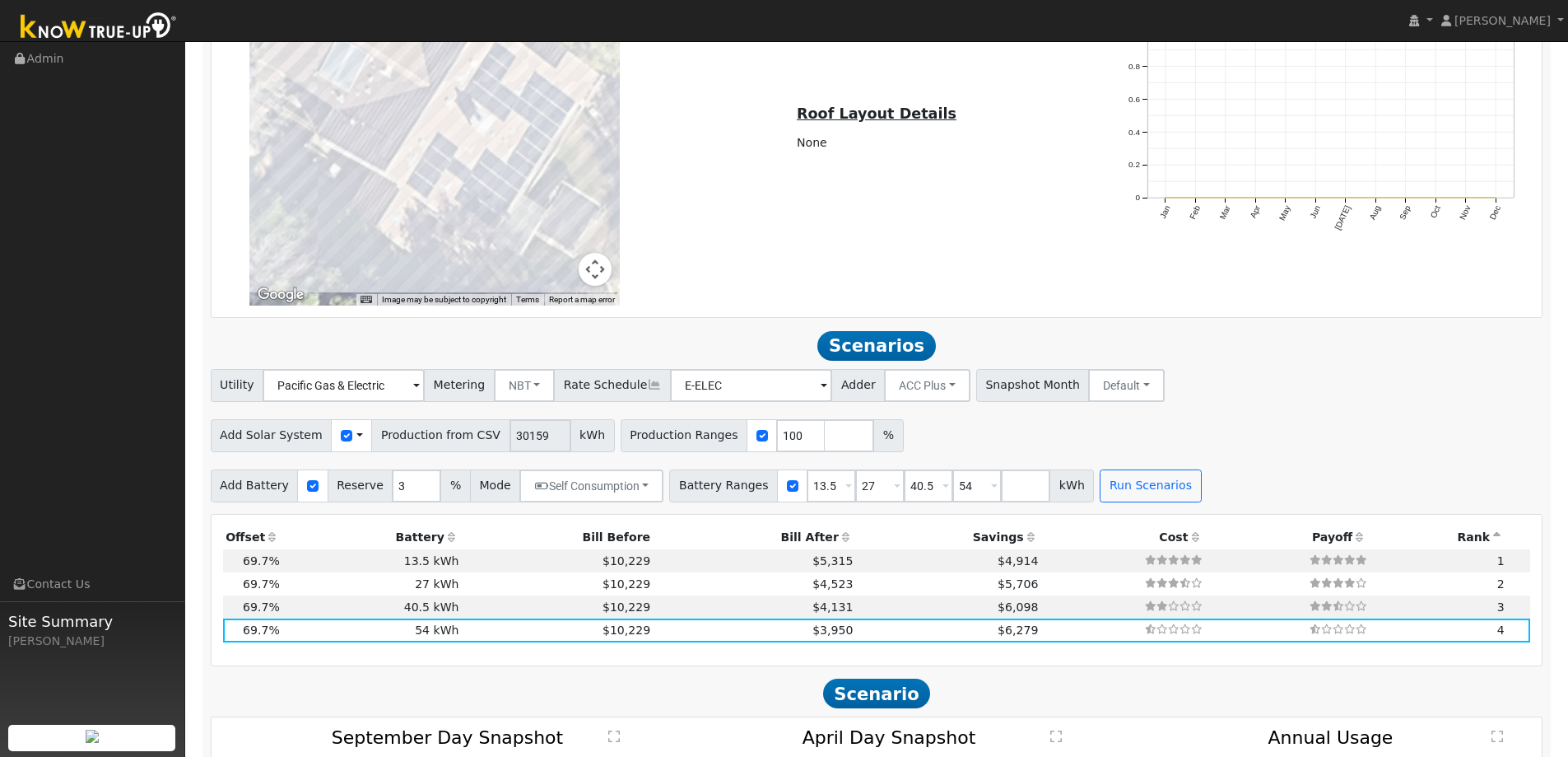
scroll to position [1158, 0]
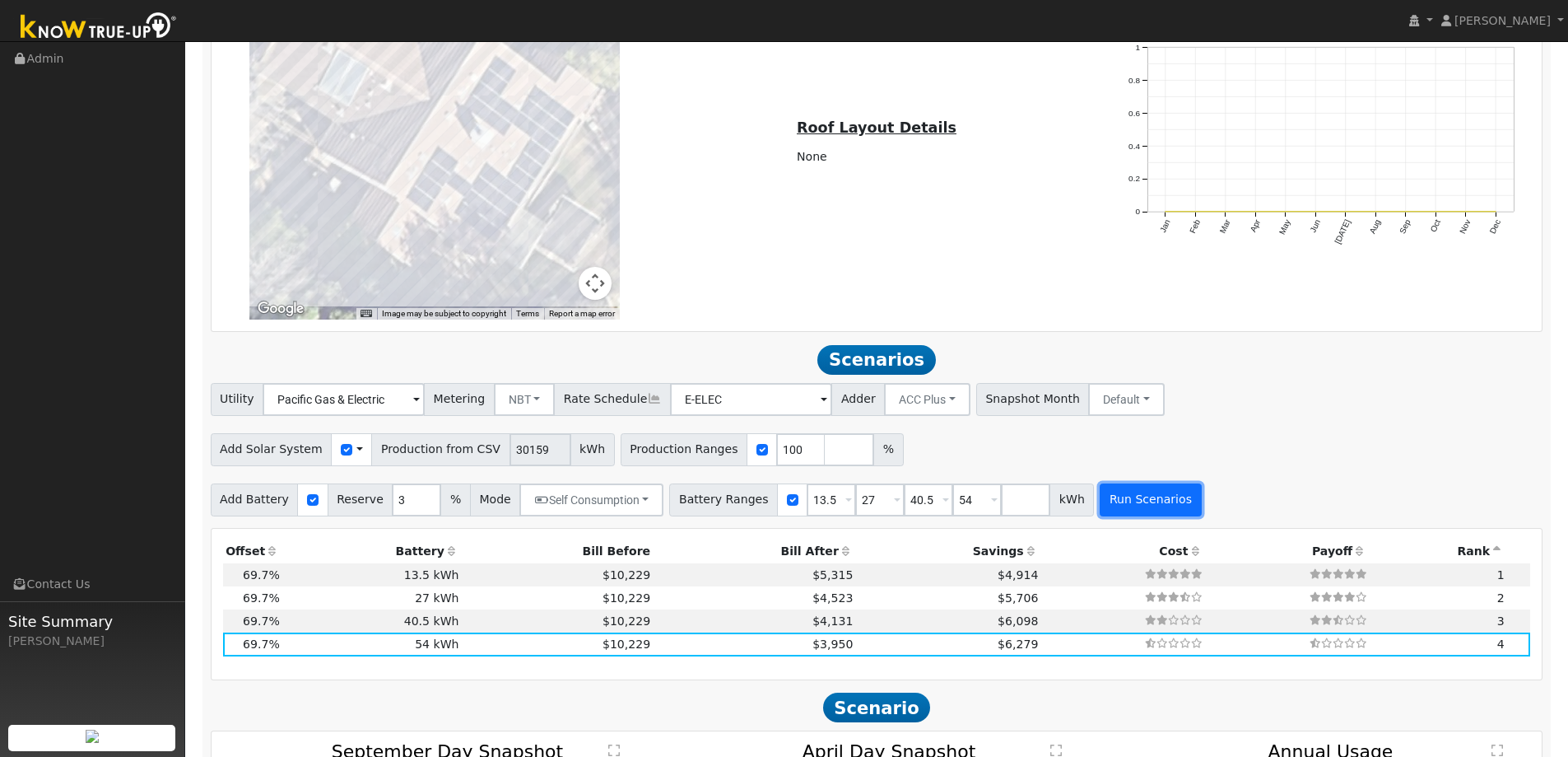
click at [1114, 506] on button "Run Scenarios" at bounding box center [1150, 499] width 101 height 33
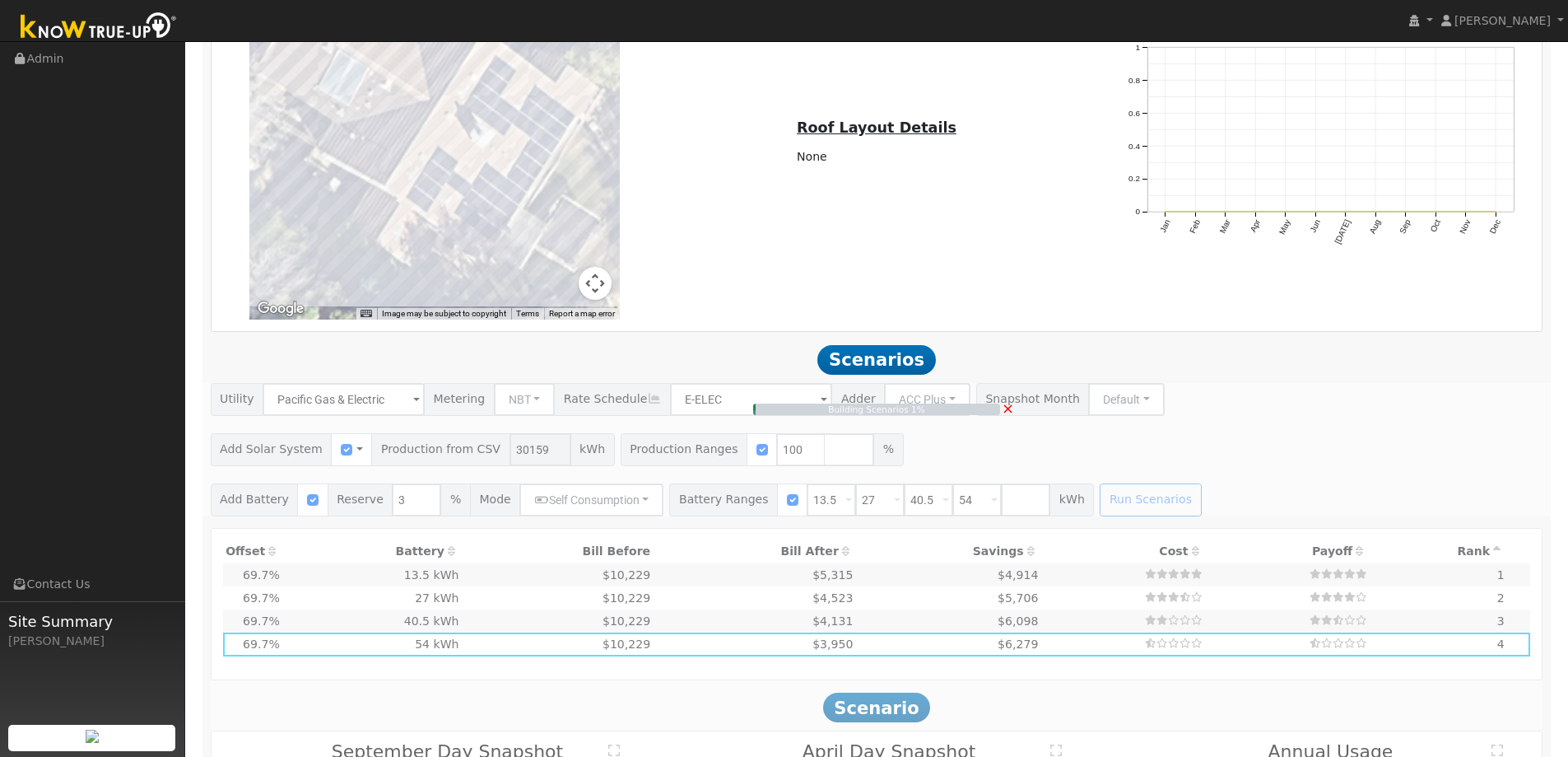
type input "20.1"
type input "$70,371"
type input "$25,971"
type input "$16,200"
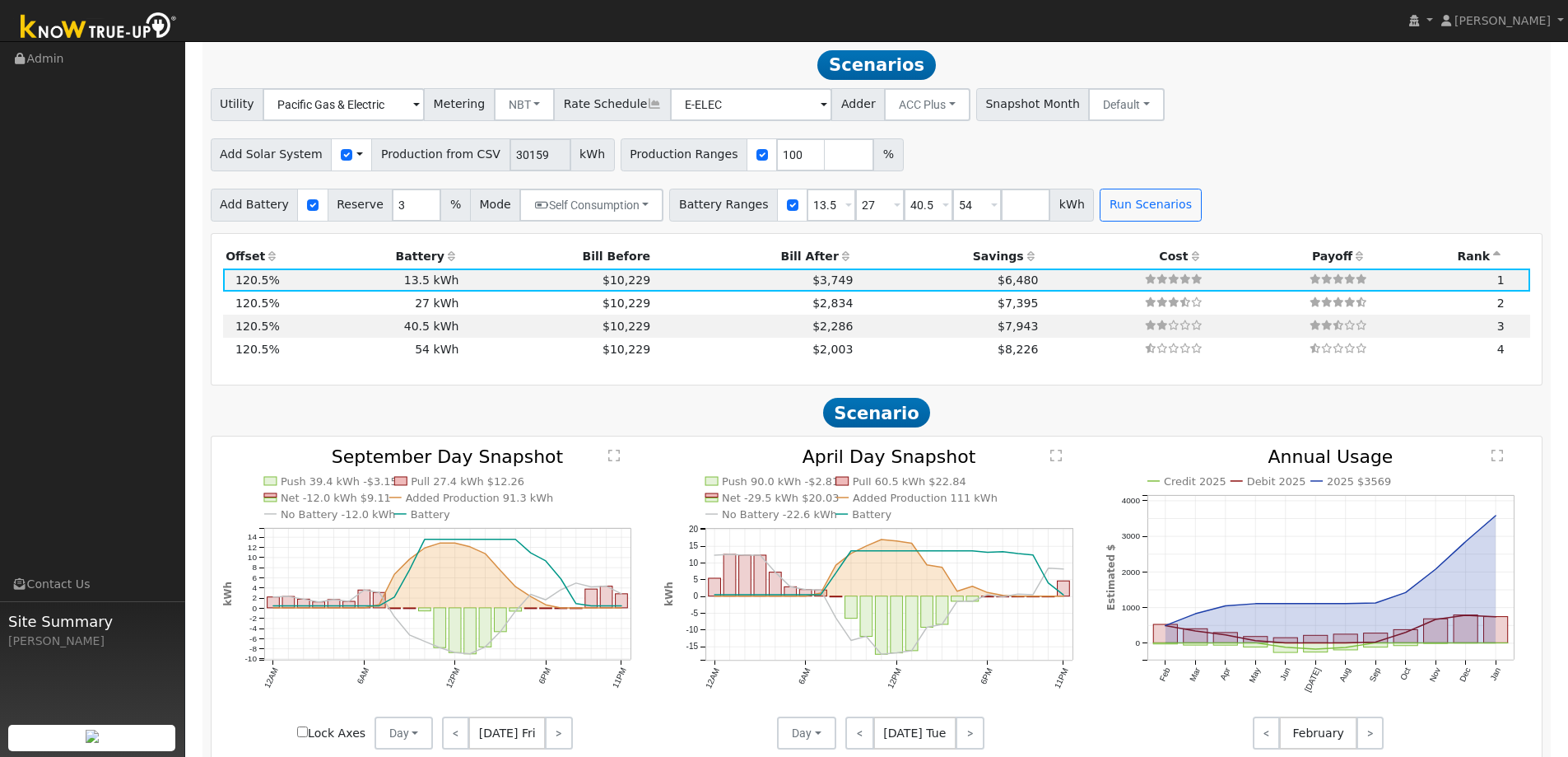
scroll to position [1454, 0]
click at [820, 346] on span "$2,003" at bounding box center [833, 348] width 41 height 13
type input "$40,551"
type input "$64,800"
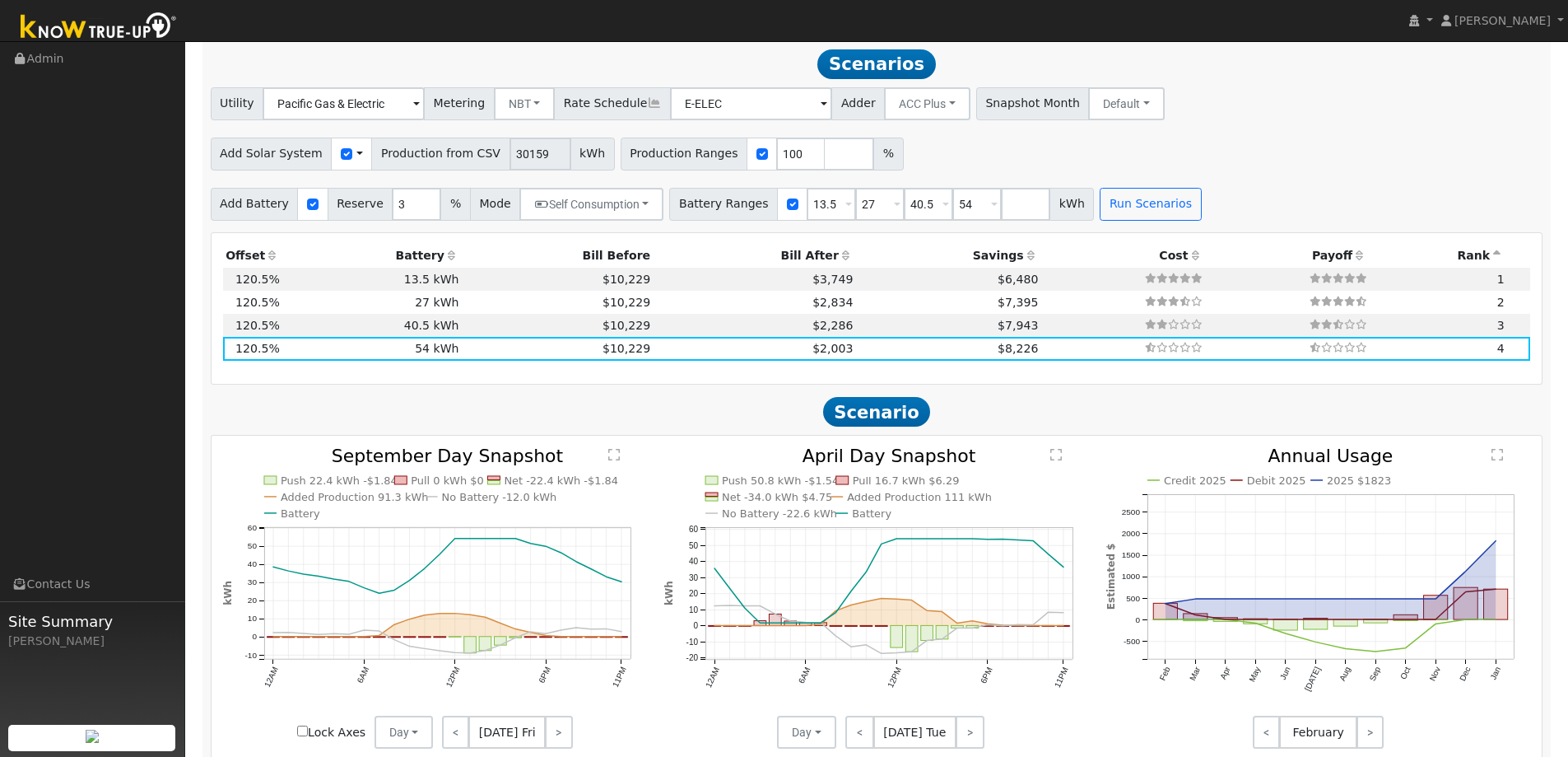
click at [839, 258] on icon at bounding box center [846, 254] width 15 height 12
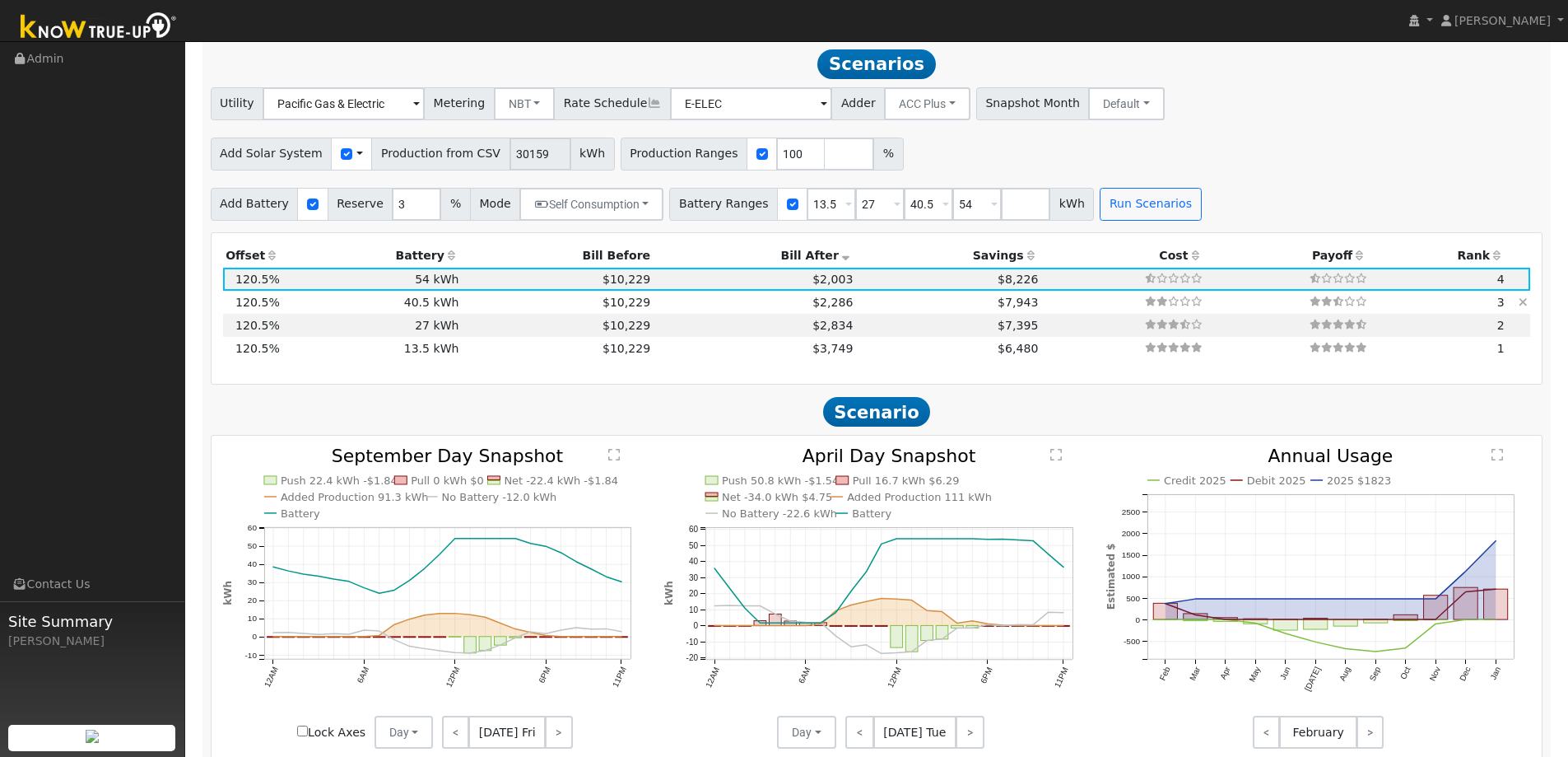
click at [513, 302] on td "$10,229" at bounding box center [557, 302] width 191 height 23
type input "$35,691"
type input "$48,600"
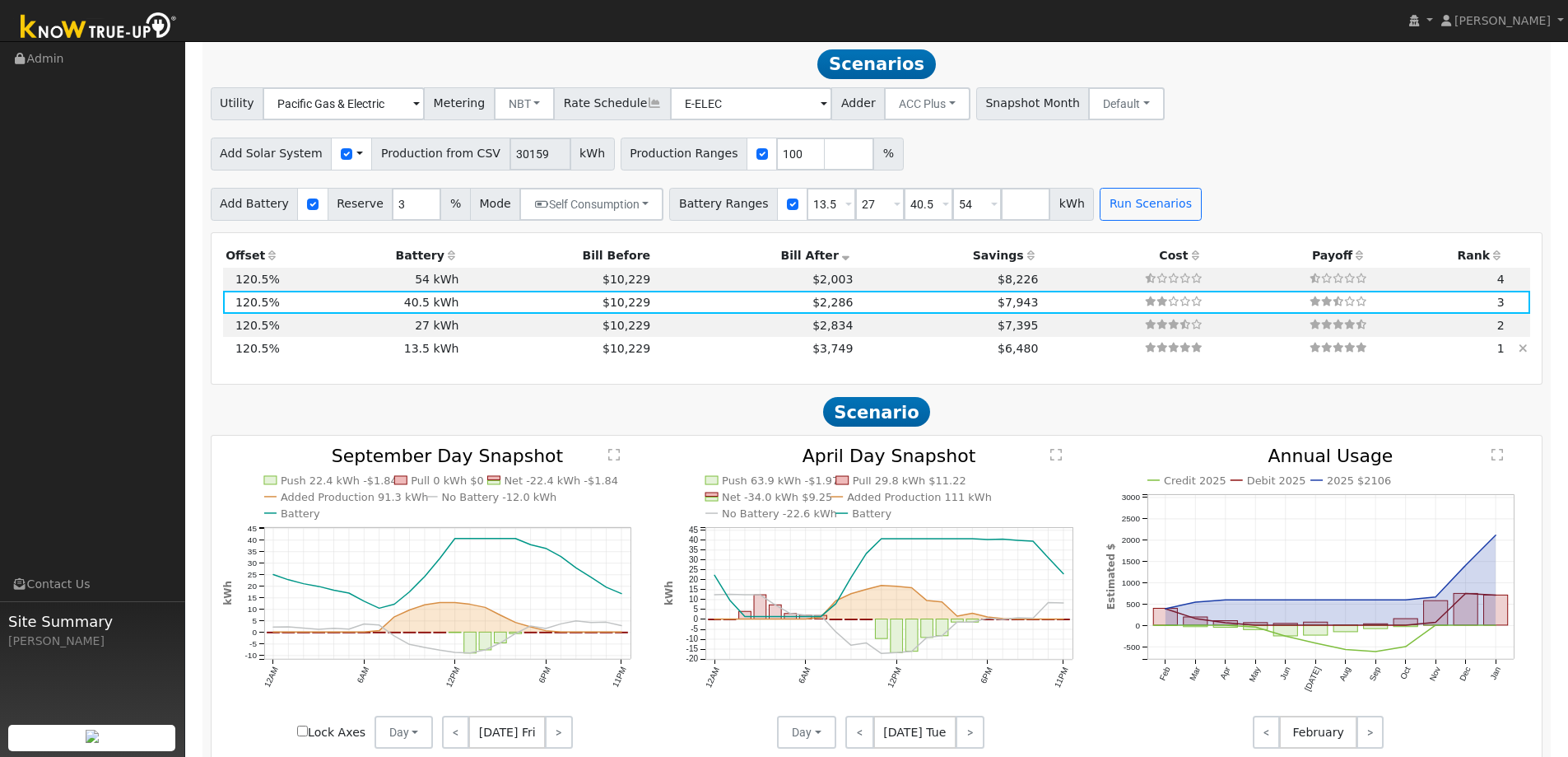
click at [508, 339] on td "$10,229" at bounding box center [557, 348] width 191 height 23
type input "$25,971"
type input "$16,200"
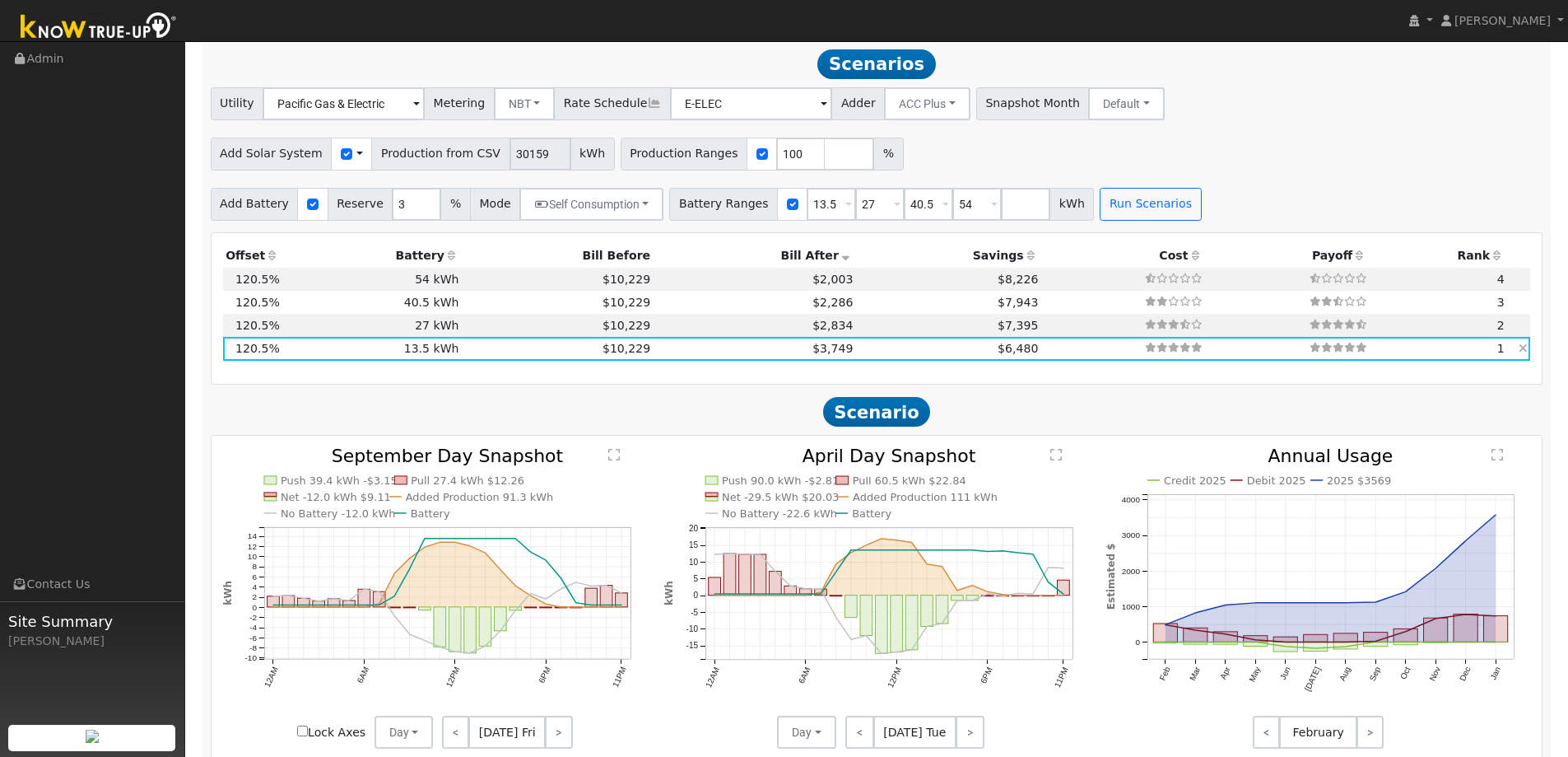
click at [501, 355] on td "$10,229" at bounding box center [557, 348] width 191 height 23
click at [796, 261] on th "Bill After" at bounding box center [755, 256] width 203 height 23
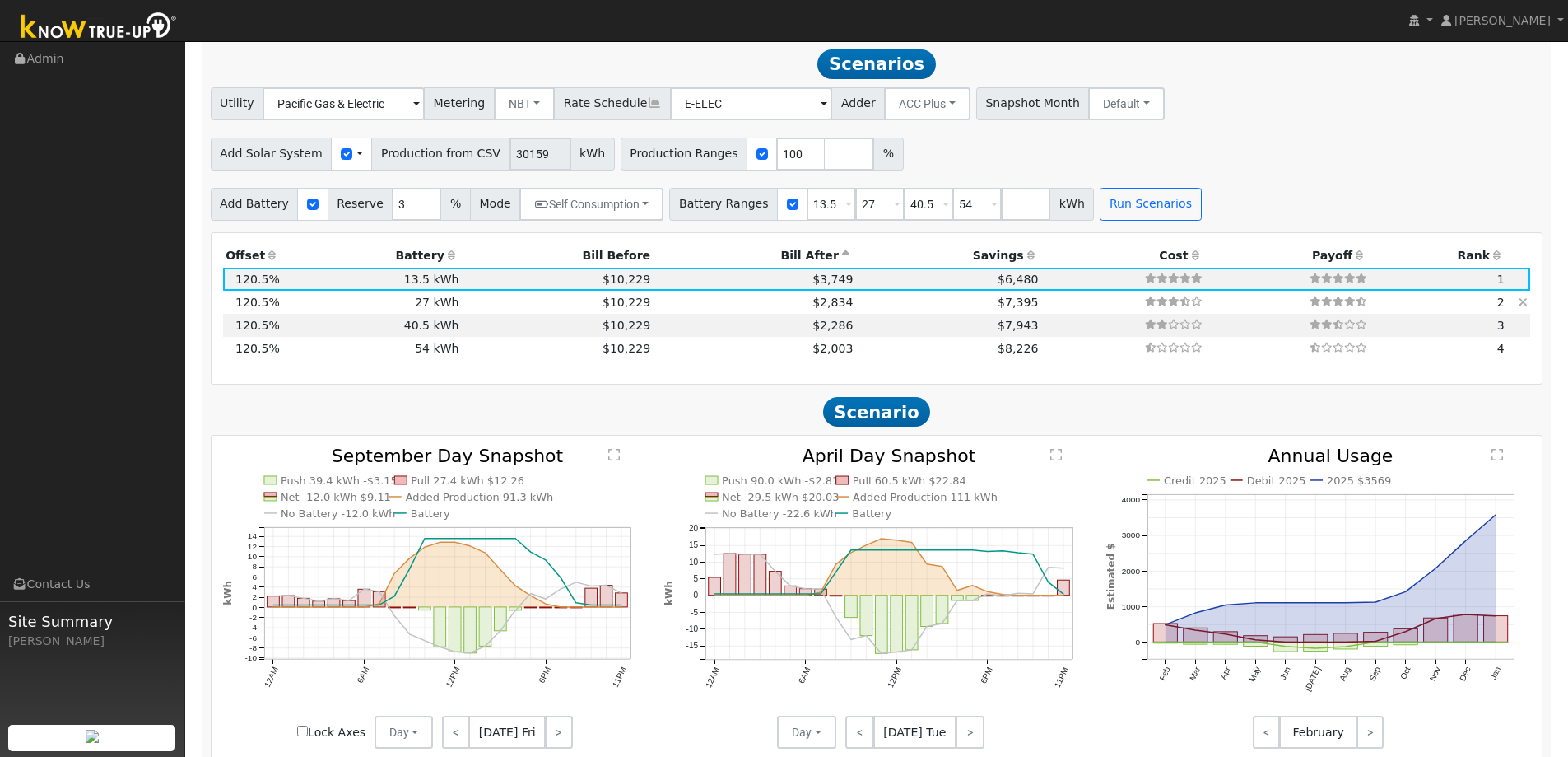
click at [445, 305] on td "27 kWh" at bounding box center [372, 302] width 180 height 23
type input "$30,831"
type input "$32,400"
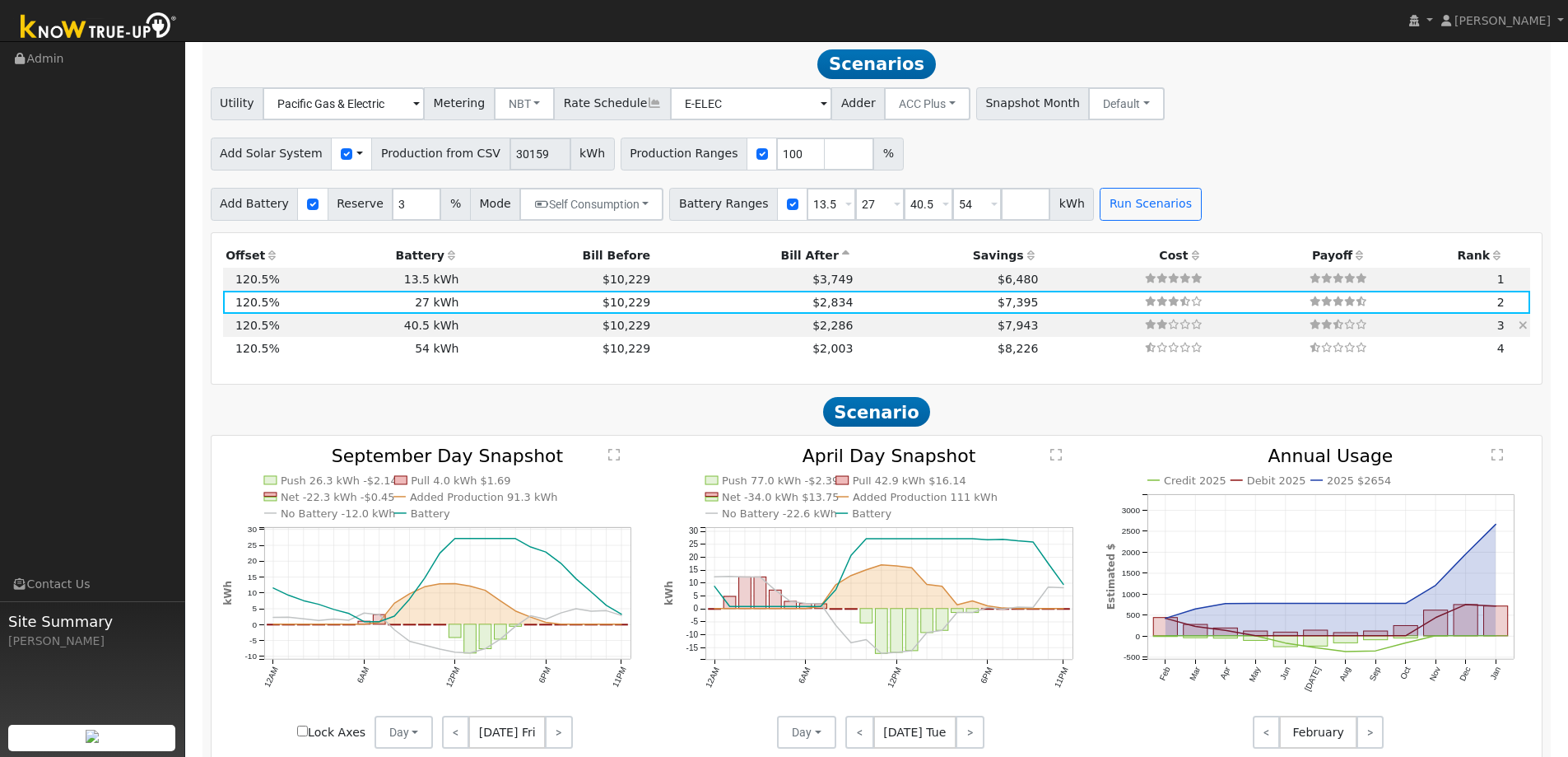
click at [442, 325] on td "40.5 kWh" at bounding box center [372, 325] width 180 height 23
type input "$35,691"
type input "$48,600"
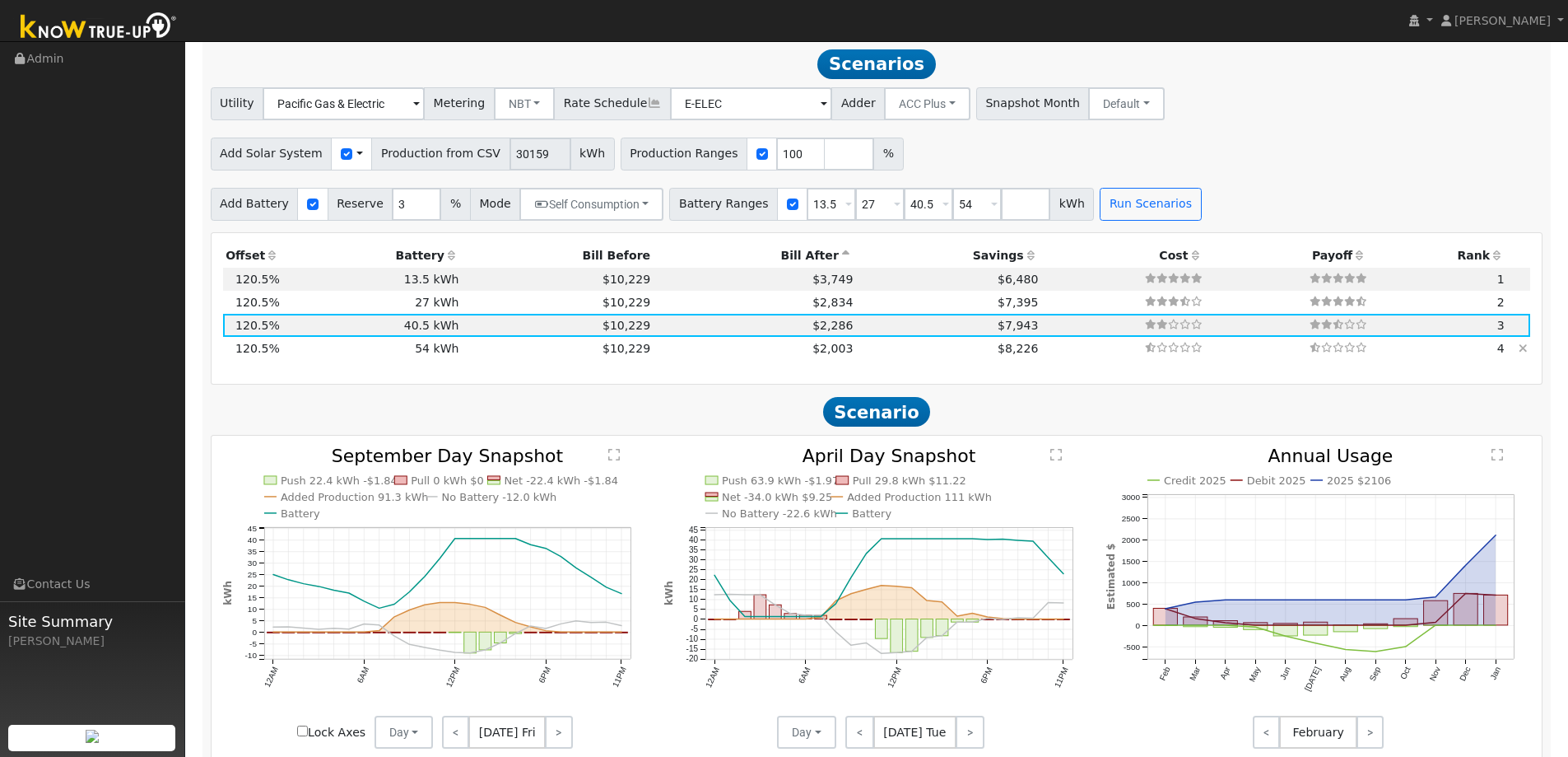
click at [462, 355] on td "$10,229" at bounding box center [557, 348] width 191 height 23
type input "$40,551"
type input "$64,800"
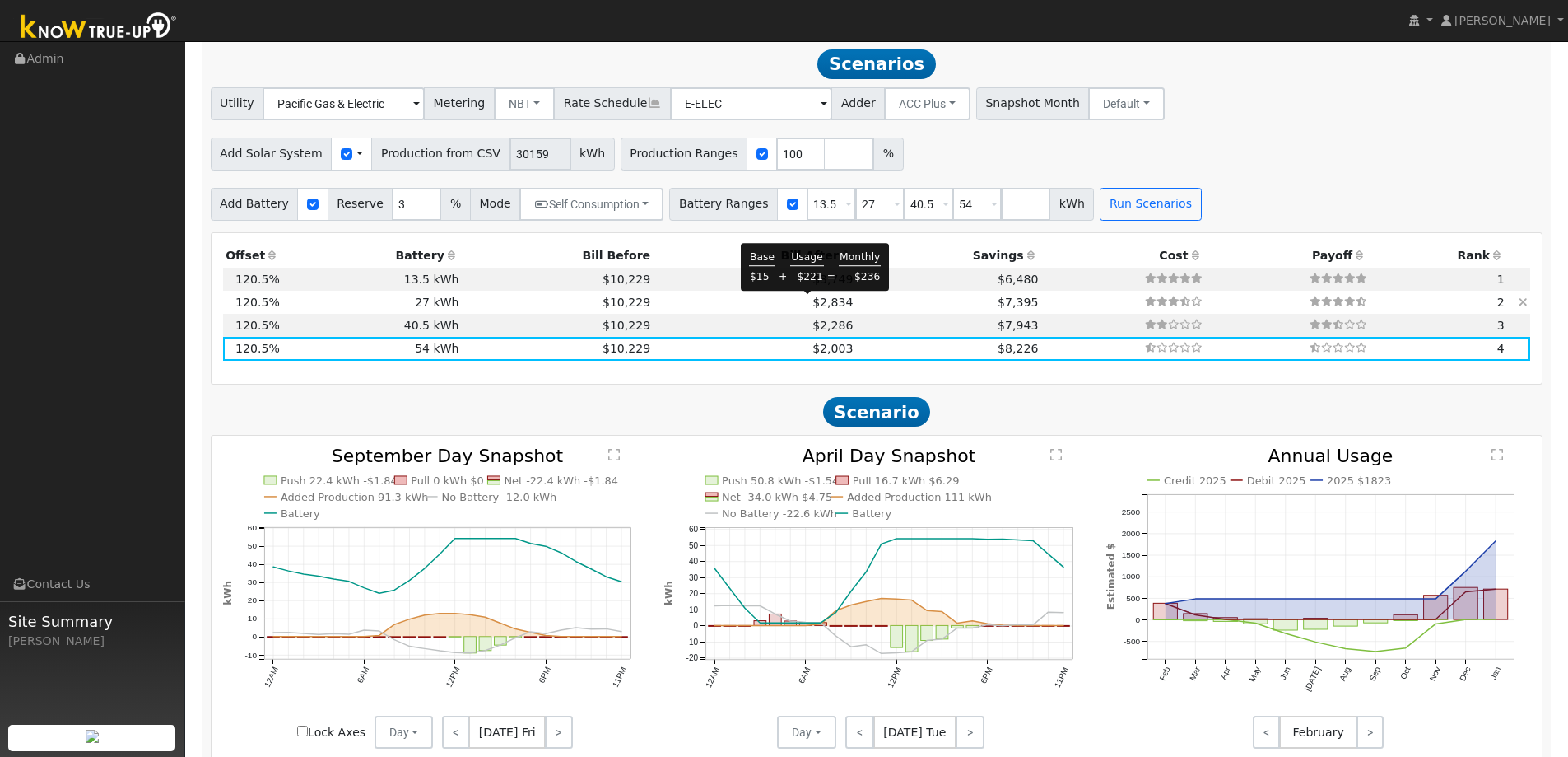
click at [812, 300] on span "$2,834" at bounding box center [833, 301] width 41 height 13
type input "$30,831"
type input "$32,400"
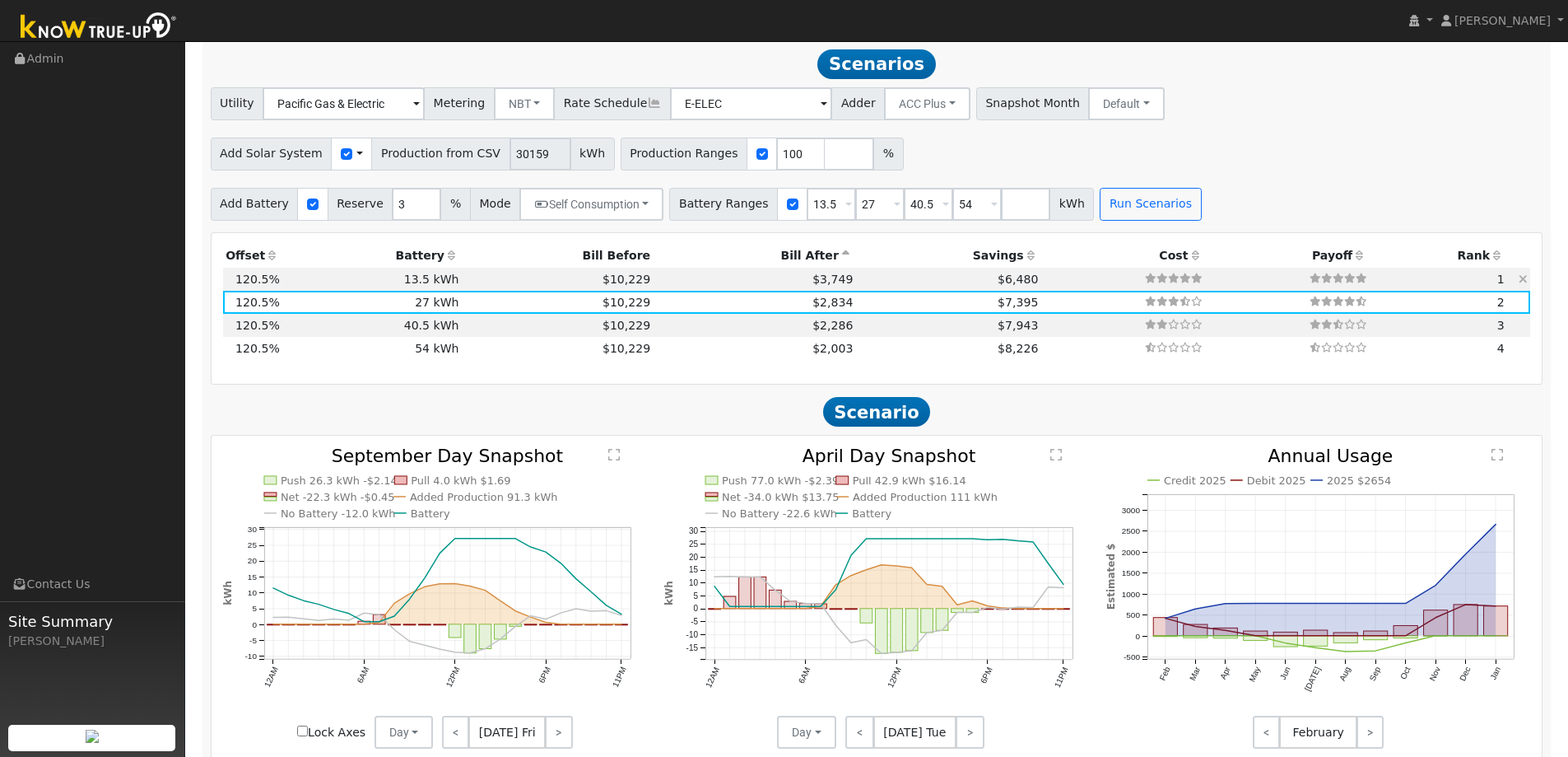
click at [702, 278] on td "$3,749" at bounding box center [755, 279] width 203 height 23
type input "$25,971"
type input "$16,200"
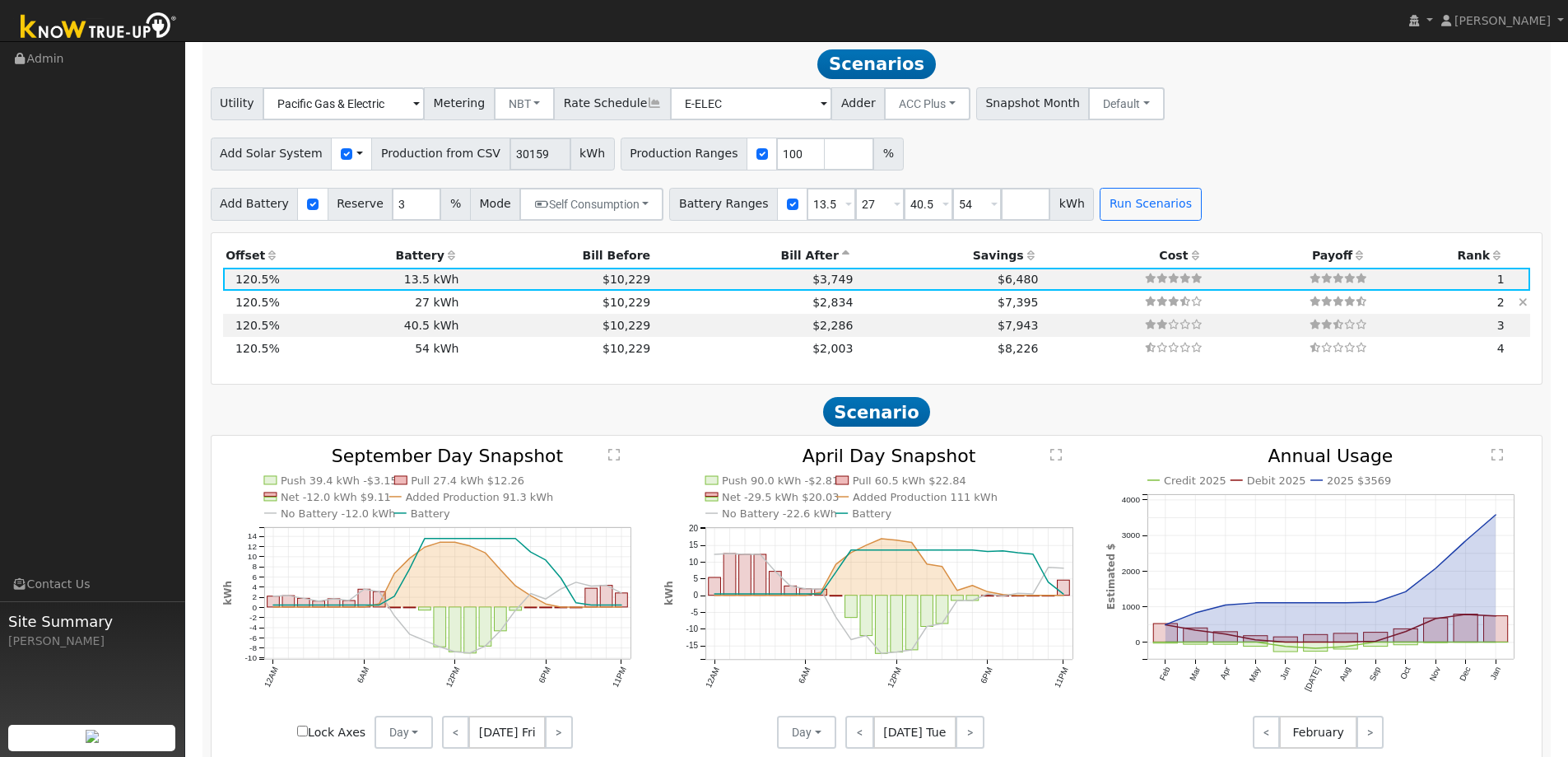
click at [856, 300] on td "$7,395" at bounding box center [948, 302] width 185 height 23
type input "$30,831"
type input "$32,400"
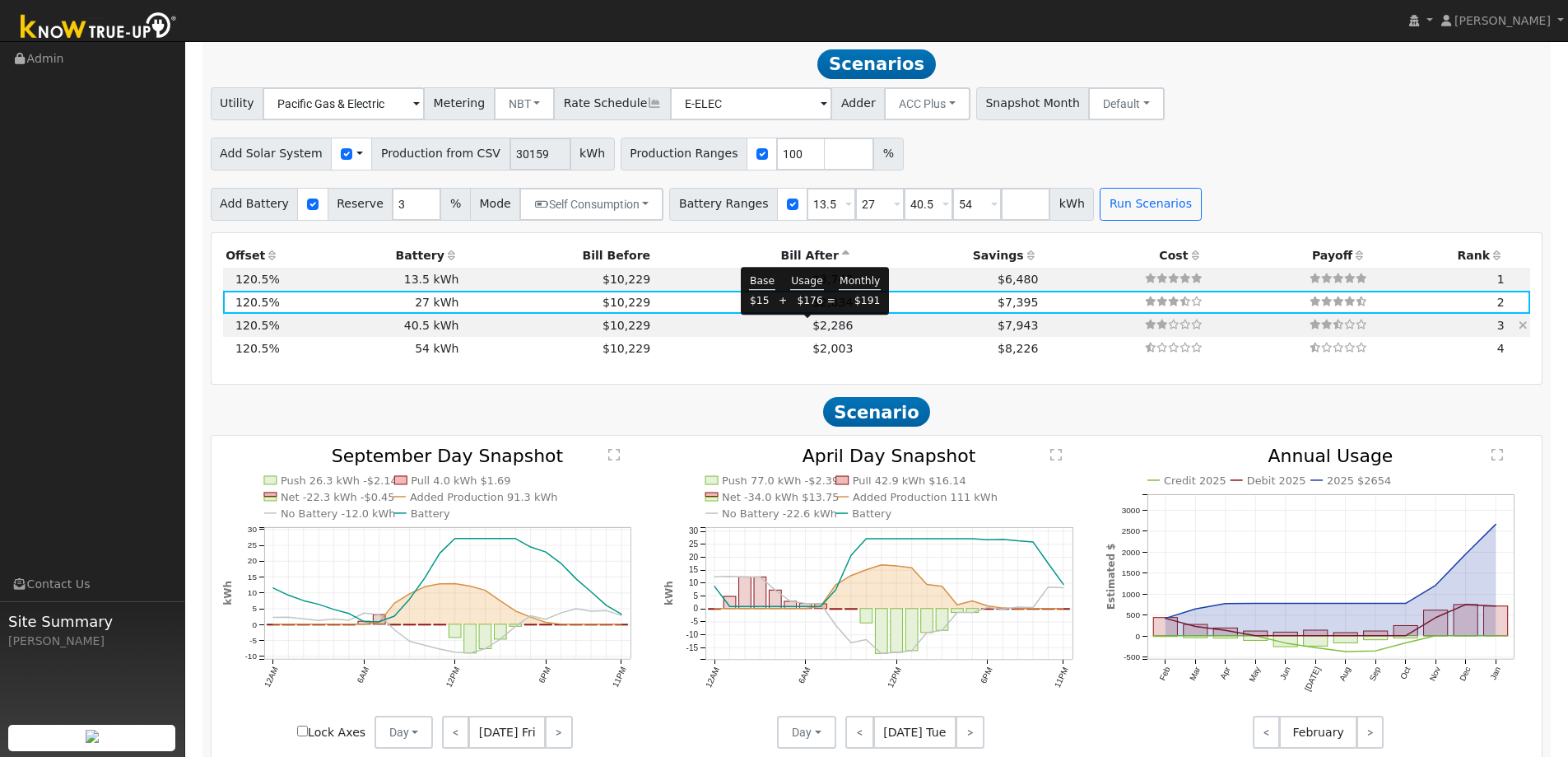
click at [821, 329] on span "$2,286" at bounding box center [833, 324] width 41 height 13
type input "$35,691"
type input "$48,600"
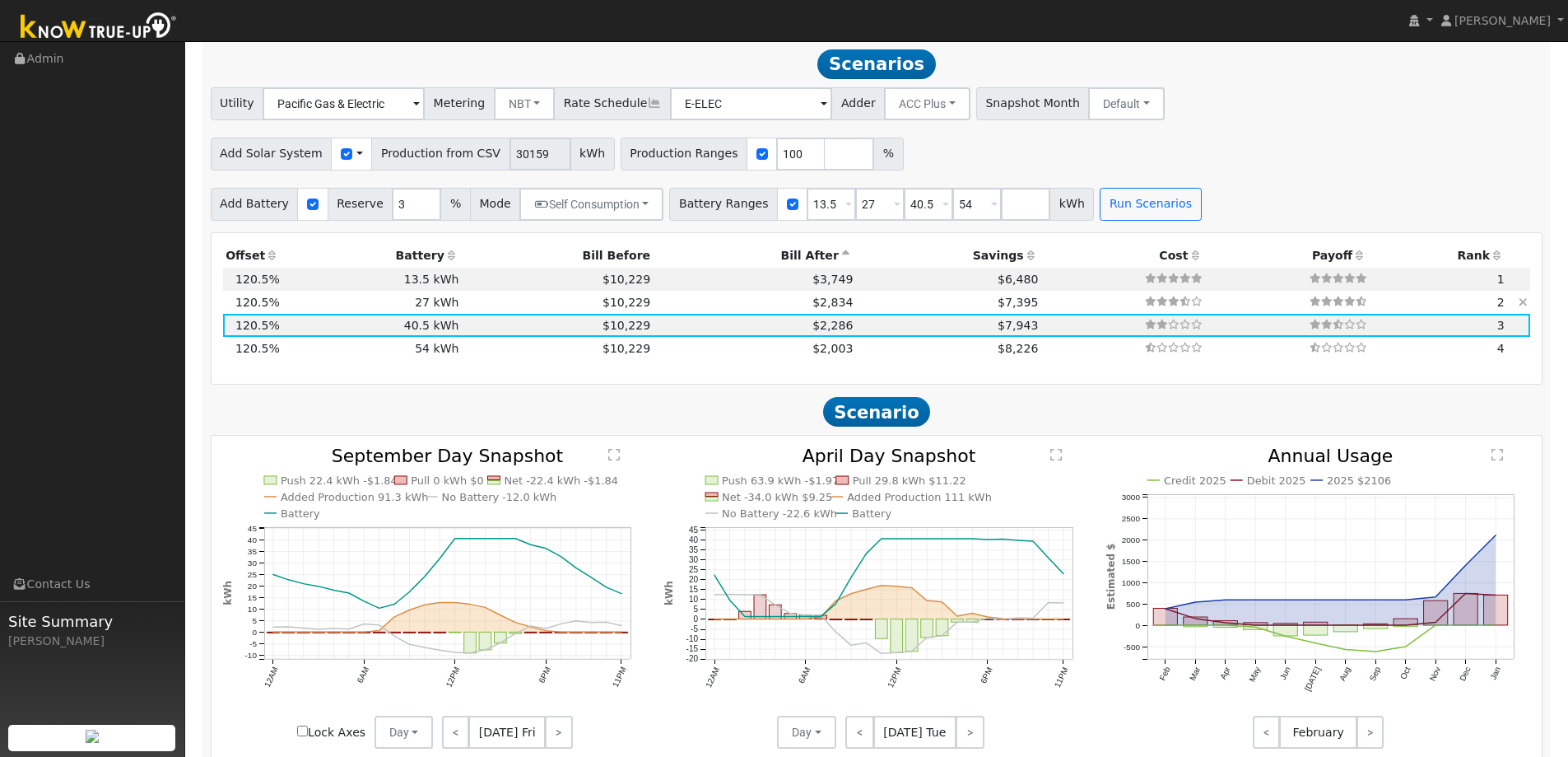
click at [673, 308] on td "$2,834" at bounding box center [755, 302] width 203 height 23
type input "$30,831"
type input "$32,400"
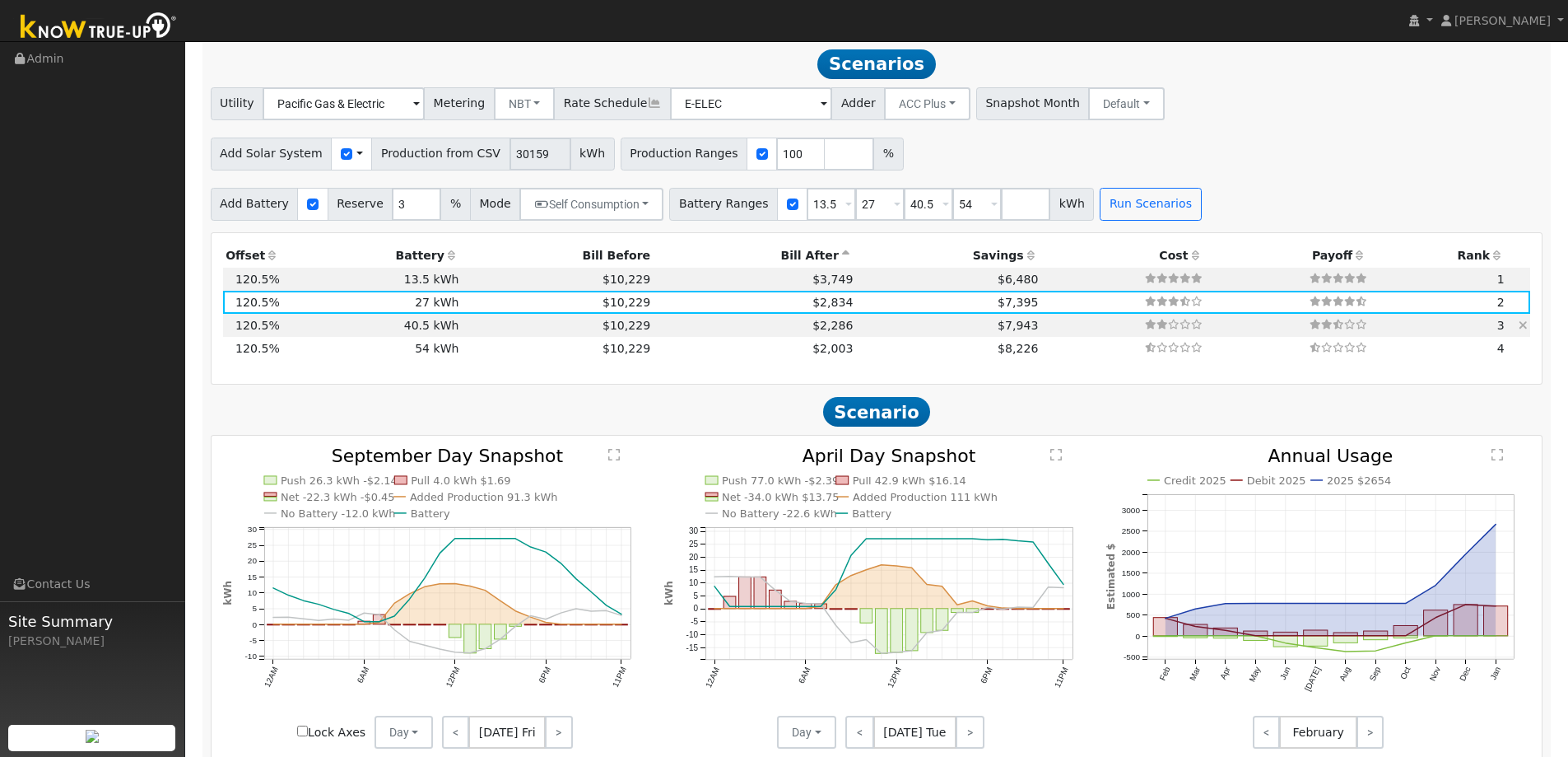
click at [760, 332] on td "$2,286" at bounding box center [755, 325] width 203 height 23
type input "$35,691"
type input "$48,600"
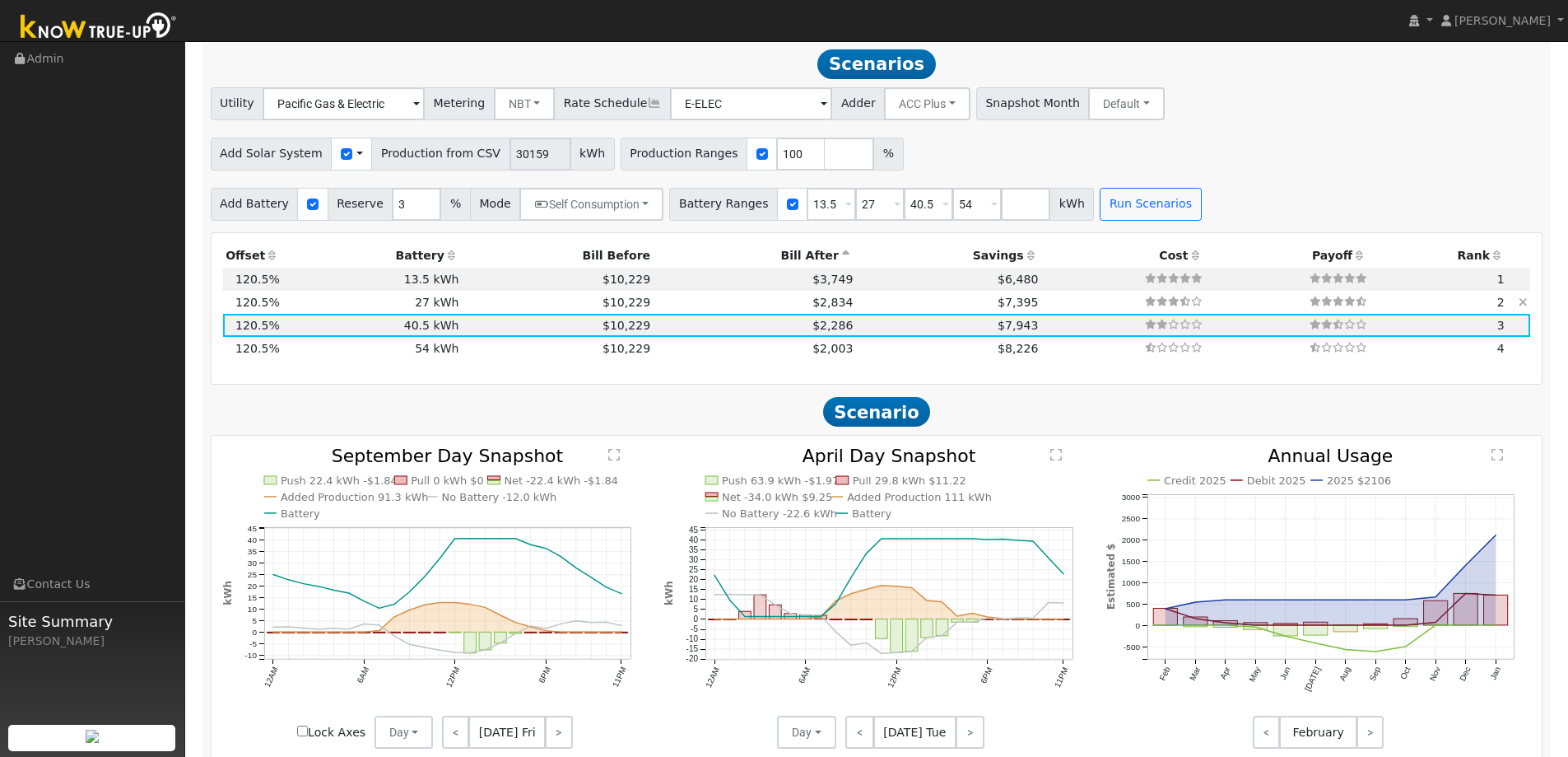
click at [863, 306] on td "$7,395" at bounding box center [948, 302] width 185 height 23
type input "$30,831"
type input "$32,400"
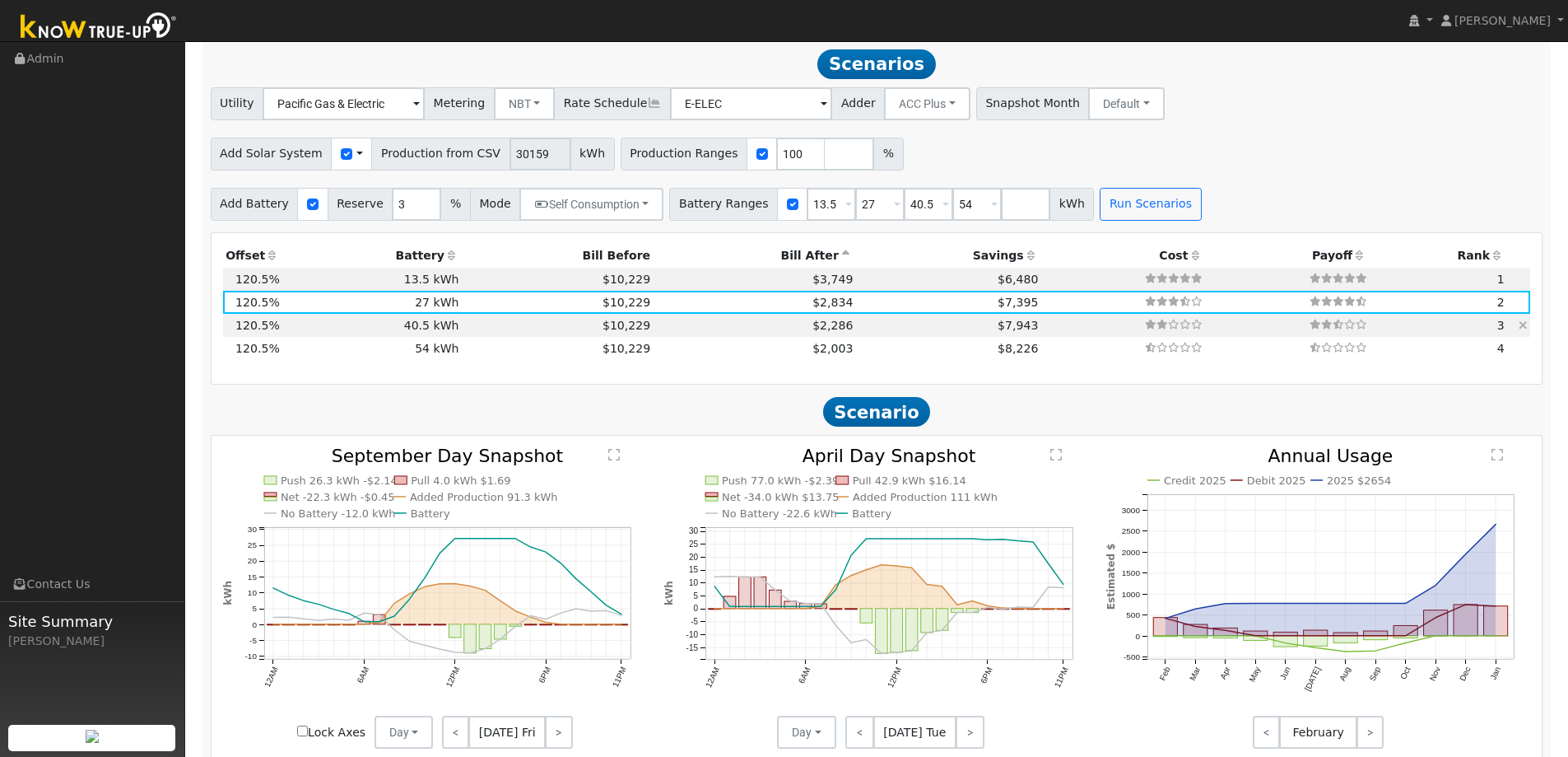
click at [753, 326] on td "$2,286" at bounding box center [755, 325] width 203 height 23
type input "$35,691"
type input "$48,600"
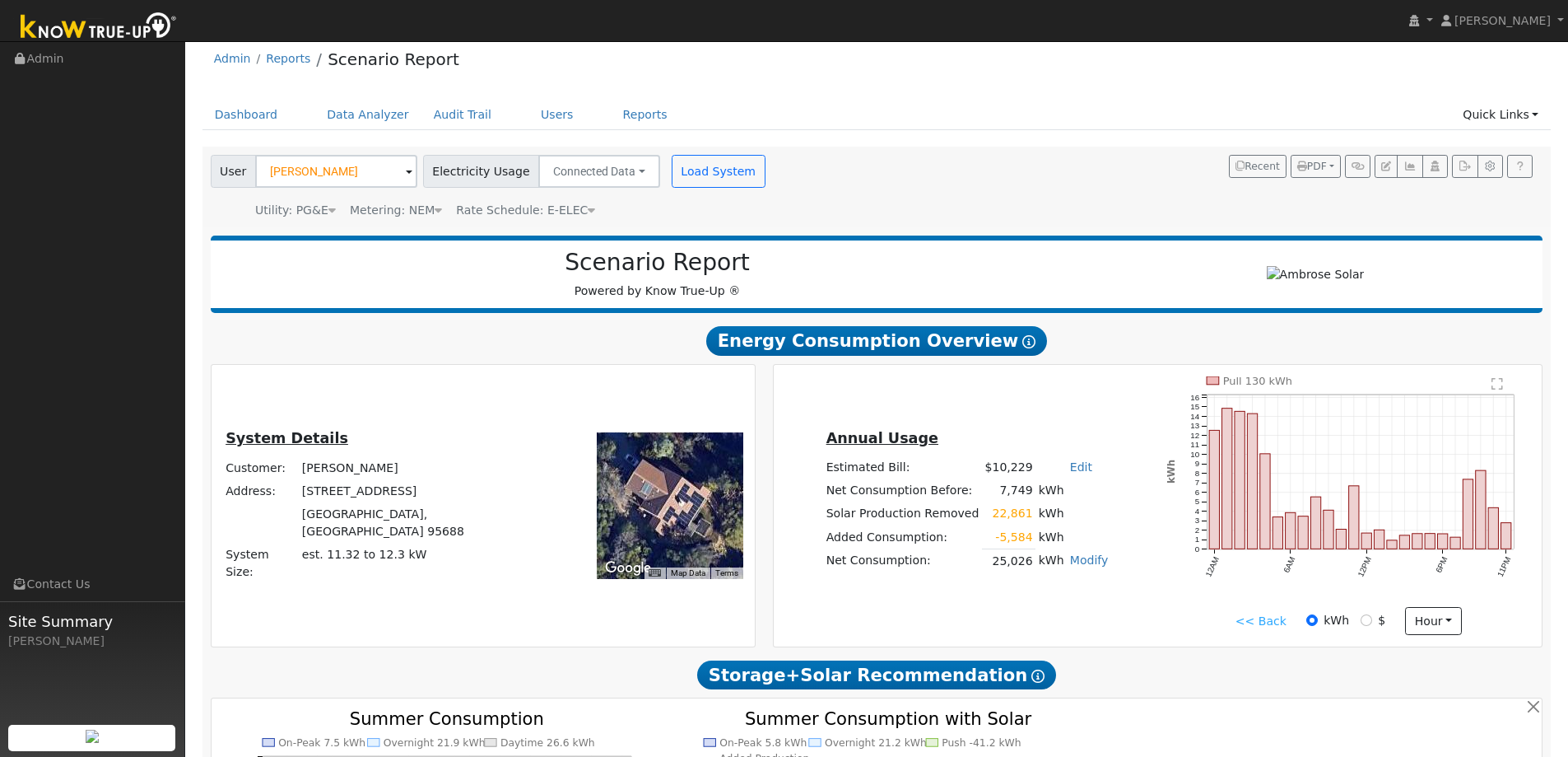
scroll to position [2, 0]
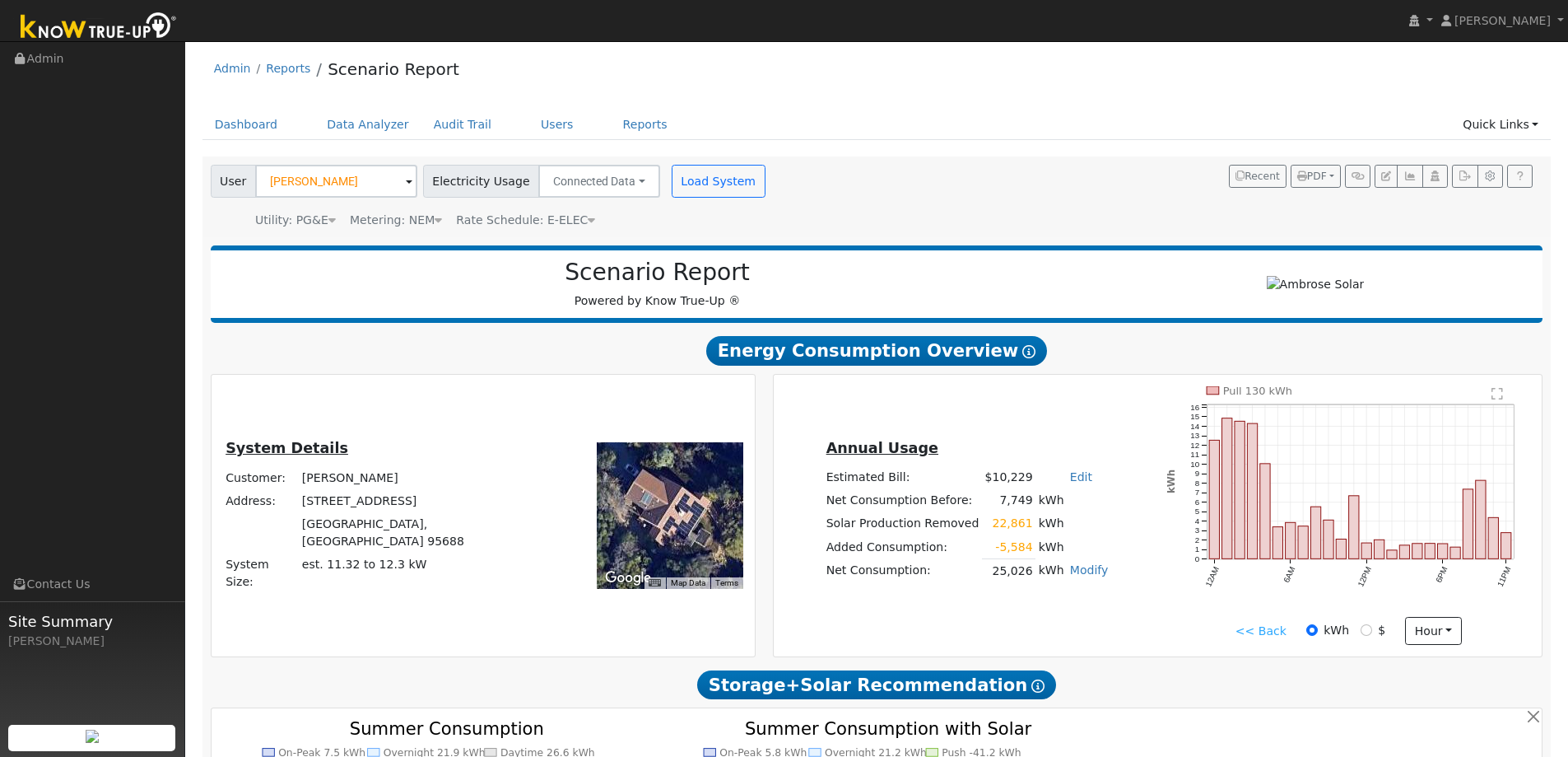
drag, startPoint x: 487, startPoint y: 347, endPoint x: 312, endPoint y: 393, distance: 180.9
click at [486, 350] on h2 "Energy Consumption Overview Show Help" at bounding box center [877, 350] width 1332 height 30
click at [1259, 628] on link "<< Back" at bounding box center [1261, 631] width 51 height 18
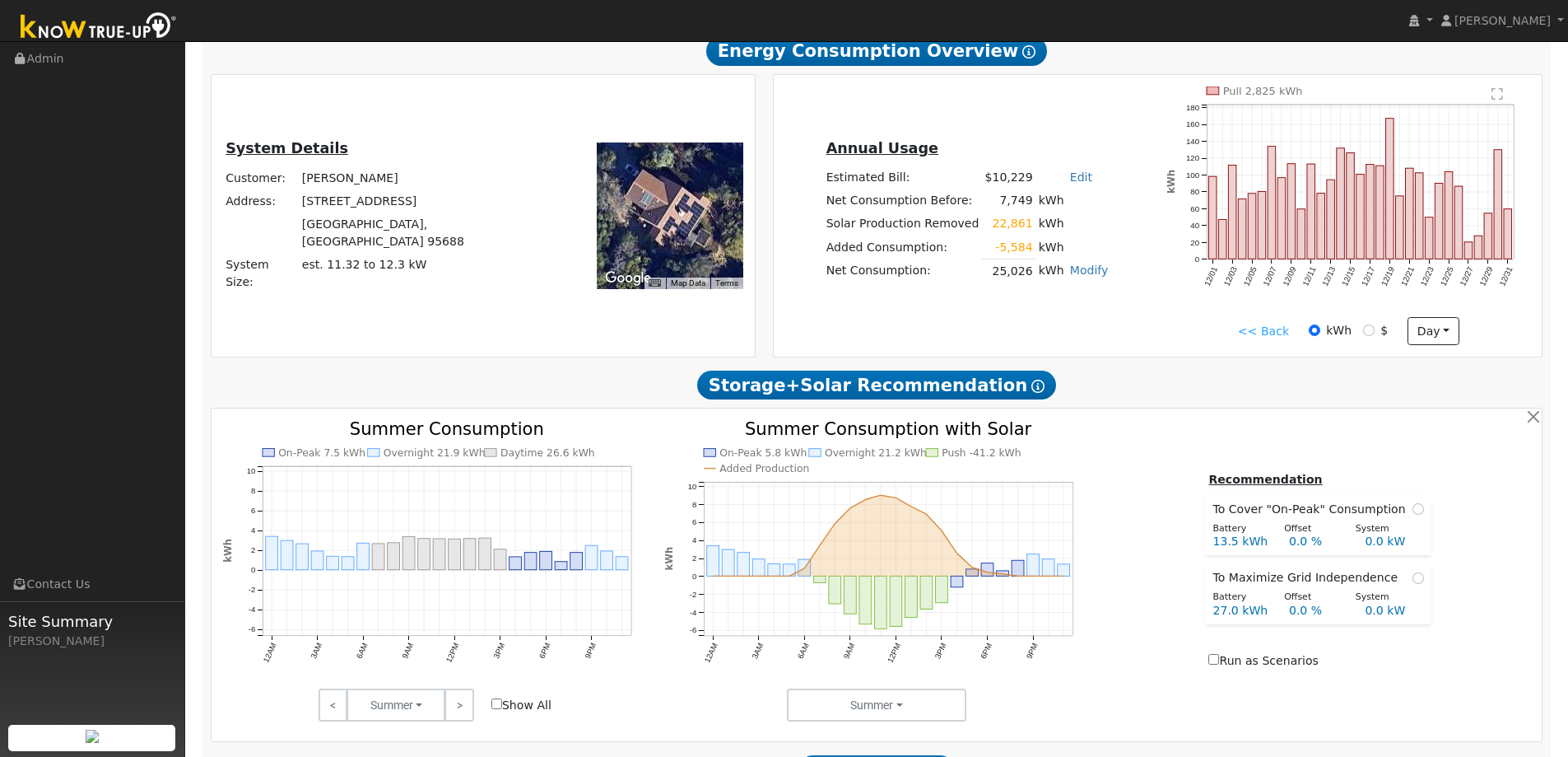
scroll to position [331, 0]
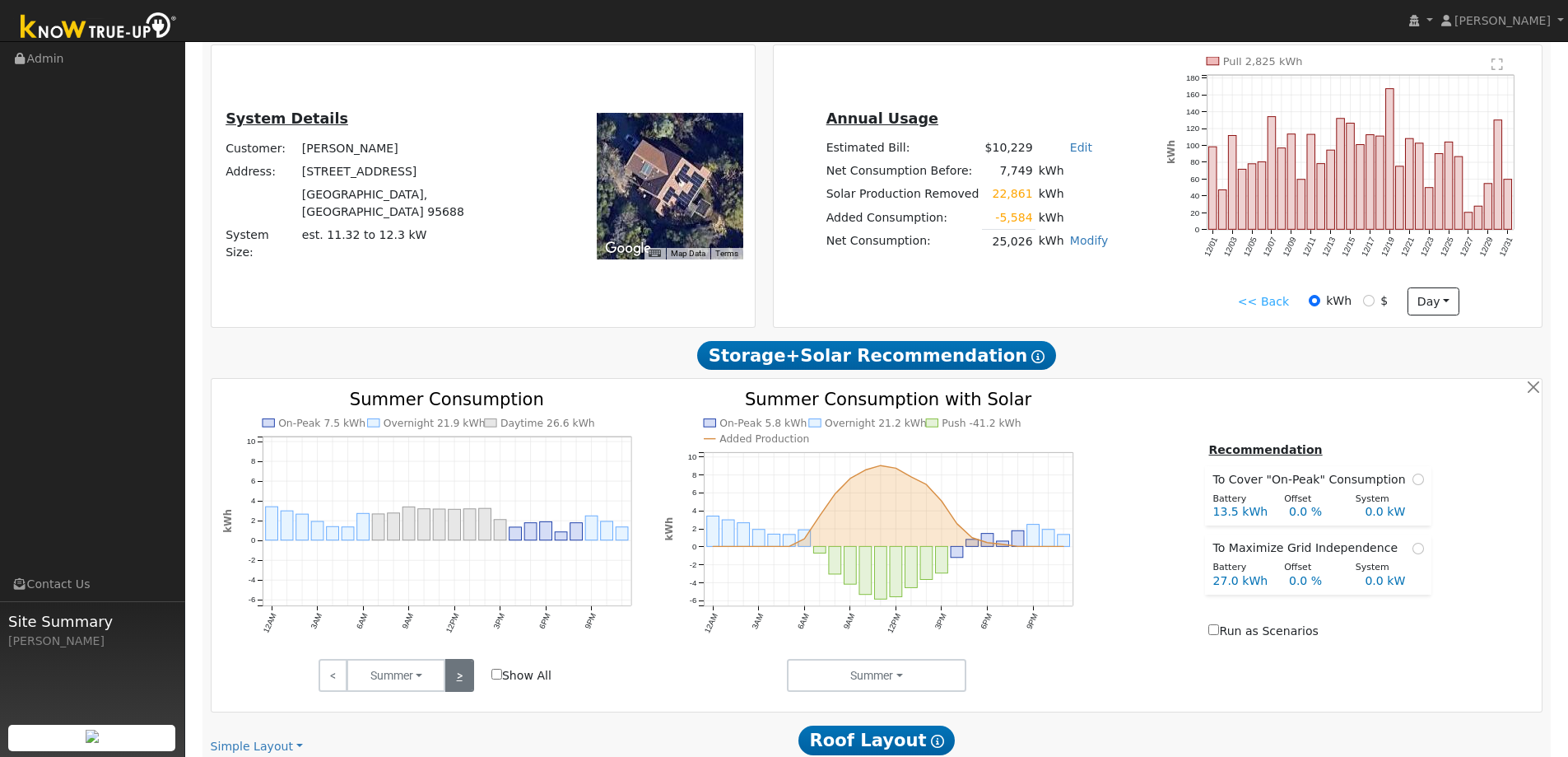
click at [465, 675] on link ">" at bounding box center [459, 675] width 29 height 33
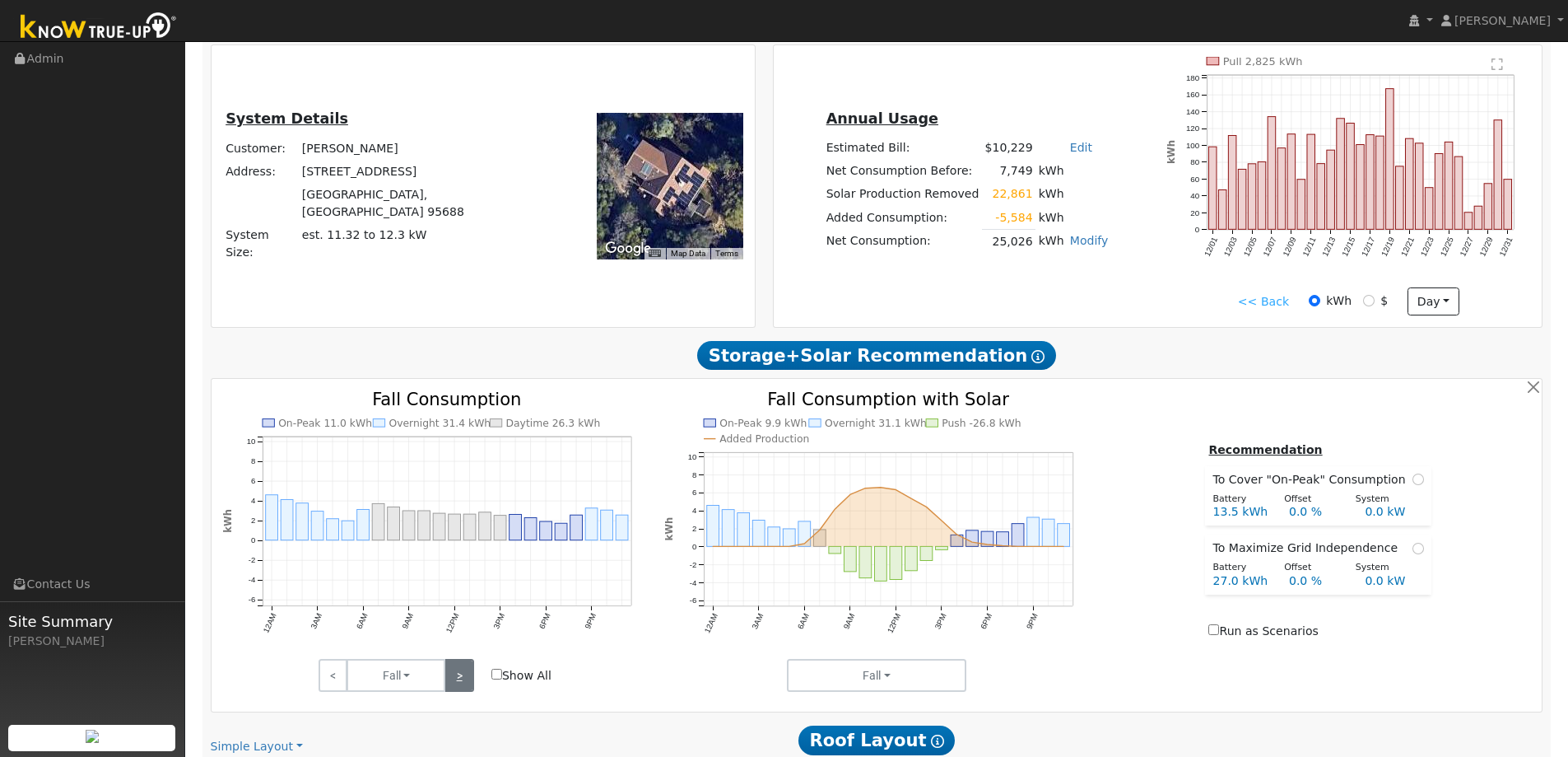
click at [465, 674] on link ">" at bounding box center [459, 675] width 29 height 33
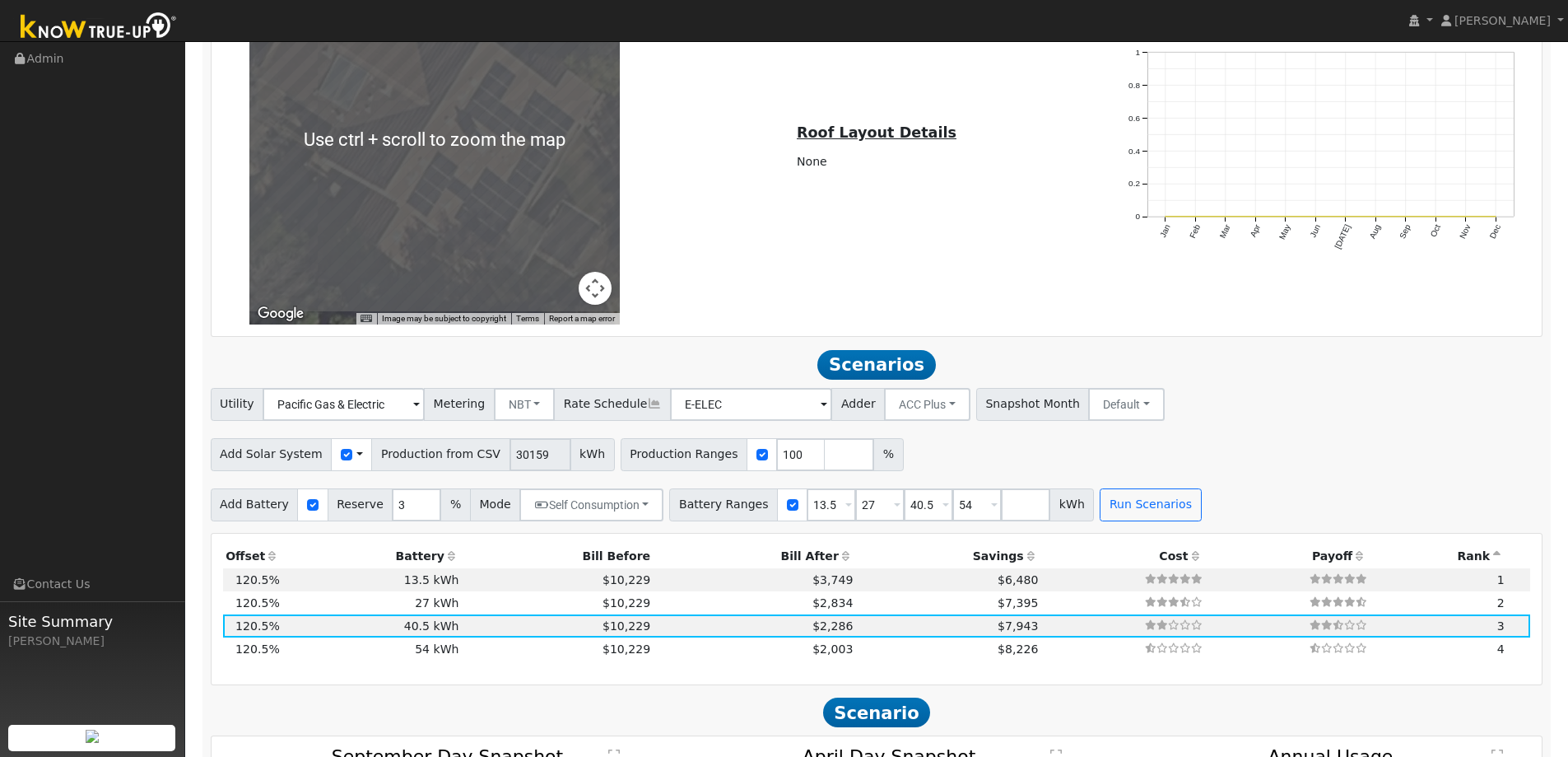
scroll to position [1154, 0]
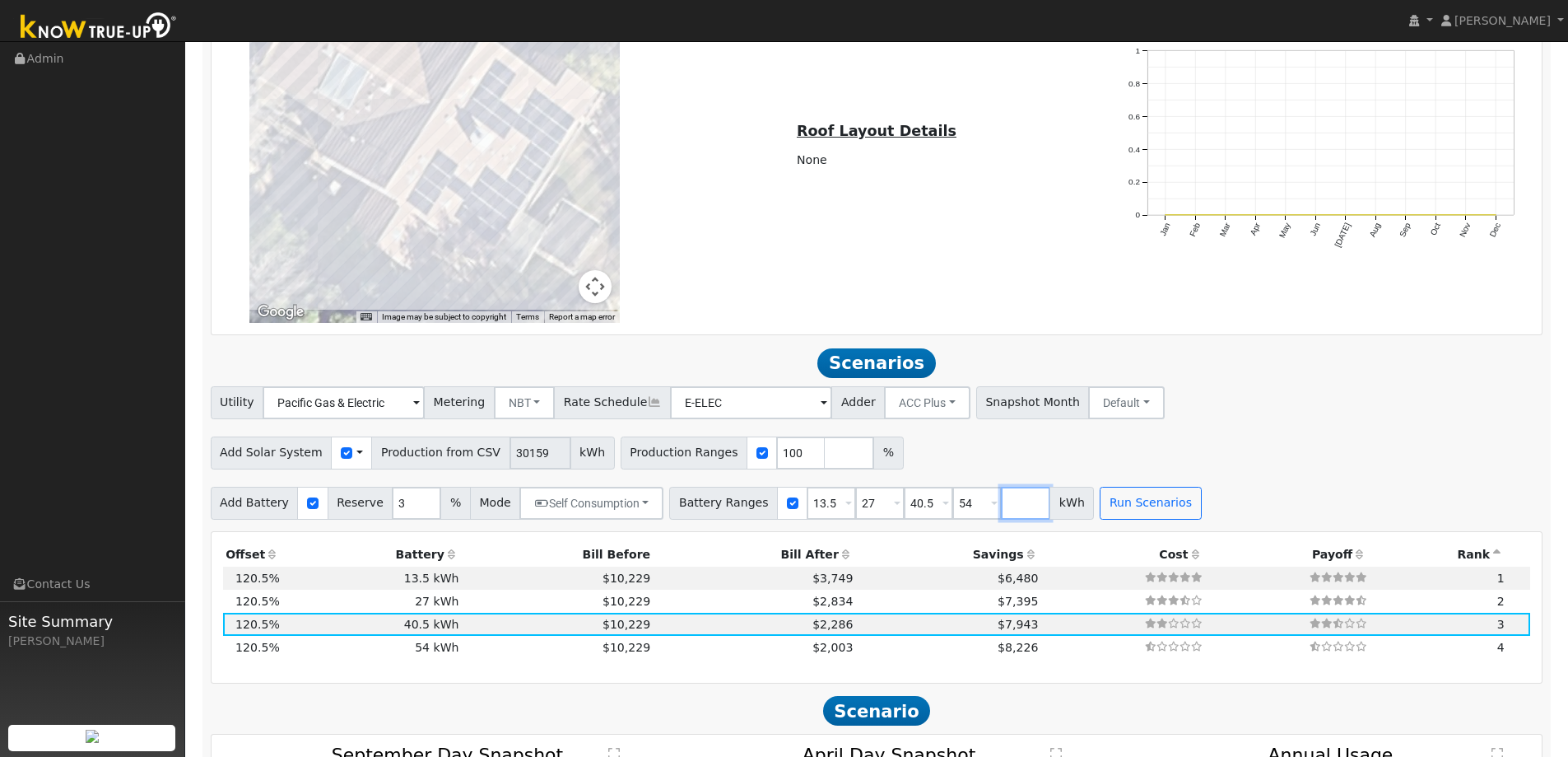
click at [1001, 504] on input "number" at bounding box center [1026, 503] width 50 height 33
click at [1001, 506] on input "number" at bounding box center [1026, 503] width 50 height 33
type input "100"
click at [1127, 507] on button "Run Scenarios" at bounding box center [1150, 503] width 101 height 33
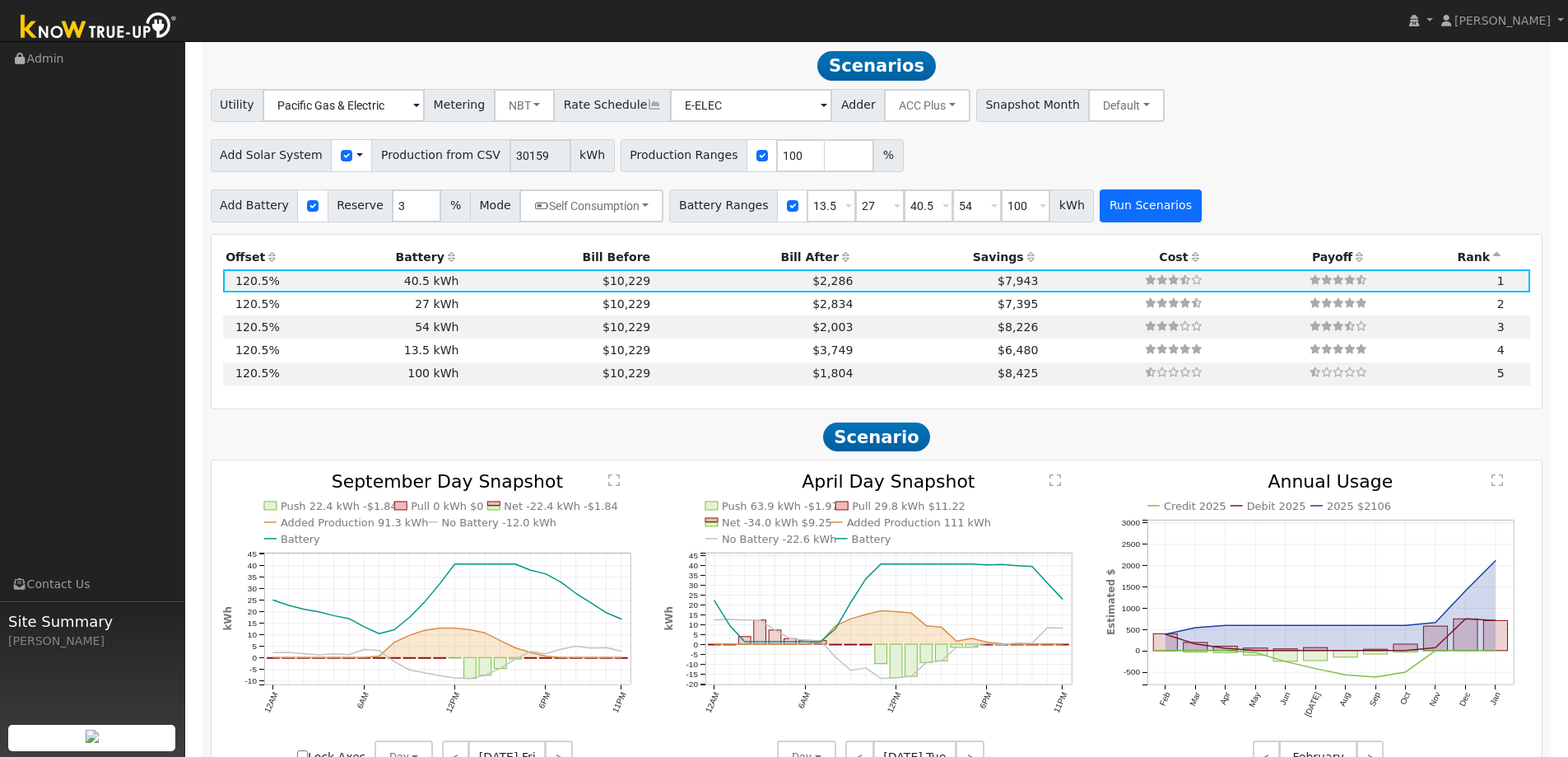
scroll to position [1454, 0]
click at [839, 257] on icon at bounding box center [846, 254] width 15 height 12
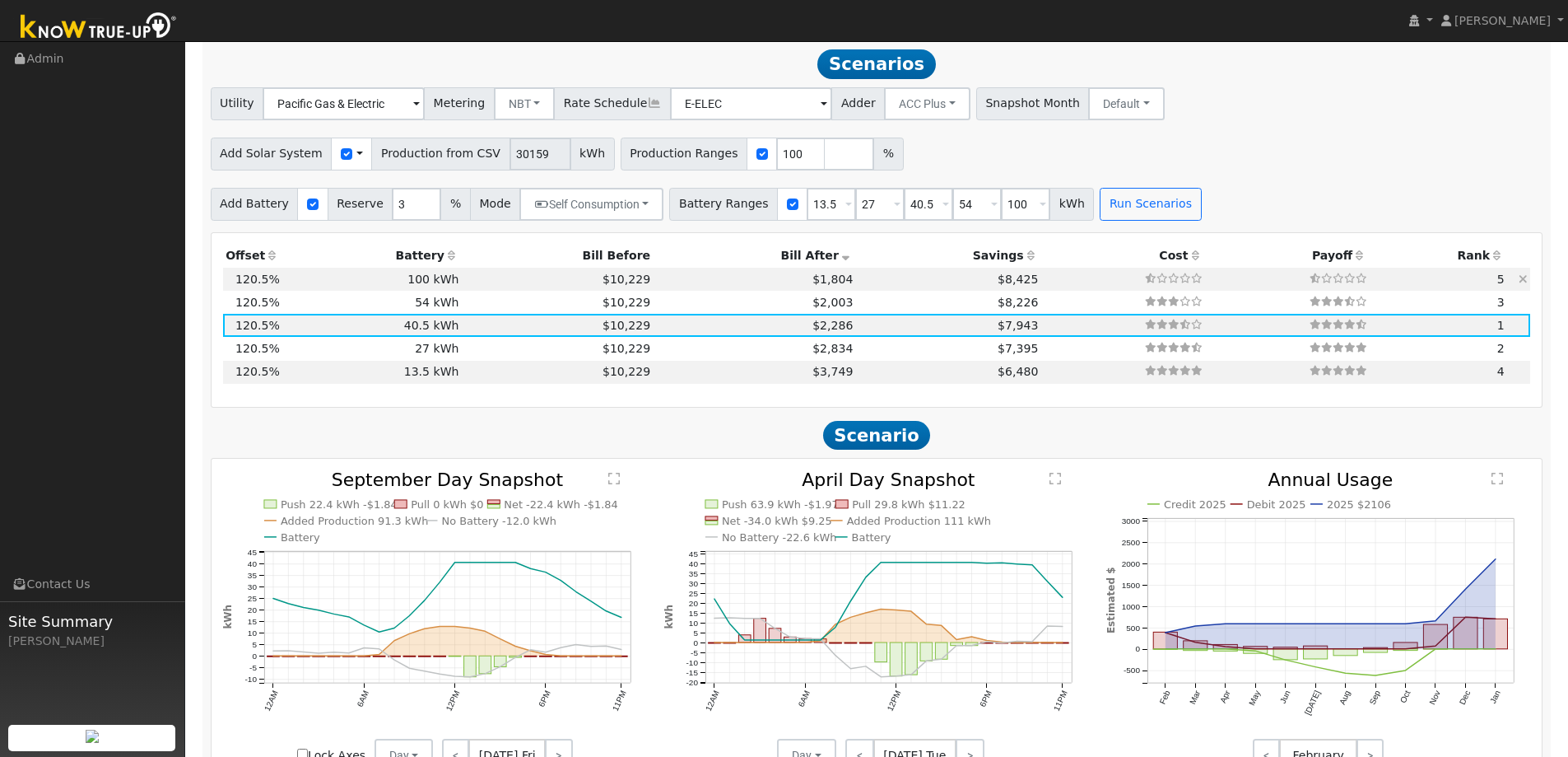
click at [856, 284] on td "$8,425" at bounding box center [948, 279] width 185 height 23
type input "$57,111"
type input "$120,000"
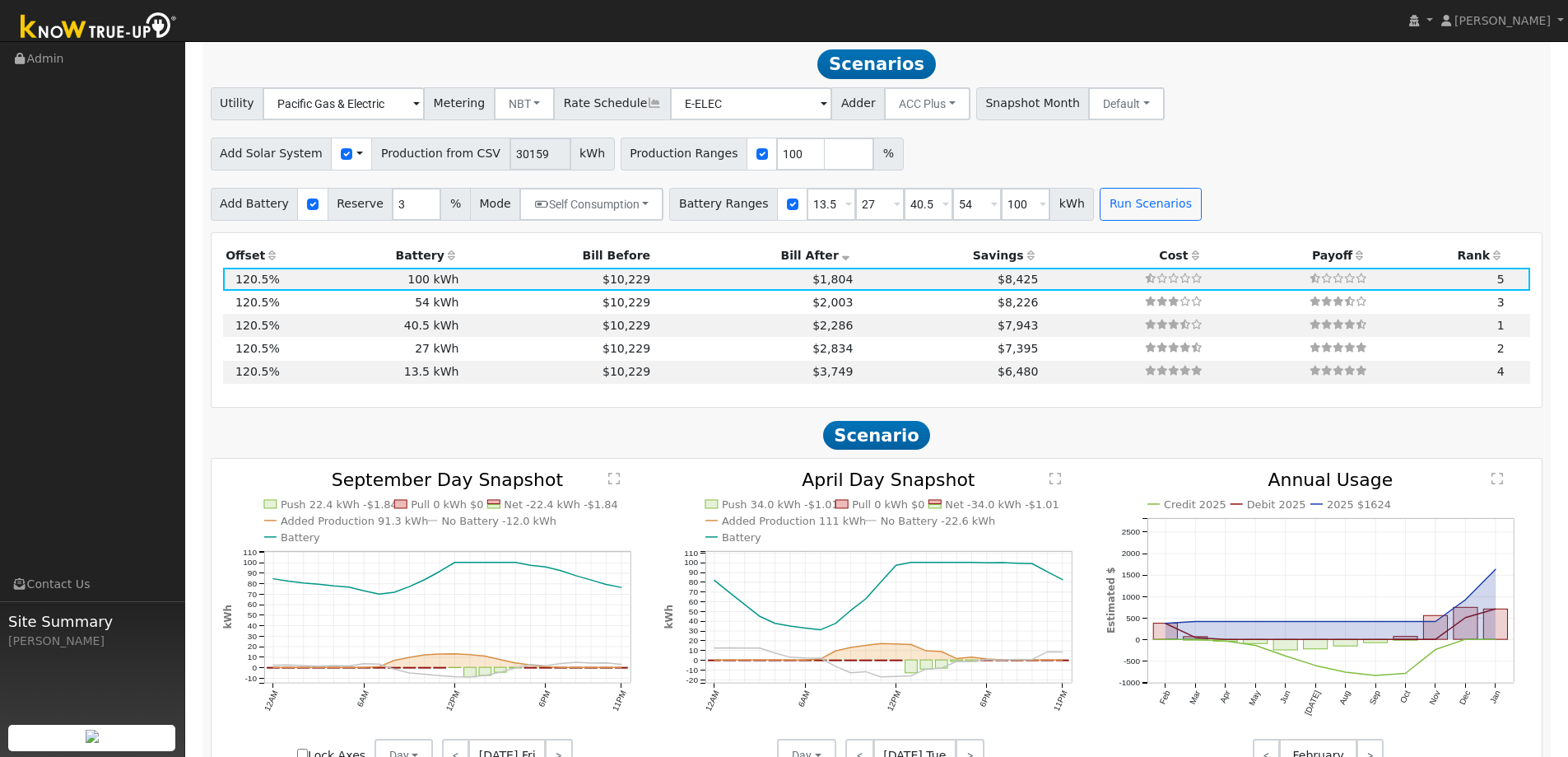
click at [839, 254] on icon at bounding box center [846, 254] width 15 height 12
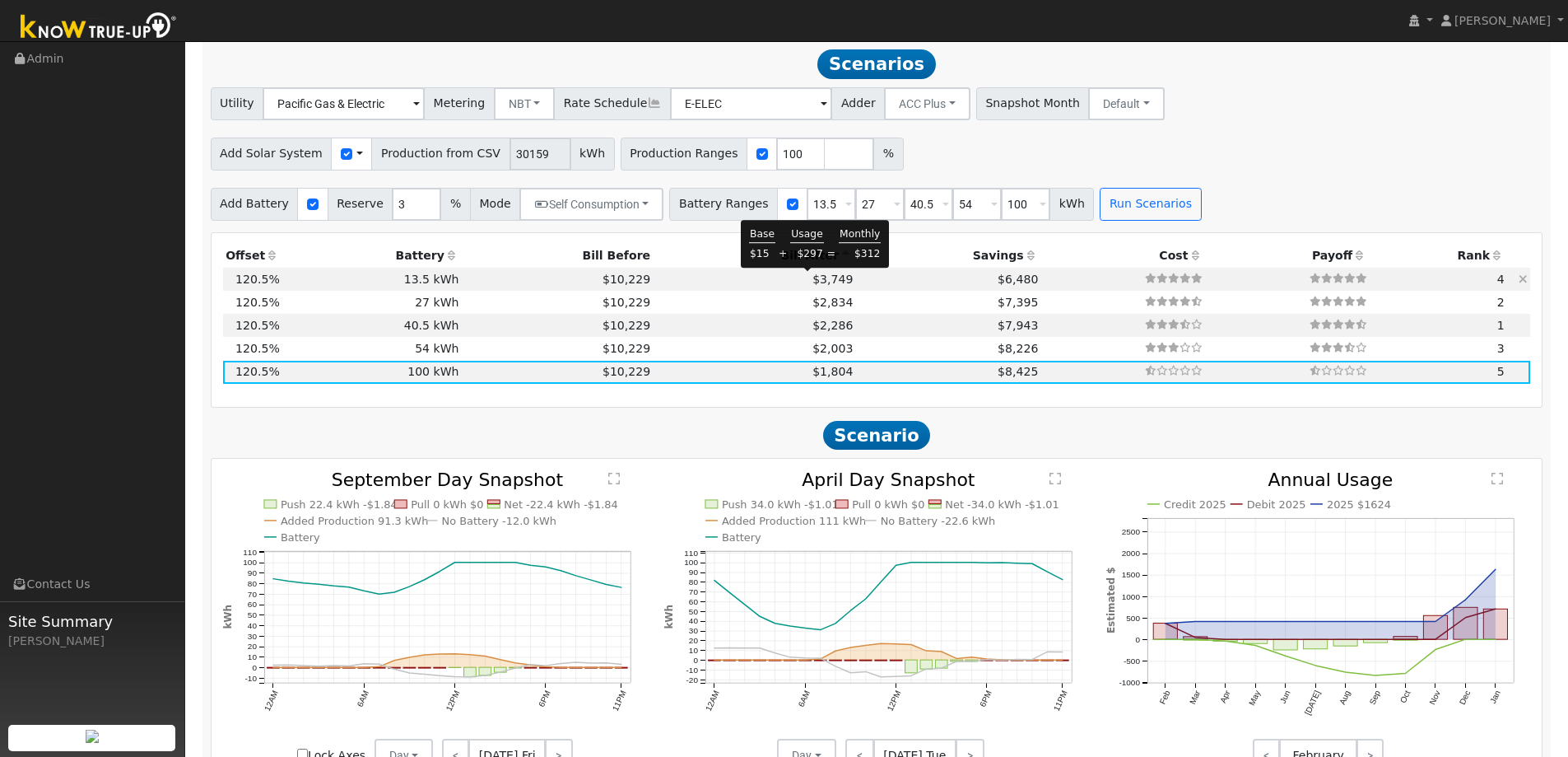
click at [815, 279] on span "$3,749" at bounding box center [833, 278] width 41 height 13
type input "$25,971"
type input "$16,200"
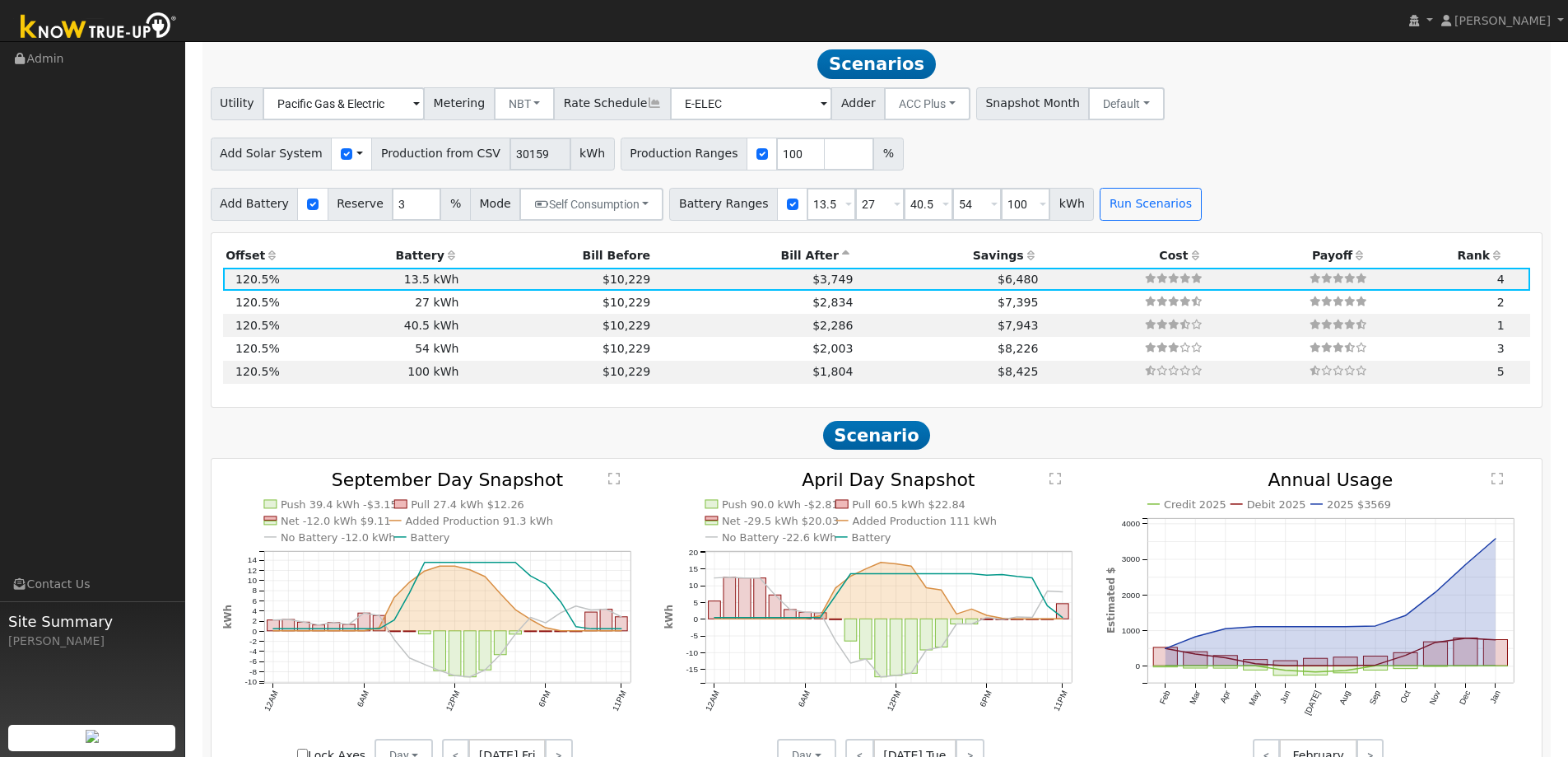
click at [310, 211] on div at bounding box center [312, 204] width 30 height 33
click at [308, 210] on input "checkbox" at bounding box center [312, 204] width 12 height 12
checkbox input "false"
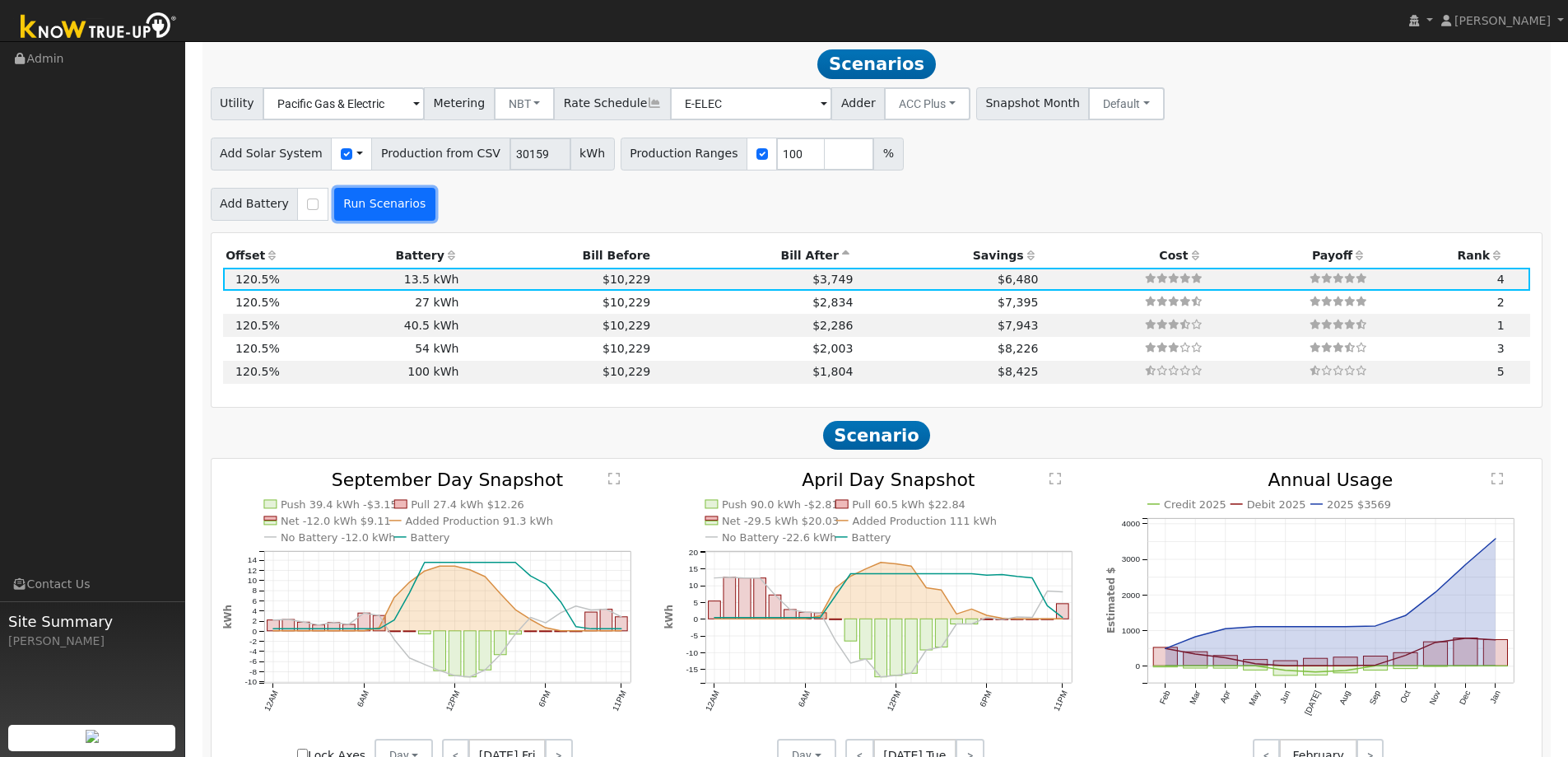
click at [390, 212] on button "Run Scenarios" at bounding box center [384, 204] width 101 height 33
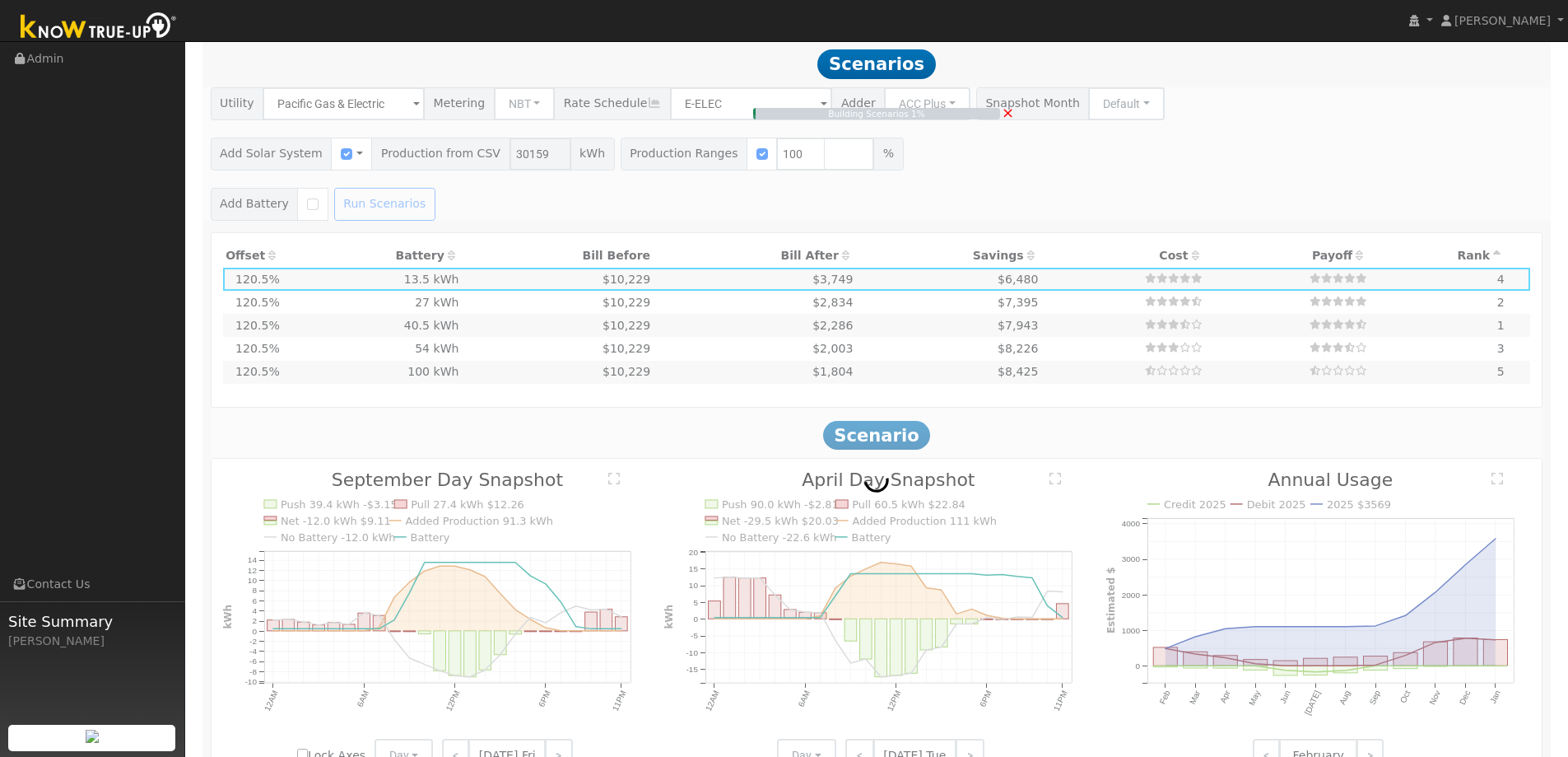
type input "$21,111"
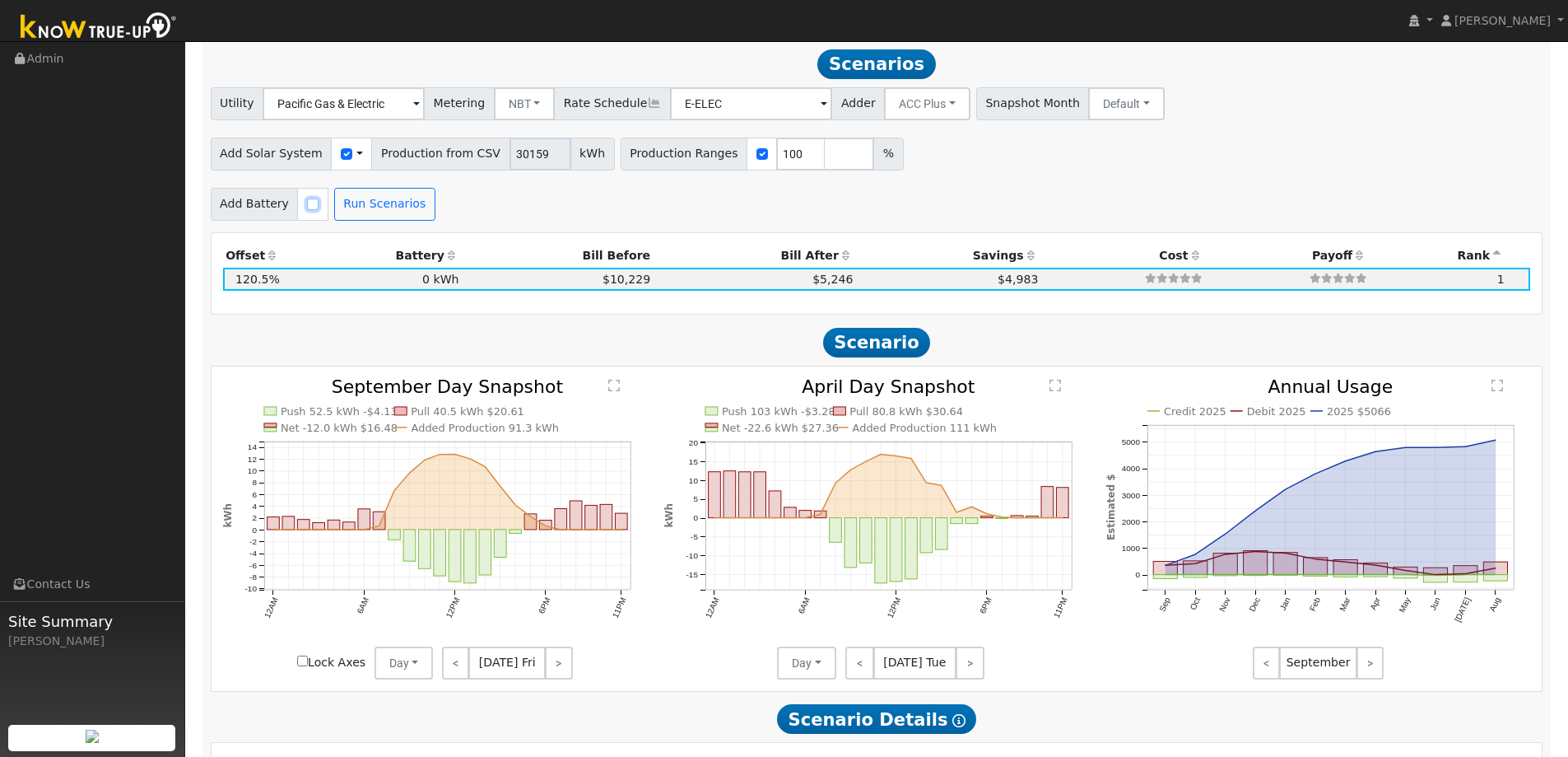
click at [307, 205] on input "checkbox" at bounding box center [312, 204] width 12 height 12
checkbox input "true"
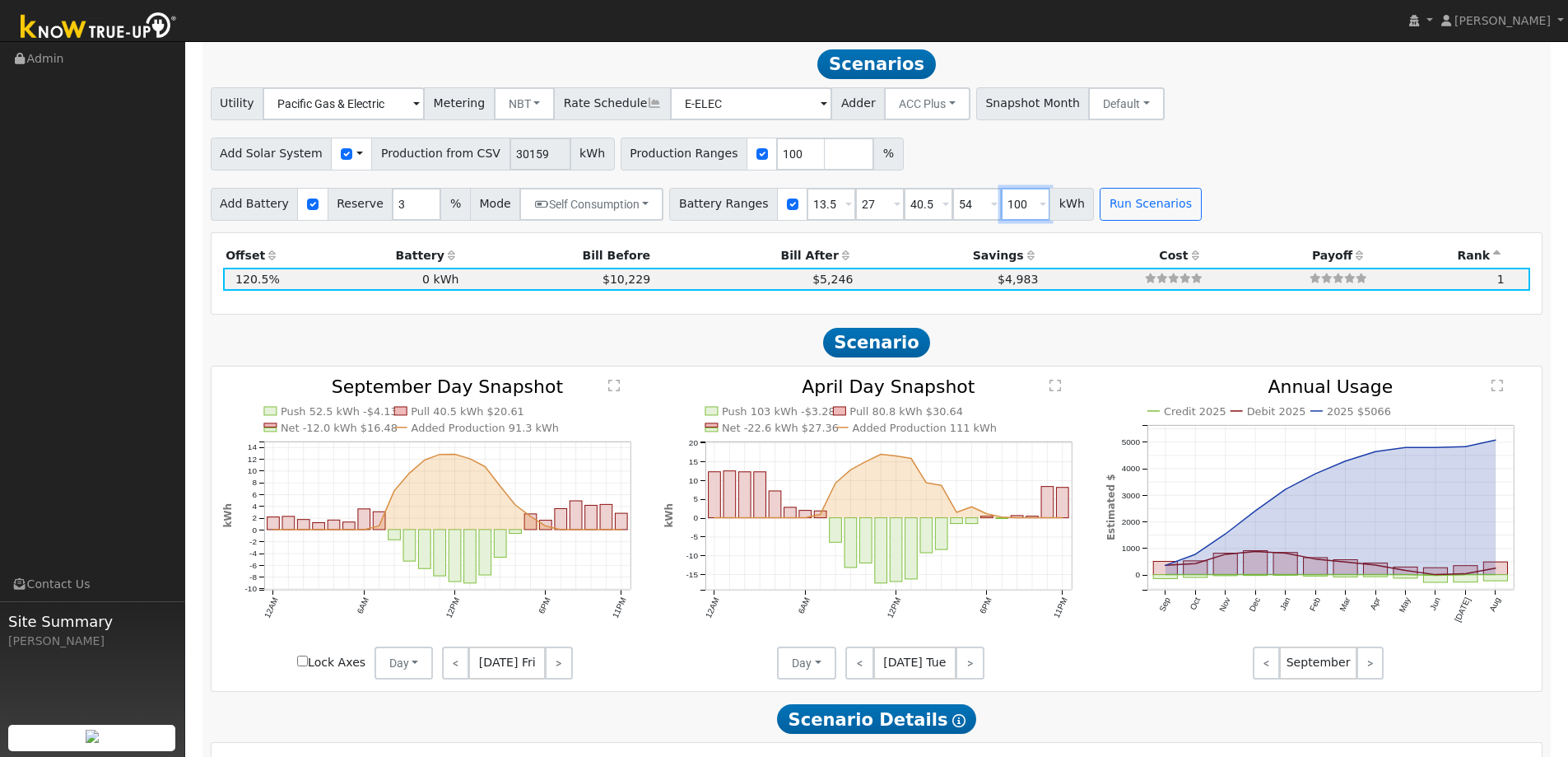
drag, startPoint x: 1005, startPoint y: 207, endPoint x: 916, endPoint y: 198, distance: 89.5
click at [928, 194] on div "Battery Ranges 13.5 Overrides Reserve % Mode None None Self Consumption Peak Sa…" at bounding box center [881, 204] width 424 height 33
drag, startPoint x: 955, startPoint y: 210, endPoint x: 920, endPoint y: 211, distance: 35.0
click at [920, 210] on div "Battery Ranges 13.5 Overrides Reserve % Mode None None Self Consumption Peak Sa…" at bounding box center [881, 204] width 424 height 33
click at [863, 207] on div "Battery Ranges 13.5 Overrides Reserve % Mode None None Self Consumption Peak Sa…" at bounding box center [857, 204] width 376 height 33
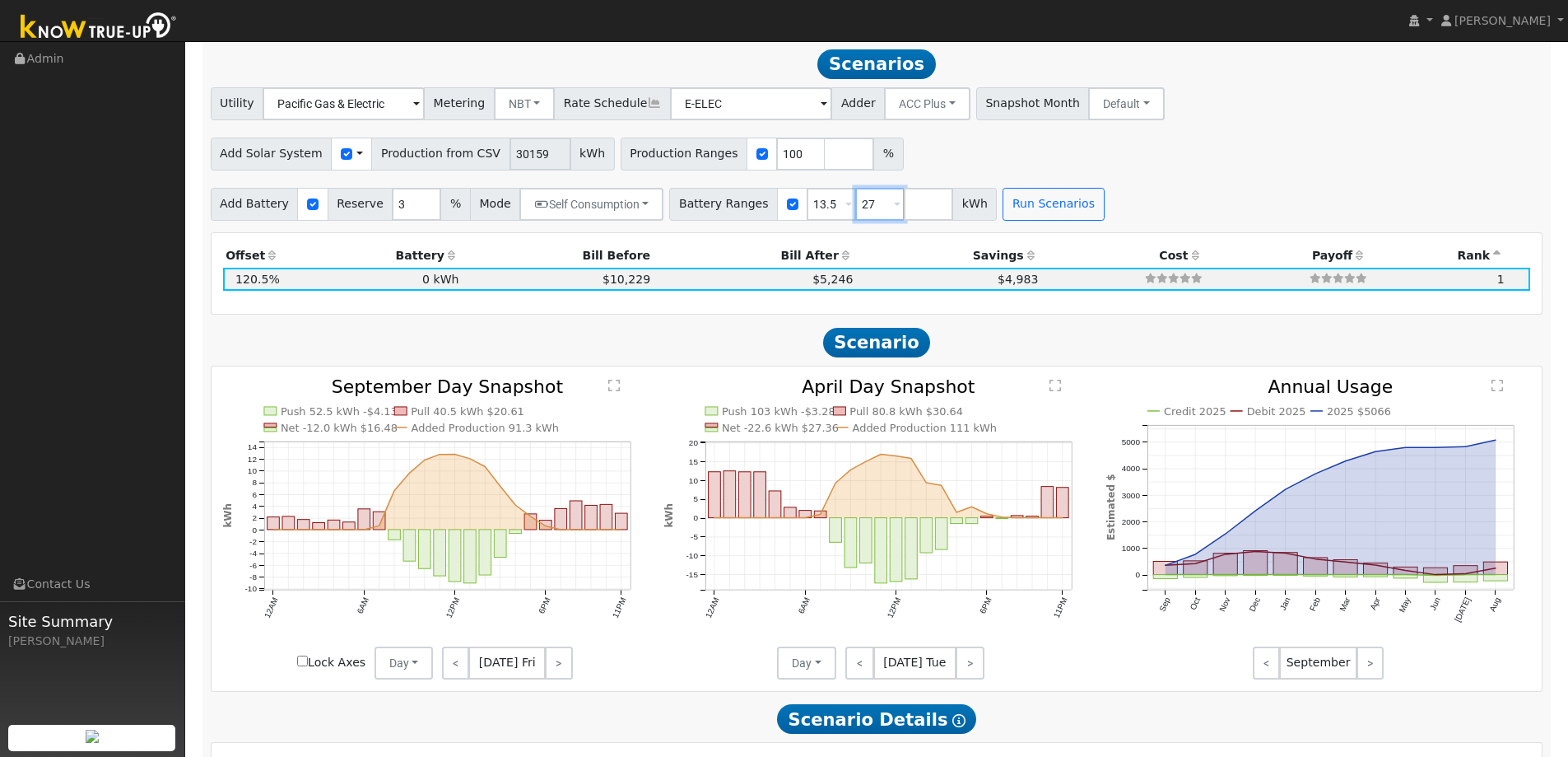
drag, startPoint x: 853, startPoint y: 210, endPoint x: 767, endPoint y: 202, distance: 86.4
click at [855, 207] on input "27" at bounding box center [880, 204] width 50 height 33
click at [954, 214] on button "Run Scenarios" at bounding box center [1005, 204] width 101 height 33
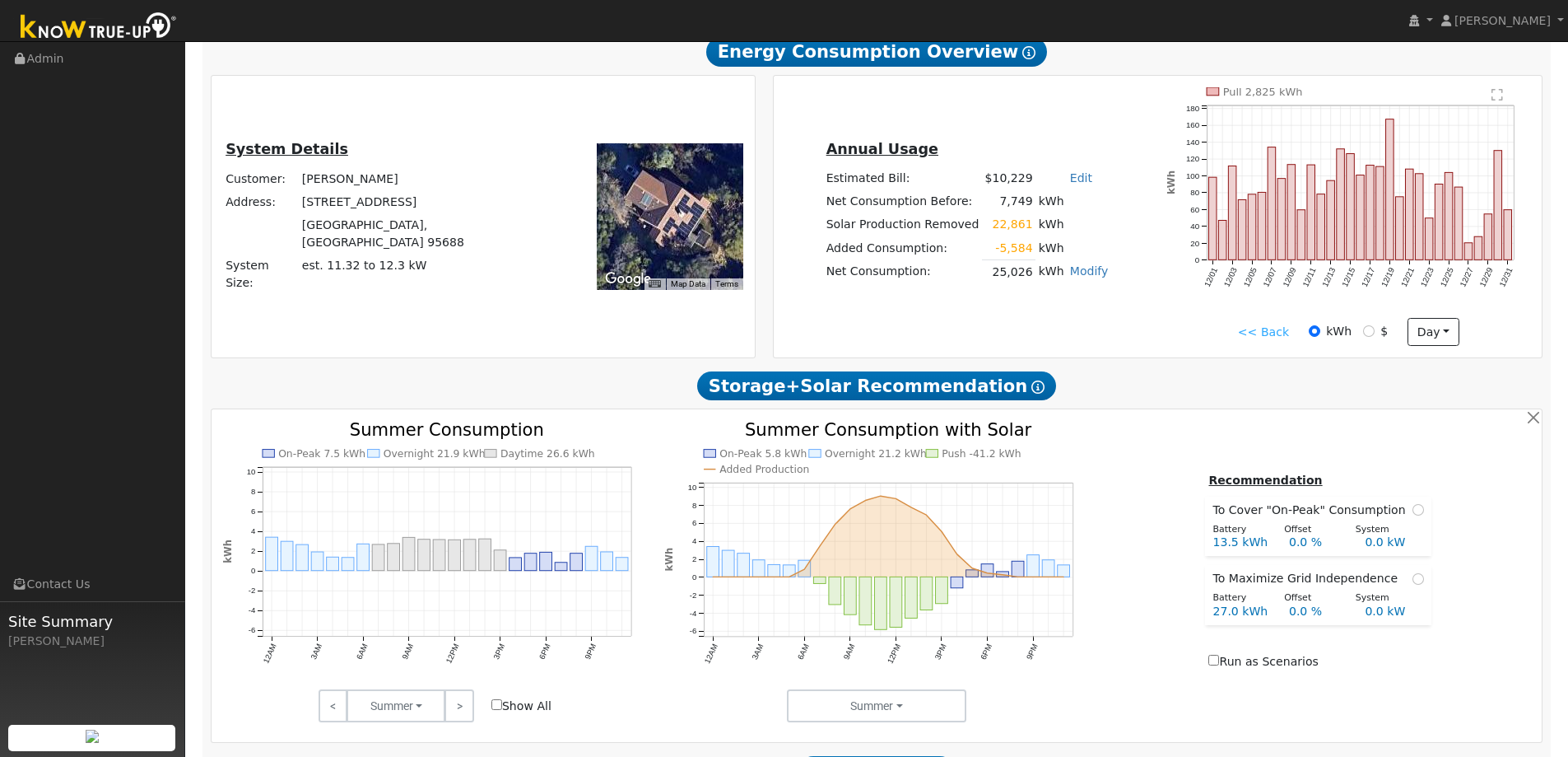
scroll to position [383, 0]
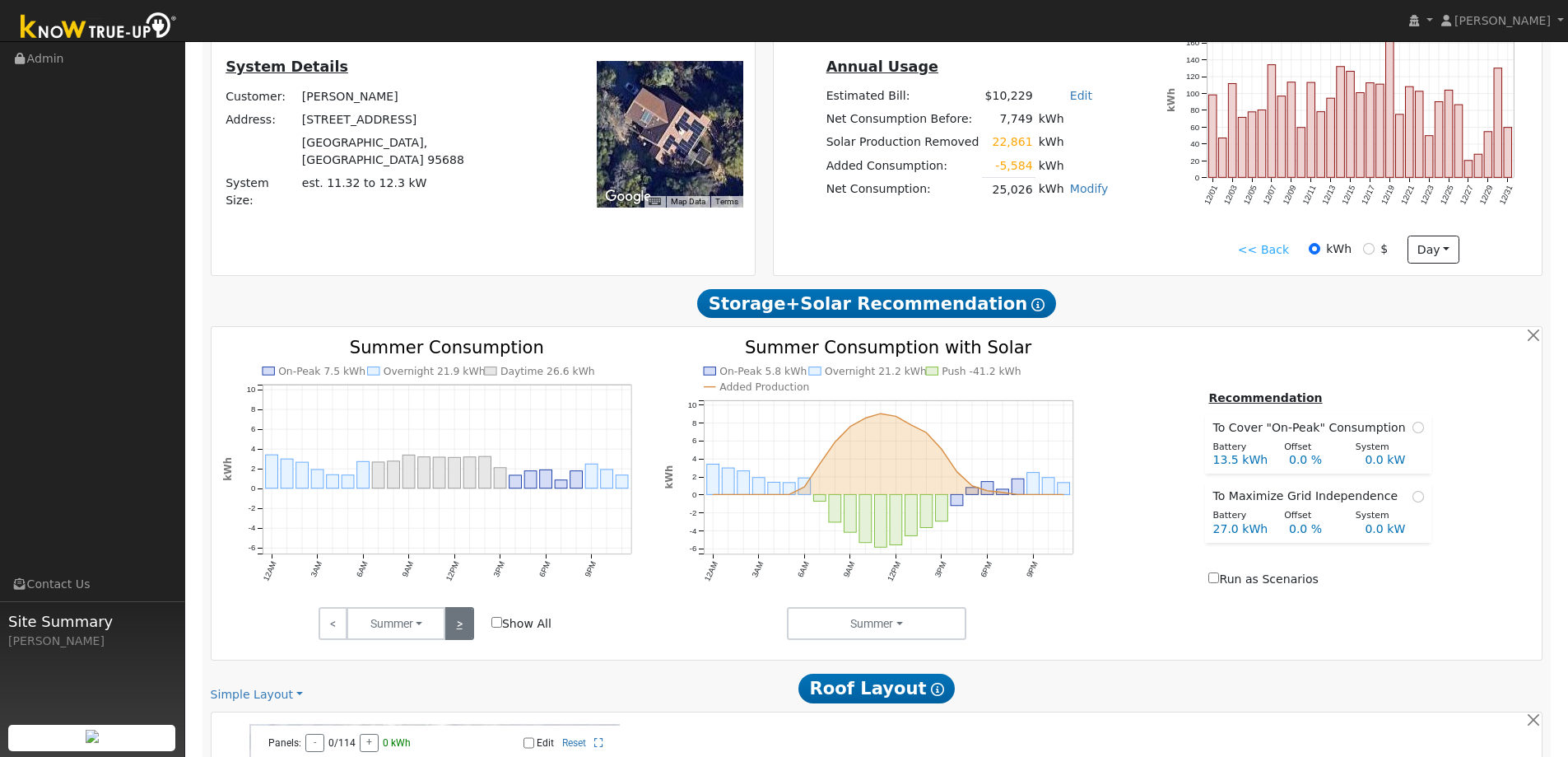
type input "$25,971"
drag, startPoint x: 363, startPoint y: 347, endPoint x: 462, endPoint y: 355, distance: 99.3
click at [449, 354] on text "Summer Consumption" at bounding box center [446, 347] width 194 height 20
click at [535, 356] on icon "On-Peak 7.5 kWh Overnight 21.9 kWh Daytime 26.6 kWh 12AM 3AM 6AM 9AM 12PM 3PM 6…" at bounding box center [435, 481] width 424 height 284
drag, startPoint x: 530, startPoint y: 347, endPoint x: 379, endPoint y: 347, distance: 151.0
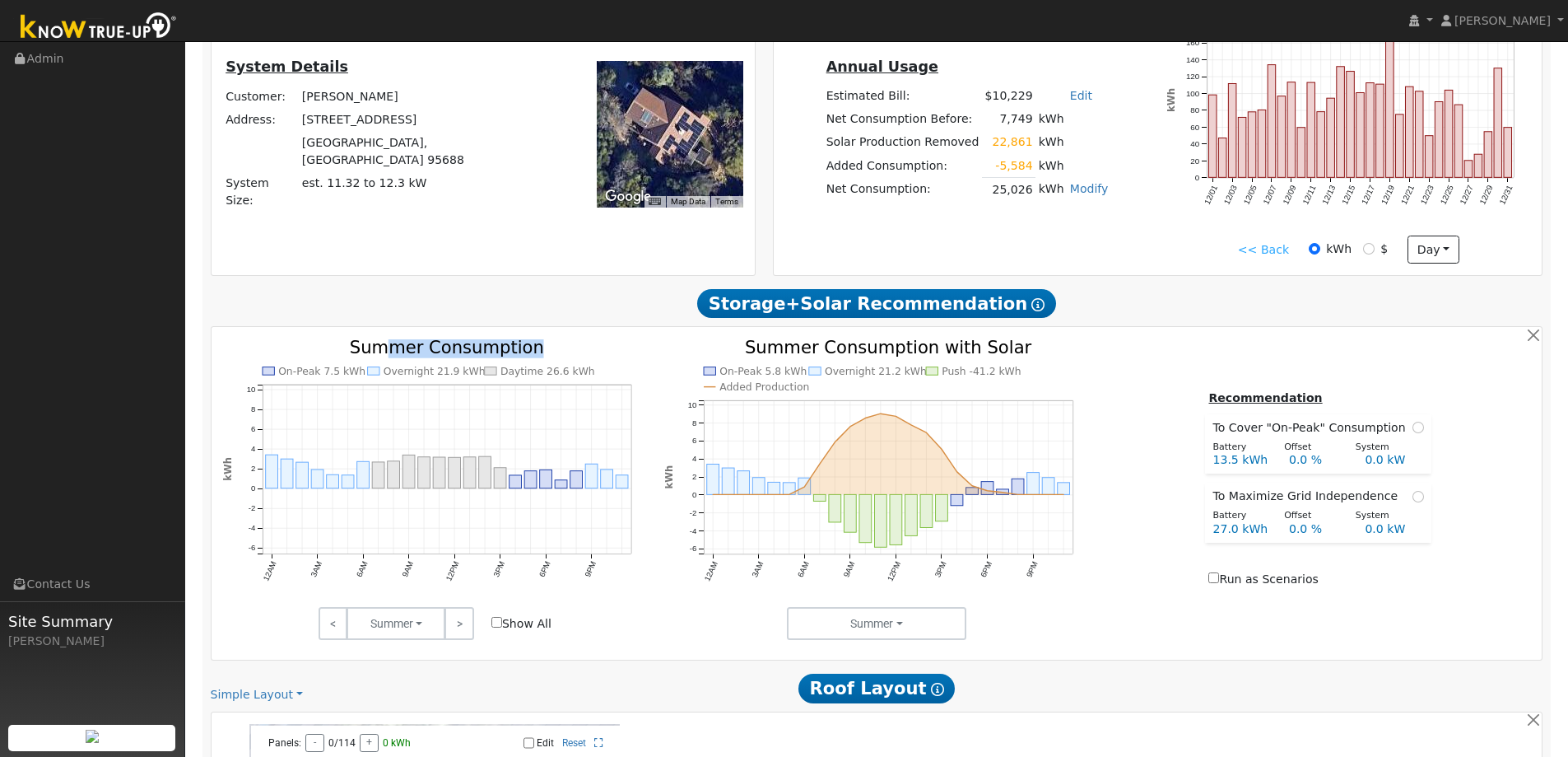
click at [380, 347] on text "Summer Consumption" at bounding box center [446, 347] width 194 height 20
click at [377, 347] on text "Summer Consumption" at bounding box center [446, 347] width 194 height 20
click at [457, 628] on link ">" at bounding box center [459, 623] width 29 height 33
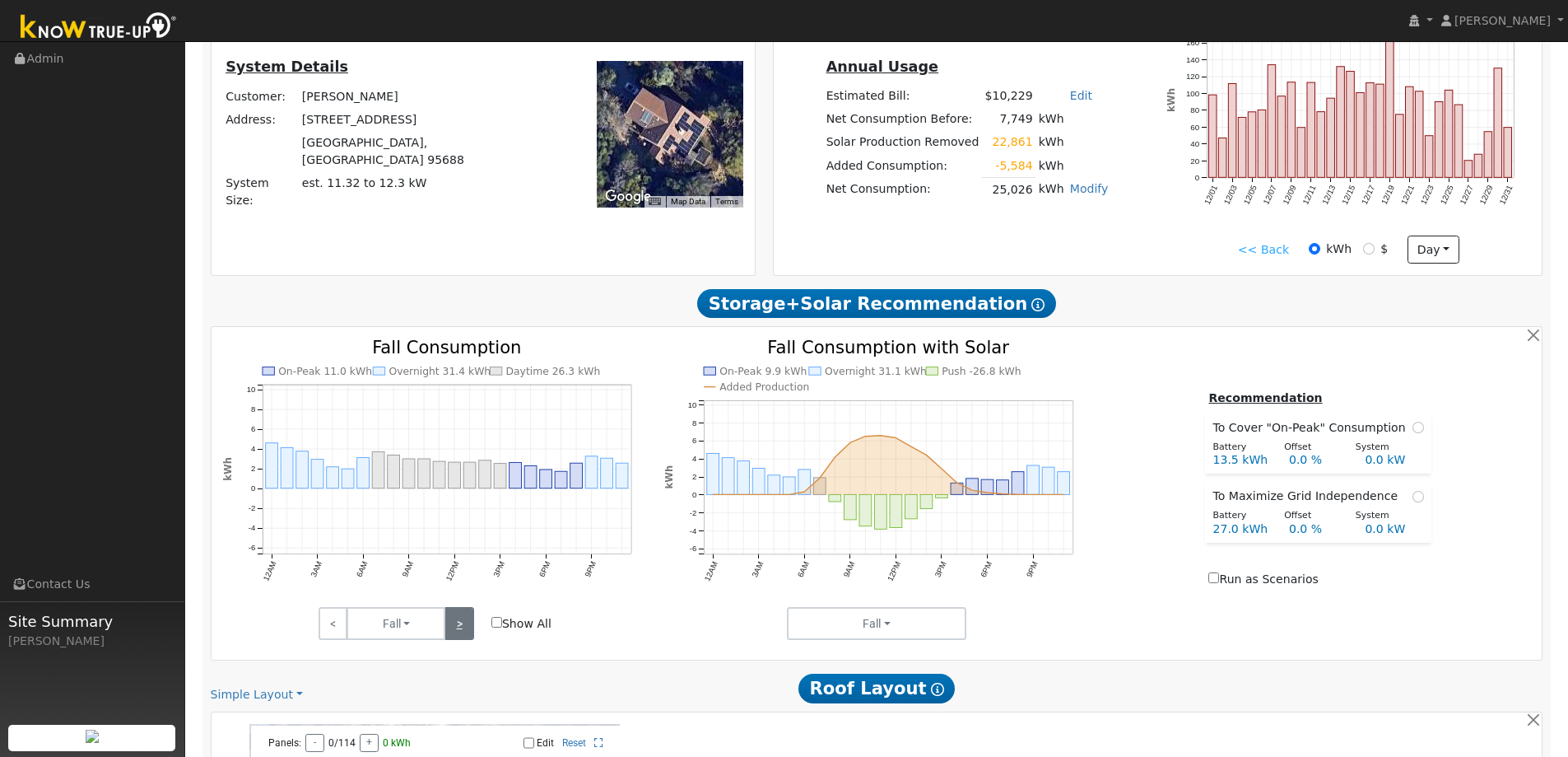
click at [457, 628] on link ">" at bounding box center [459, 623] width 29 height 33
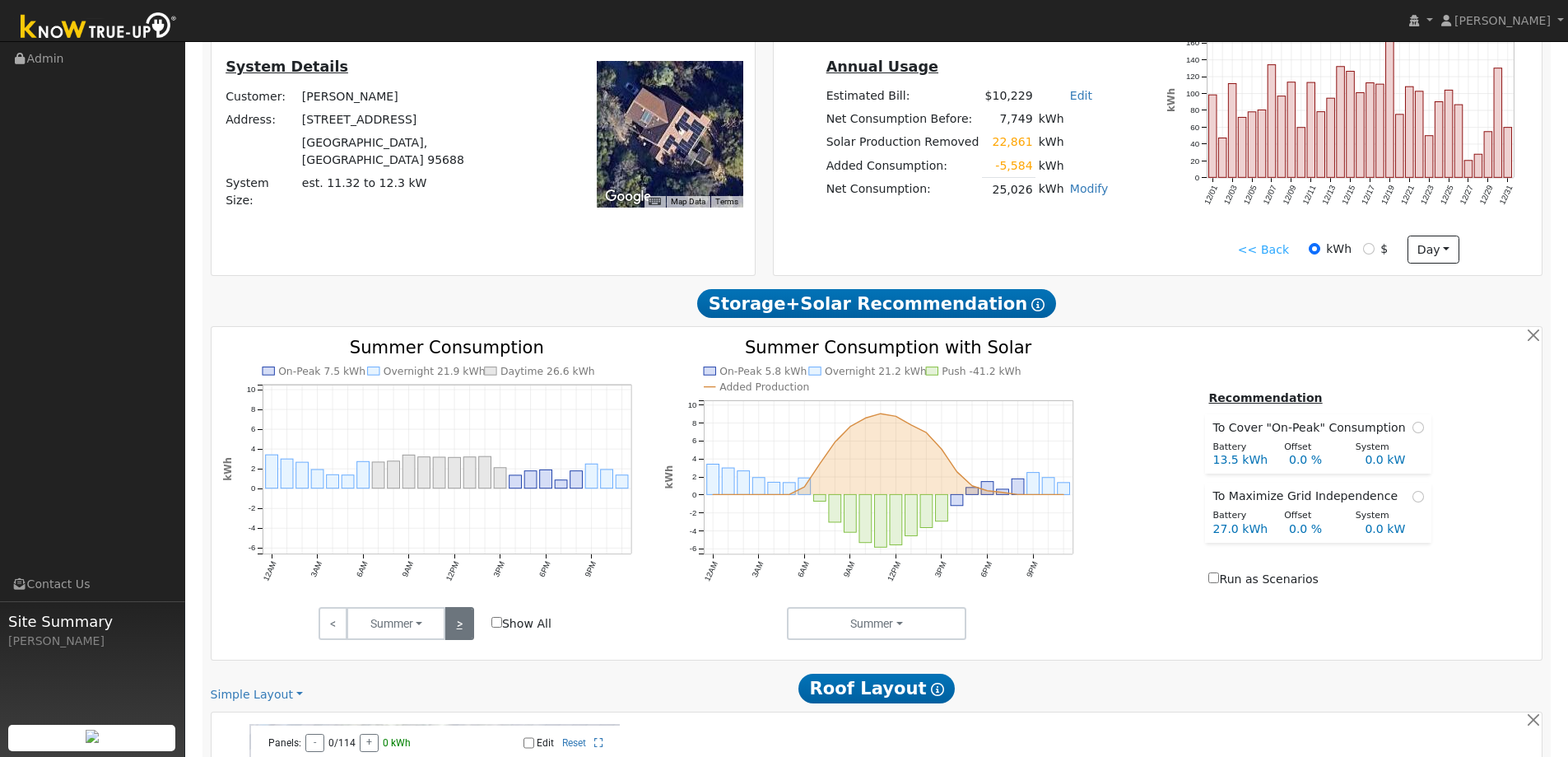
click at [457, 628] on link ">" at bounding box center [459, 623] width 29 height 33
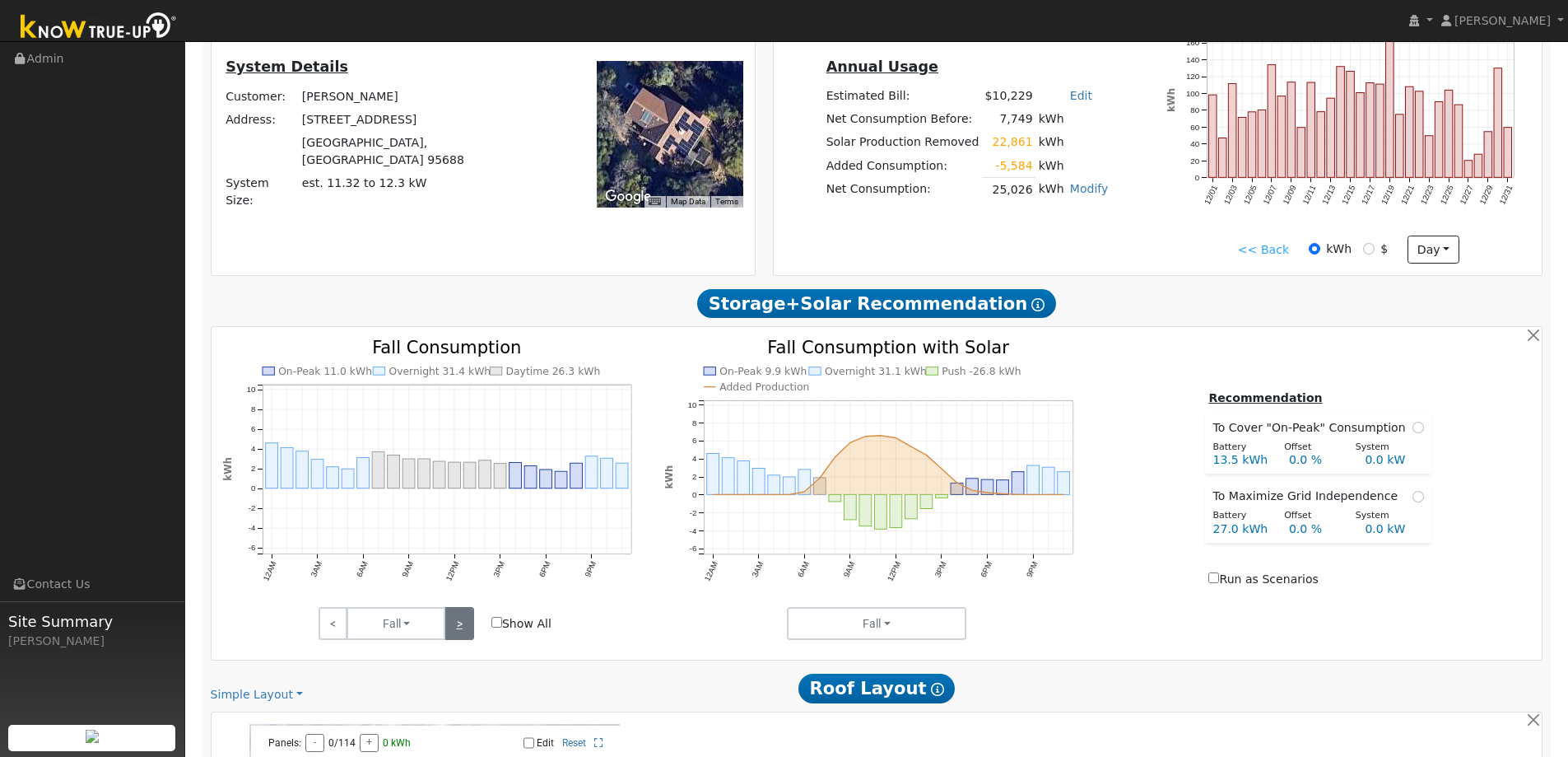
click at [457, 628] on link ">" at bounding box center [459, 623] width 29 height 33
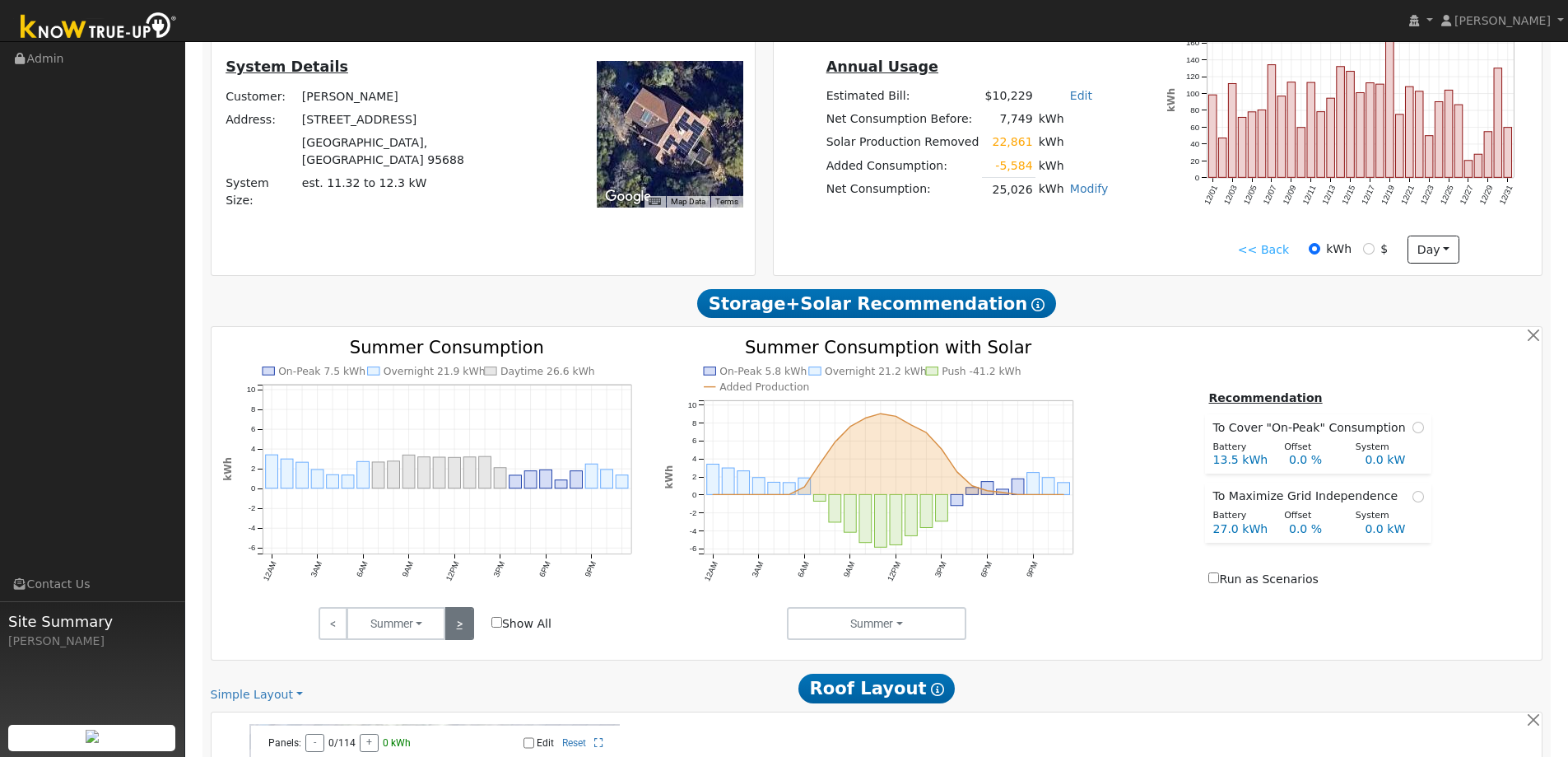
click at [457, 628] on link ">" at bounding box center [459, 623] width 29 height 33
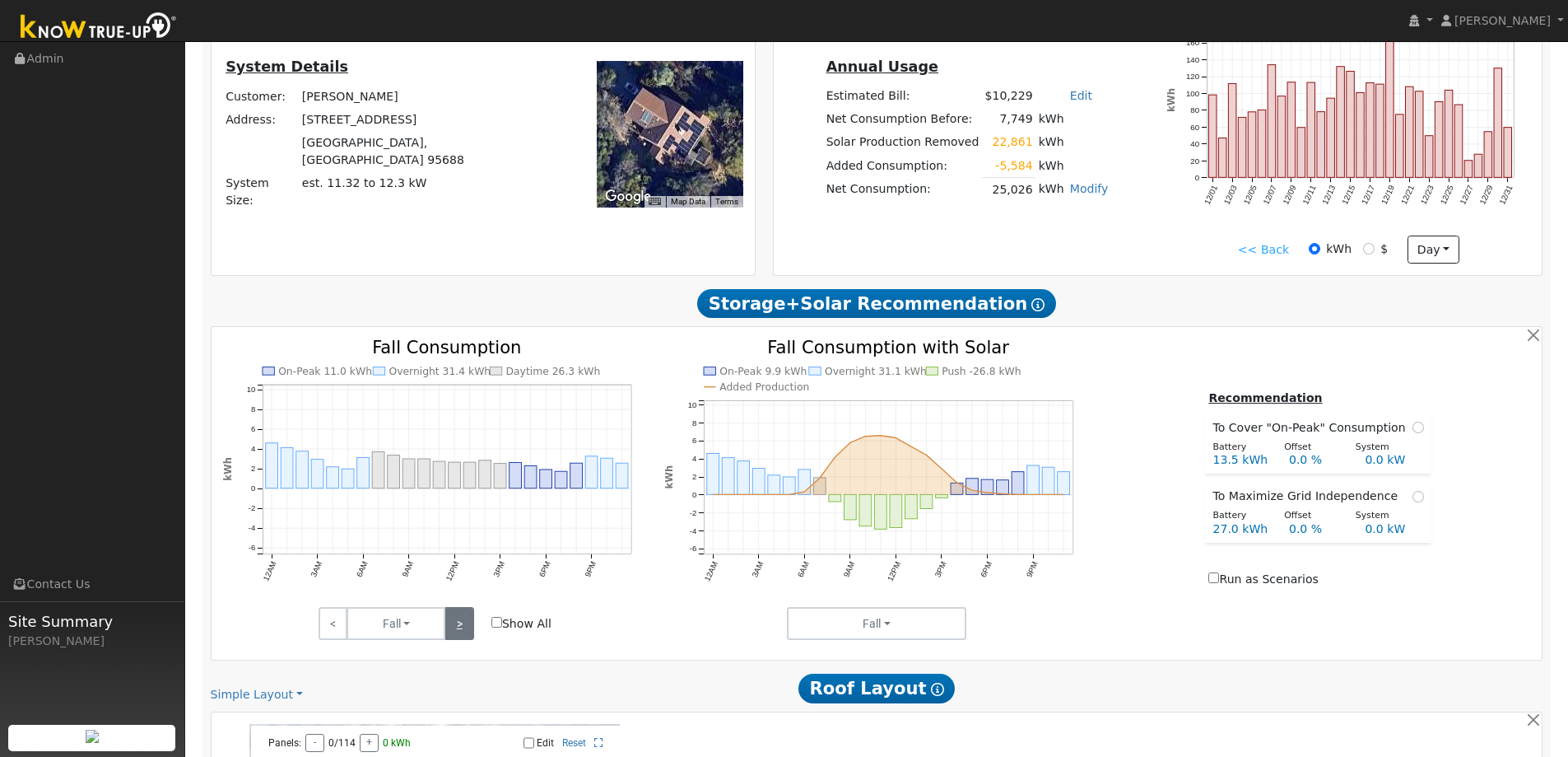
click at [457, 628] on link ">" at bounding box center [459, 623] width 29 height 33
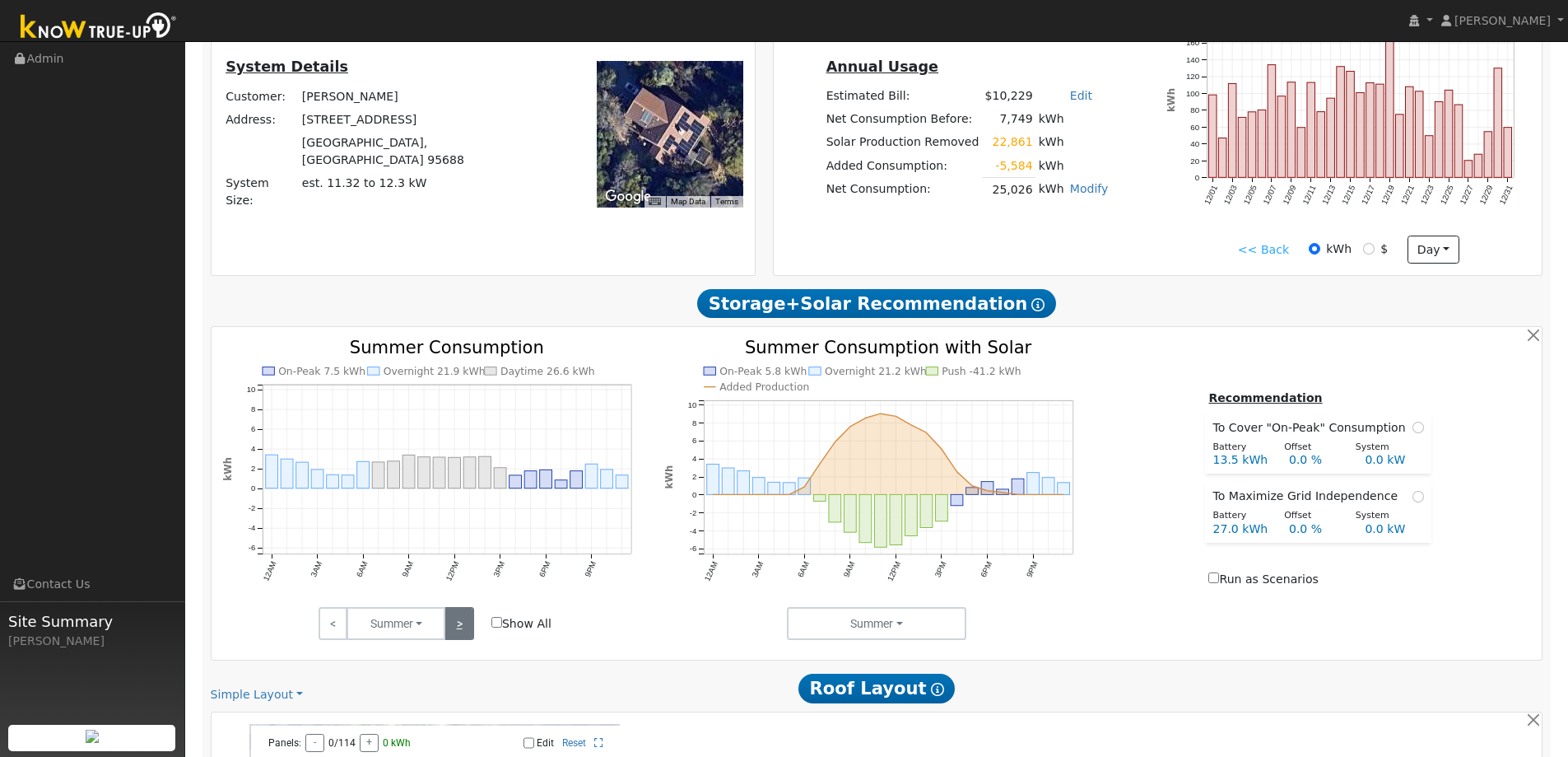
click at [457, 628] on link ">" at bounding box center [459, 623] width 29 height 33
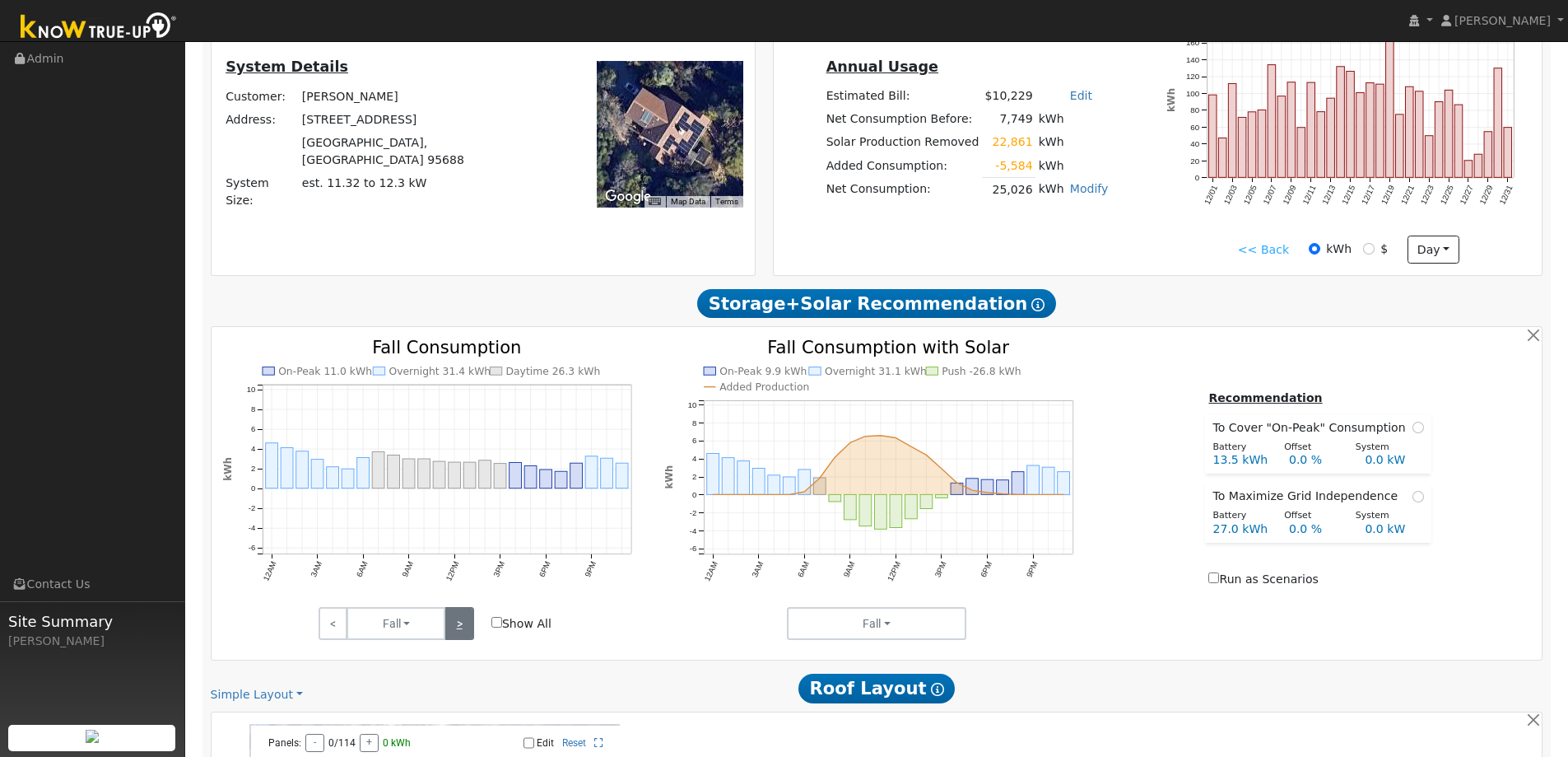
click at [457, 628] on link ">" at bounding box center [459, 623] width 29 height 33
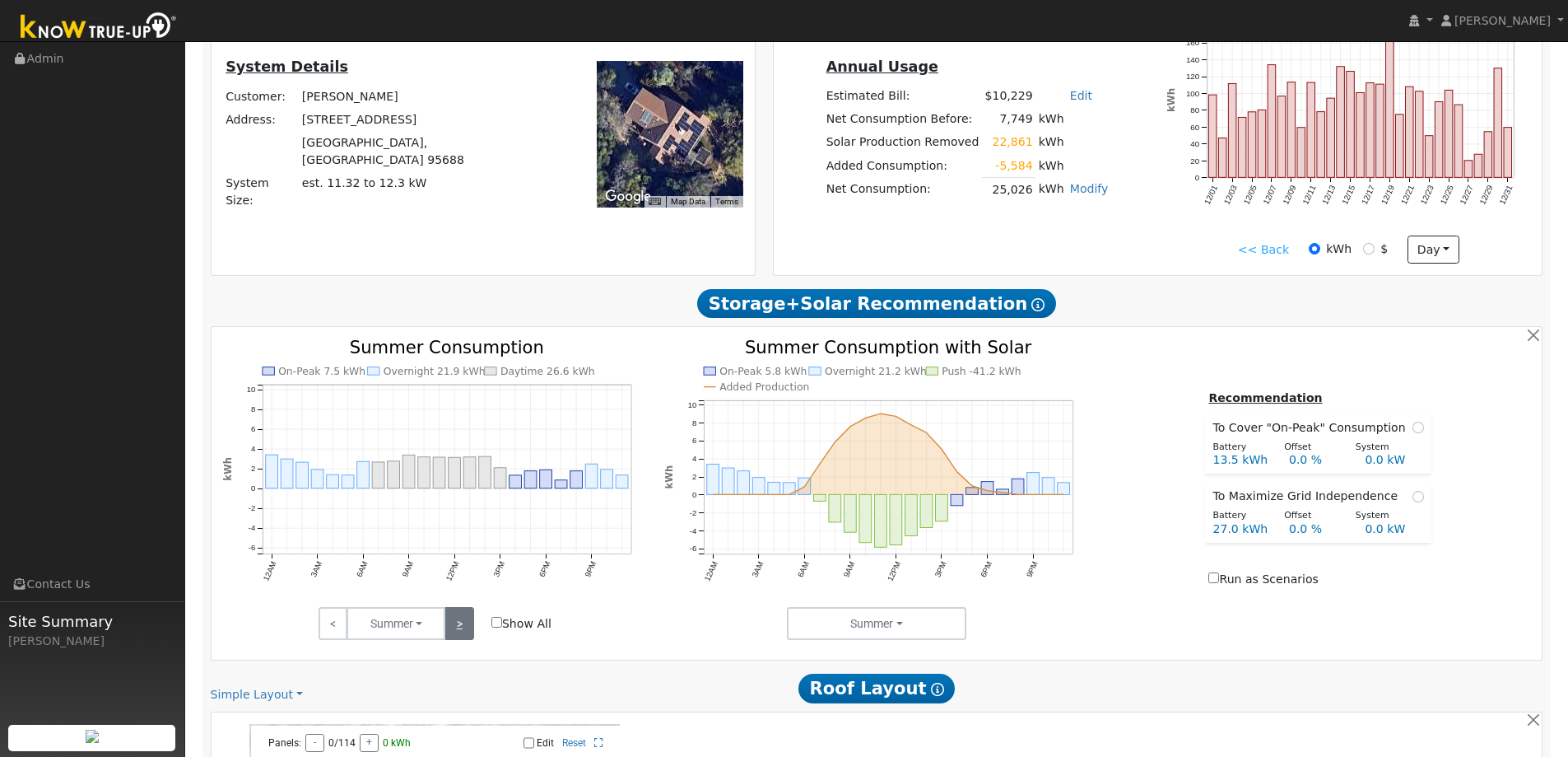
click at [457, 628] on link ">" at bounding box center [459, 623] width 29 height 33
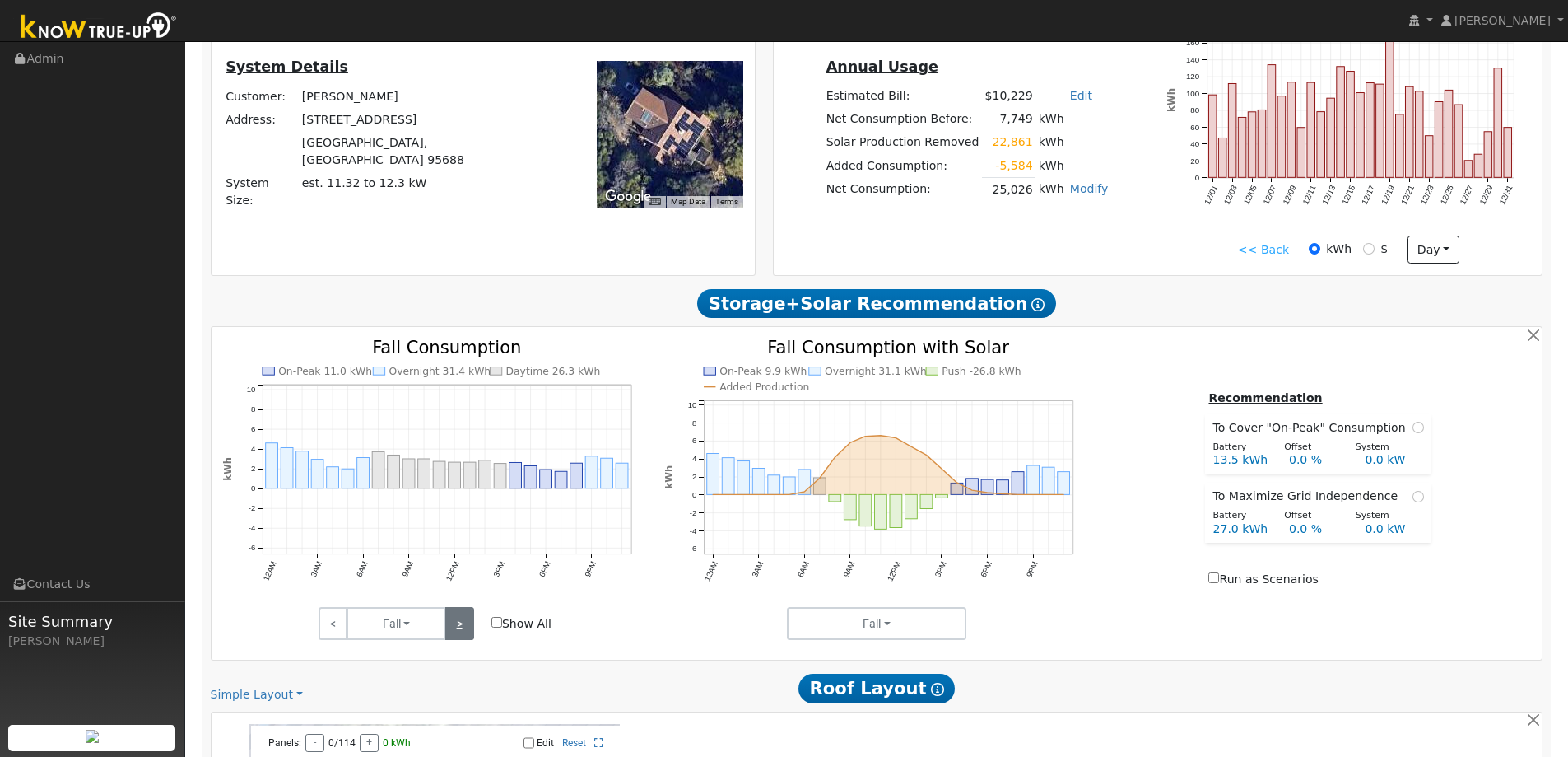
click at [457, 628] on link ">" at bounding box center [459, 623] width 29 height 33
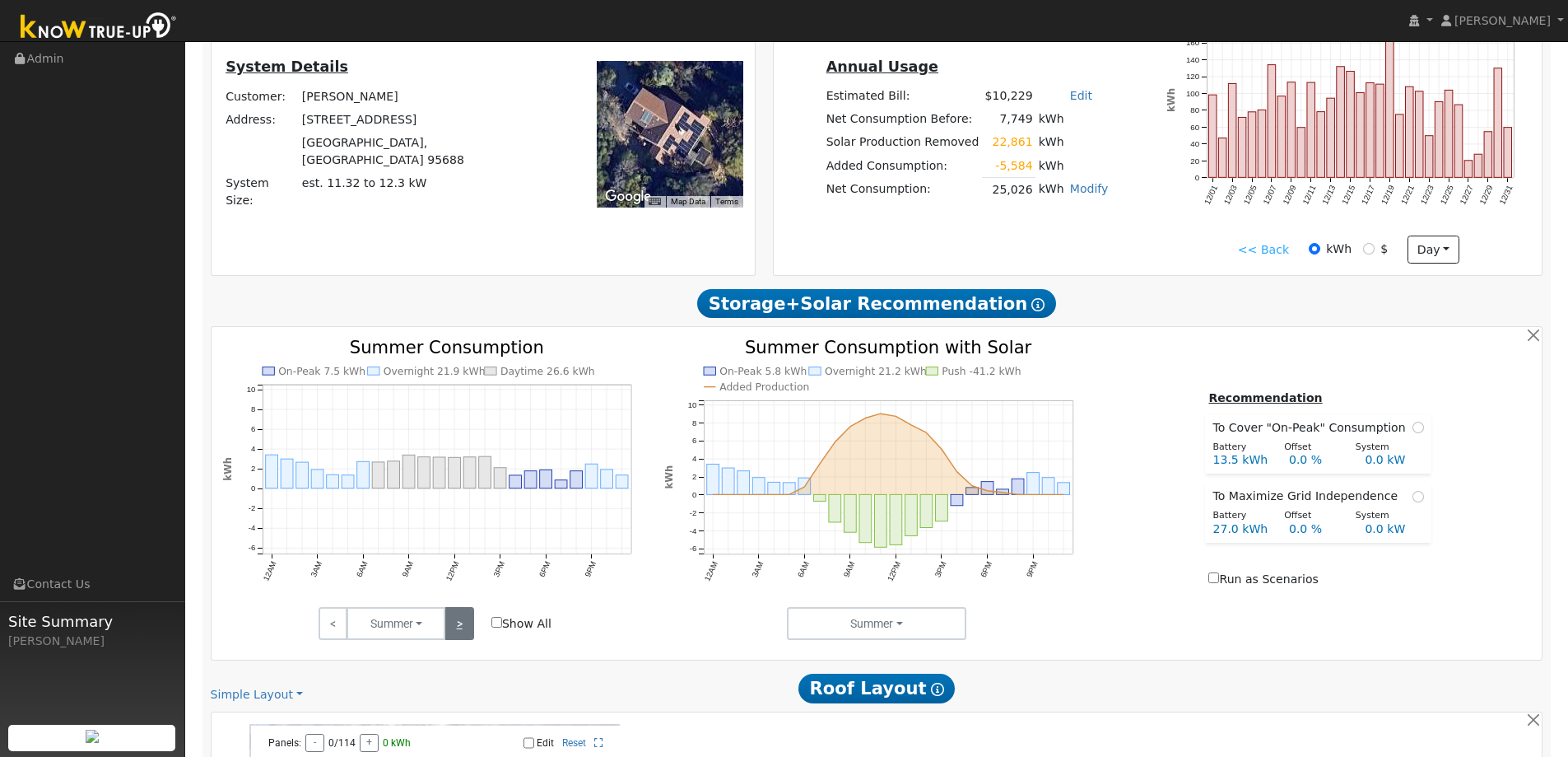
click at [457, 628] on link ">" at bounding box center [459, 623] width 29 height 33
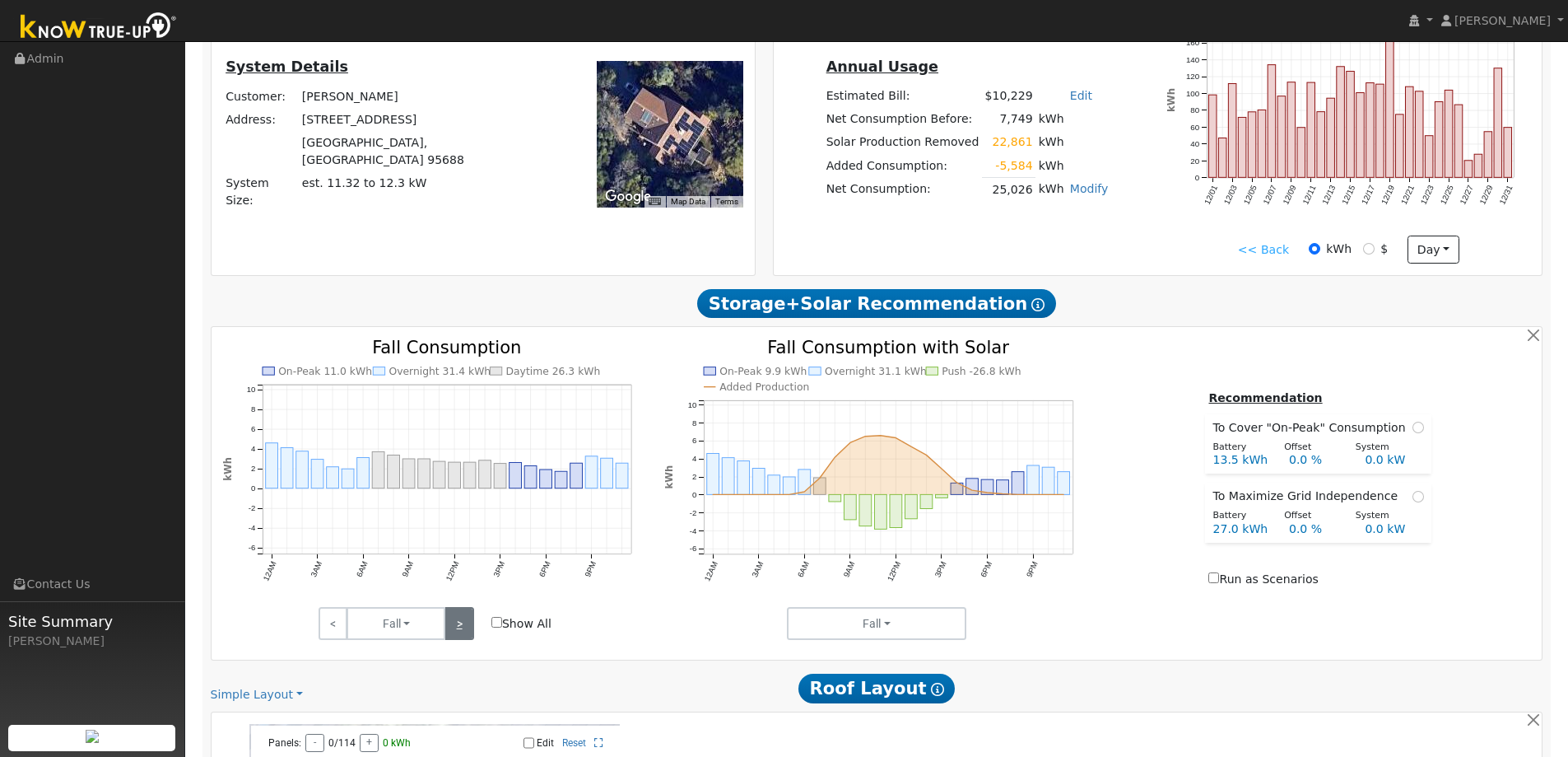
click at [457, 628] on link ">" at bounding box center [459, 623] width 29 height 33
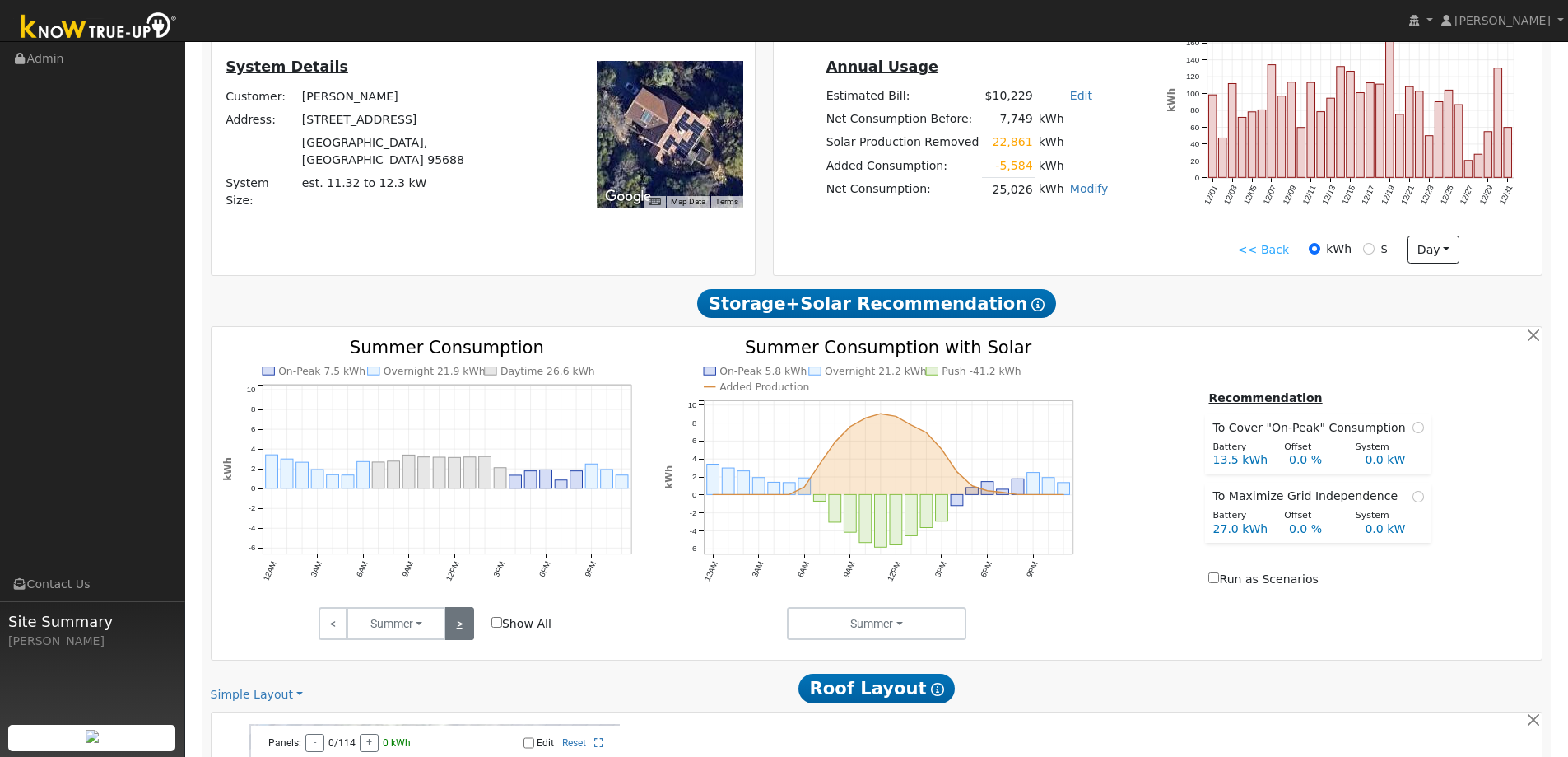
click at [457, 628] on link ">" at bounding box center [459, 623] width 29 height 33
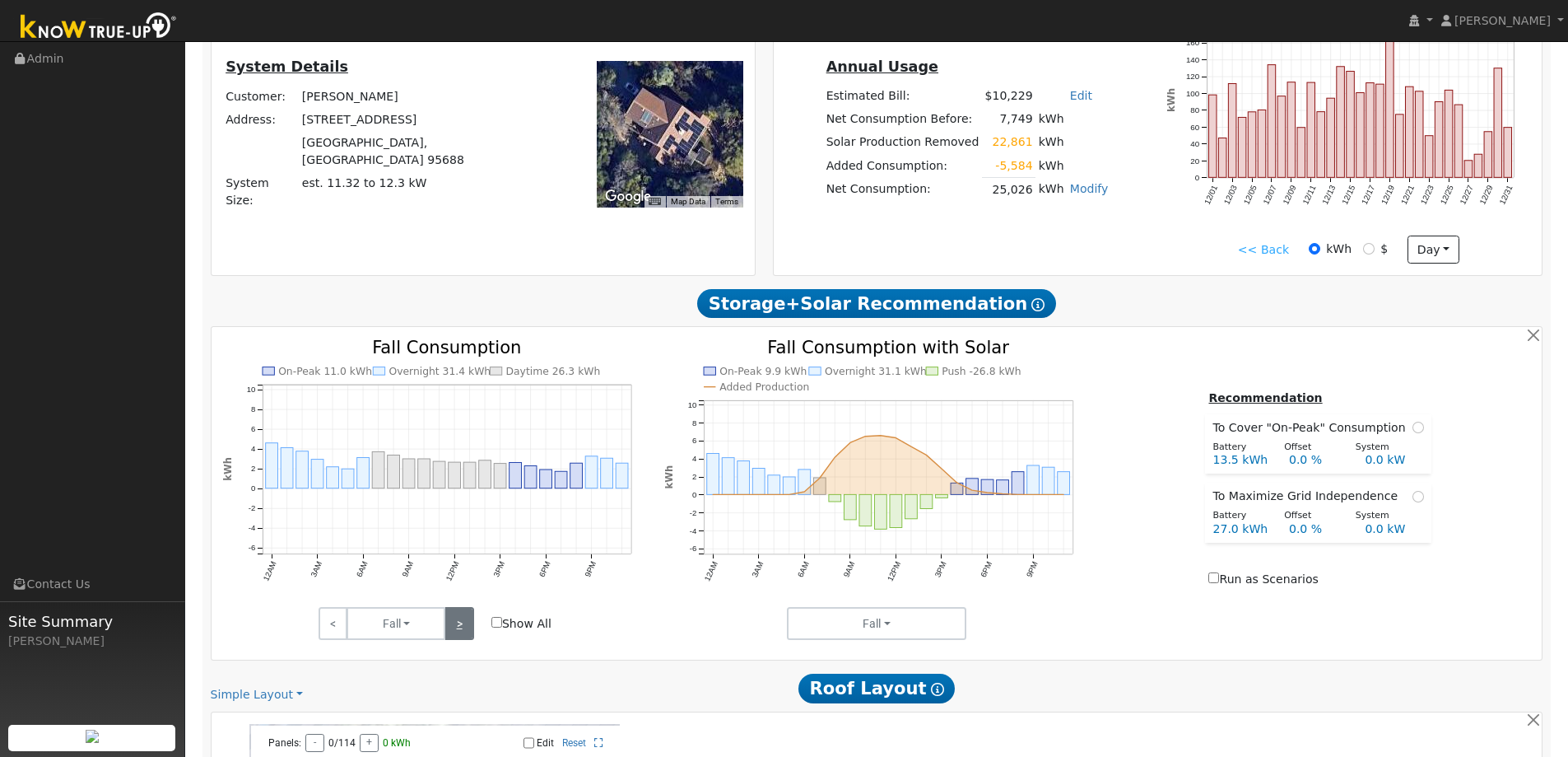
click at [457, 628] on link ">" at bounding box center [459, 623] width 29 height 33
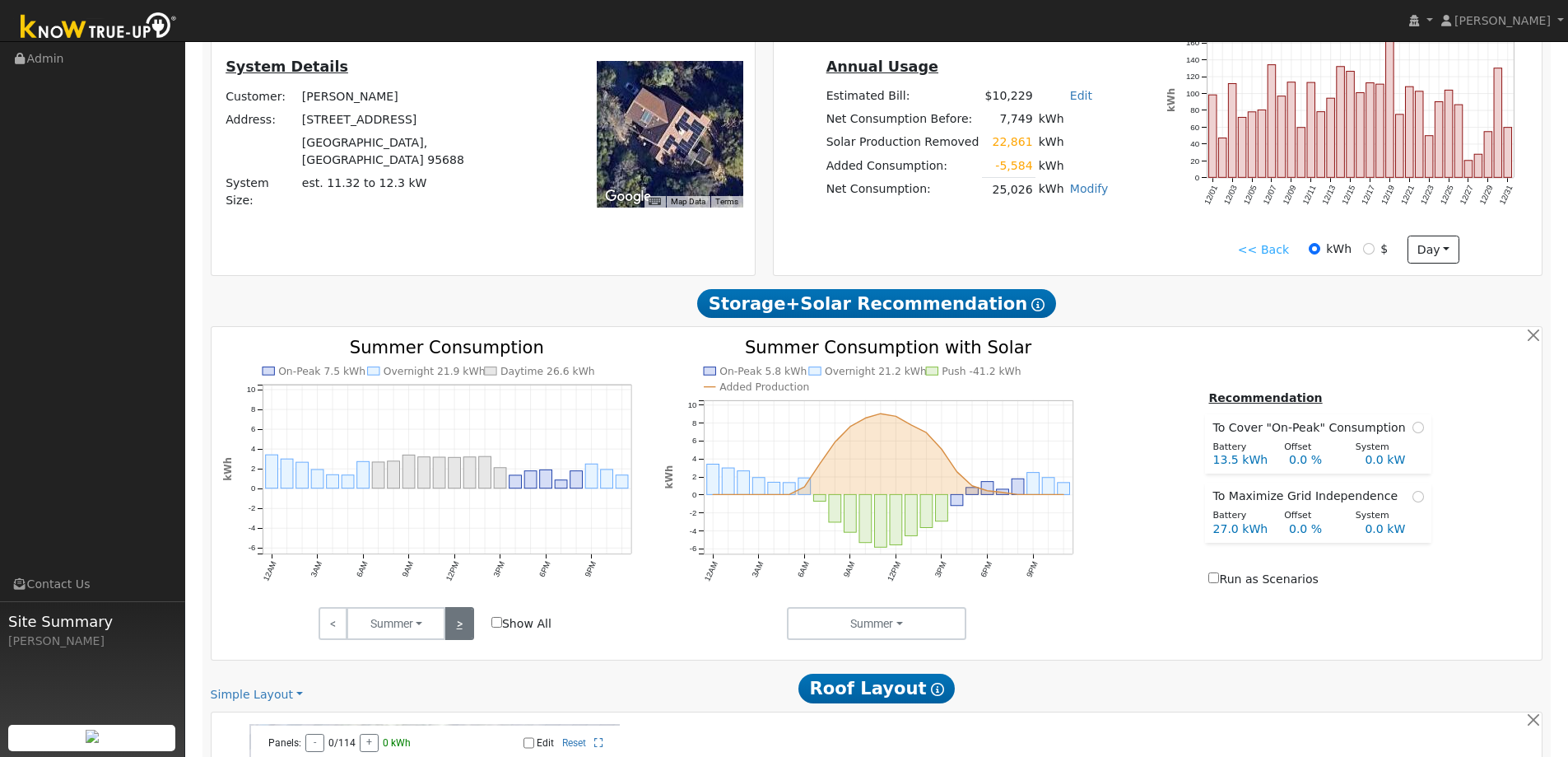
click at [457, 628] on link ">" at bounding box center [459, 623] width 29 height 33
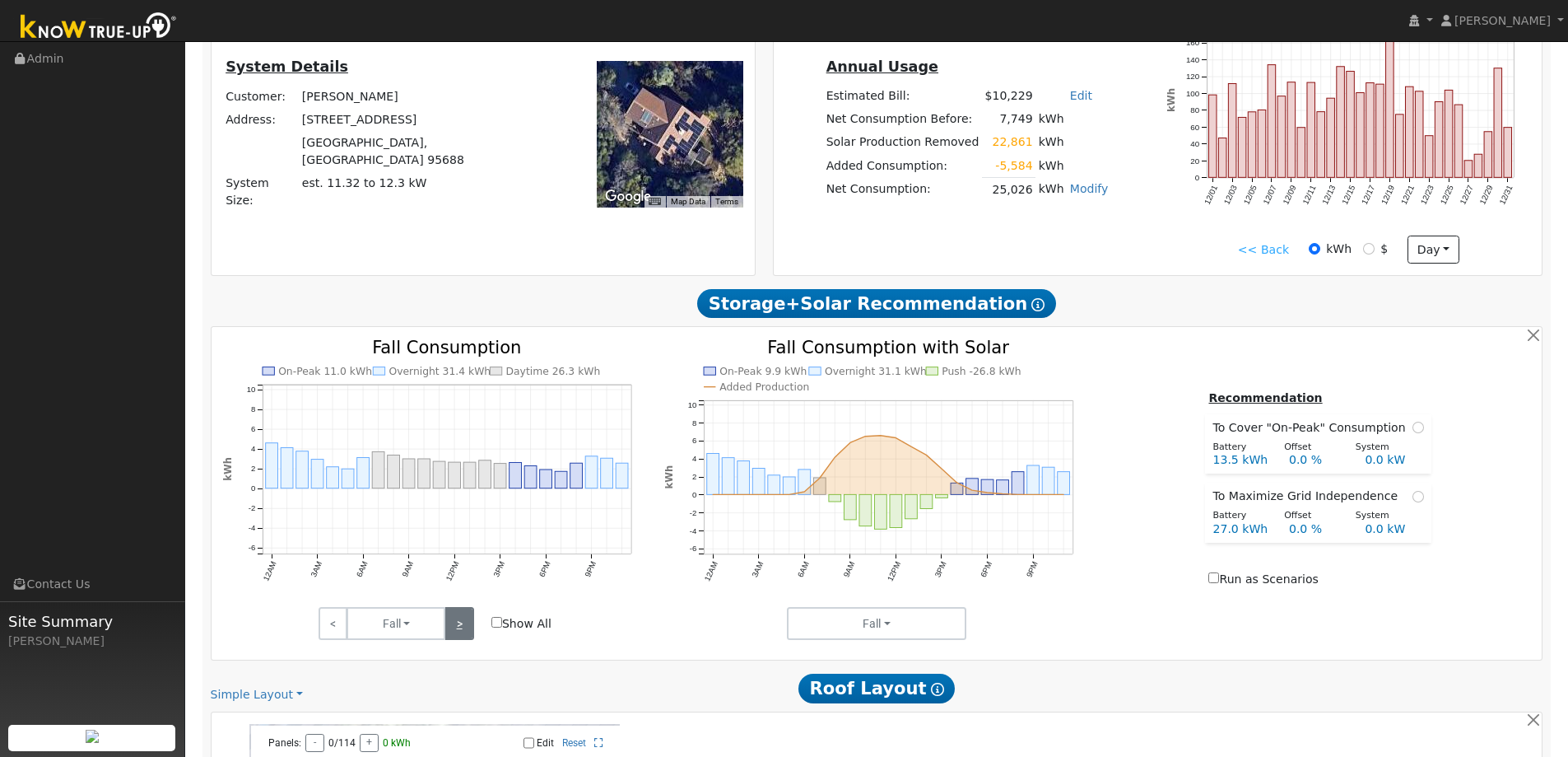
click at [457, 628] on link ">" at bounding box center [459, 623] width 29 height 33
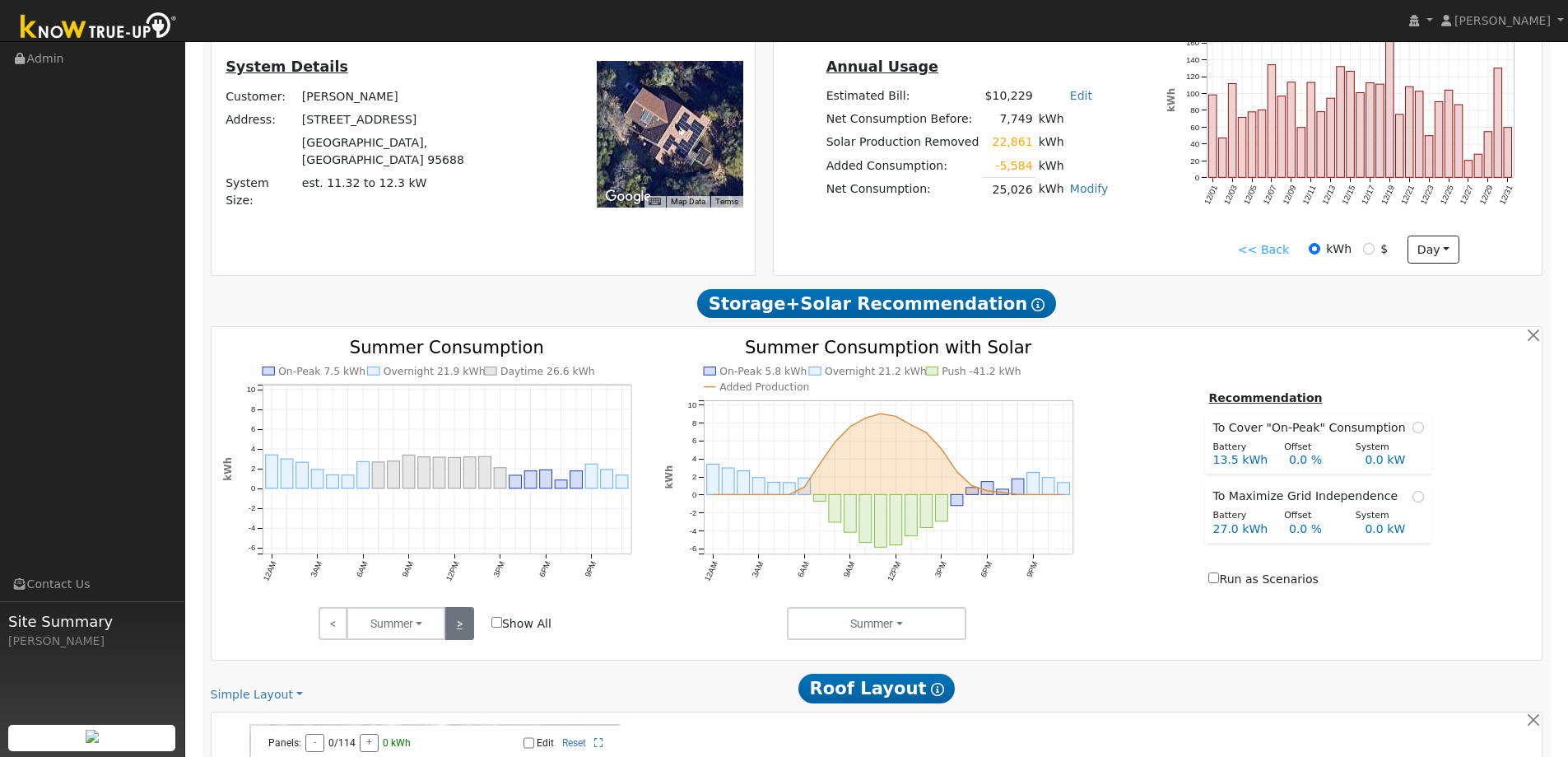
click at [457, 628] on link ">" at bounding box center [459, 623] width 29 height 33
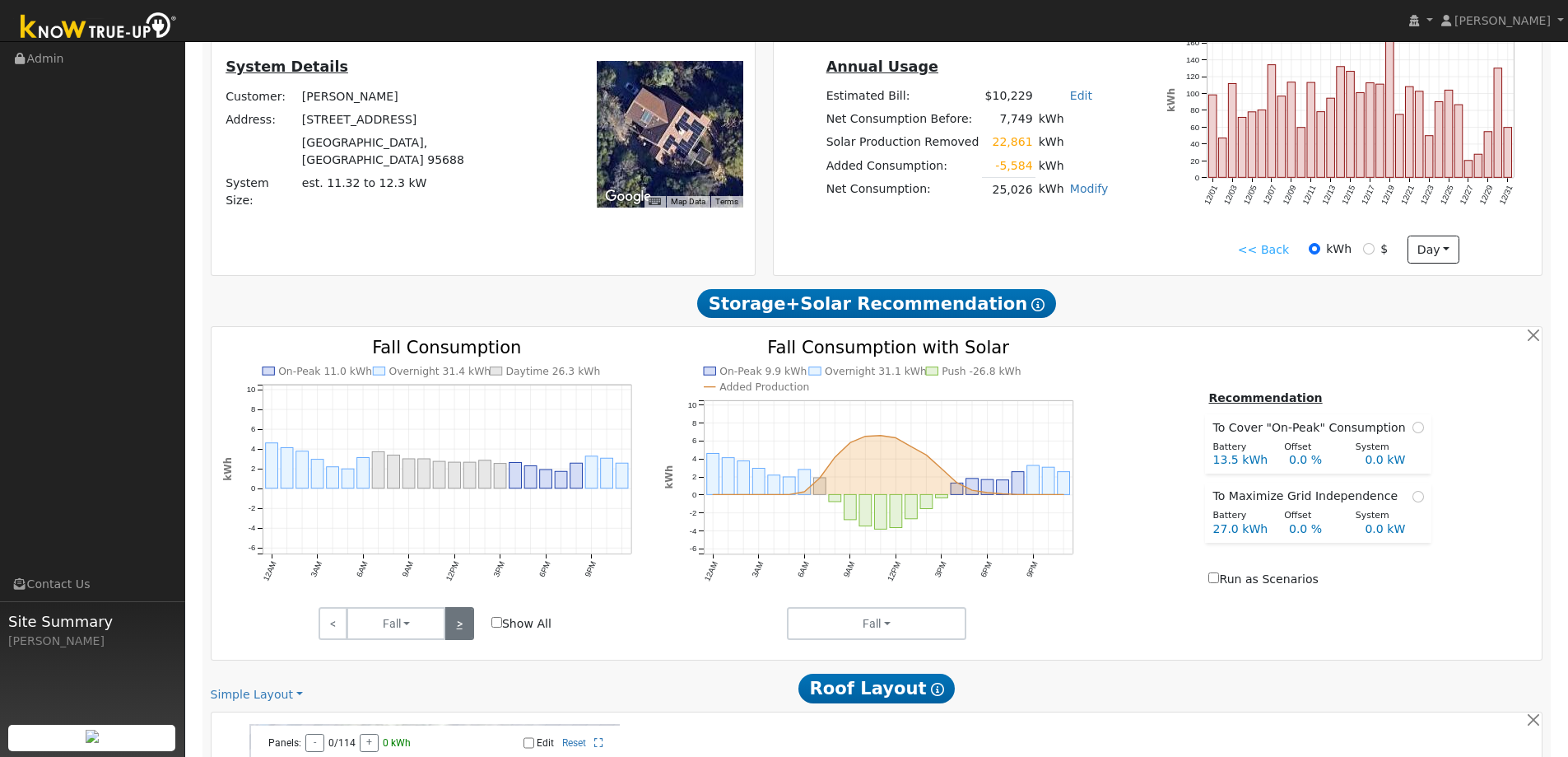
click at [457, 628] on link ">" at bounding box center [459, 623] width 29 height 33
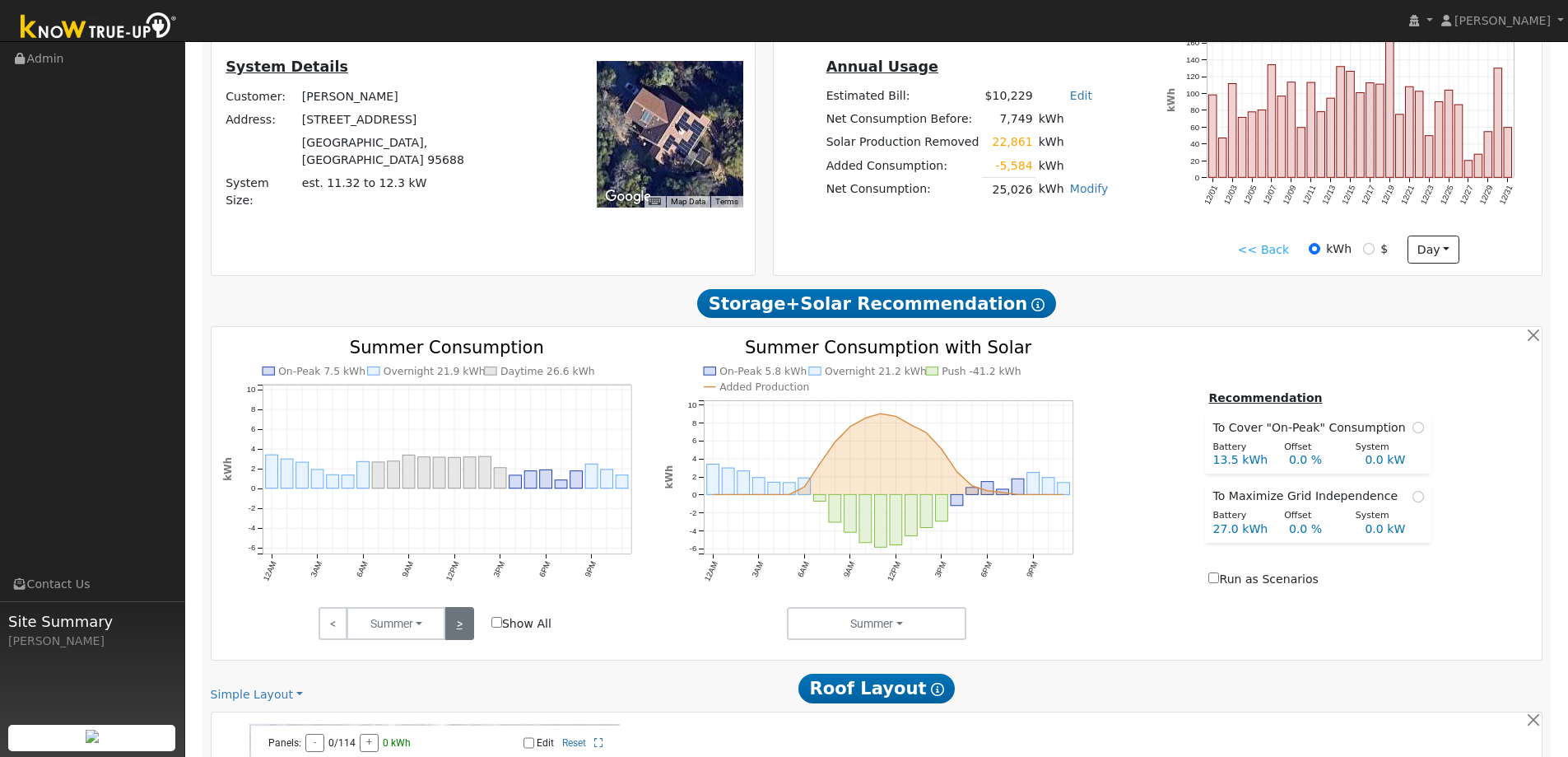
click at [457, 628] on link ">" at bounding box center [459, 623] width 29 height 33
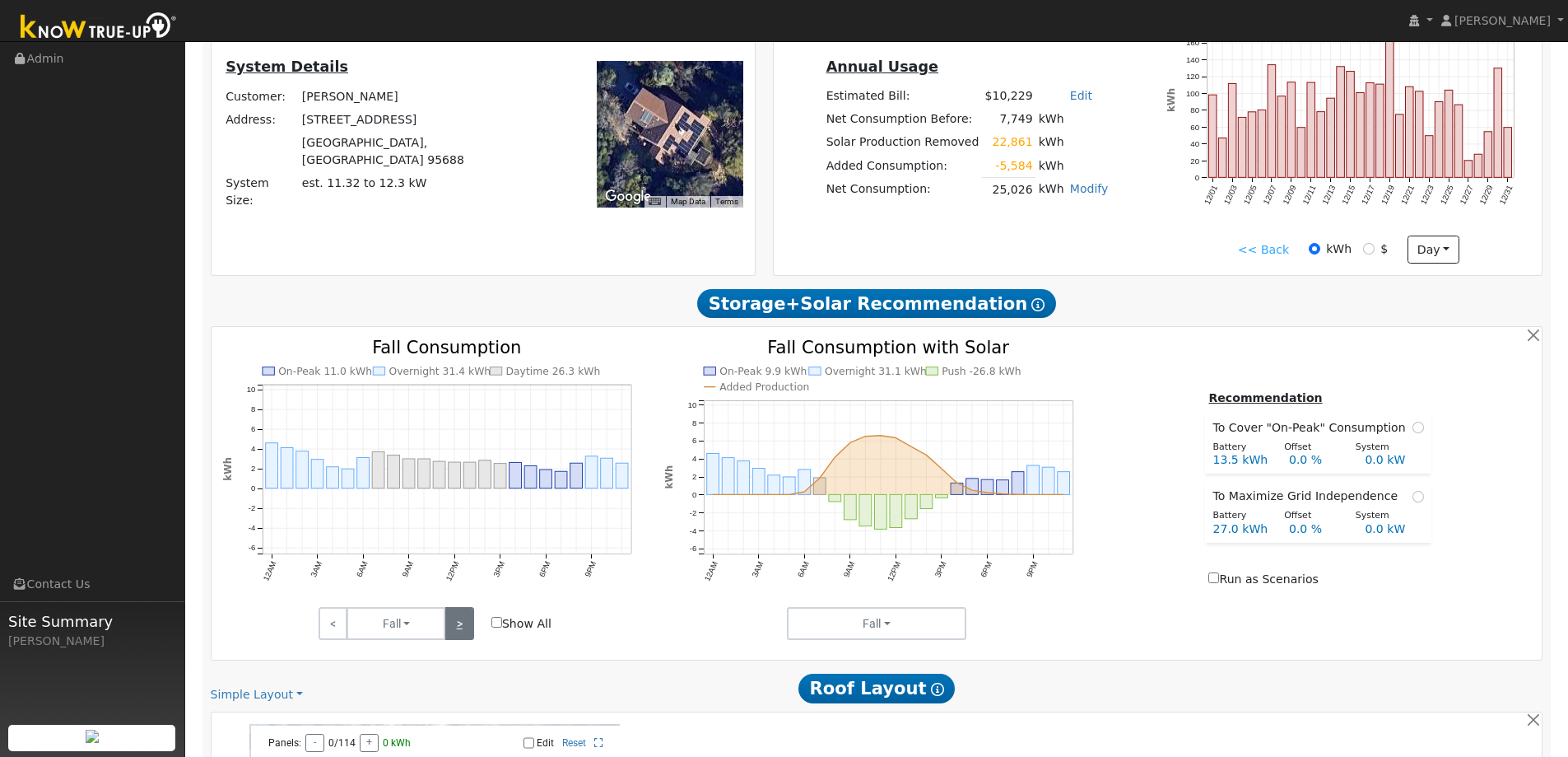
click at [457, 628] on link ">" at bounding box center [459, 623] width 29 height 33
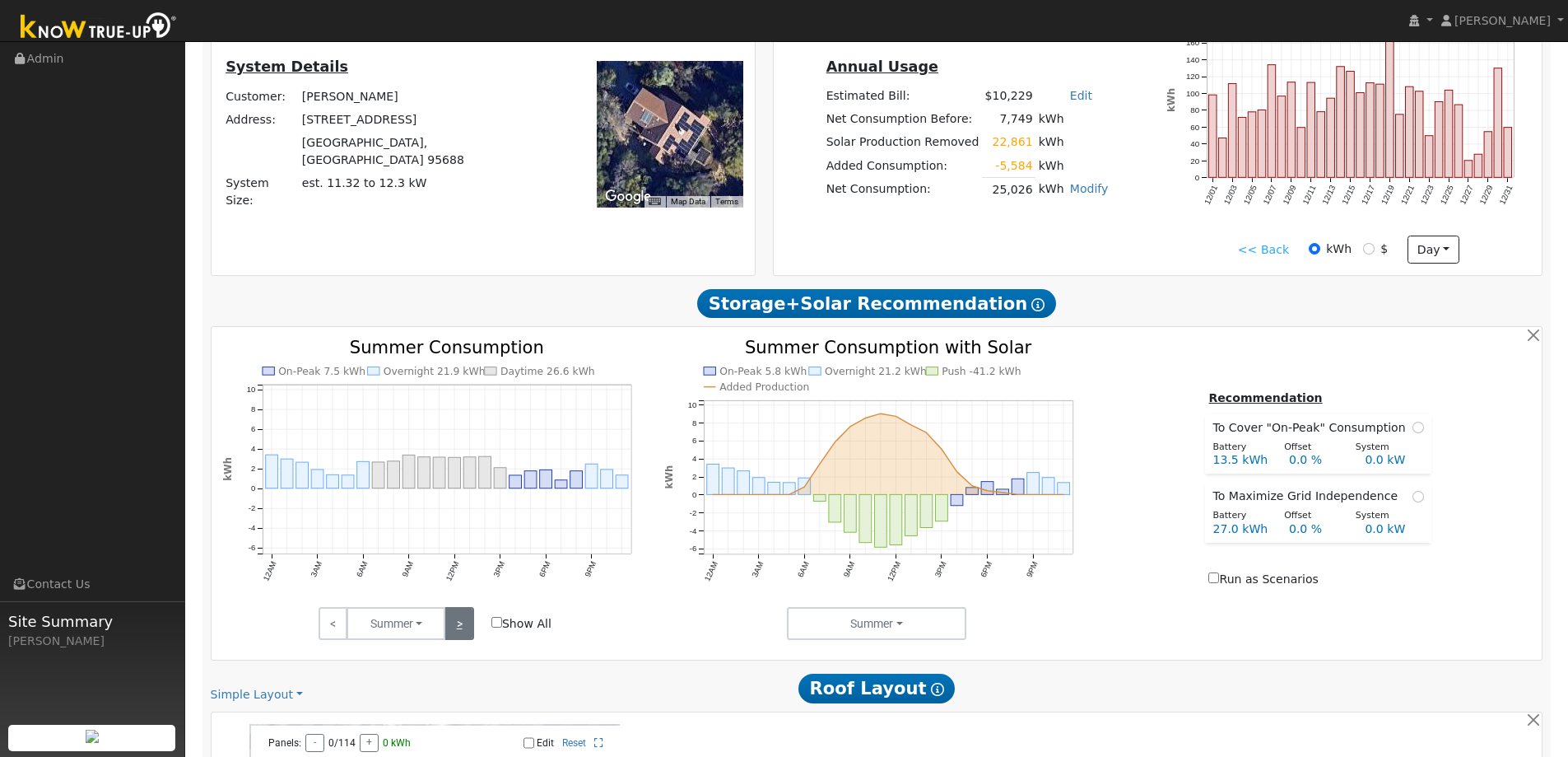
click at [457, 628] on link ">" at bounding box center [459, 623] width 29 height 33
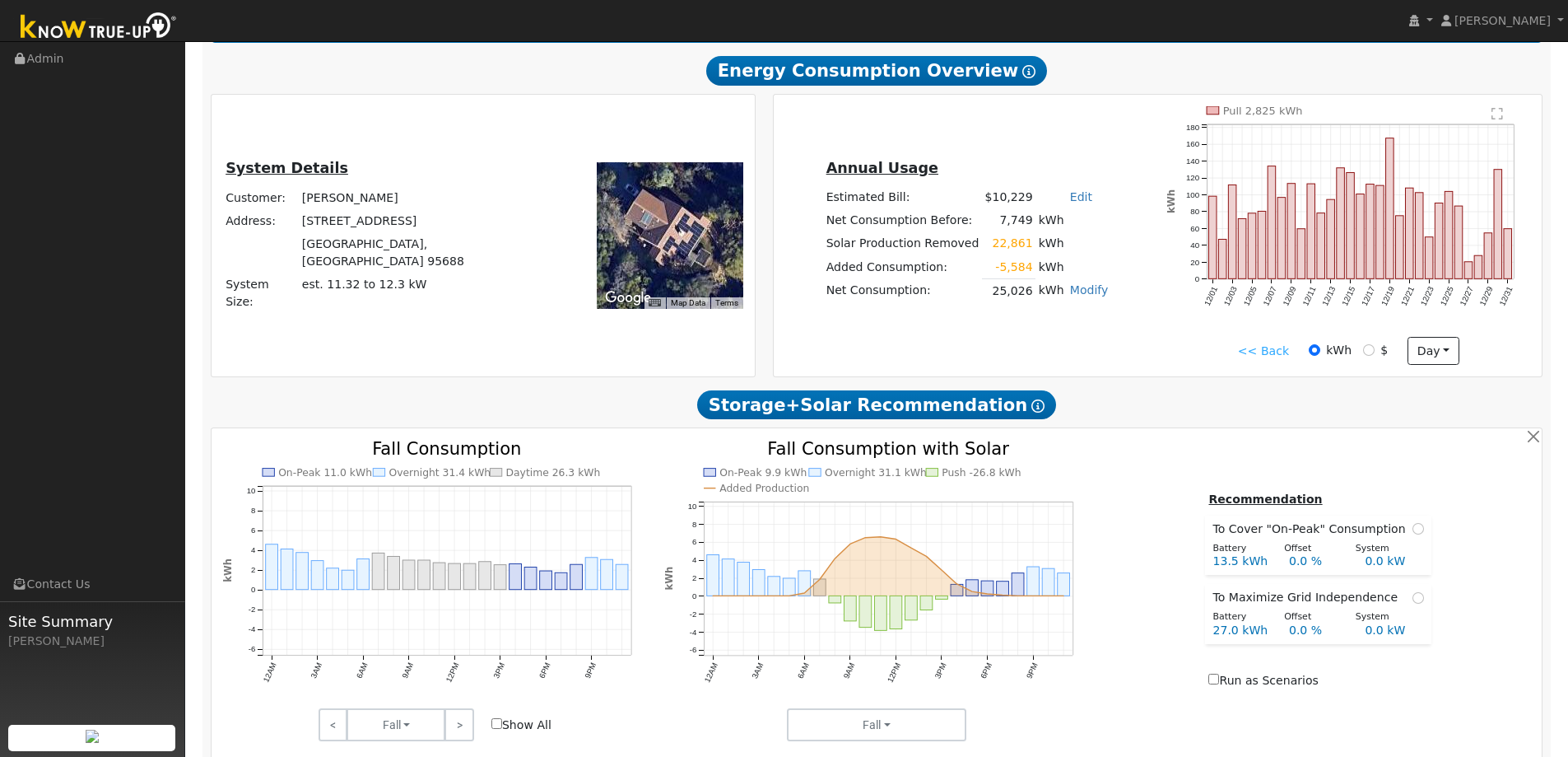
scroll to position [136, 0]
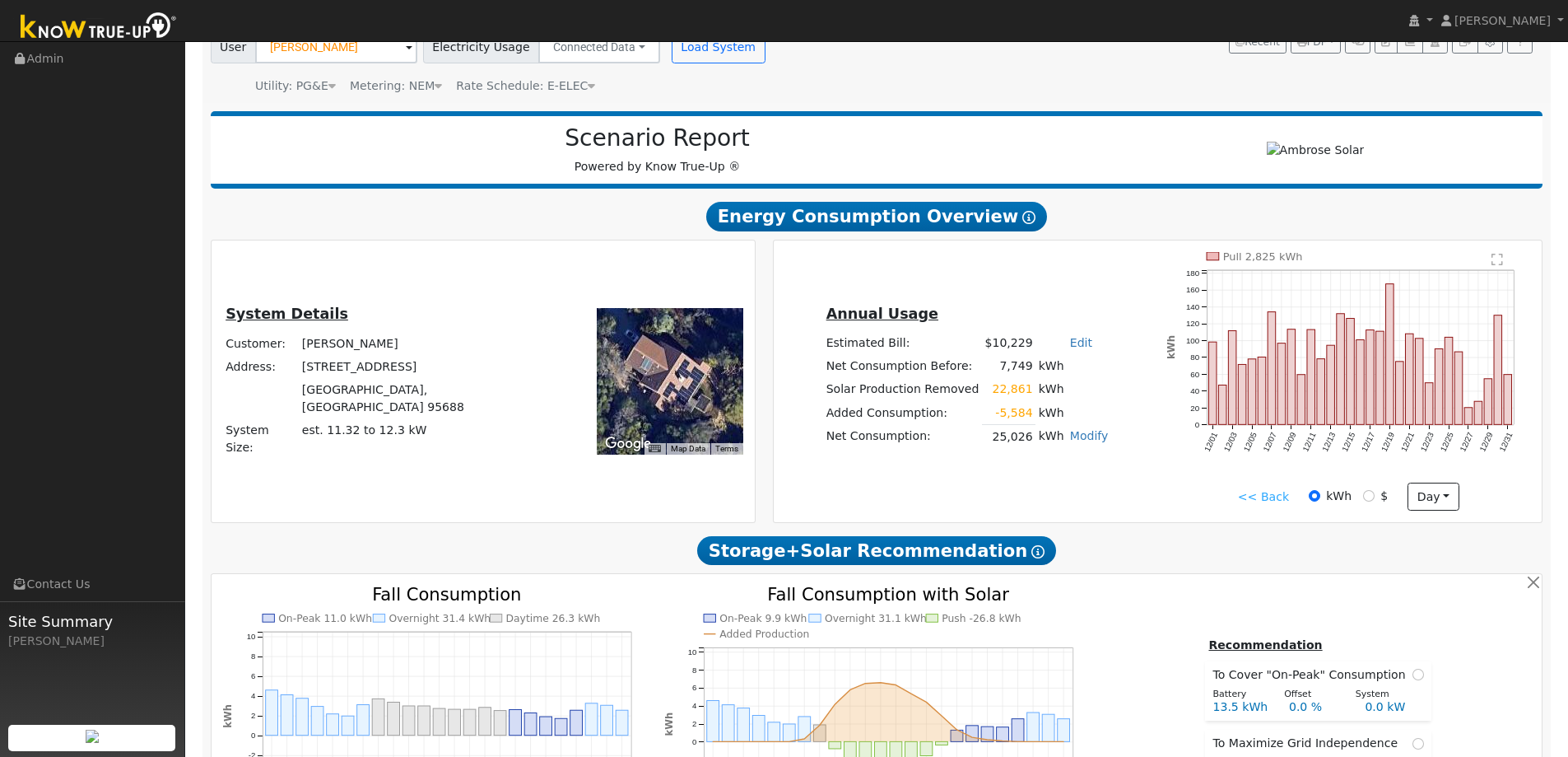
click at [1277, 496] on link "<< Back" at bounding box center [1263, 497] width 51 height 18
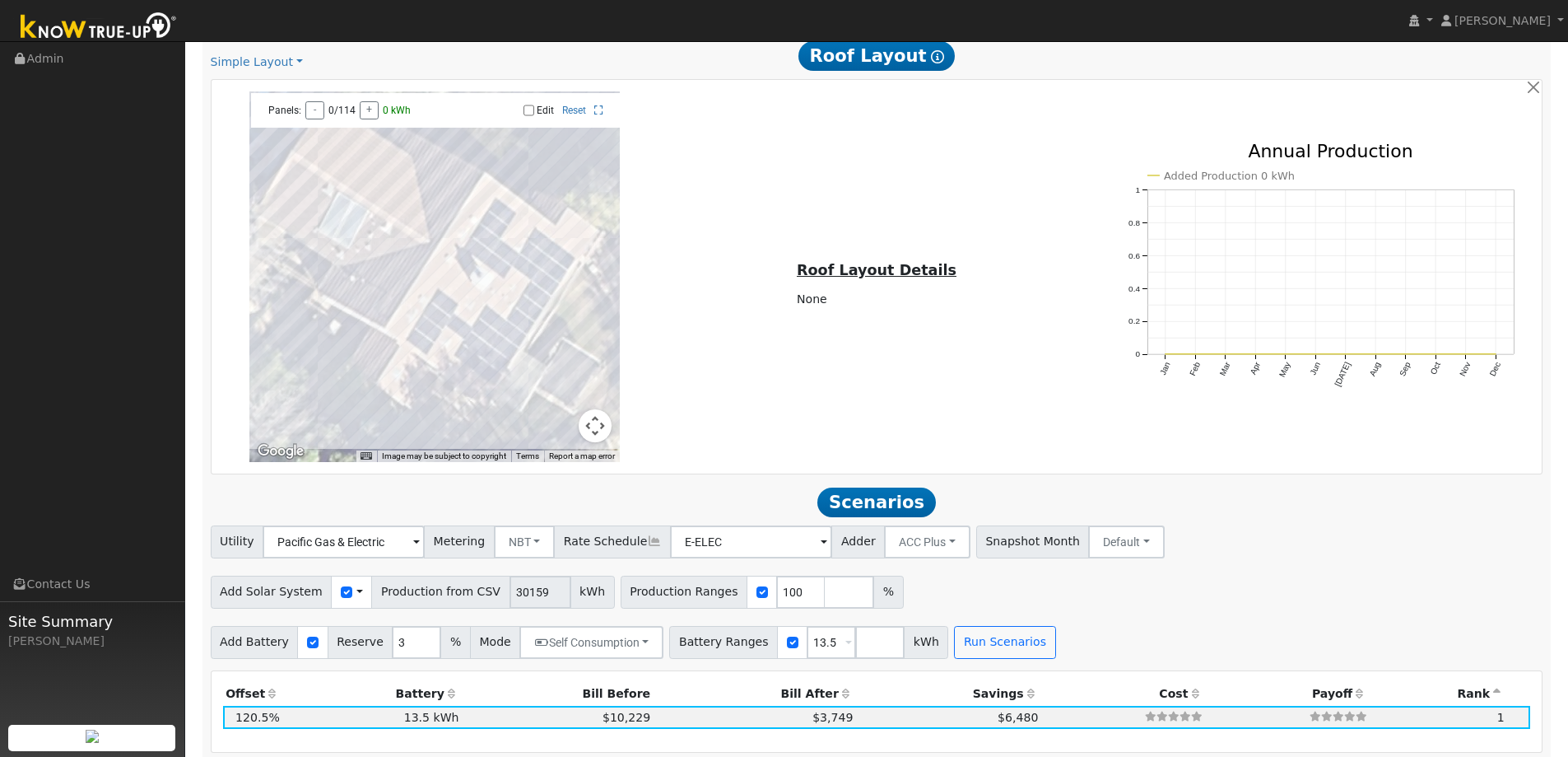
scroll to position [1124, 0]
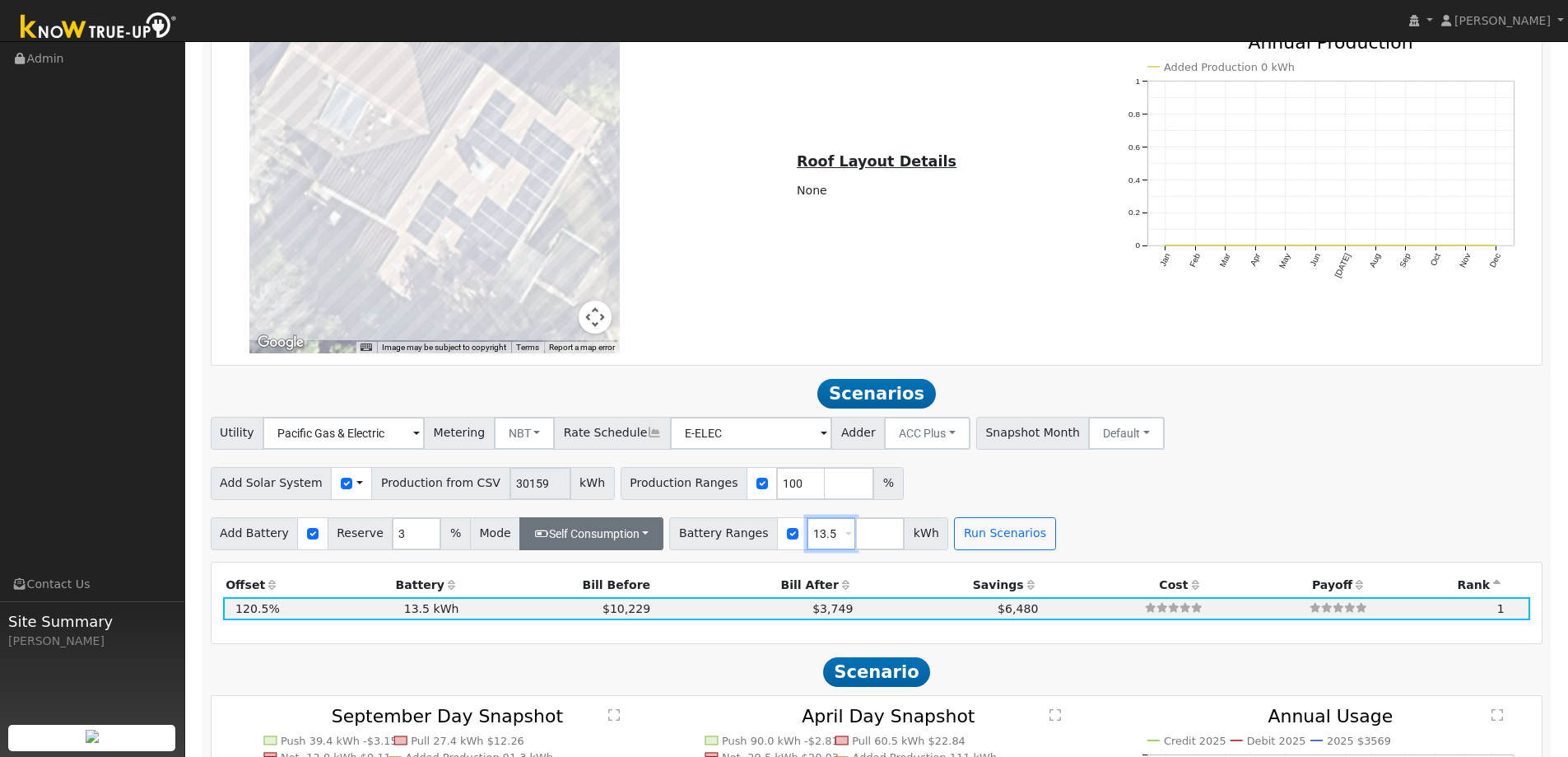
drag, startPoint x: 812, startPoint y: 539, endPoint x: 639, endPoint y: 535, distance: 173.0
click at [669, 535] on div "Battery Ranges 13.5 Overrides Reserve % Mode None None Self Consumption Peak Sa…" at bounding box center [808, 533] width 279 height 33
click at [855, 542] on input "number" at bounding box center [880, 533] width 50 height 33
type input "40.5"
drag, startPoint x: 897, startPoint y: 541, endPoint x: 872, endPoint y: 547, distance: 25.7
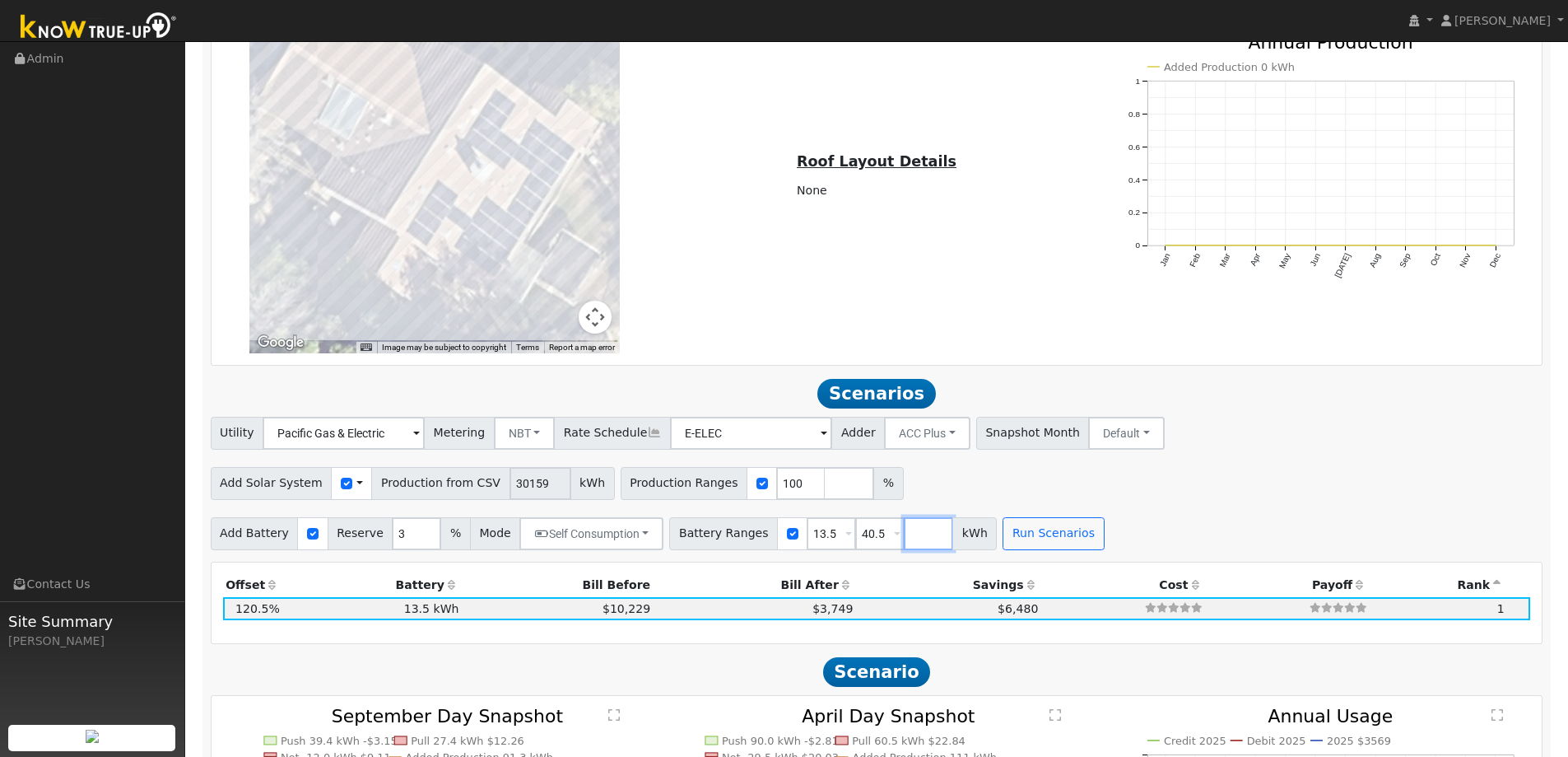
click at [904, 542] on input "number" at bounding box center [928, 533] width 50 height 33
type input "54"
click at [1077, 543] on button "Run Scenarios" at bounding box center [1101, 533] width 101 height 33
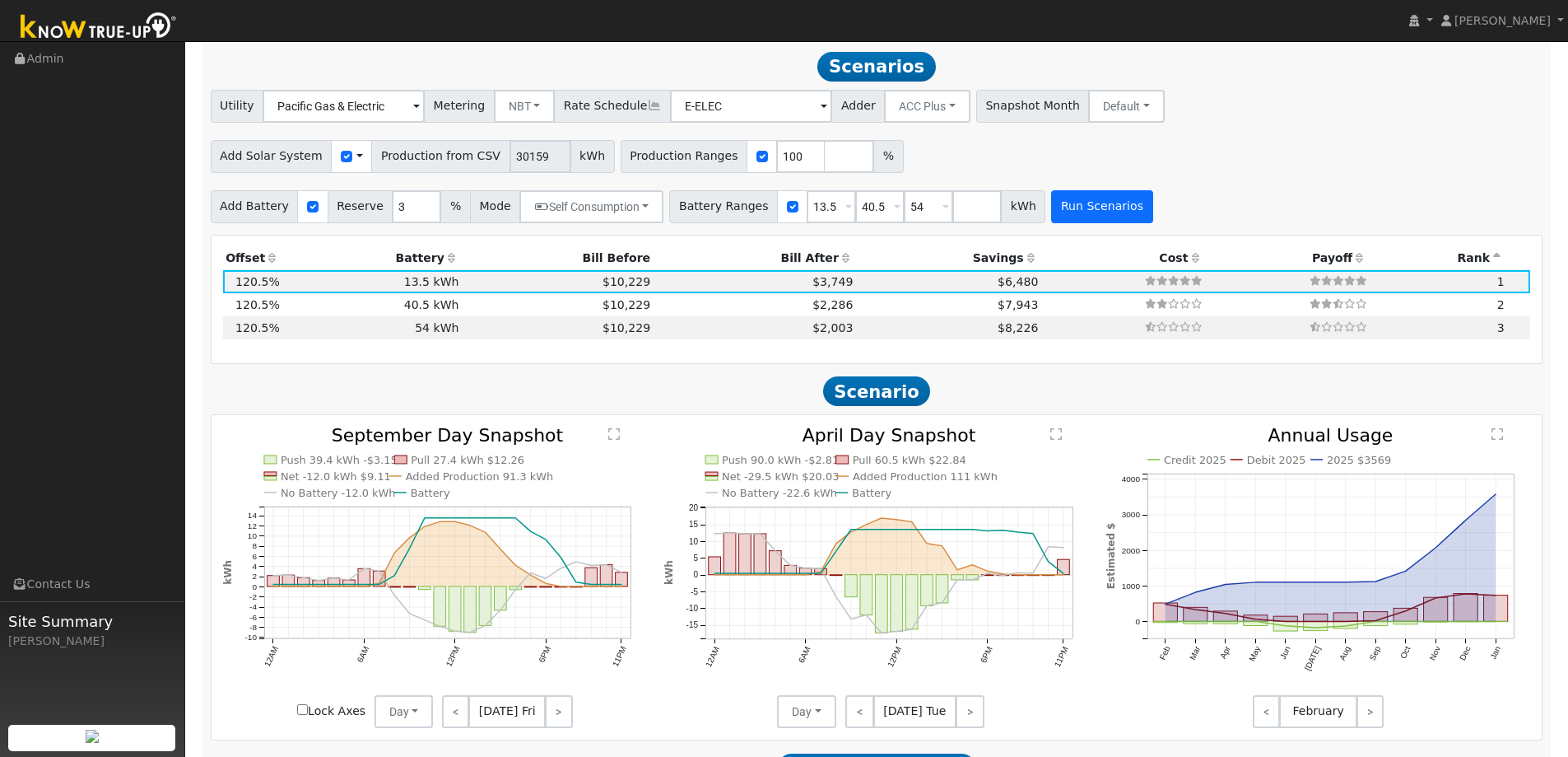
scroll to position [1454, 0]
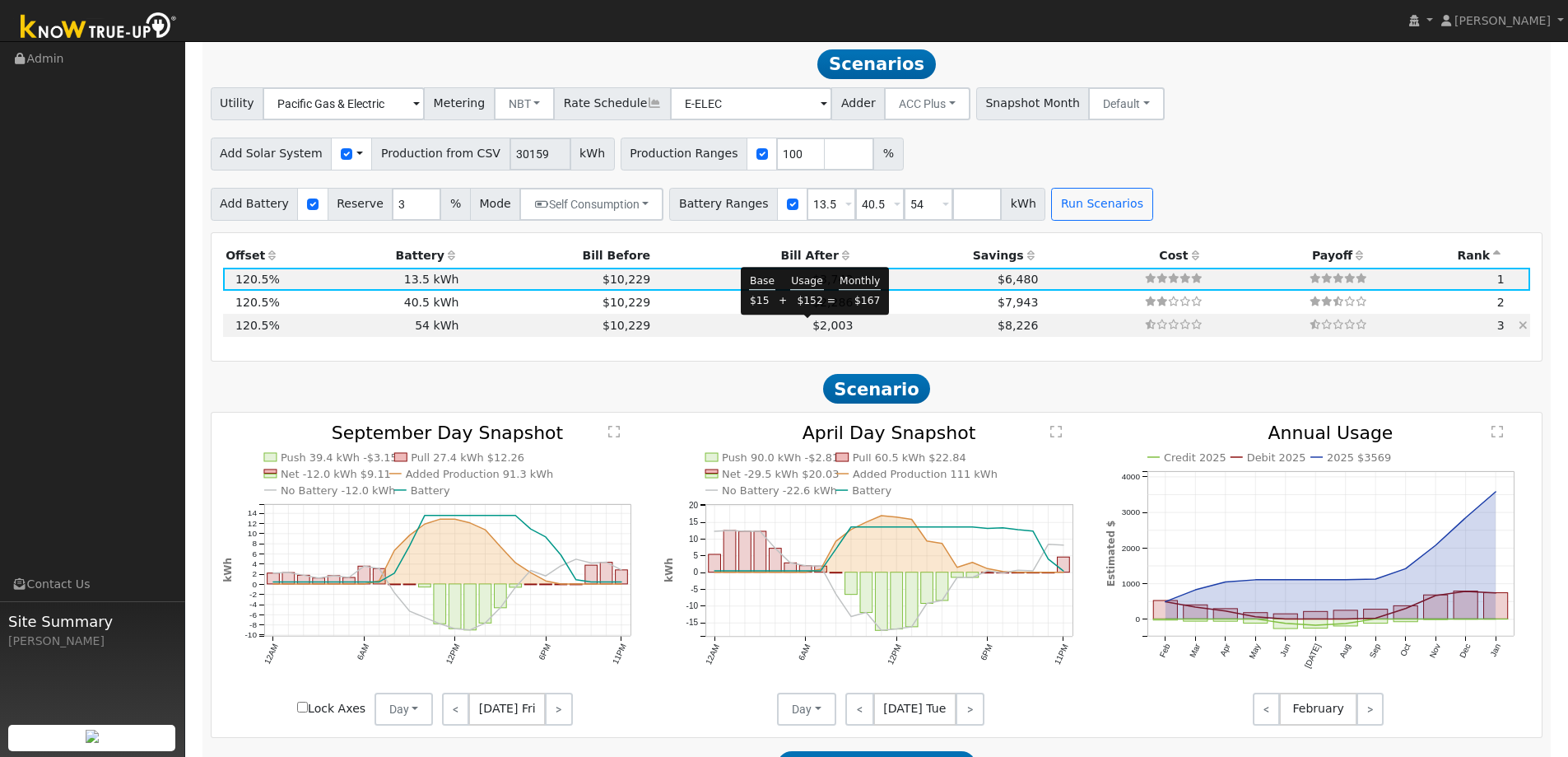
click at [812, 325] on span "$2,003" at bounding box center [833, 324] width 41 height 13
type input "$40,551"
type input "$64,800"
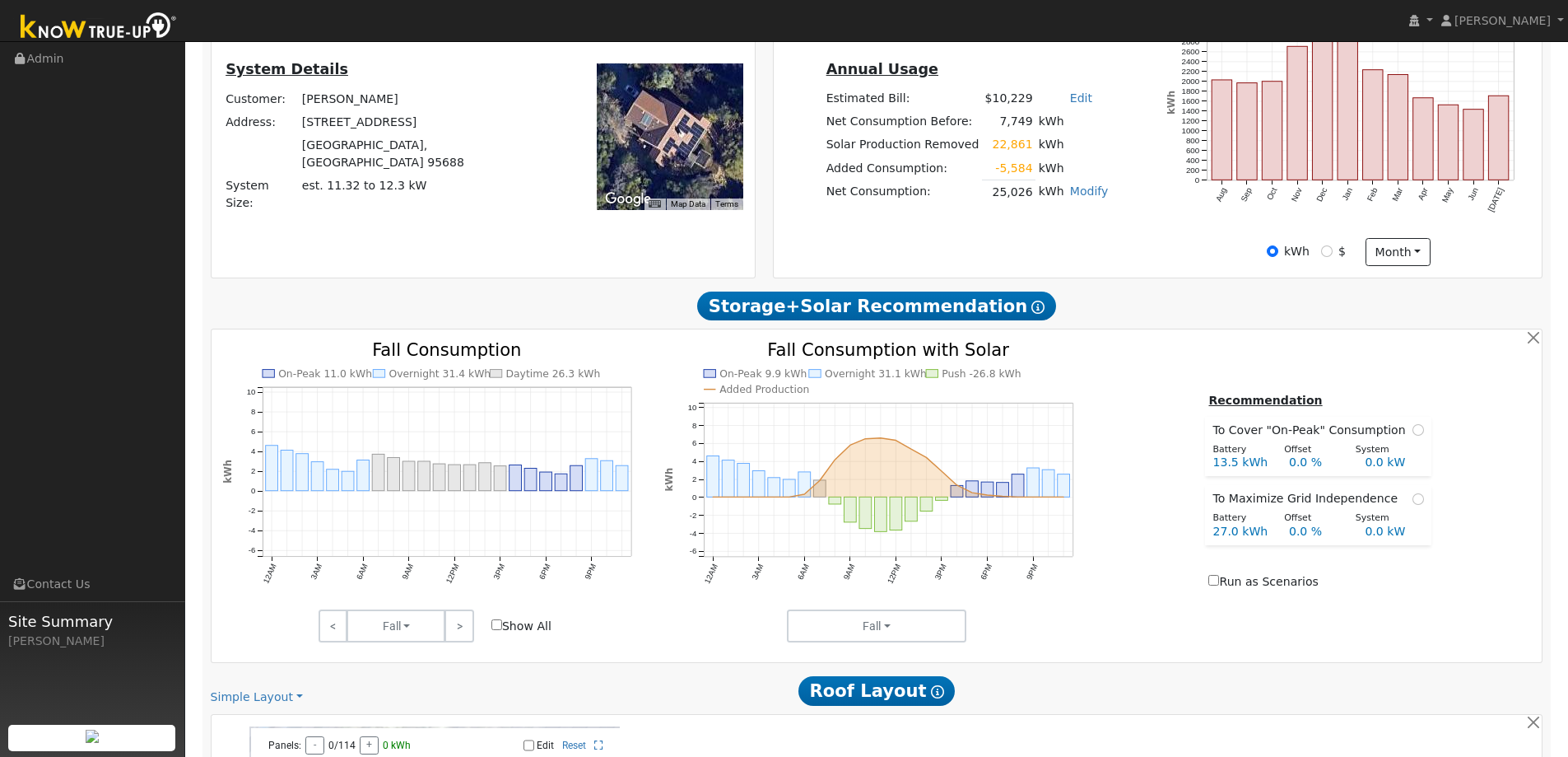
scroll to position [218, 0]
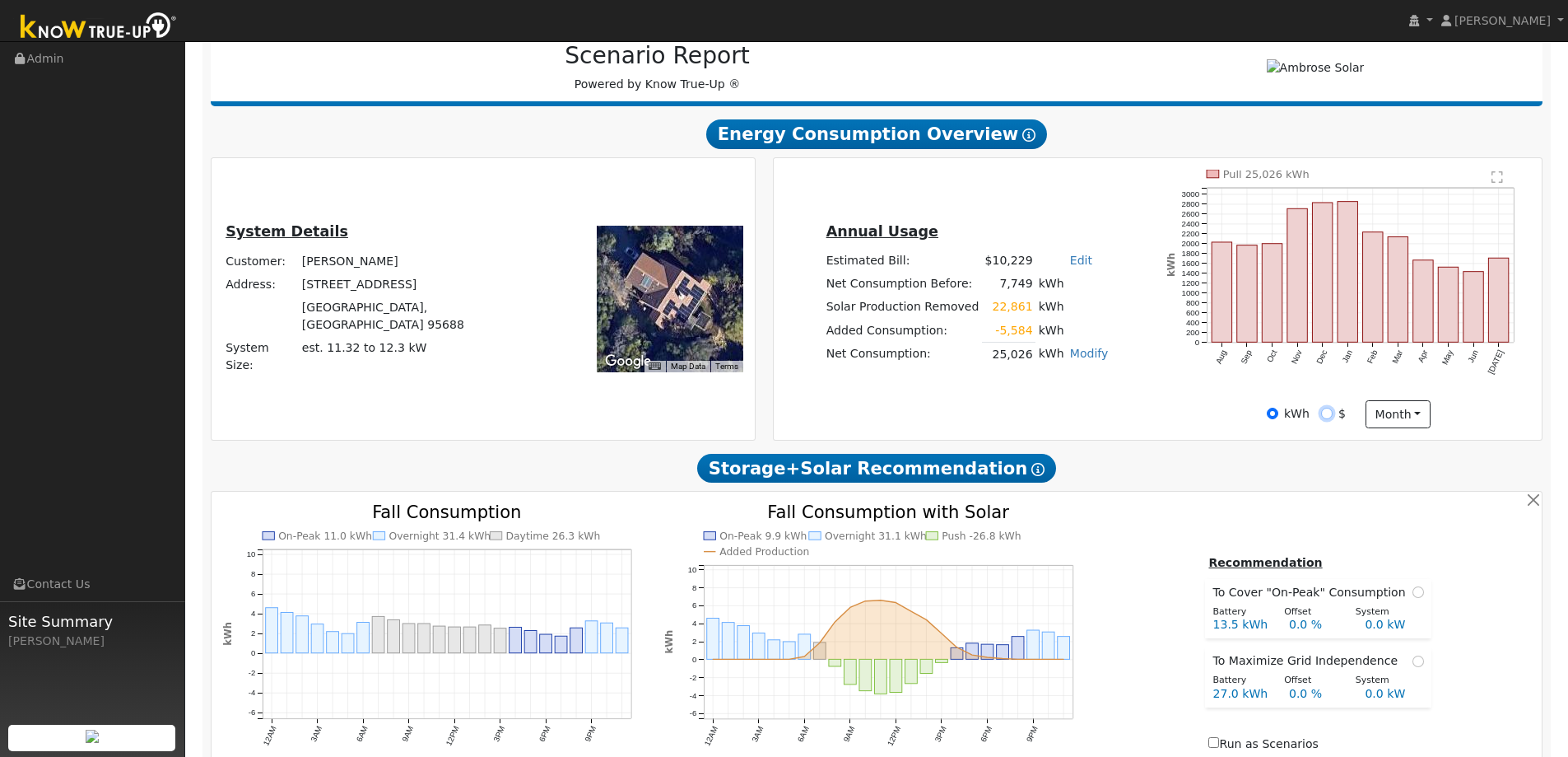
click at [1330, 418] on input "$" at bounding box center [1326, 413] width 12 height 12
radio input "true"
click at [1280, 411] on div "kWh" at bounding box center [1288, 414] width 43 height 18
click at [1272, 412] on input "kWh" at bounding box center [1272, 413] width 12 height 12
radio input "true"
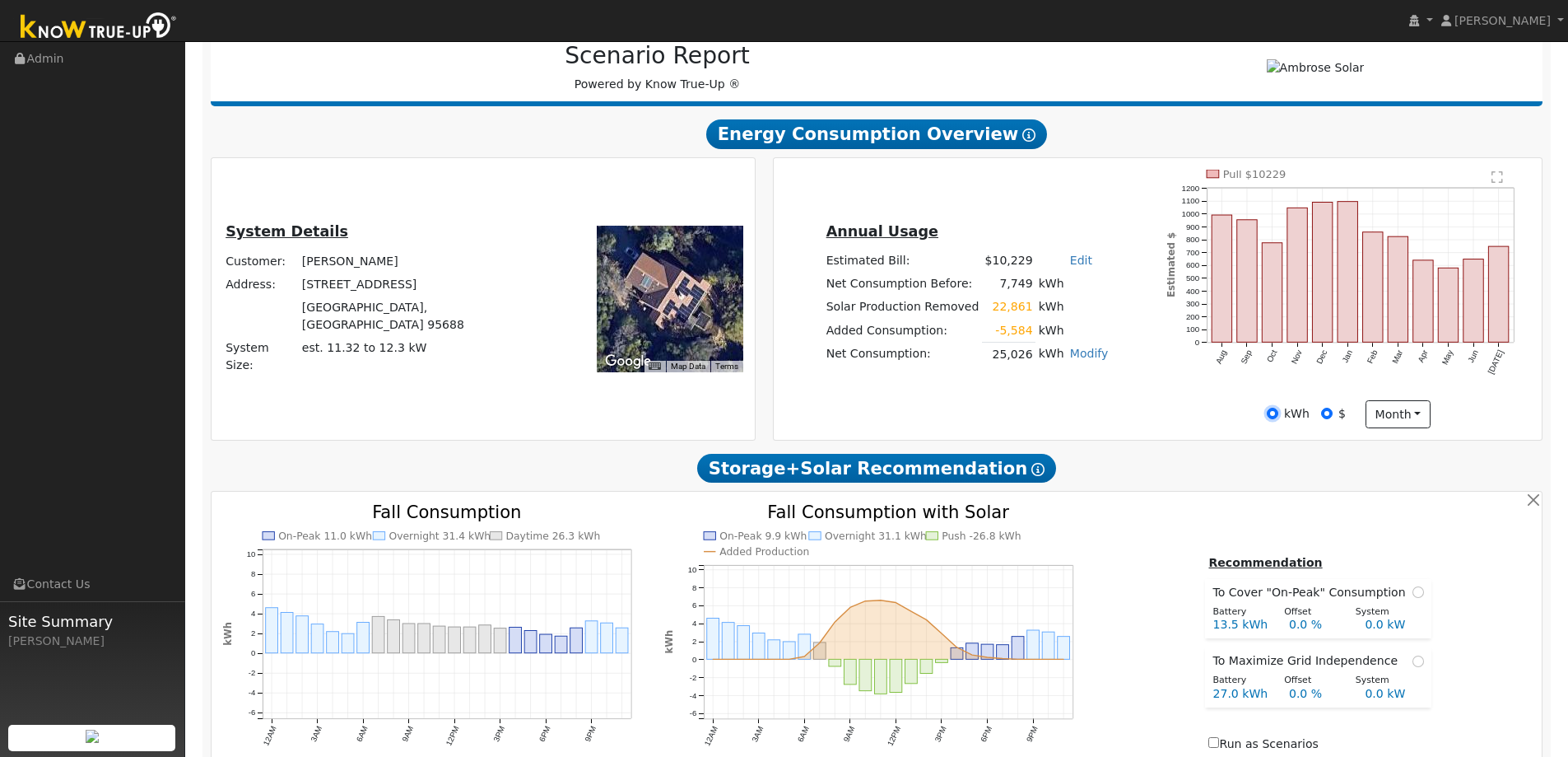
radio input "false"
